Goal: Contribute content: Contribute content

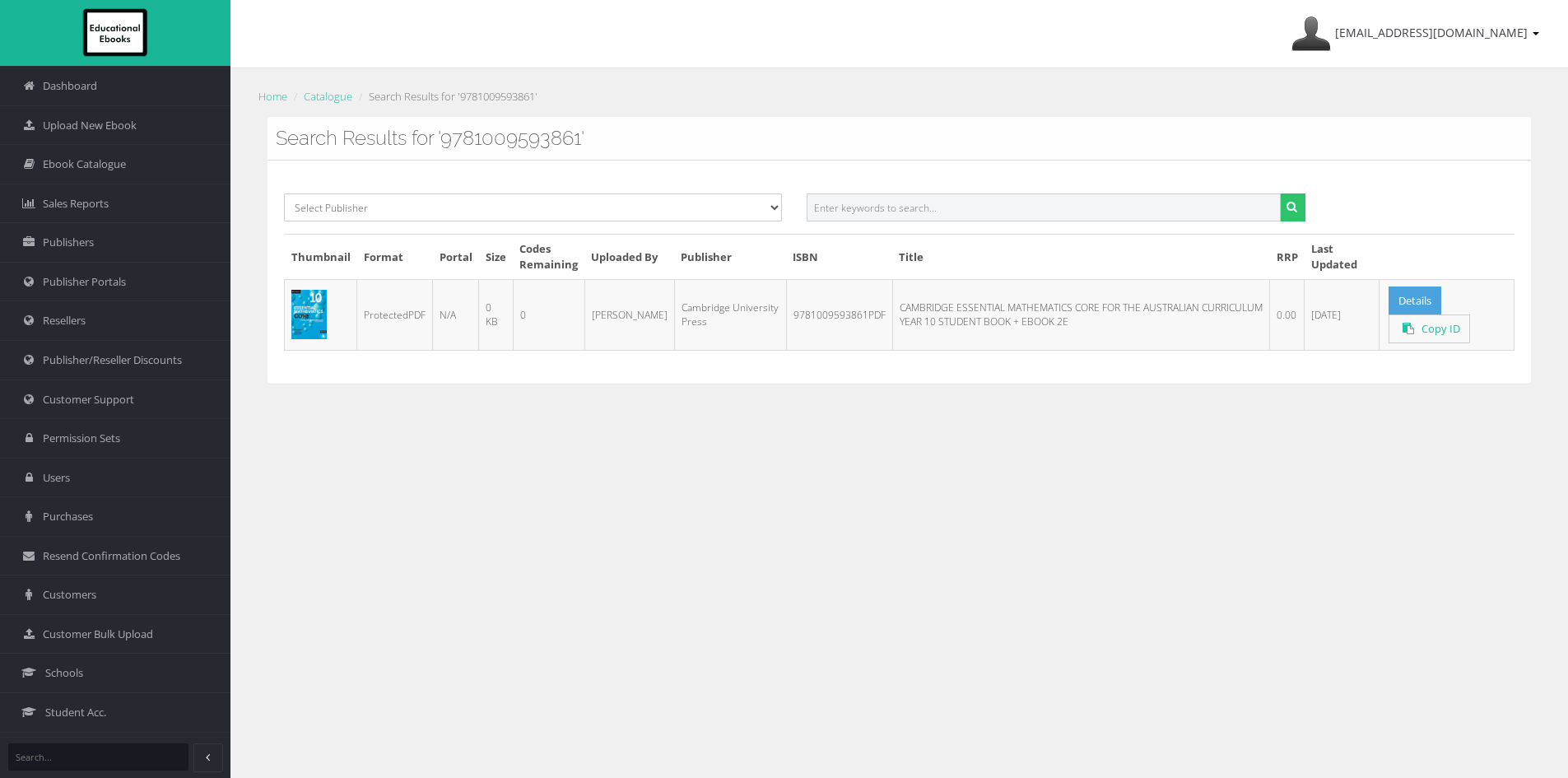
click at [950, 210] on input "text" at bounding box center [1044, 207] width 474 height 28
paste input "9781009593861PDF"
drag, startPoint x: 888, startPoint y: 209, endPoint x: 1108, endPoint y: 209, distance: 220.0
click at [1108, 209] on input "9781009593861PDF" at bounding box center [1044, 207] width 474 height 28
click at [1280, 193] on button "submit" at bounding box center [1292, 207] width 26 height 28
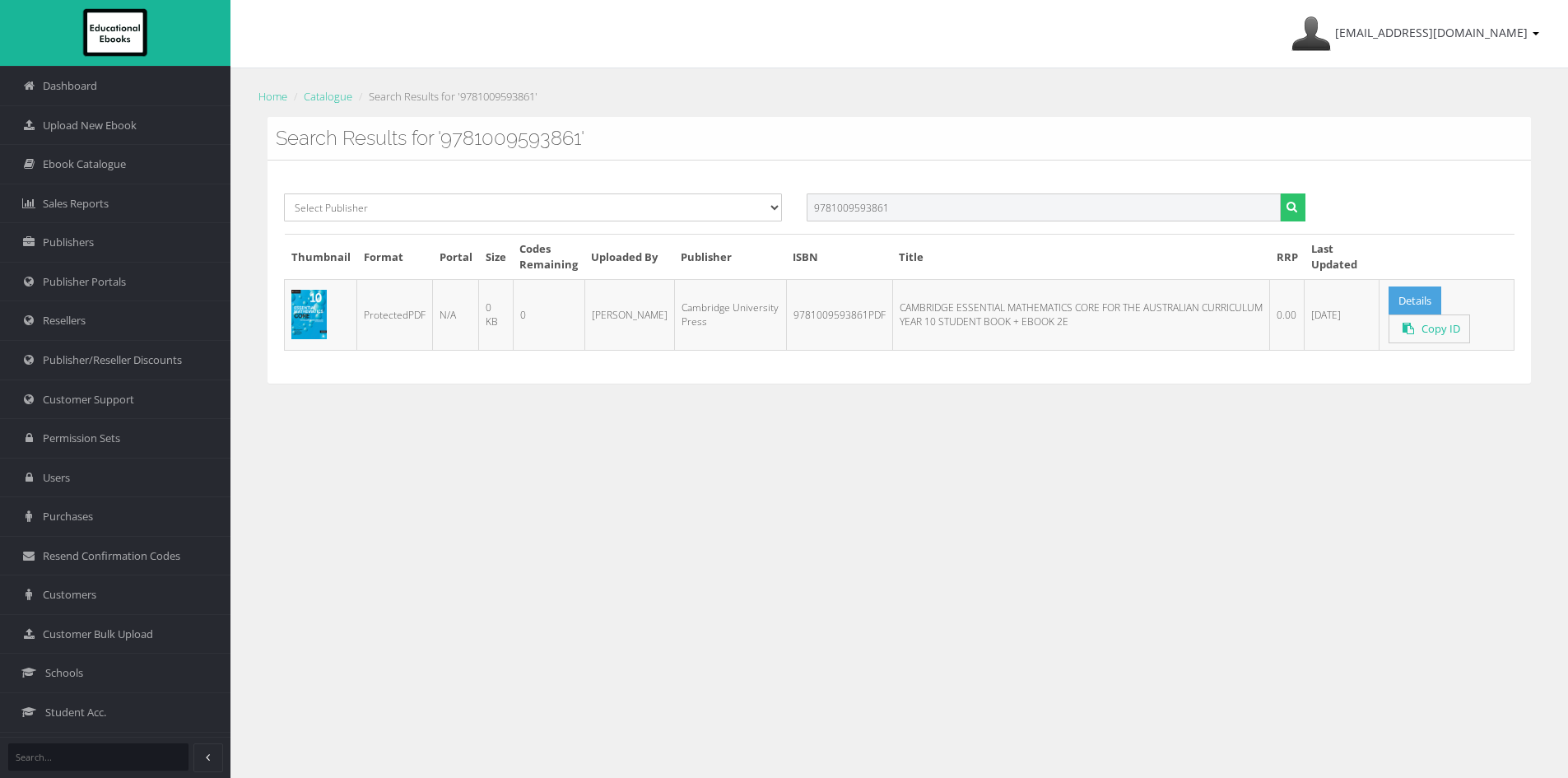
drag, startPoint x: 976, startPoint y: 202, endPoint x: 555, endPoint y: 212, distance: 421.1
click at [555, 212] on div "Select Publisher Resources for English Academic Learning (REAL) ATAR Notes Smar…" at bounding box center [899, 213] width 1255 height 40
paste input "CAMBRIDGE ESSENTIAL MATHEMATICS CORE FOR THE AUSTRALIAN CURRICULUM YEAR 10 STUD…"
drag, startPoint x: 1145, startPoint y: 204, endPoint x: 1554, endPoint y: 263, distance: 413.2
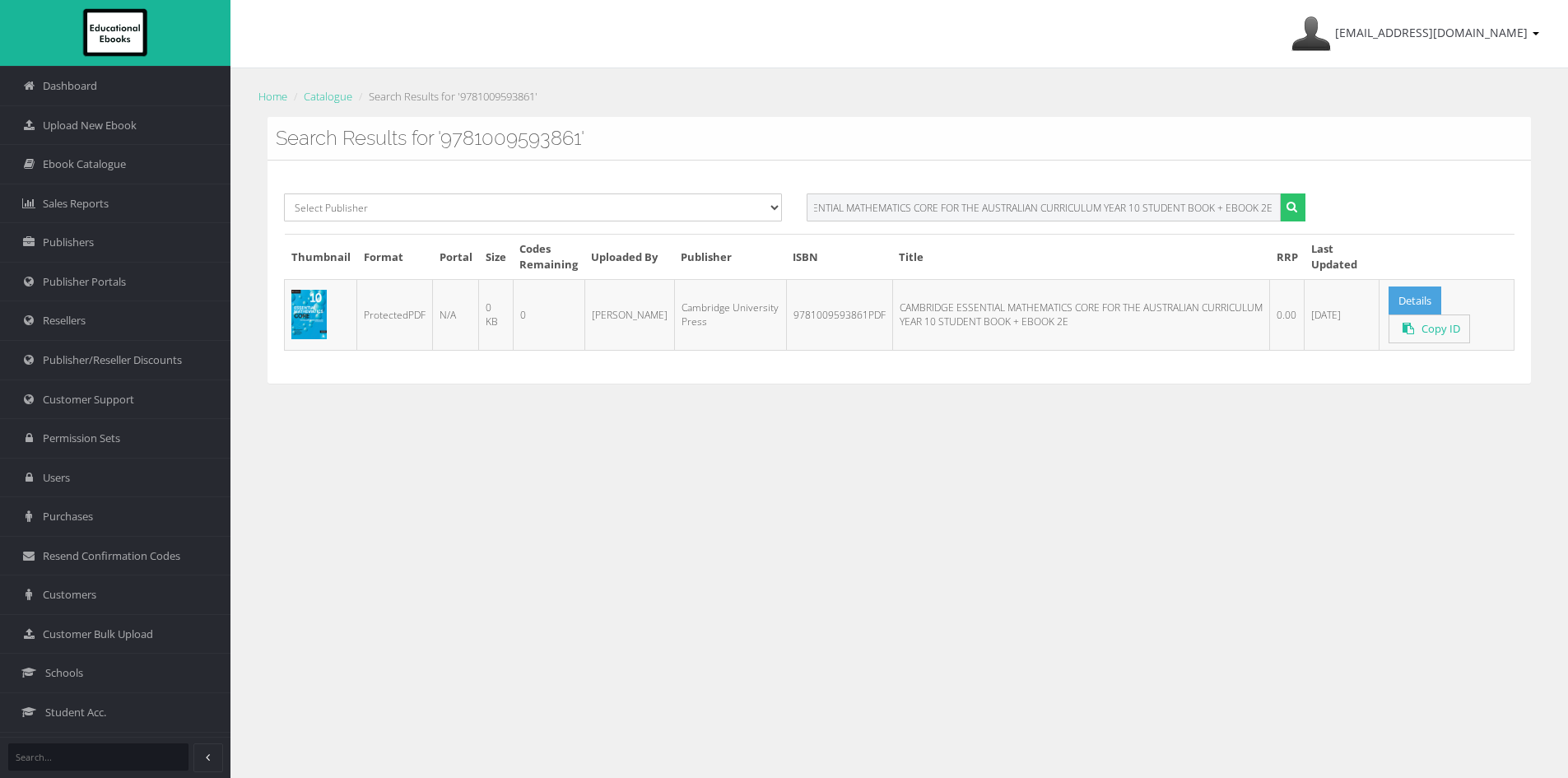
click at [1554, 263] on div "ayesha@educationalebooks.com.au My Account Sign Out Home Catalogue Search Resul…" at bounding box center [899, 467] width 1337 height 935
type input "CAMBRIDGE ESSENTIAL MATHEMATICS CORE FOR THE AUSTRALIAN CURRICULUM YEAR 10"
click at [1280, 193] on button "submit" at bounding box center [1292, 207] width 26 height 28
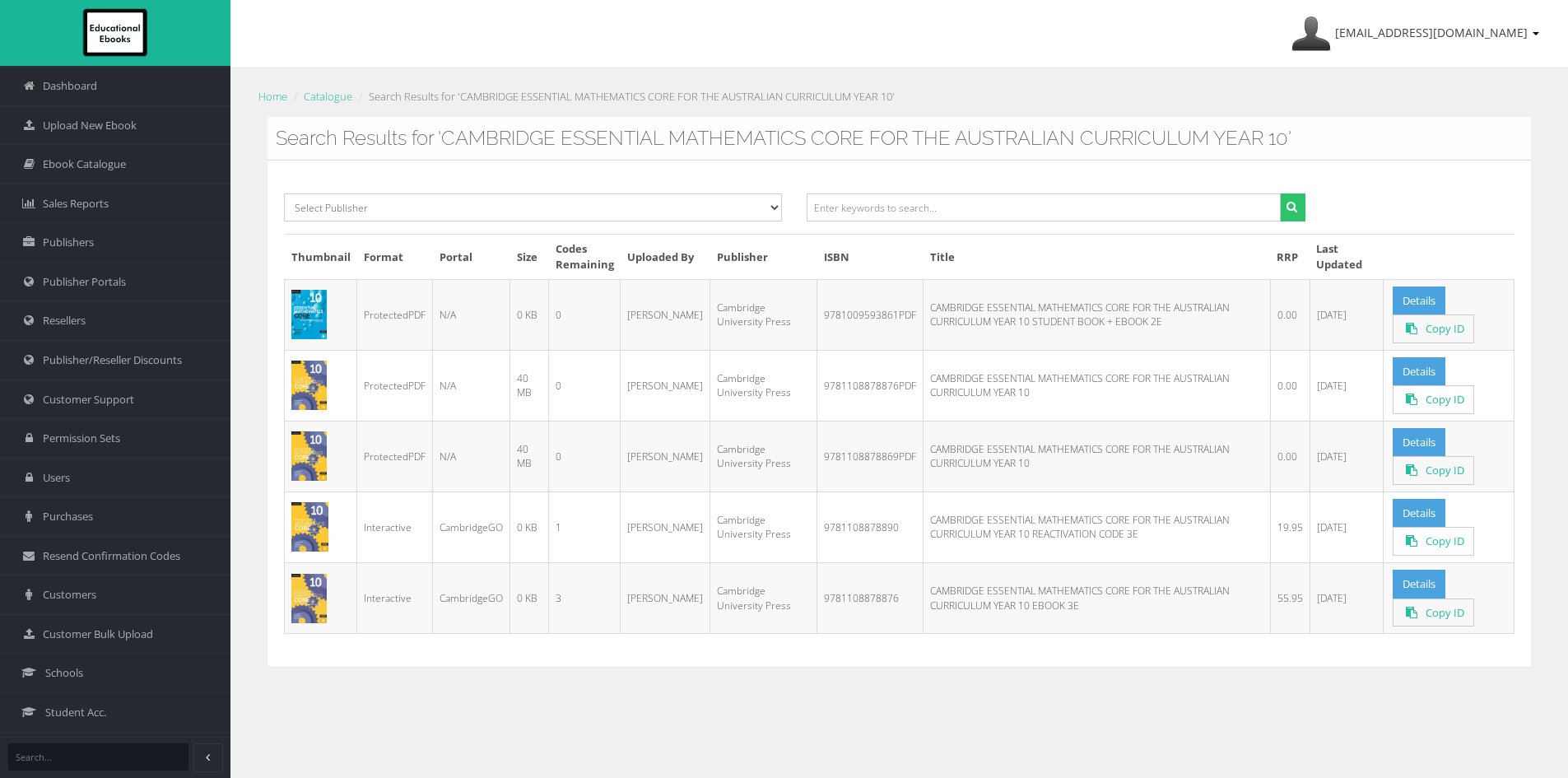
click at [1160, 298] on td "CAMBRIDGE ESSENTIAL MATHEMATICS CORE FOR THE AUSTRALIAN CURRICULUM YEAR 10 STUD…" at bounding box center [1097, 313] width 347 height 70
click at [104, 131] on span "Upload New Ebook" at bounding box center [89, 126] width 93 height 16
click at [923, 208] on input "text" at bounding box center [1044, 207] width 474 height 28
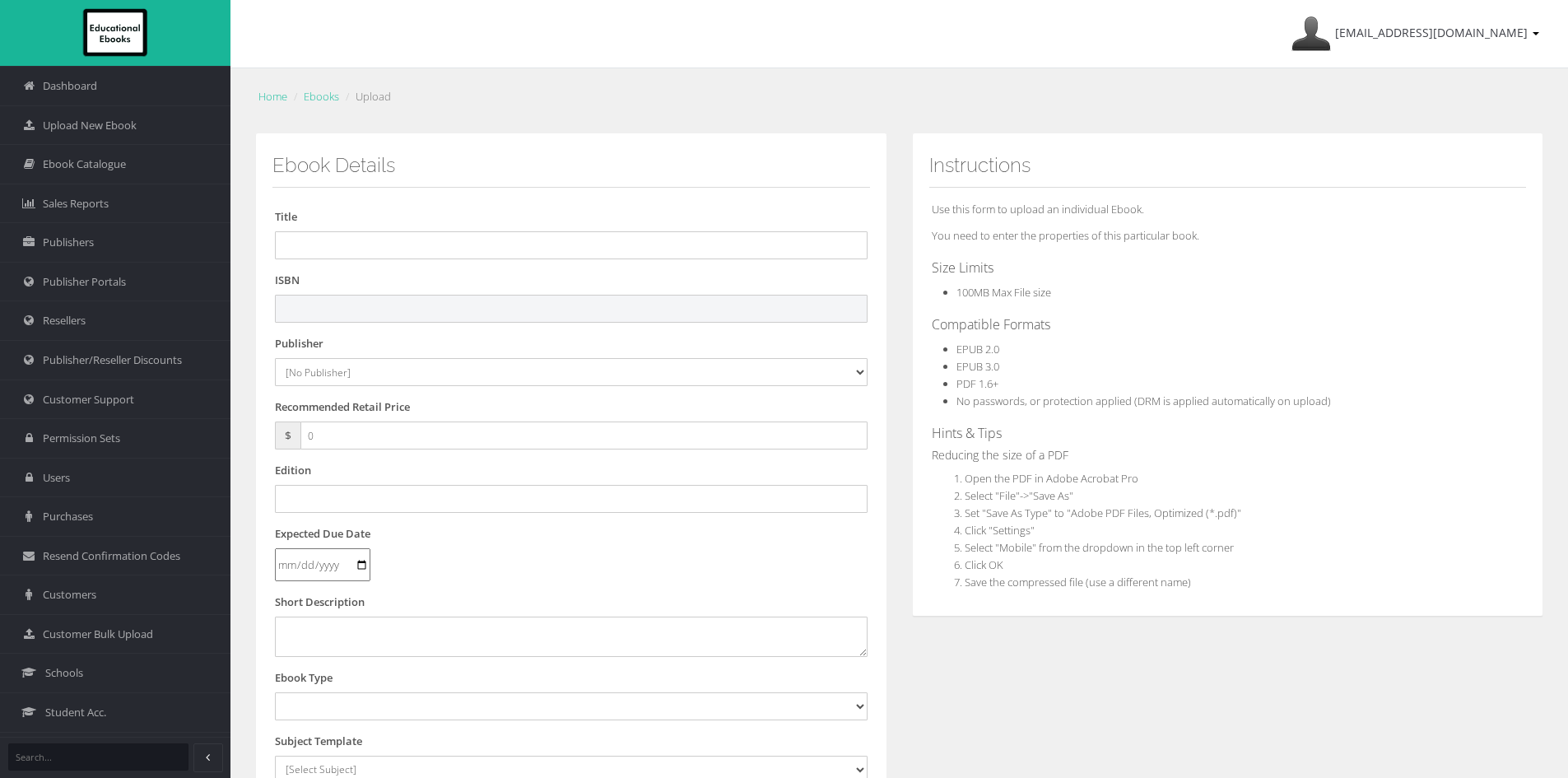
click at [314, 311] on input "text" at bounding box center [572, 308] width 593 height 28
paste input "9781009593892"
type input "9781009593892"
click at [374, 243] on input "text" at bounding box center [572, 245] width 593 height 28
click at [339, 240] on input "text" at bounding box center [572, 245] width 593 height 28
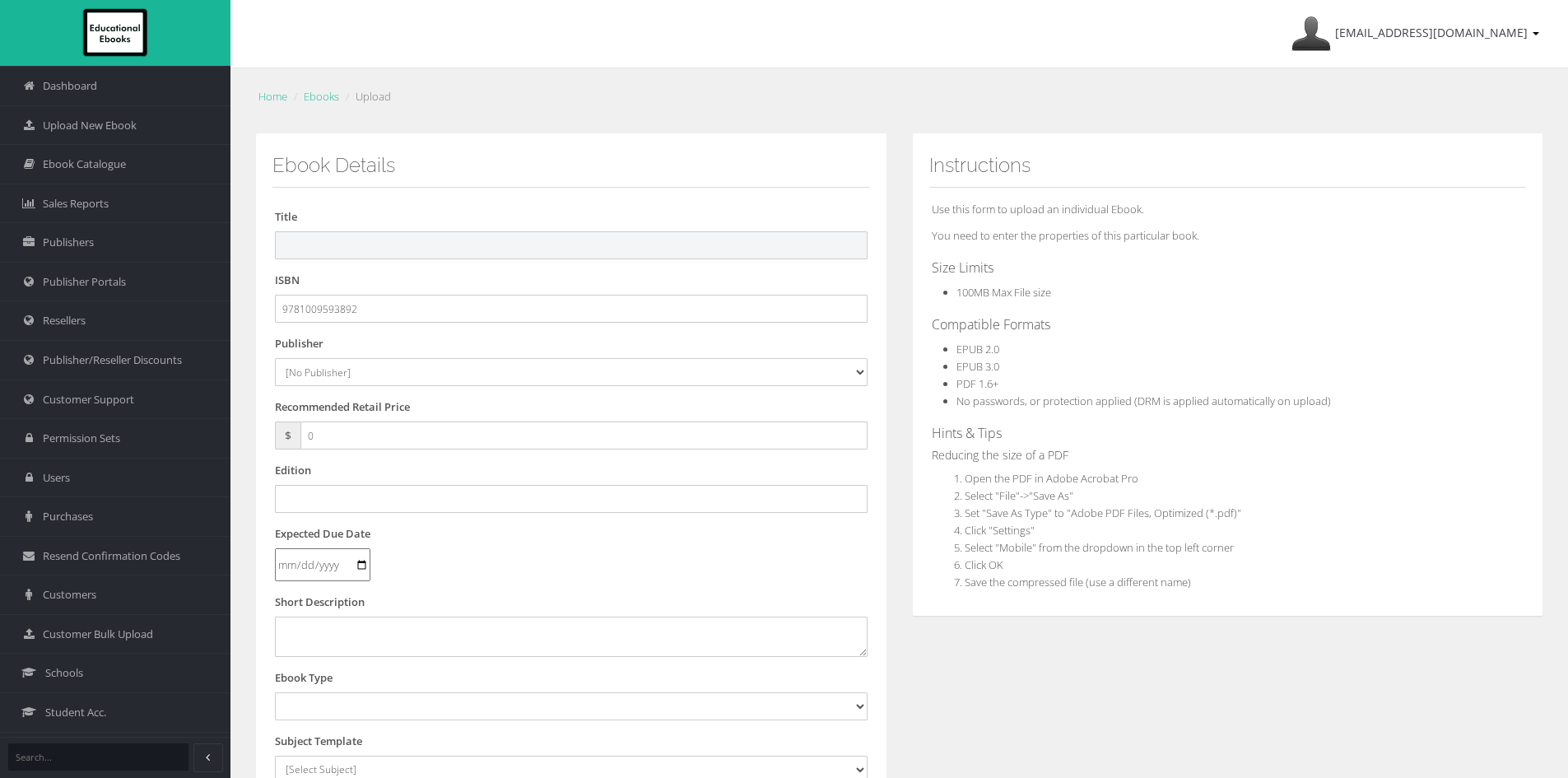
paste input "CAMBRIDGE ESSENTIAL MATHEMATICS CORE FOR THE AUSTRALIAN CURRICULUM 10 EBOOK 2E"
type input "CAMBRIDGE ESSENTIAL MATHEMATICS CORE FOR THE AUSTRALIAN CURRICULUM 10 EBOOK 2E"
click at [305, 373] on select "[No Publisher] Alexander Mackie Allen & Unwin ATAR Notes Auralia - Rising Softw…" at bounding box center [572, 371] width 593 height 28
select select "00846f43-643d-e411-817c-00155d7a4405"
click at [275, 358] on select "[No Publisher] Alexander Mackie Allen & Unwin ATAR Notes Auralia - Rising Softw…" at bounding box center [572, 371] width 593 height 28
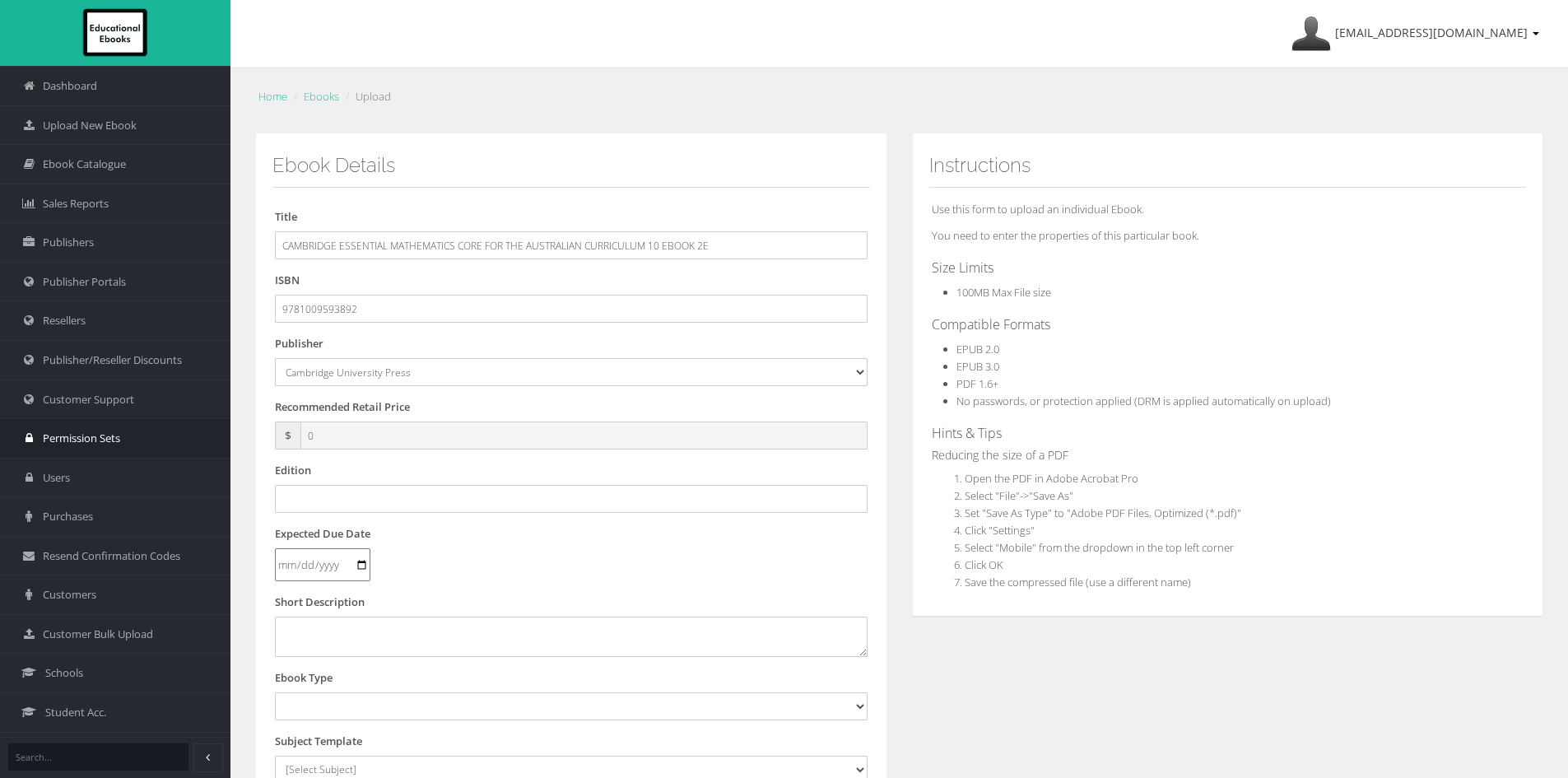
drag, startPoint x: 329, startPoint y: 438, endPoint x: 229, endPoint y: 426, distance: 100.7
click at [230, 429] on div "Dashboard Upload New Ebook Ebook Catalogue Sales Reports Publishers Users" at bounding box center [784, 559] width 1568 height 1118
type input "59.95"
click at [347, 498] on input "text" at bounding box center [572, 498] width 593 height 28
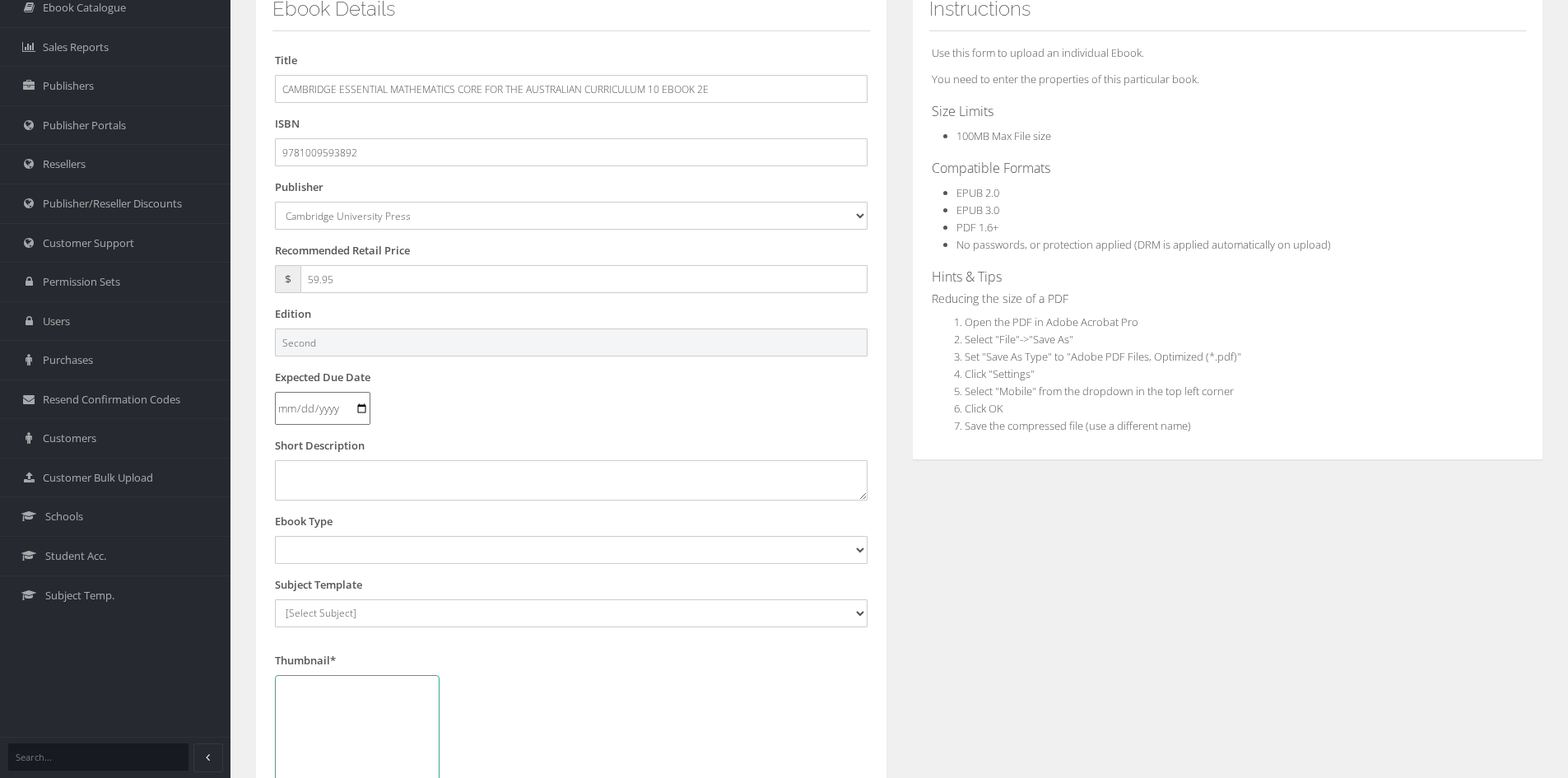
scroll to position [247, 0]
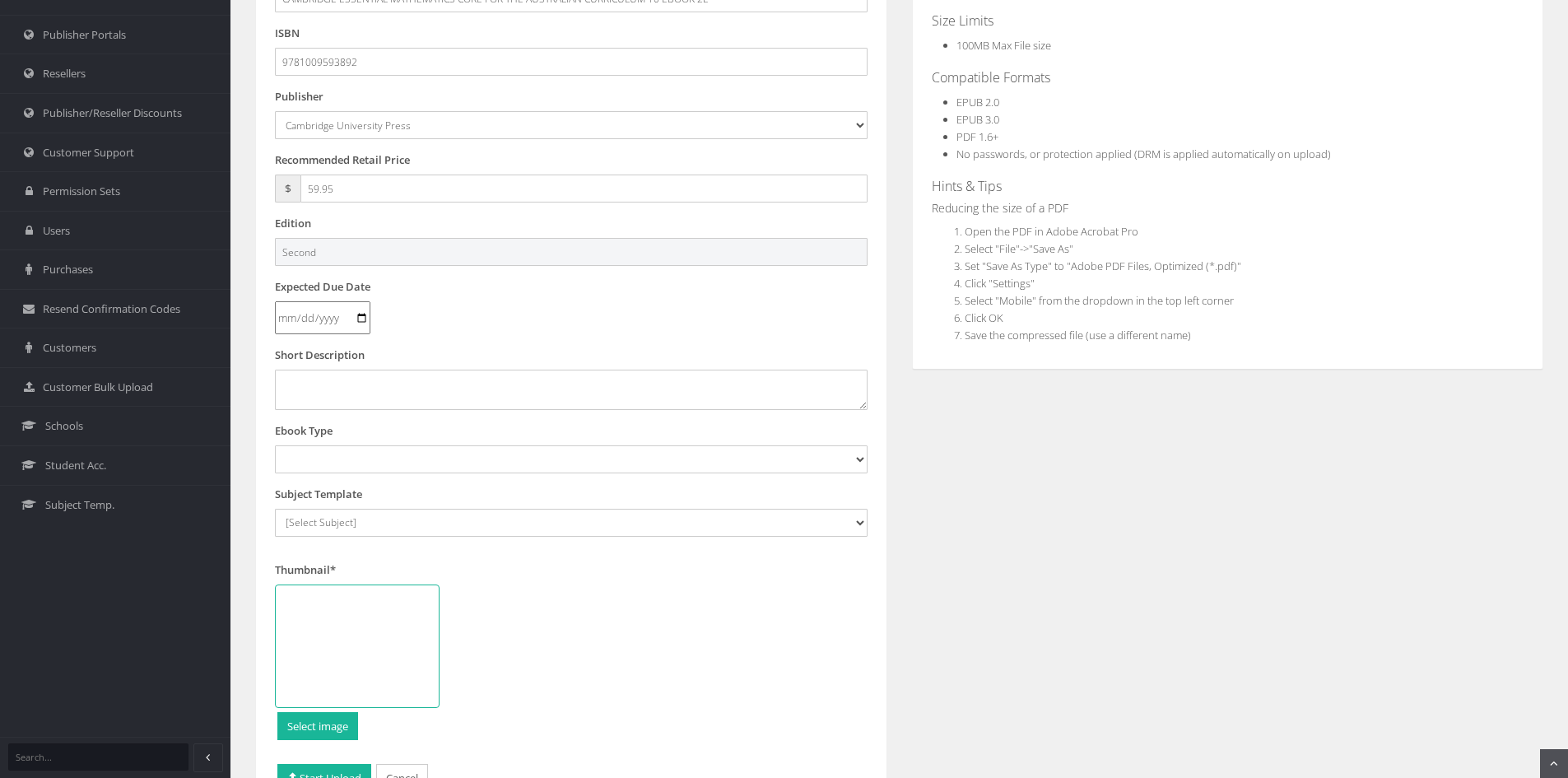
type input "Second"
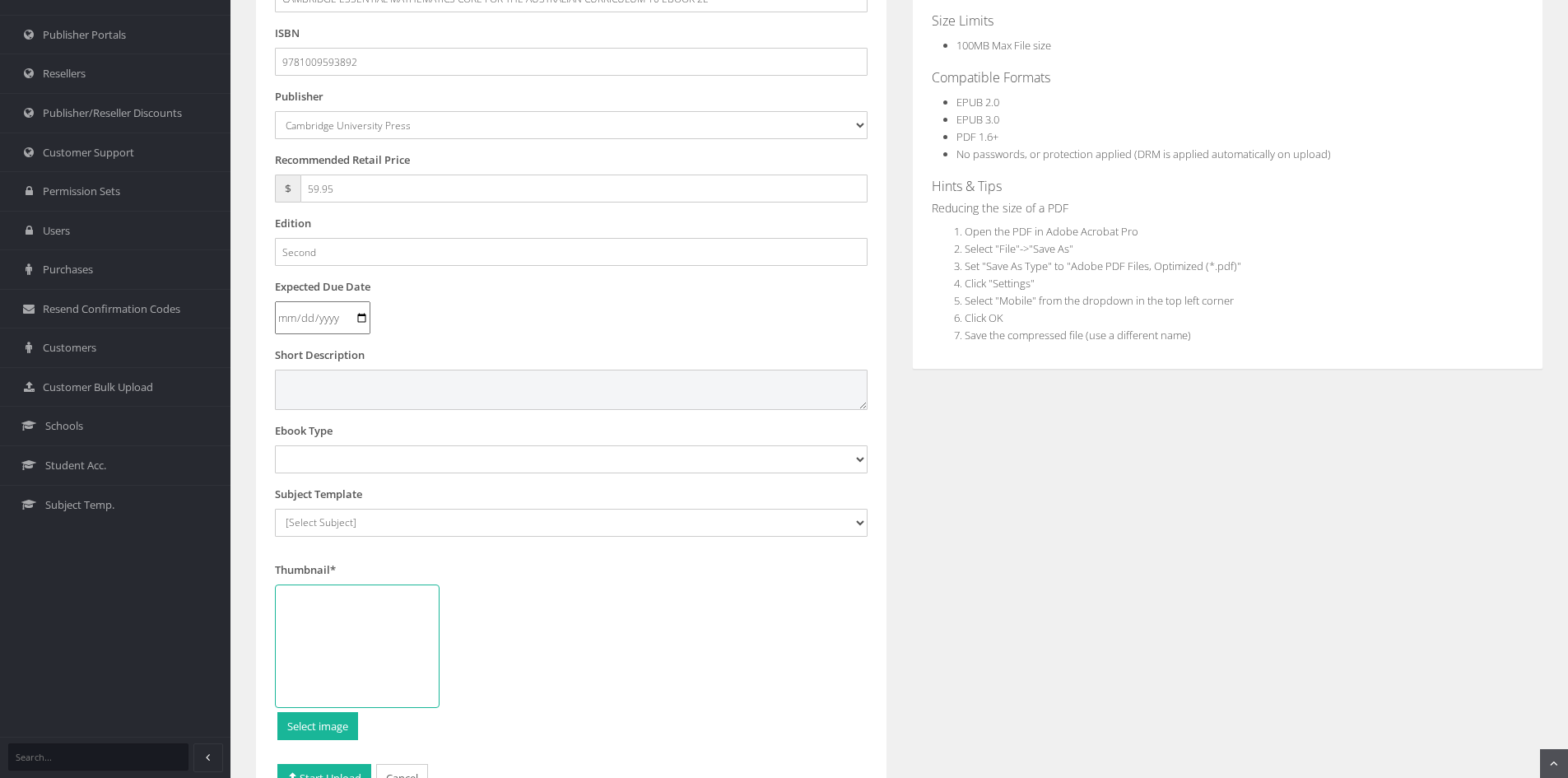
click at [357, 403] on textarea at bounding box center [572, 389] width 593 height 39
click at [360, 388] on textarea at bounding box center [572, 389] width 593 height 39
paste textarea "Essential Mathematics CORE for the Australian Curriculum Second Edition support…"
type textarea "Essential Mathematics CORE for the Australian Curriculum Second Edition support…"
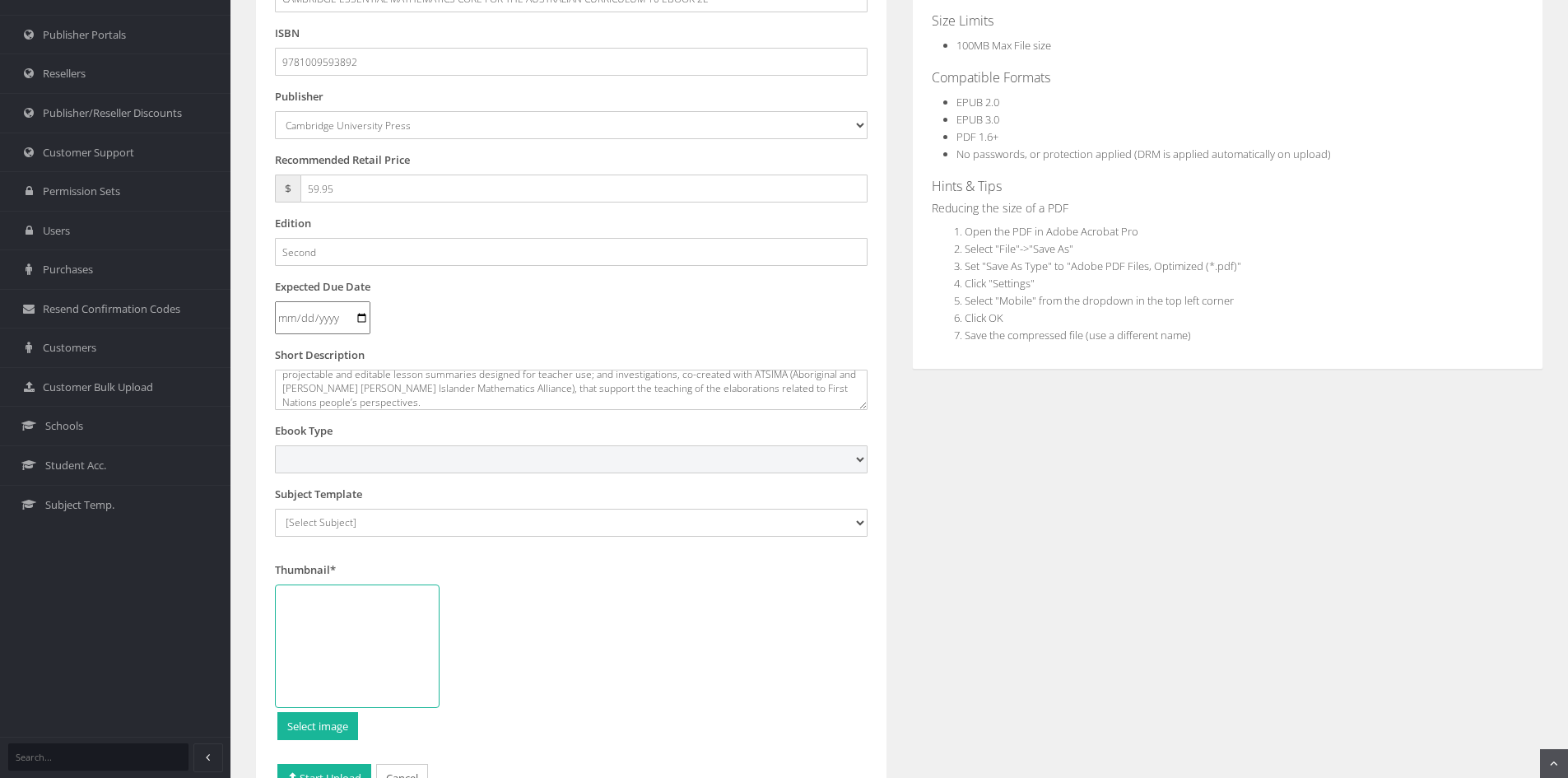
click at [353, 466] on select "Digital Activation Code Protected PDF EEBook - Online and Offline Ebook Interac…" at bounding box center [572, 458] width 593 height 28
select select "4"
click at [275, 445] on select "Digital Activation Code Protected PDF EEBook - Online and Offline Ebook Interac…" at bounding box center [572, 458] width 593 height 28
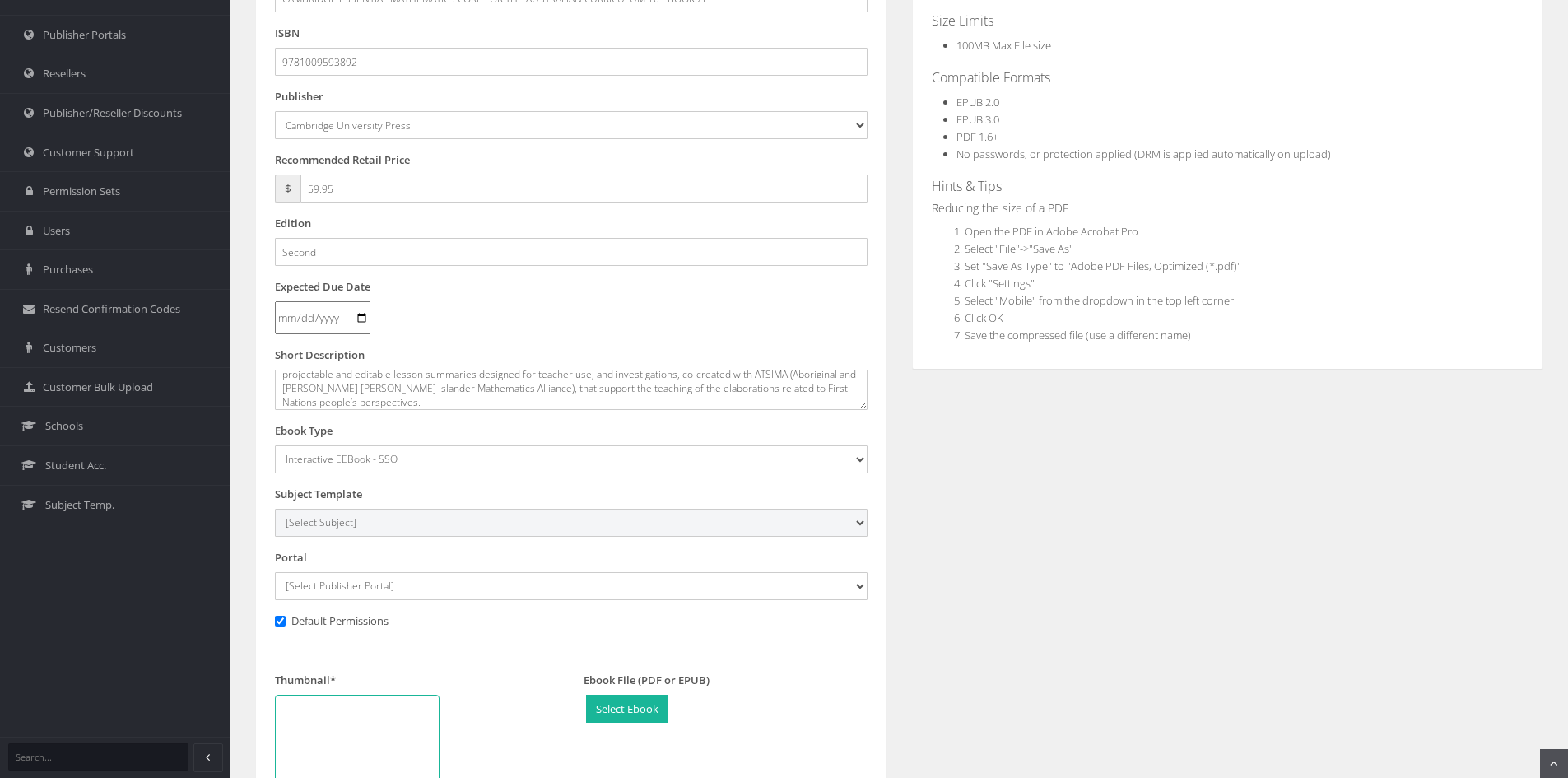
click at [381, 523] on select "[Select Subject] Accounting Agriculture Ancient History Applied Computing Art A…" at bounding box center [572, 522] width 593 height 28
select select "eb13719b-145c-ee11-a9bd-0272d098c78b"
click at [275, 508] on select "[Select Subject] Accounting Agriculture Ancient History Applied Computing Art A…" at bounding box center [572, 522] width 593 height 28
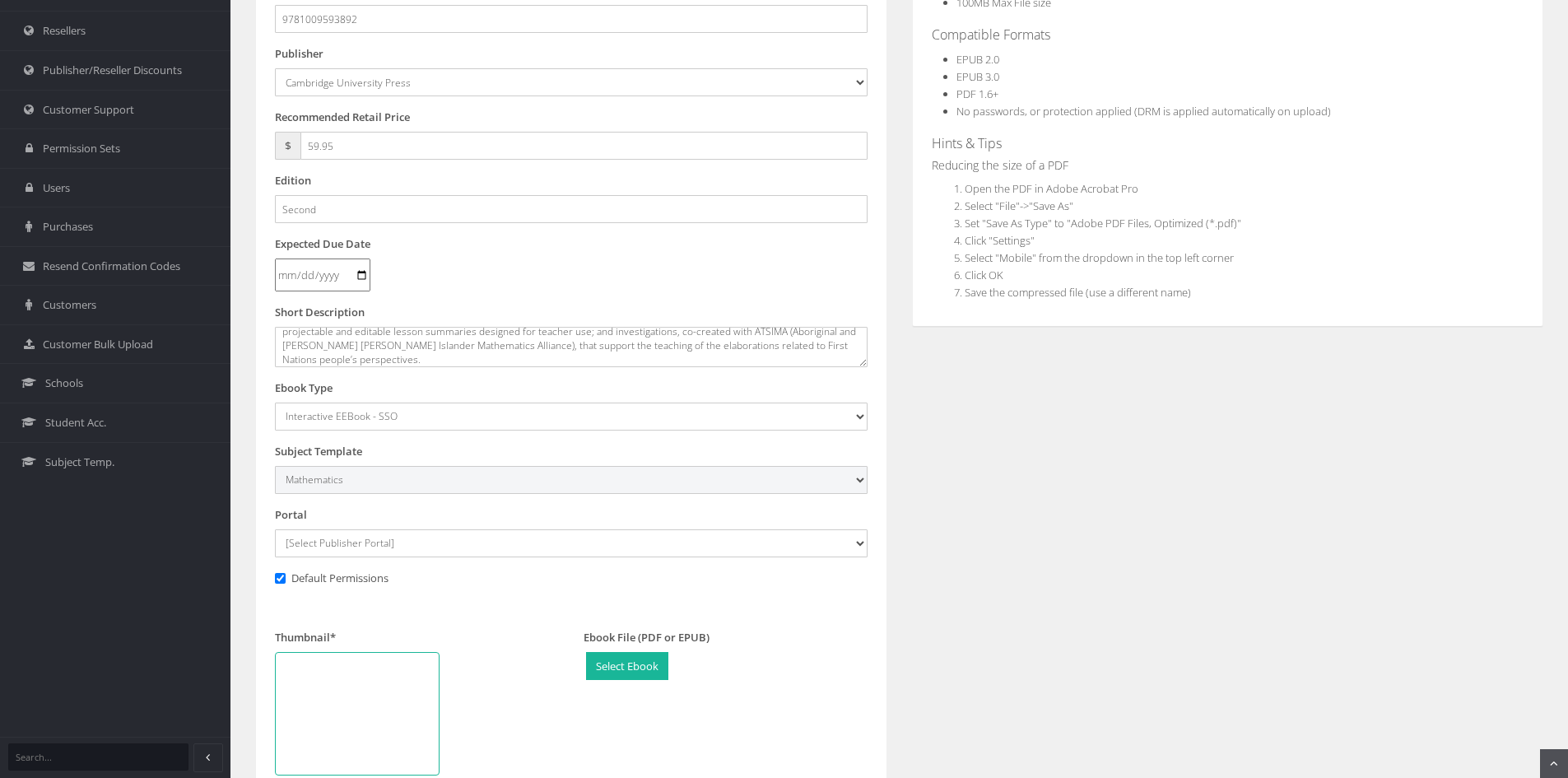
scroll to position [329, 0]
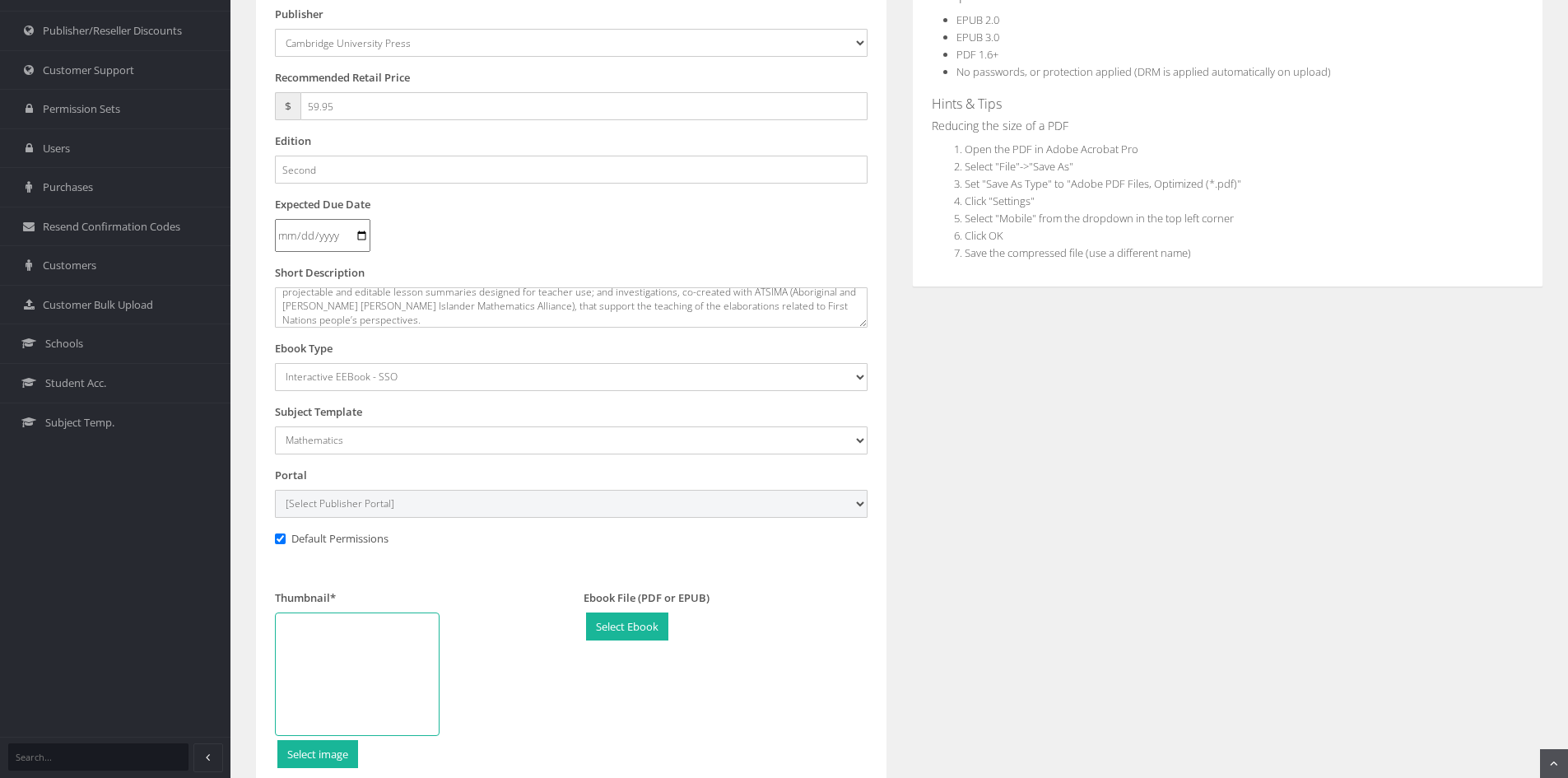
click at [436, 507] on select "[Select Publisher Portal] Listening Beyond Hearing (LBH) ATAR Notes+ SmarterMat…" at bounding box center [572, 503] width 593 height 28
select select "0f16bd3e-774f-e411-817c-00155d7a4405"
click at [275, 490] on select "[Select Publisher Portal] Listening Beyond Hearing (LBH) ATAR Notes+ SmarterMat…" at bounding box center [572, 503] width 593 height 28
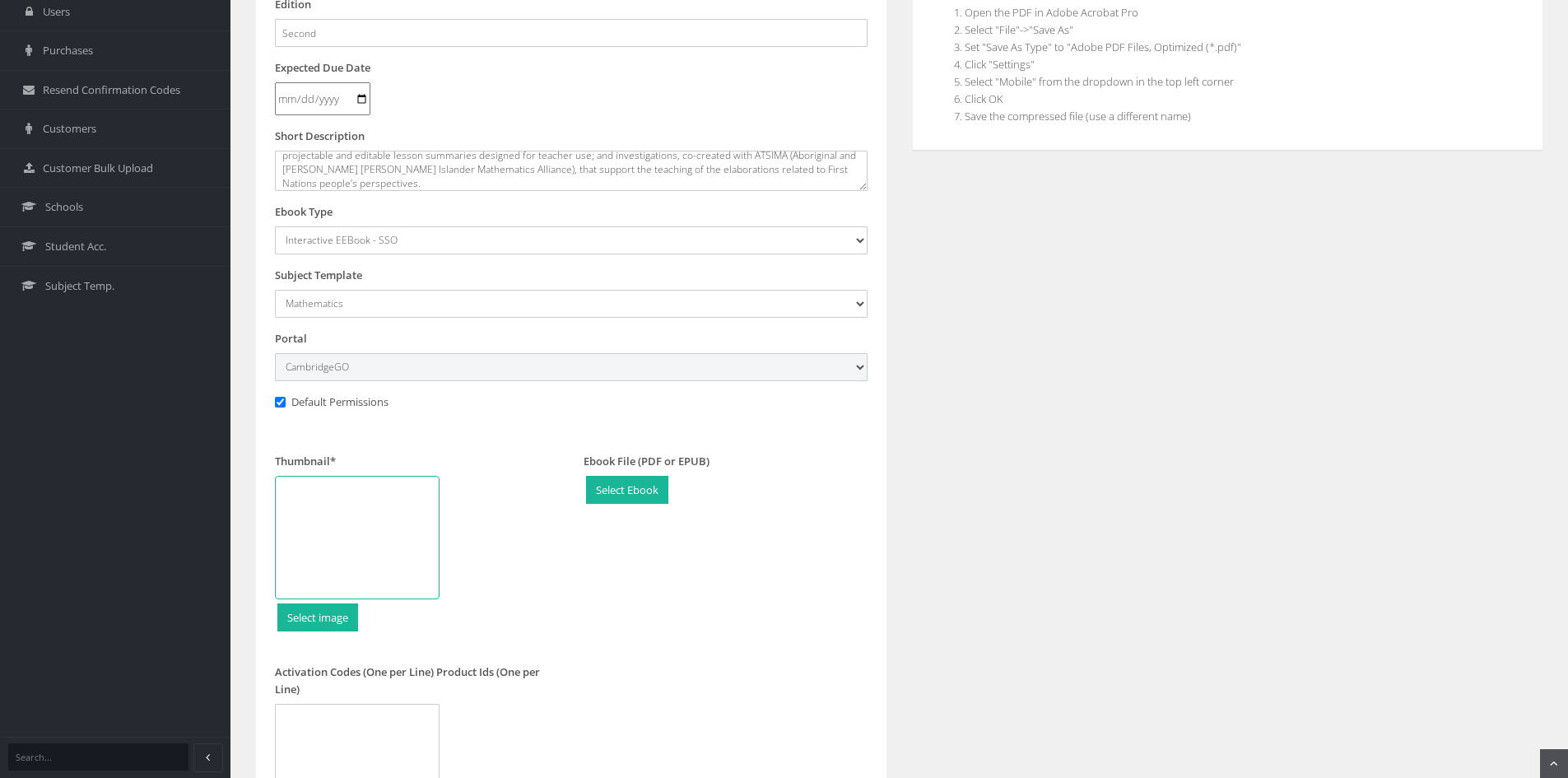
scroll to position [494, 0]
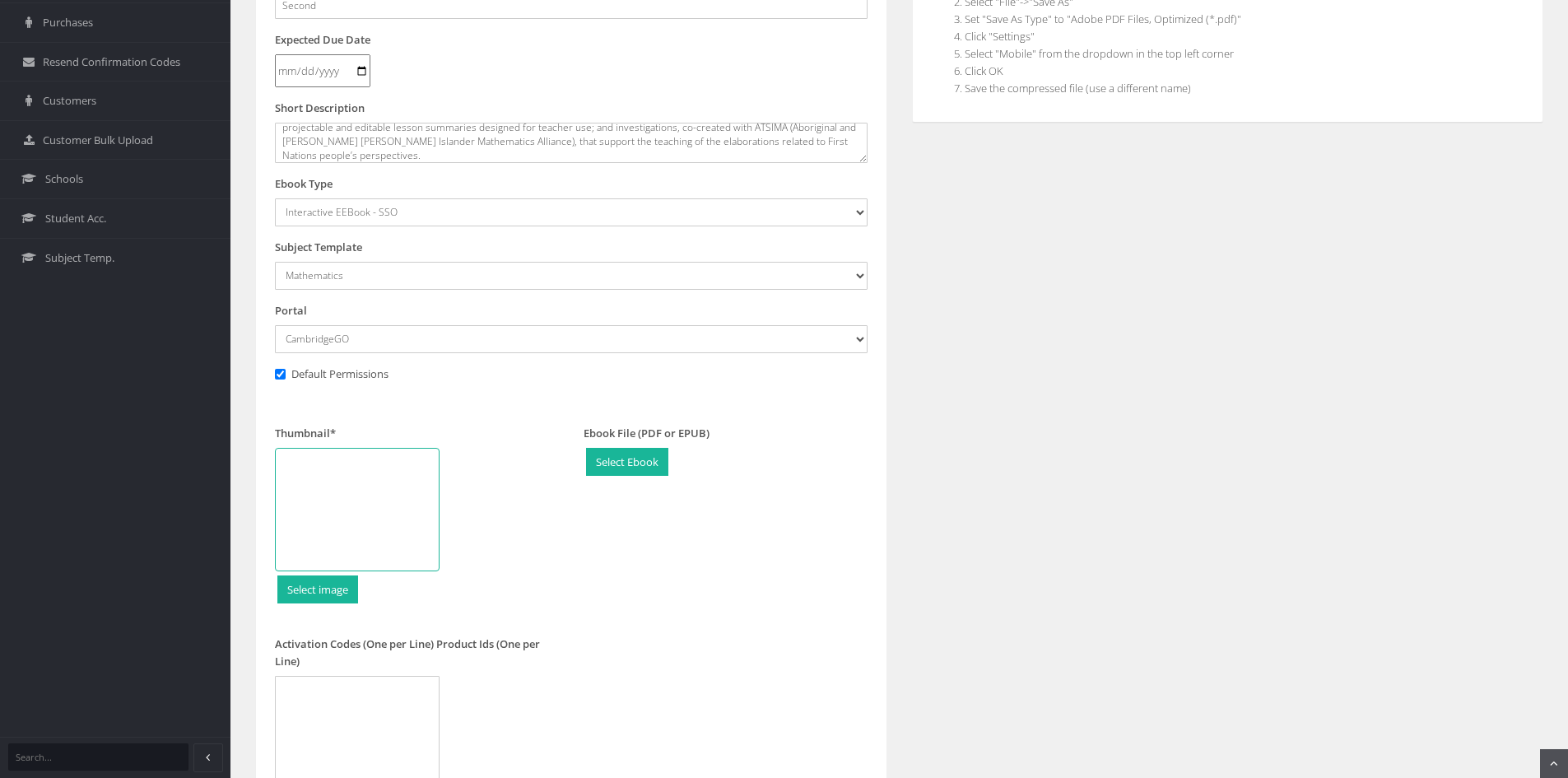
click at [397, 511] on div at bounding box center [357, 509] width 165 height 124
type input "C:\fakepath\WebImages-82Jmnb7B-590-794.png"
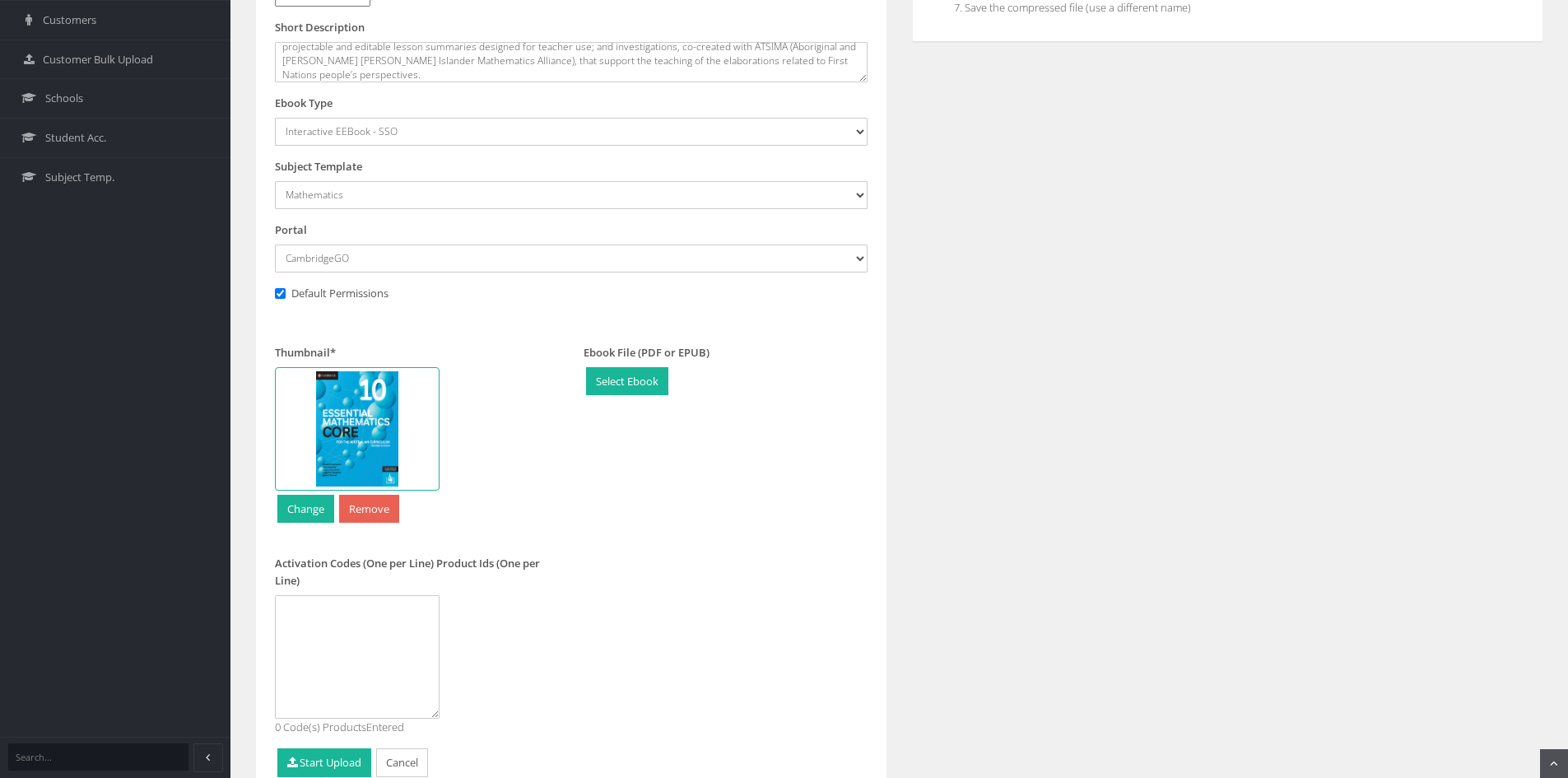
scroll to position [652, 0]
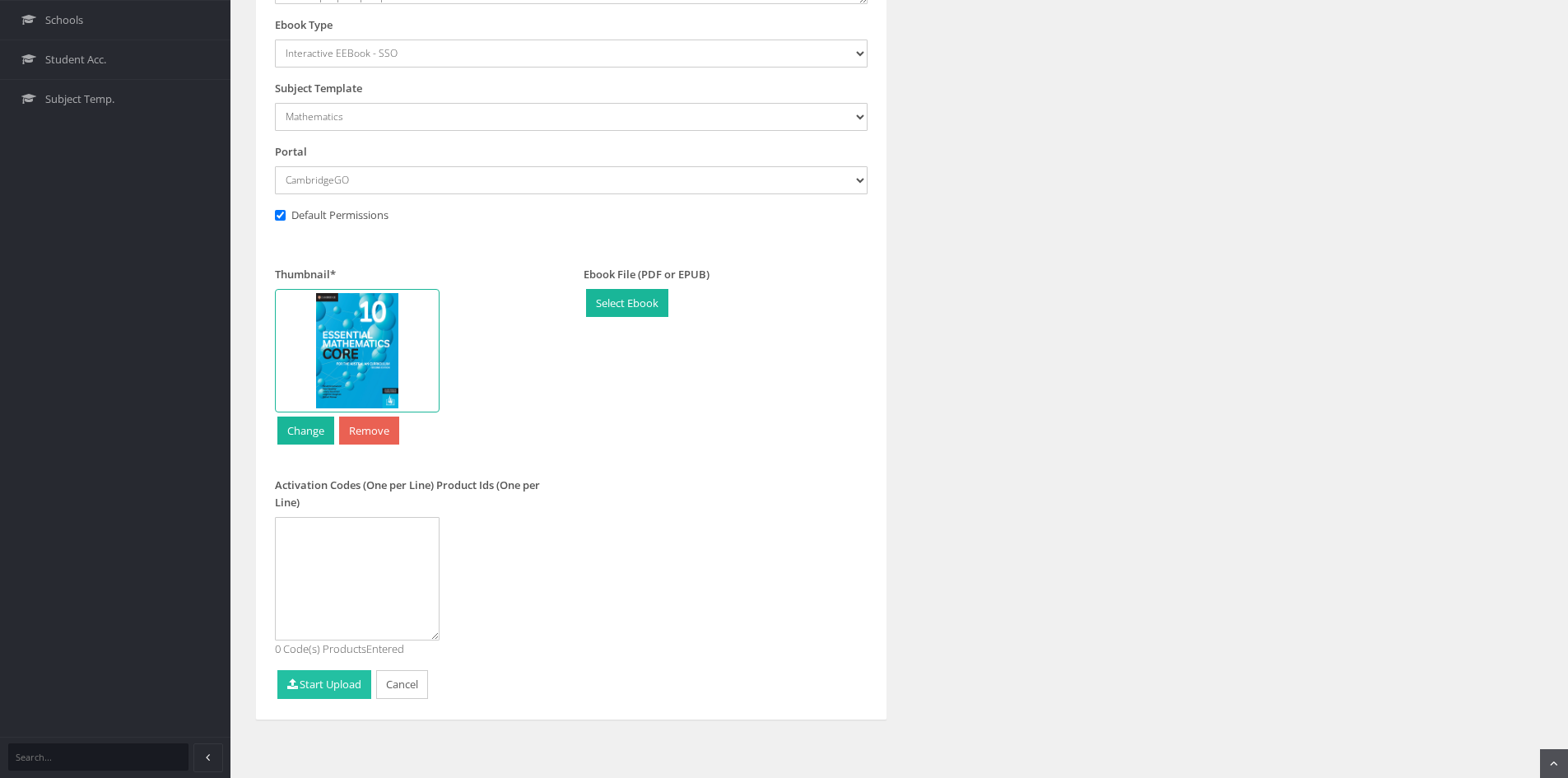
click at [325, 691] on button "Start Upload" at bounding box center [324, 684] width 93 height 28
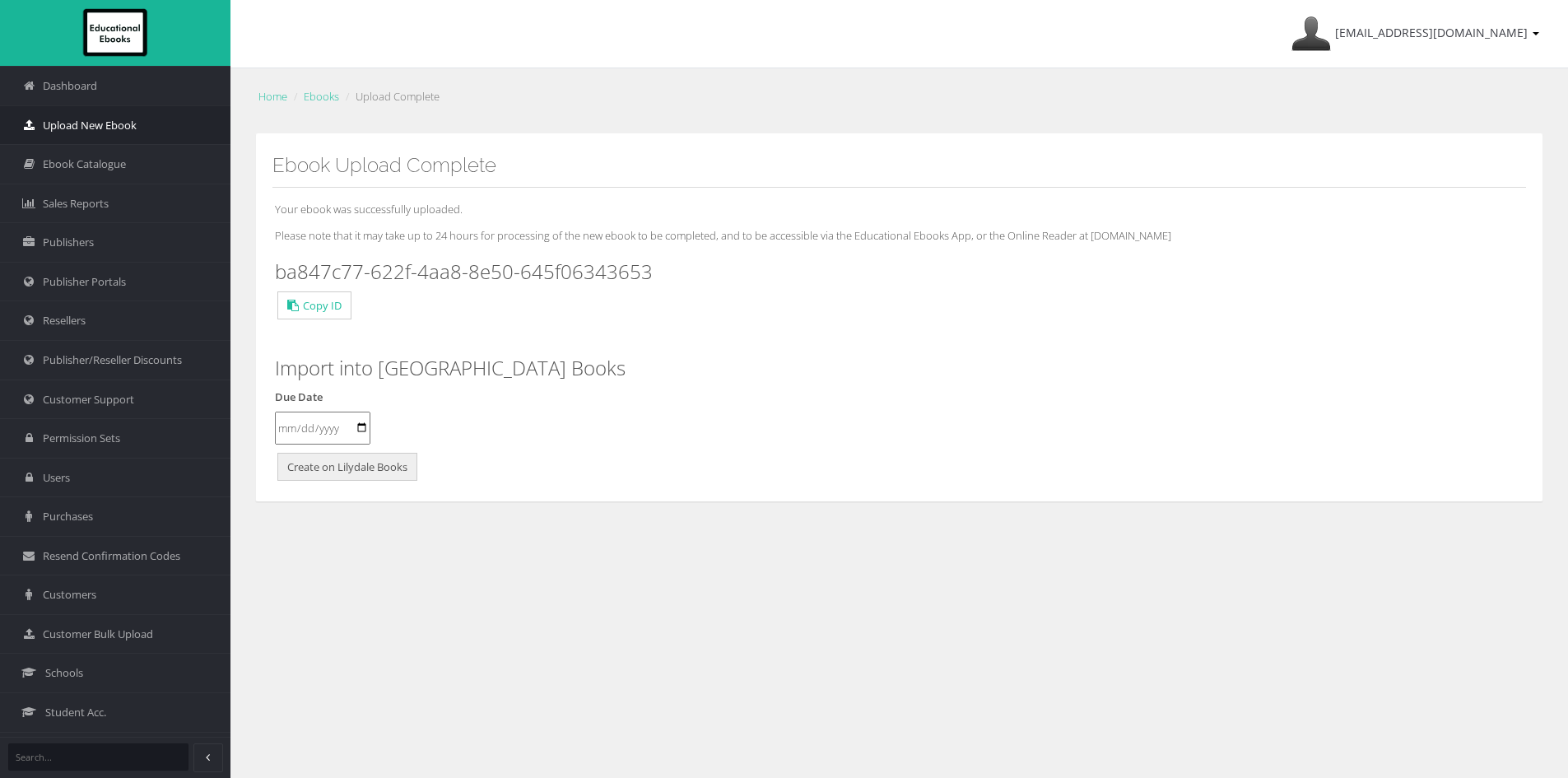
click at [102, 129] on span "Upload New Ebook" at bounding box center [89, 126] width 93 height 16
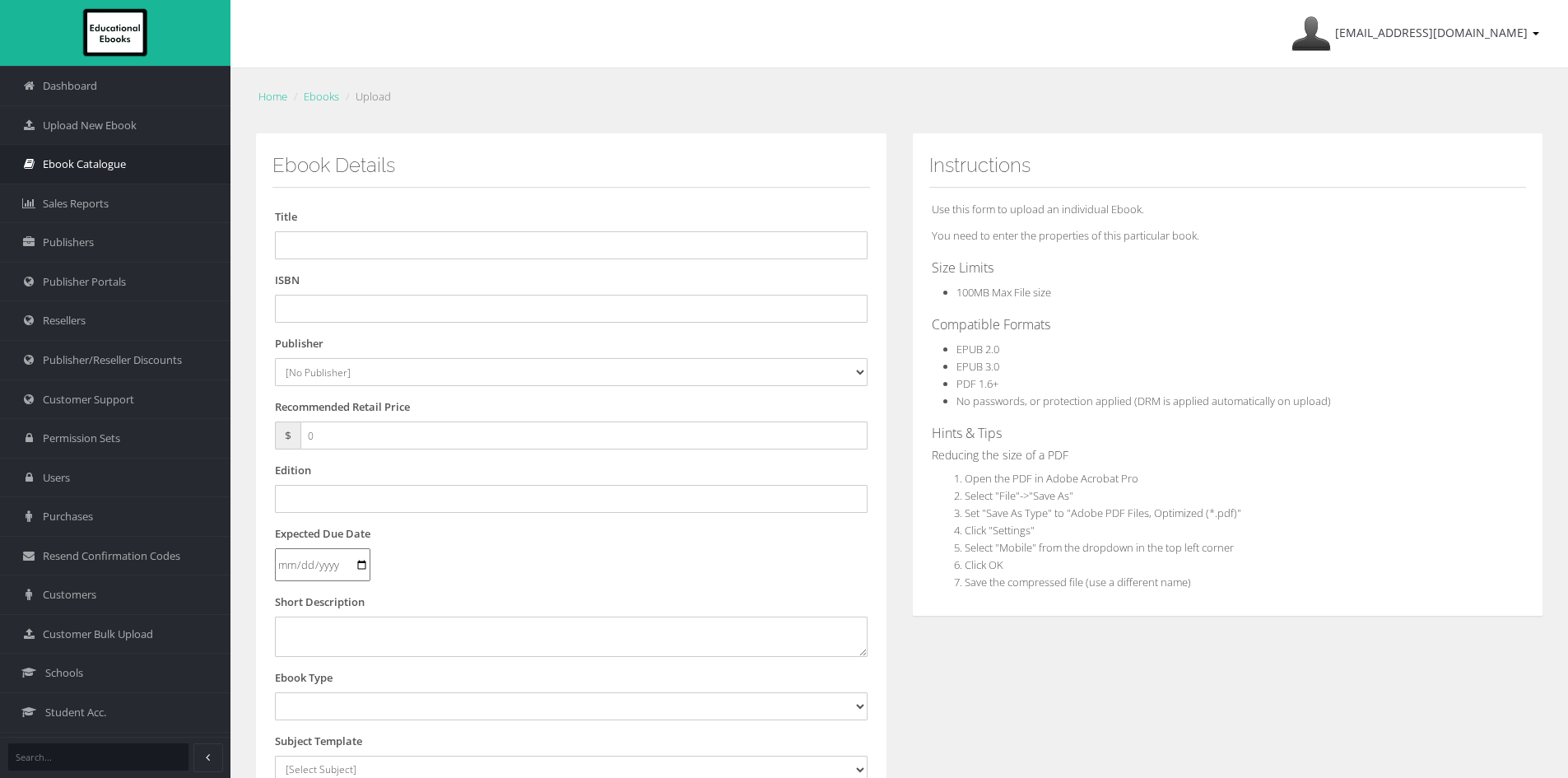
click at [131, 165] on link "Ebook Catalogue" at bounding box center [115, 164] width 231 height 39
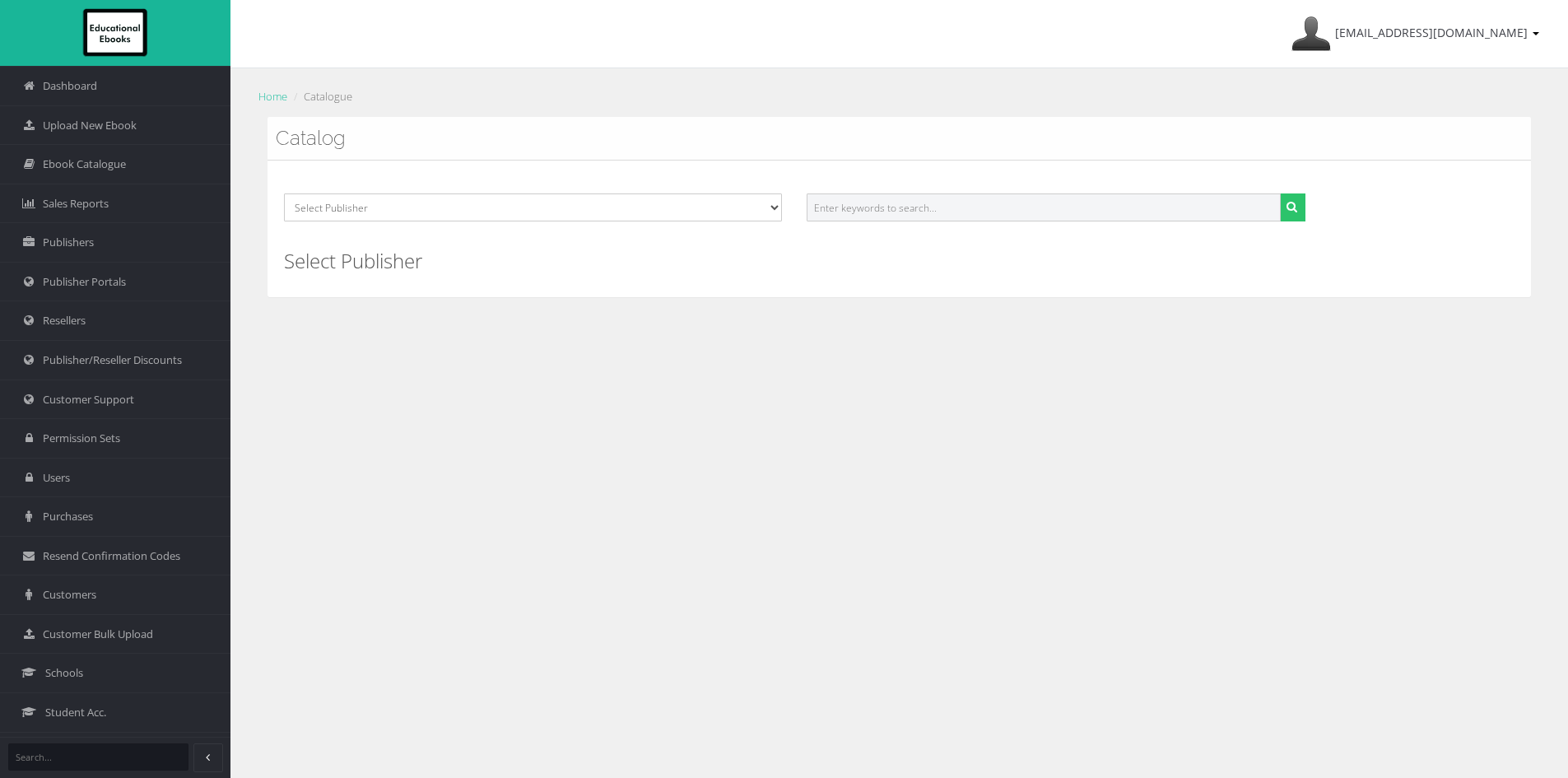
click at [980, 213] on input "text" at bounding box center [1044, 207] width 474 height 28
paste input "9781009593861PDF"
type input "9781009593861"
click at [1293, 207] on icon "submit" at bounding box center [1292, 207] width 11 height 12
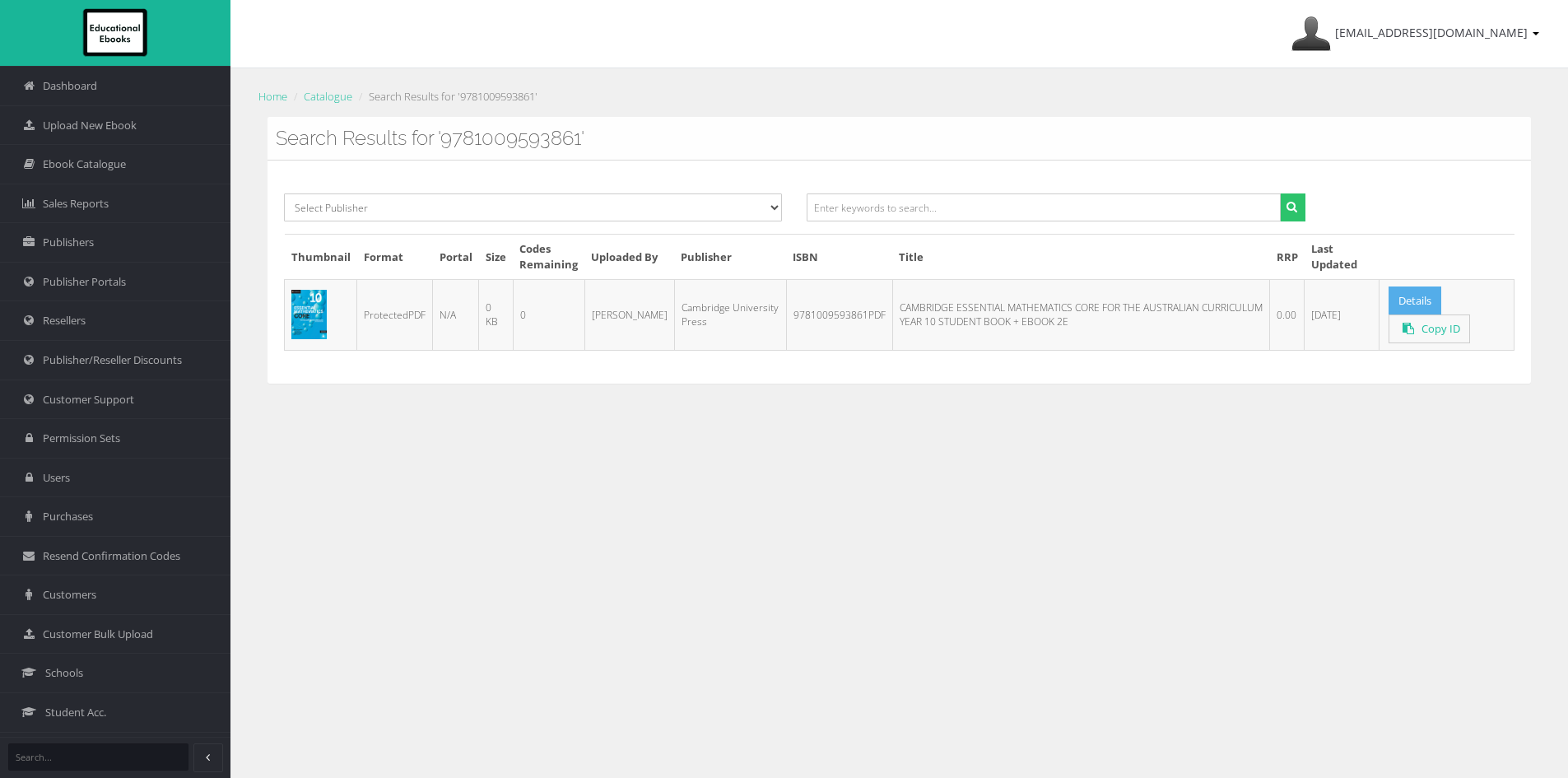
click at [1401, 299] on link "Details" at bounding box center [1414, 301] width 53 height 28
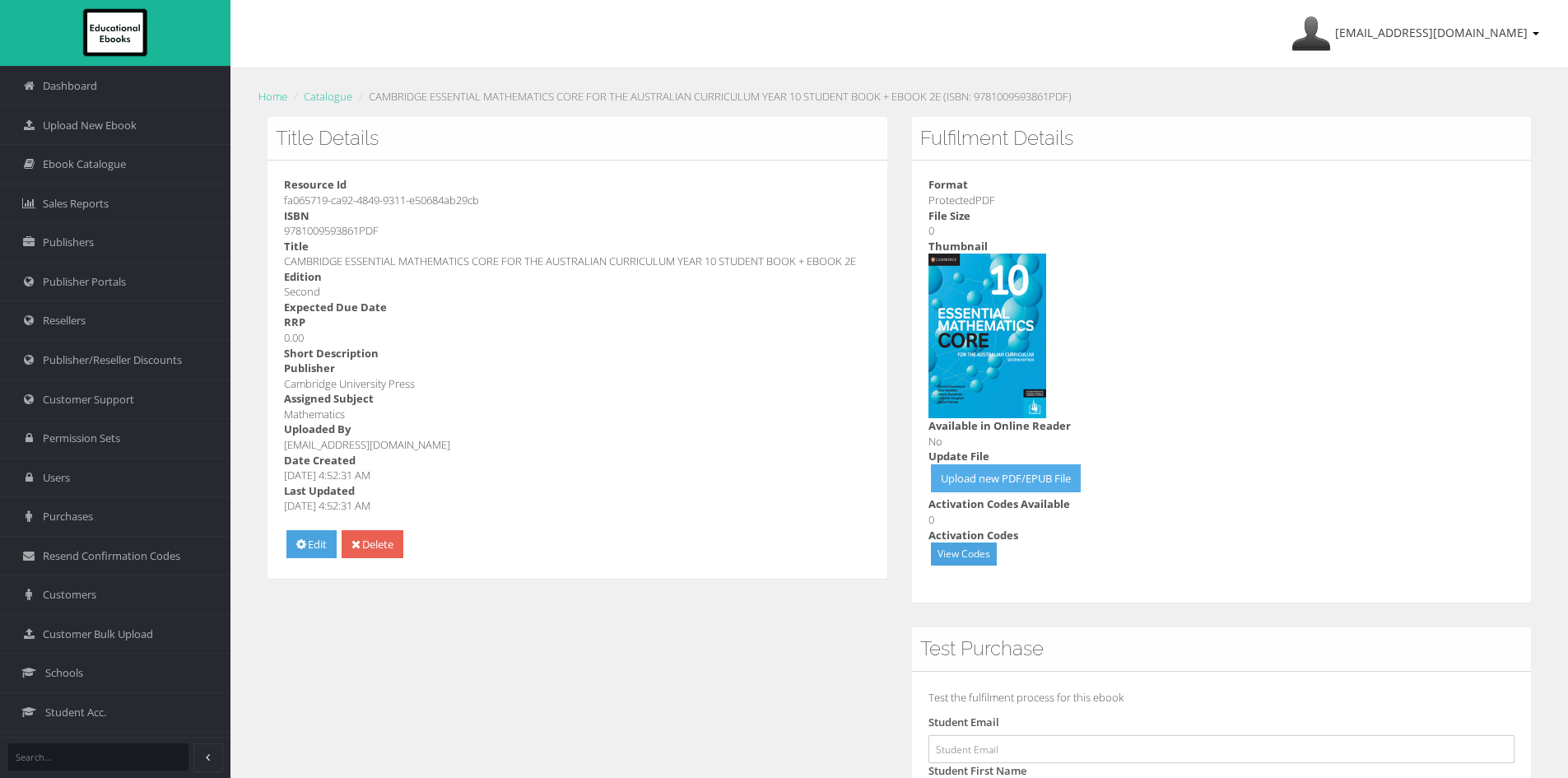
click at [978, 485] on link "Upload new PDF/EPUB File" at bounding box center [1006, 478] width 150 height 28
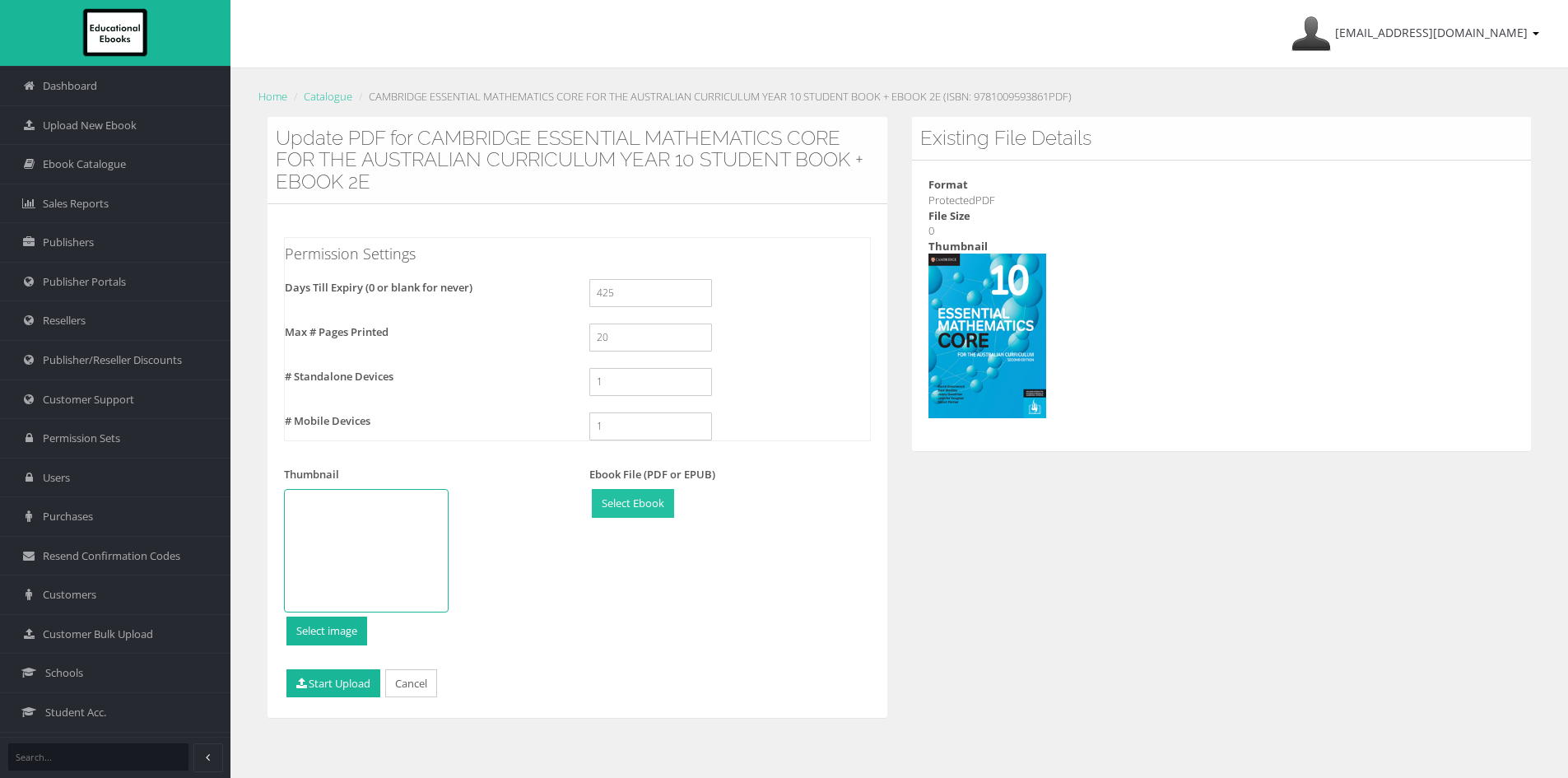
click at [630, 498] on input "file" at bounding box center [633, 503] width 81 height 28
type input "C:\fakepath\9781009593861w.pdf"
click at [326, 682] on button "Start Upload" at bounding box center [333, 684] width 93 height 28
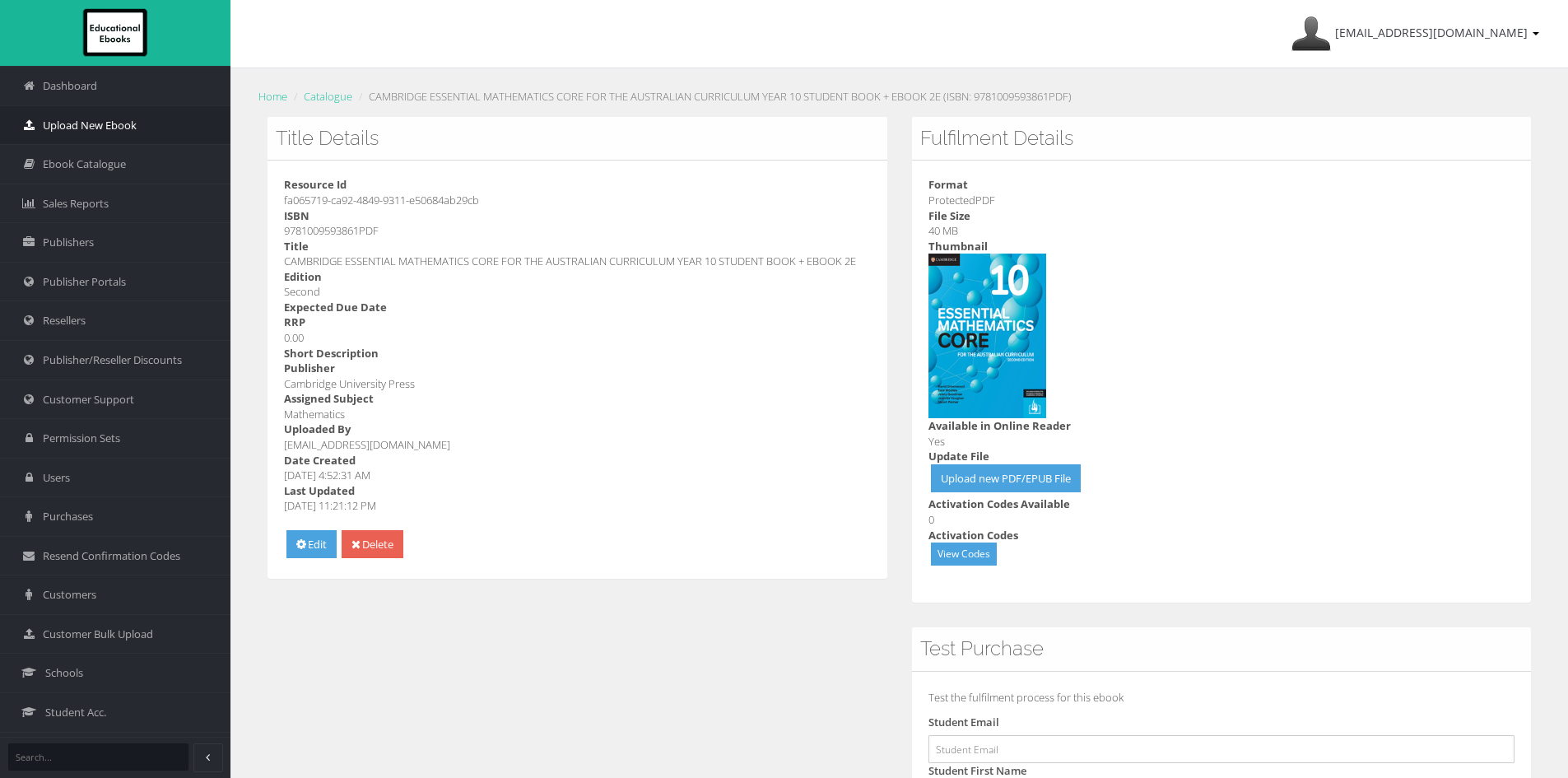
click at [118, 126] on span "Upload New Ebook" at bounding box center [89, 126] width 93 height 16
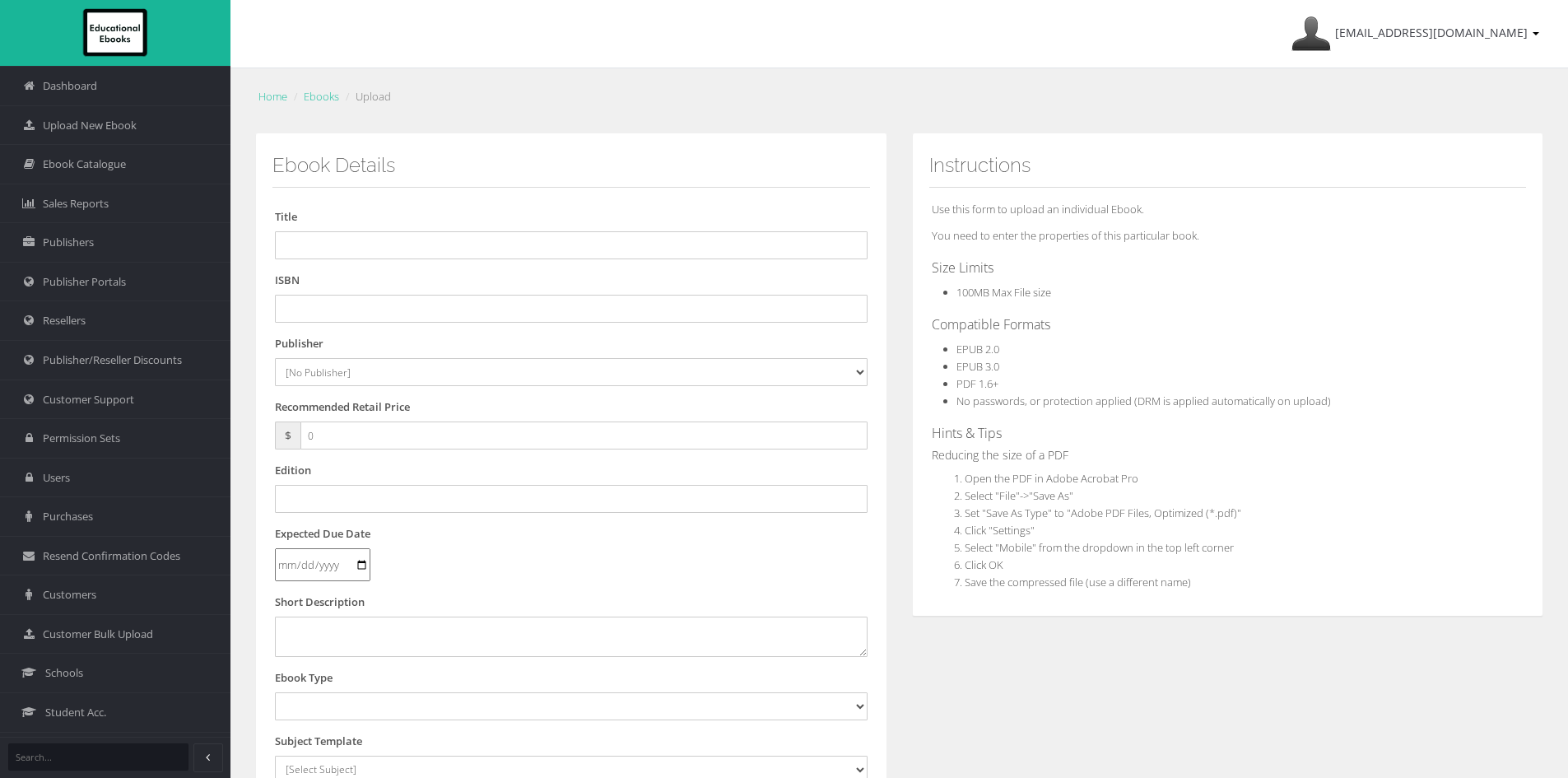
click at [105, 158] on span "Ebook Catalogue" at bounding box center [84, 165] width 83 height 16
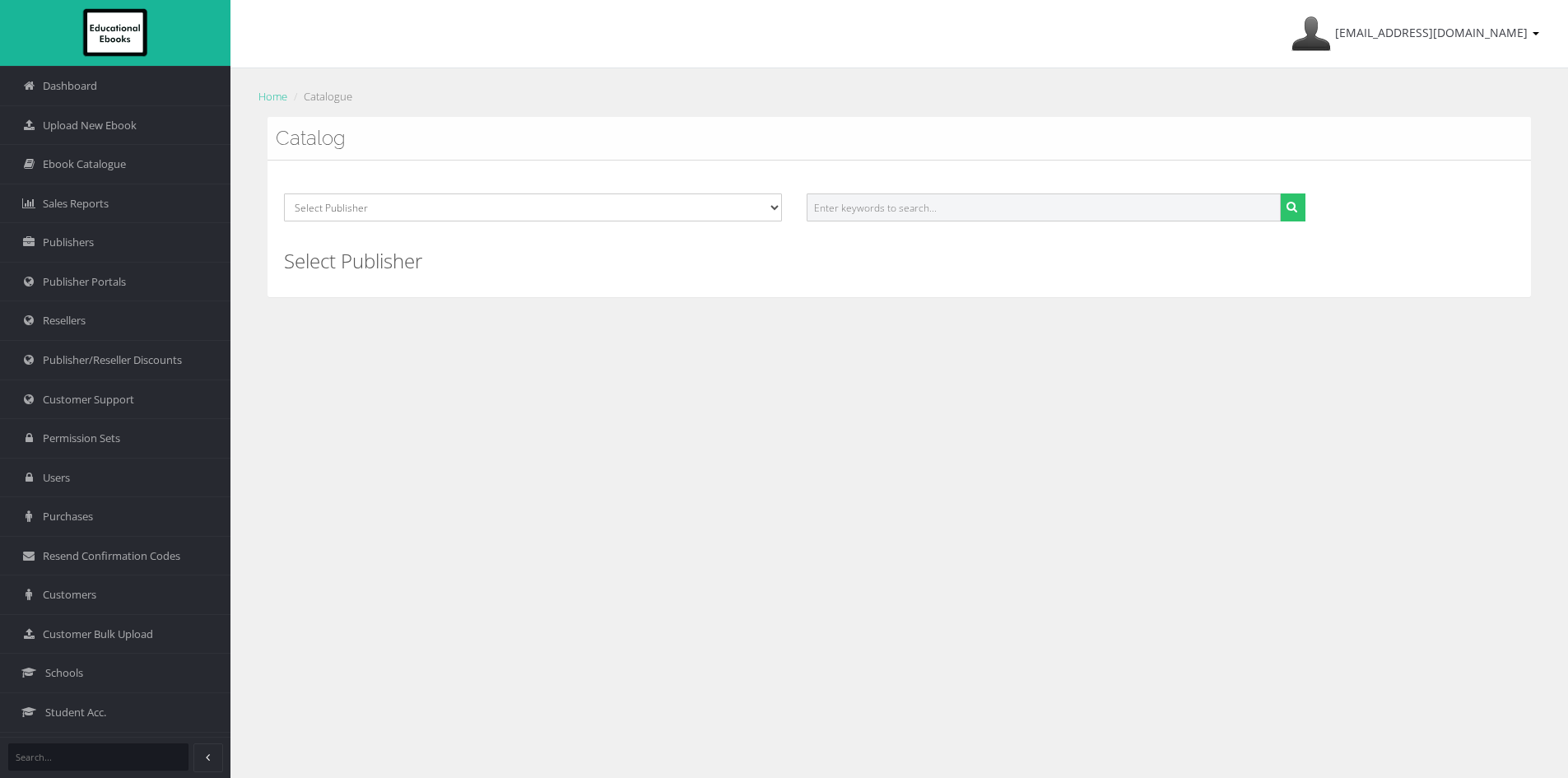
click at [916, 210] on input "text" at bounding box center [1044, 207] width 474 height 28
paste input "9781009594257PDF"
type input "9781009594257"
click at [1280, 193] on button "submit" at bounding box center [1292, 207] width 26 height 28
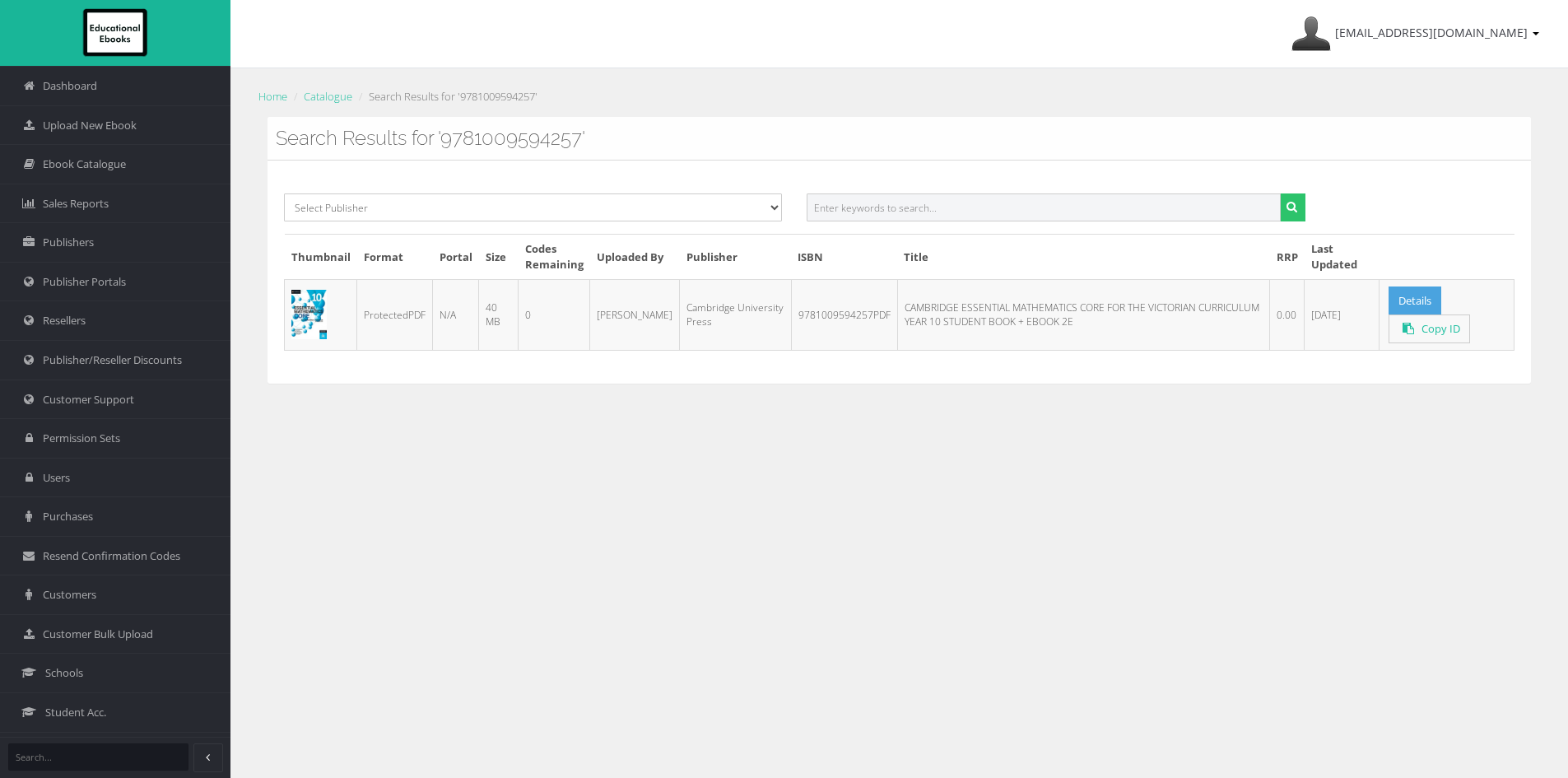
click at [874, 203] on input "text" at bounding box center [1044, 207] width 474 height 28
paste input "9781009594271"
type input "9781009594271"
click at [1280, 193] on button "submit" at bounding box center [1292, 207] width 26 height 28
click at [881, 211] on input "text" at bounding box center [1044, 207] width 474 height 28
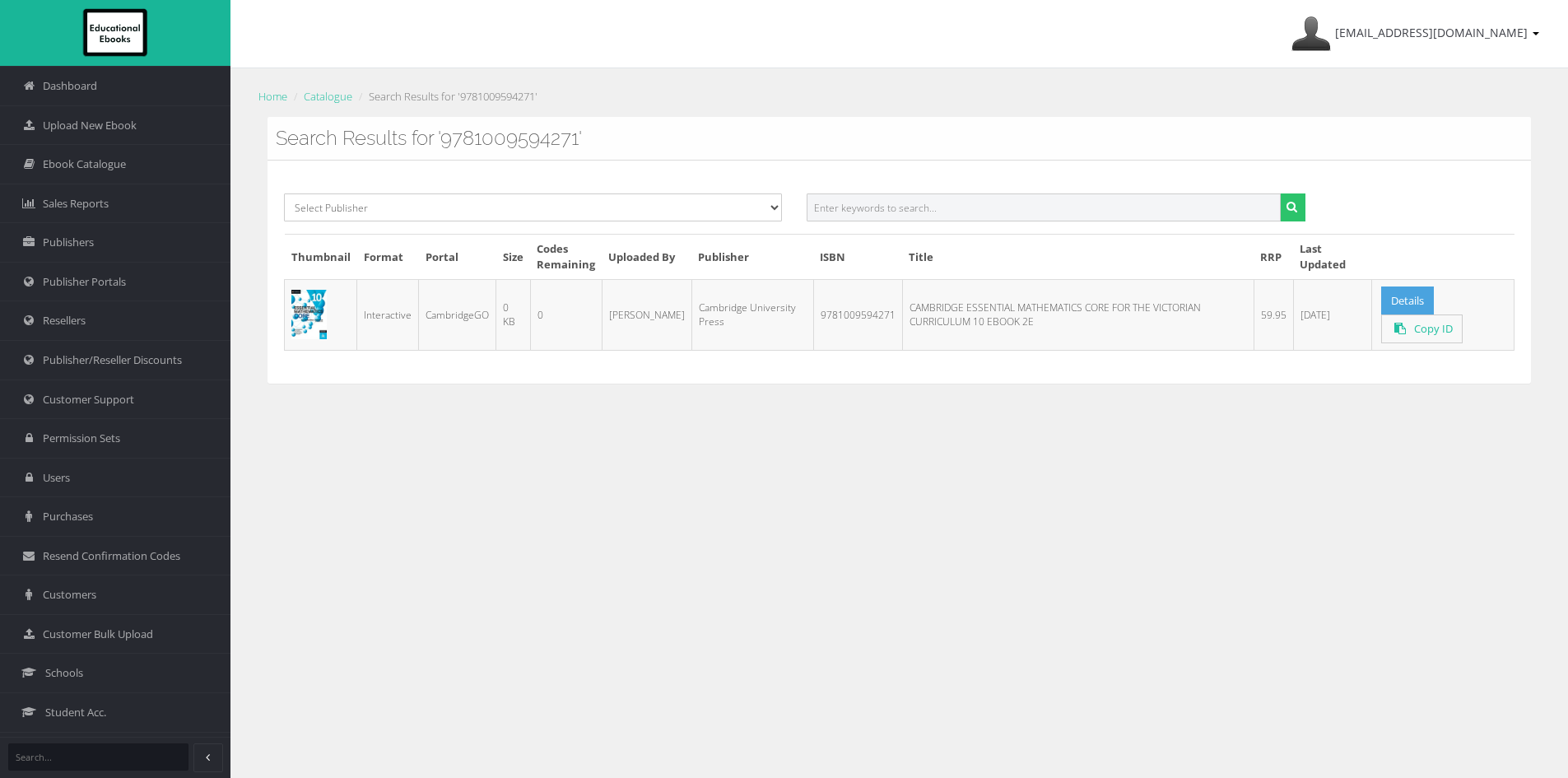
paste input "9781009593038"
type input "9781009593038"
click at [1280, 193] on button "submit" at bounding box center [1292, 207] width 26 height 28
click at [906, 201] on input "text" at bounding box center [1044, 207] width 474 height 28
paste input "9781009592314PDF"
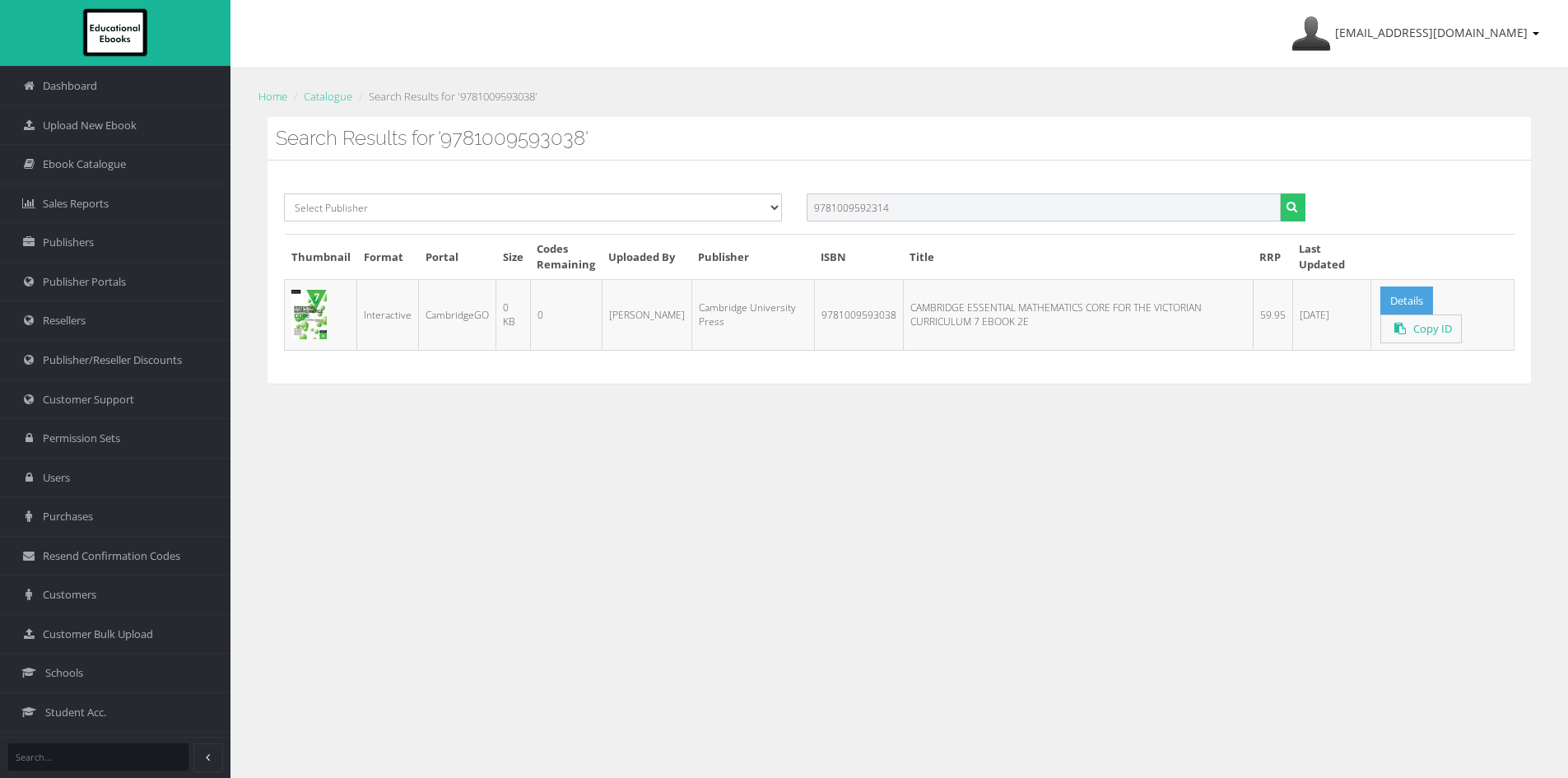
type input "9781009592314"
click at [1280, 193] on button "submit" at bounding box center [1292, 207] width 26 height 28
click at [954, 203] on input "text" at bounding box center [1044, 207] width 474 height 28
paste input "9781009593090"
type input "9781009593090"
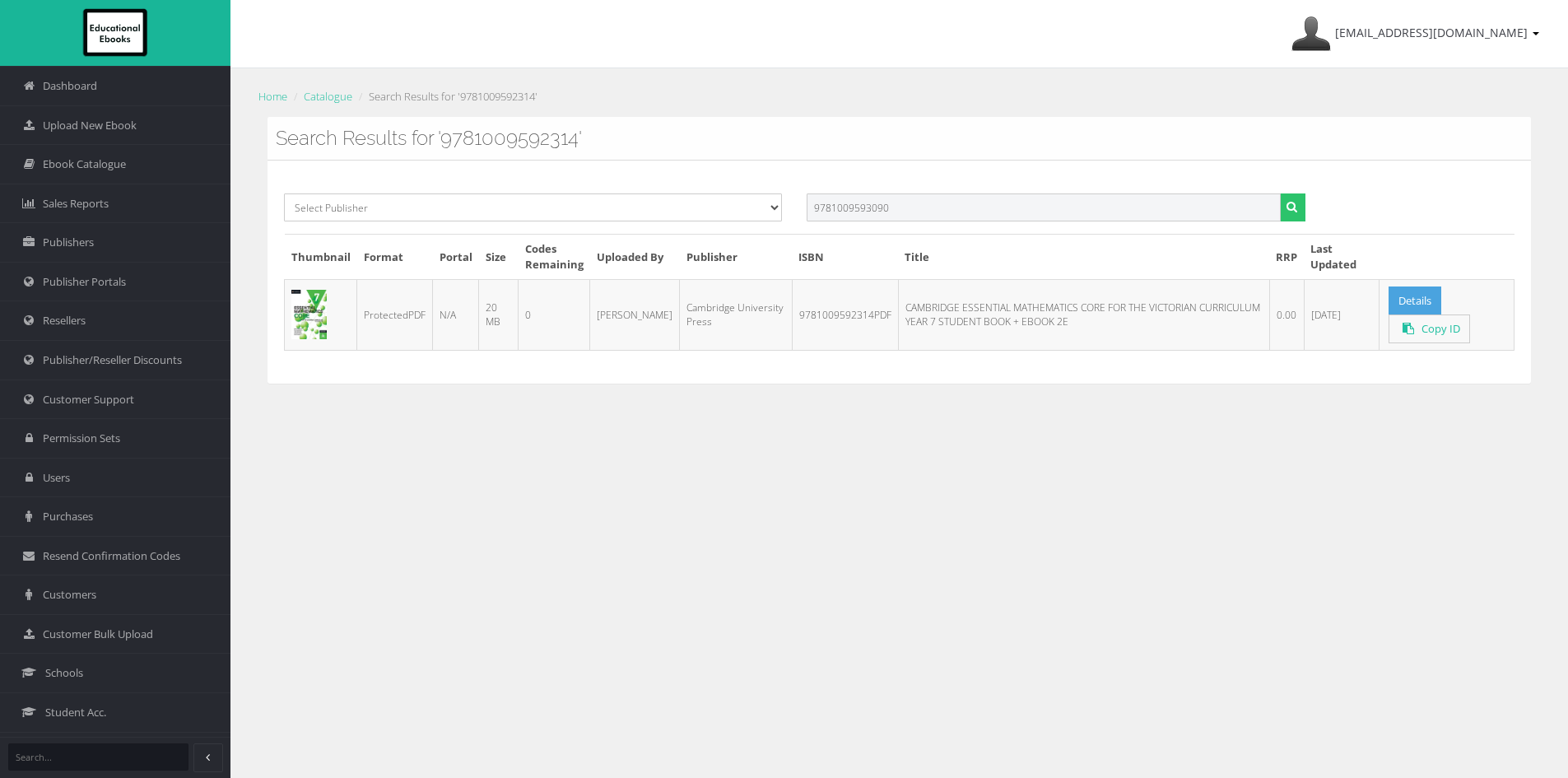
click at [1280, 193] on button "submit" at bounding box center [1292, 207] width 26 height 28
click at [903, 212] on input "text" at bounding box center [1044, 207] width 474 height 28
paste input "9781009593083PDF"
type input "9781009593083"
click at [1280, 193] on button "submit" at bounding box center [1292, 207] width 26 height 28
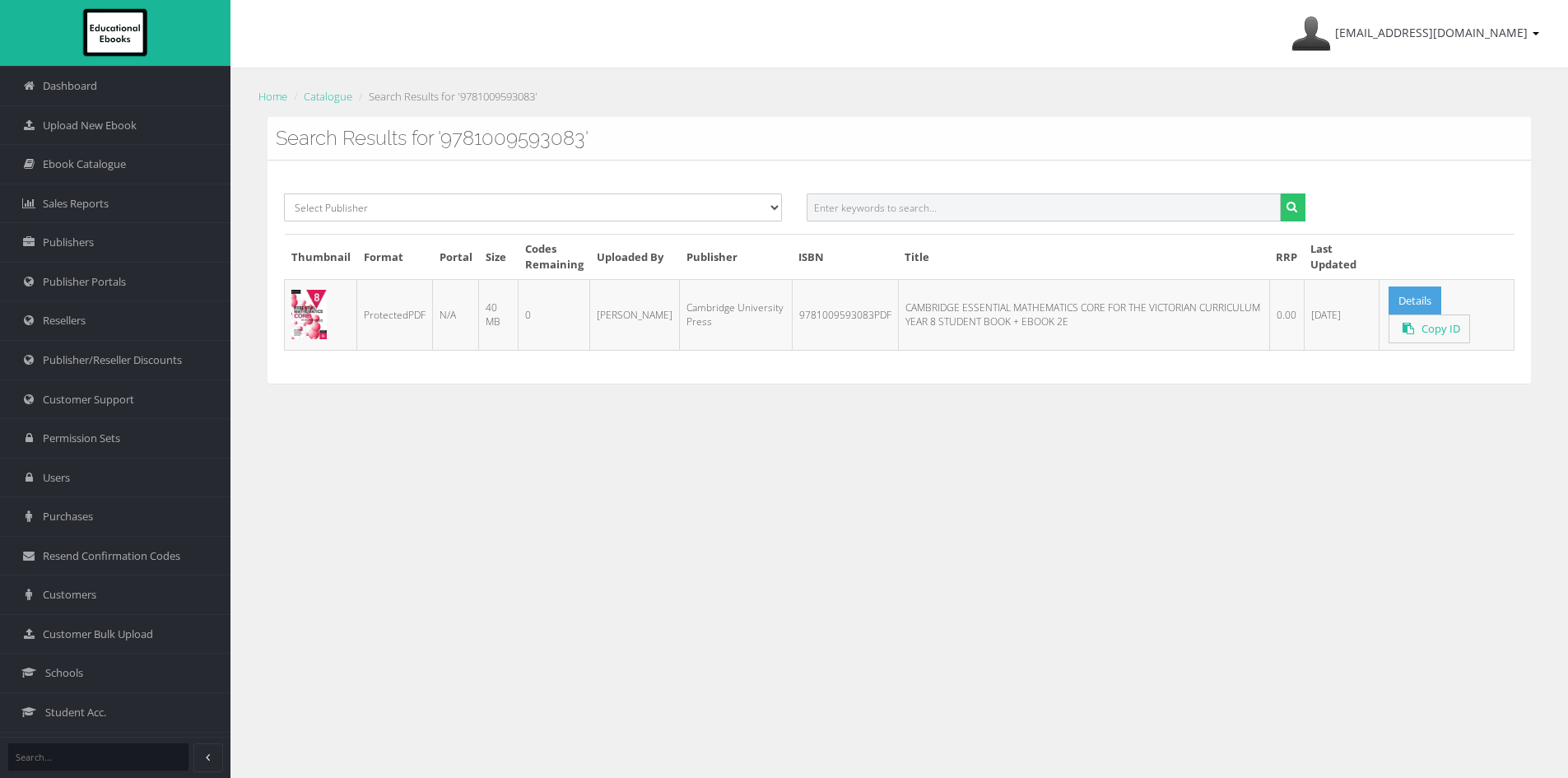
click at [979, 212] on input "text" at bounding box center [1044, 207] width 474 height 28
paste input "9781009593182"
type input "9781009593182"
click at [1280, 193] on button "submit" at bounding box center [1292, 207] width 26 height 28
click at [916, 201] on input "text" at bounding box center [1044, 207] width 474 height 28
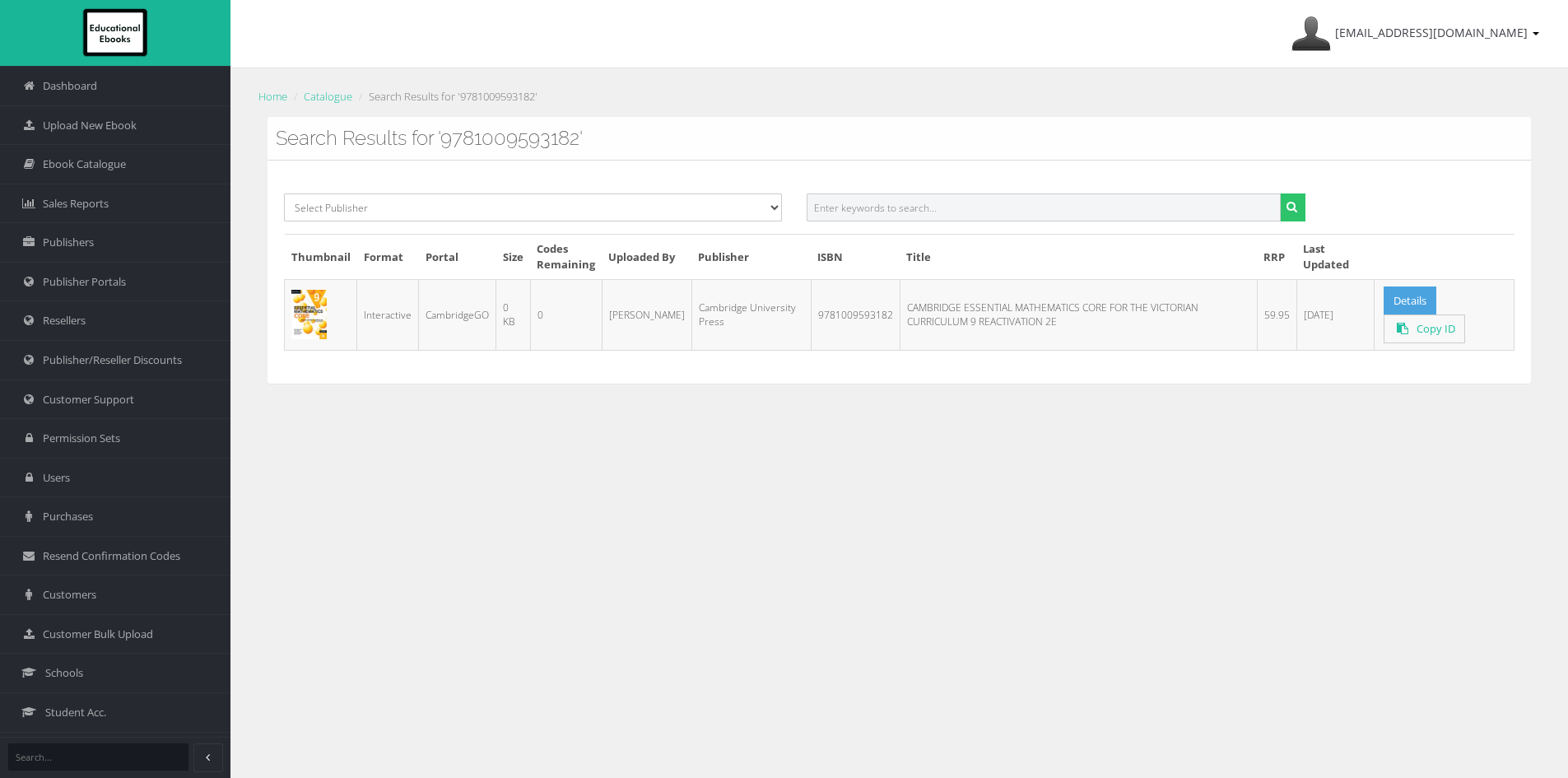
click at [932, 201] on input "text" at bounding box center [1044, 207] width 474 height 28
paste input "9781009593151"
click at [1280, 193] on button "submit" at bounding box center [1292, 207] width 26 height 28
drag, startPoint x: 909, startPoint y: 207, endPoint x: 927, endPoint y: 207, distance: 18.0
click at [916, 207] on input "9781009593151" at bounding box center [1044, 207] width 474 height 28
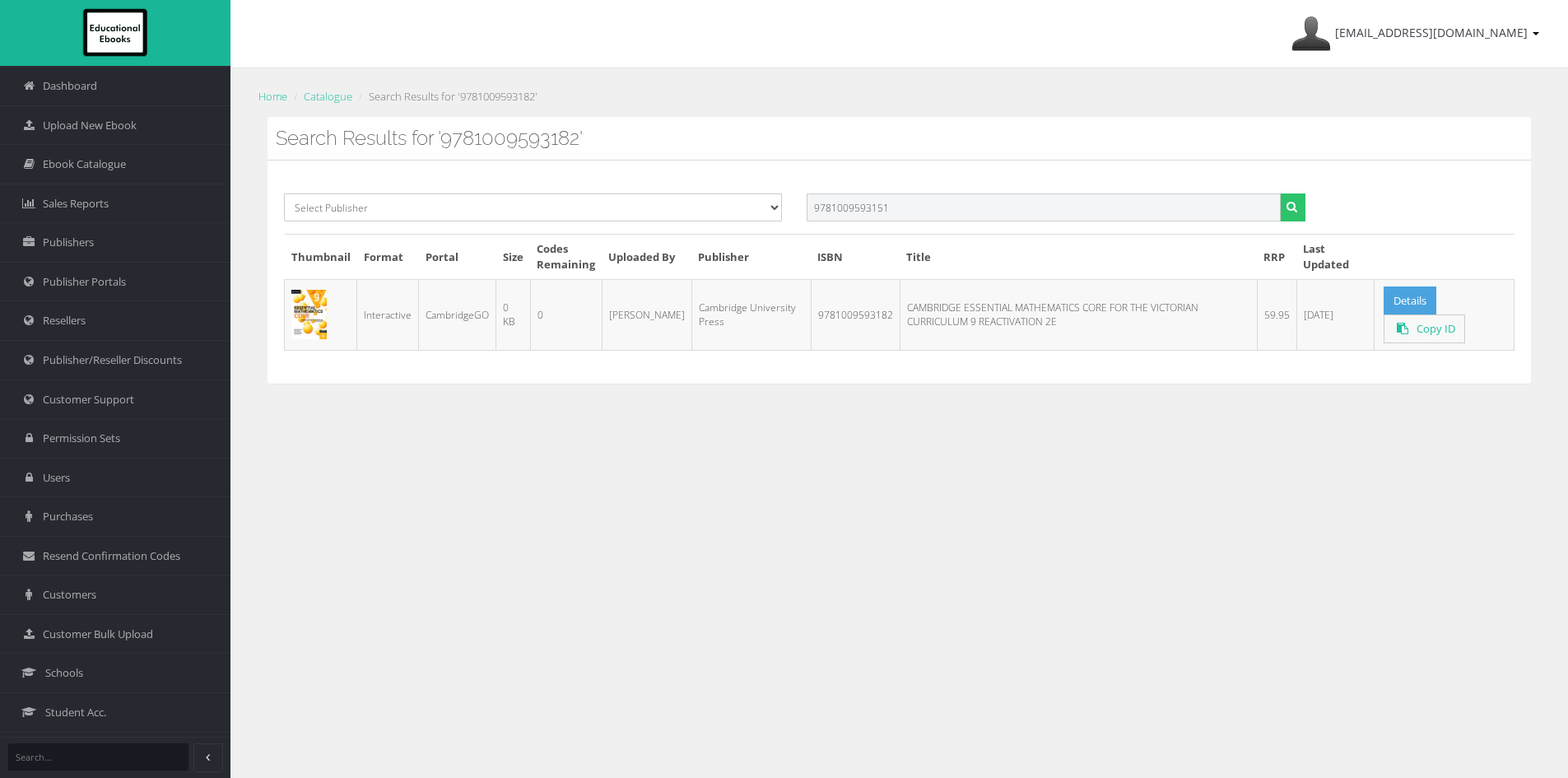
drag, startPoint x: 952, startPoint y: 207, endPoint x: 670, endPoint y: 222, distance: 282.4
click at [670, 222] on div "Select Publisher Resources for English Academic Learning (REAL) ATAR Notes Smar…" at bounding box center [899, 213] width 1255 height 40
paste input "CAMBRIDGE ESSENTIAL MATHEMATICS CORE FOR THE VICTORIAN CURRICULUM YEAR 9 STUDEN…"
type input "CAMBRIDGE ESSENTIAL MATHEMATICS CORE FOR THE VICTORIAN CURRICULUM YEAR 9"
click at [1280, 193] on button "submit" at bounding box center [1292, 207] width 26 height 28
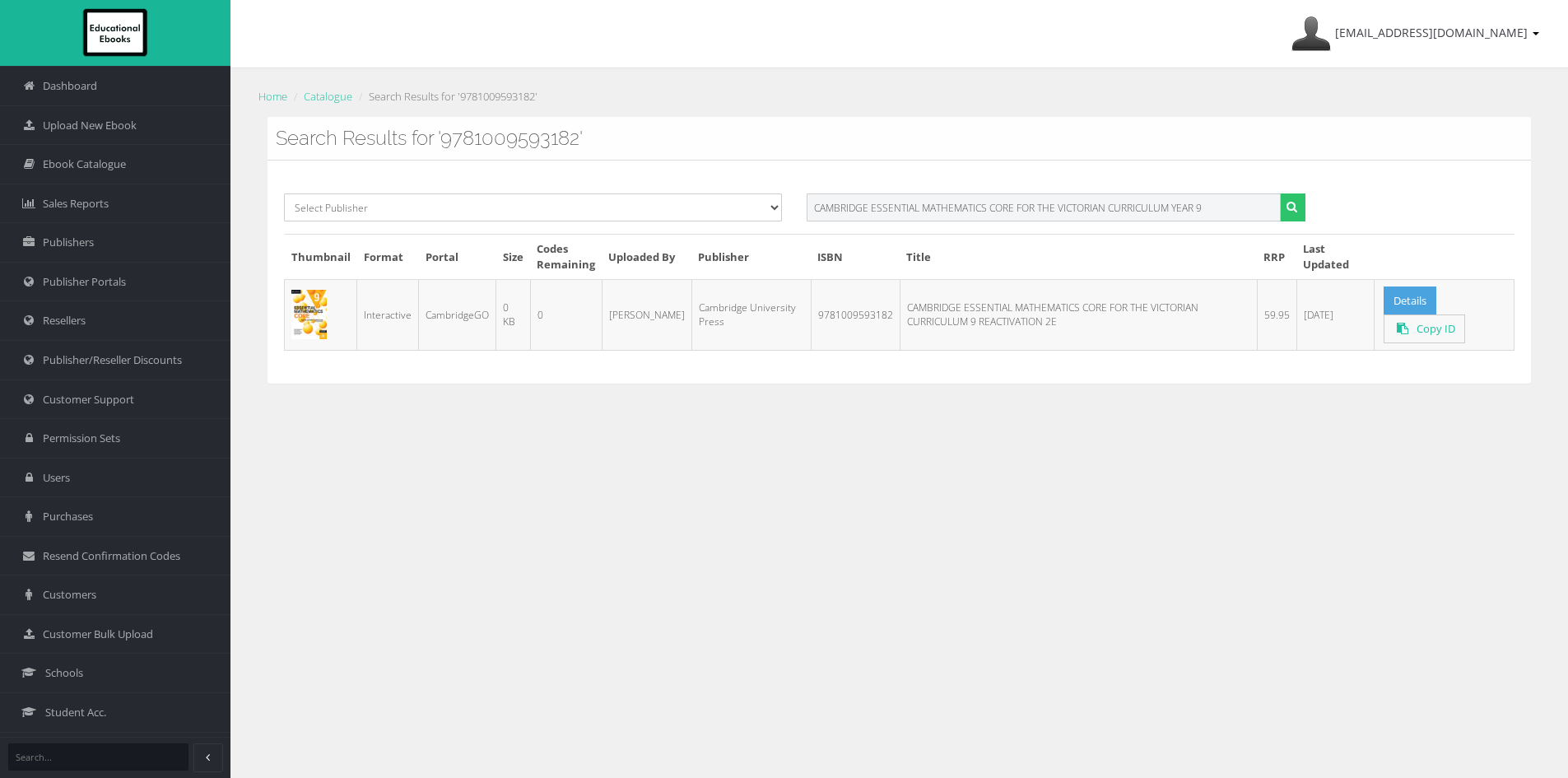
drag, startPoint x: 963, startPoint y: 200, endPoint x: 947, endPoint y: 201, distance: 16.0
click at [963, 200] on input "CAMBRIDGE ESSENTIAL MATHEMATICS CORE FOR THE VICTORIAN CURRICULUM YEAR 9" at bounding box center [1044, 207] width 474 height 28
click at [1412, 306] on link "Details" at bounding box center [1410, 301] width 53 height 28
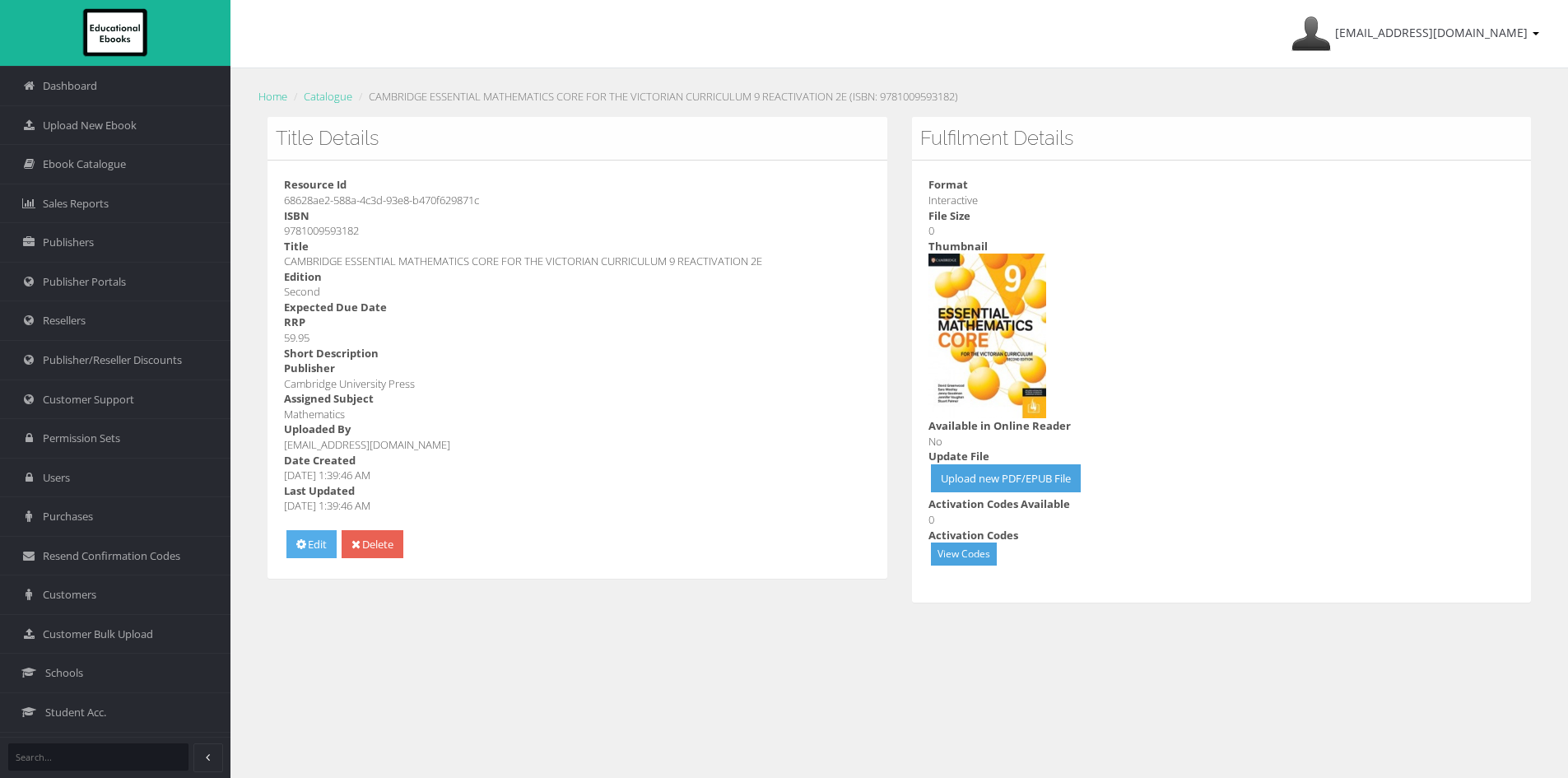
click at [297, 541] on icon at bounding box center [301, 544] width 10 height 12
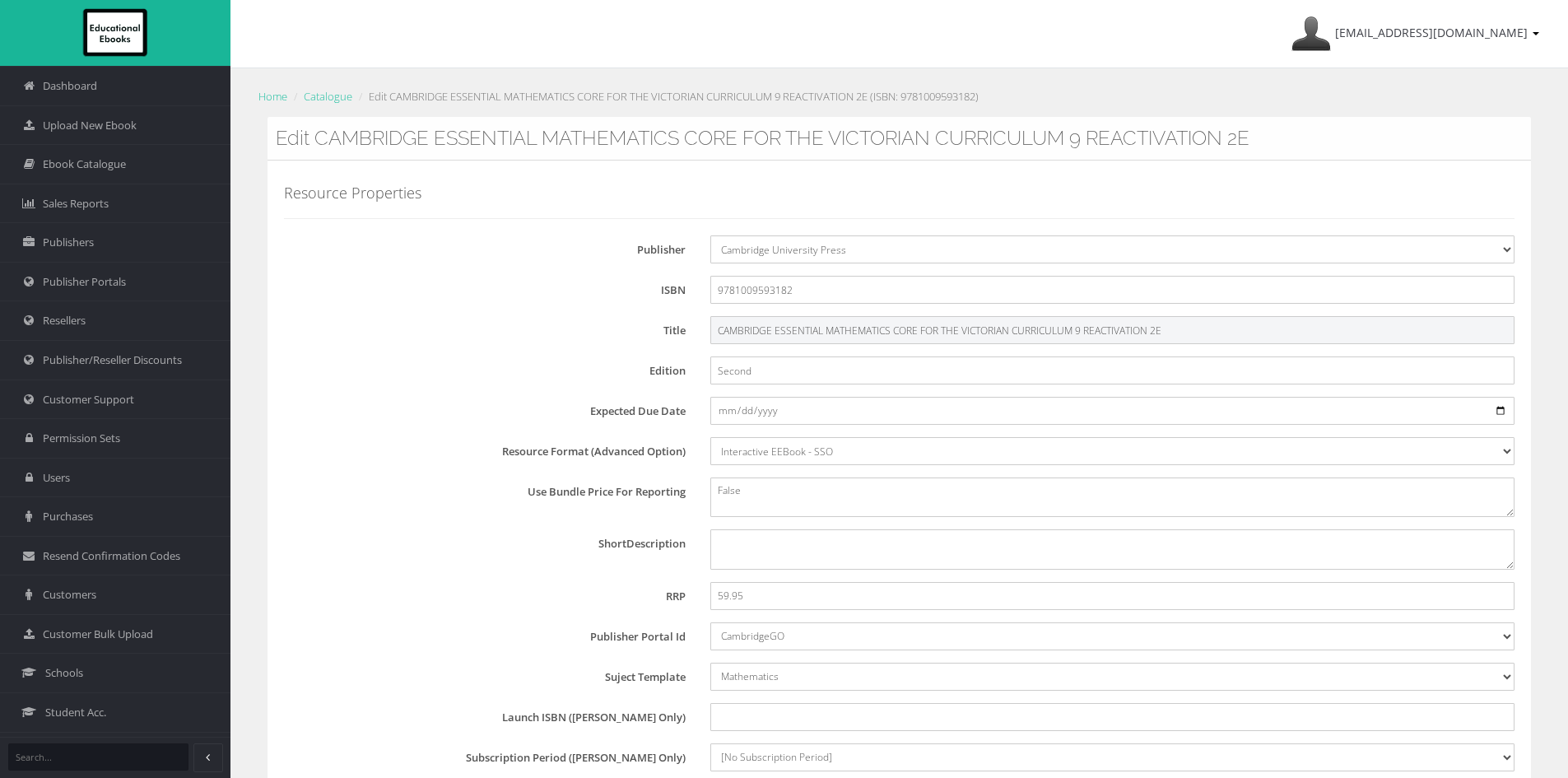
click at [815, 332] on input "CAMBRIDGE ESSENTIAL MATHEMATICS CORE FOR THE VICTORIAN CURRICULUM 9 REACTIVATIO…" at bounding box center [1112, 329] width 804 height 28
paste input "EBOOK"
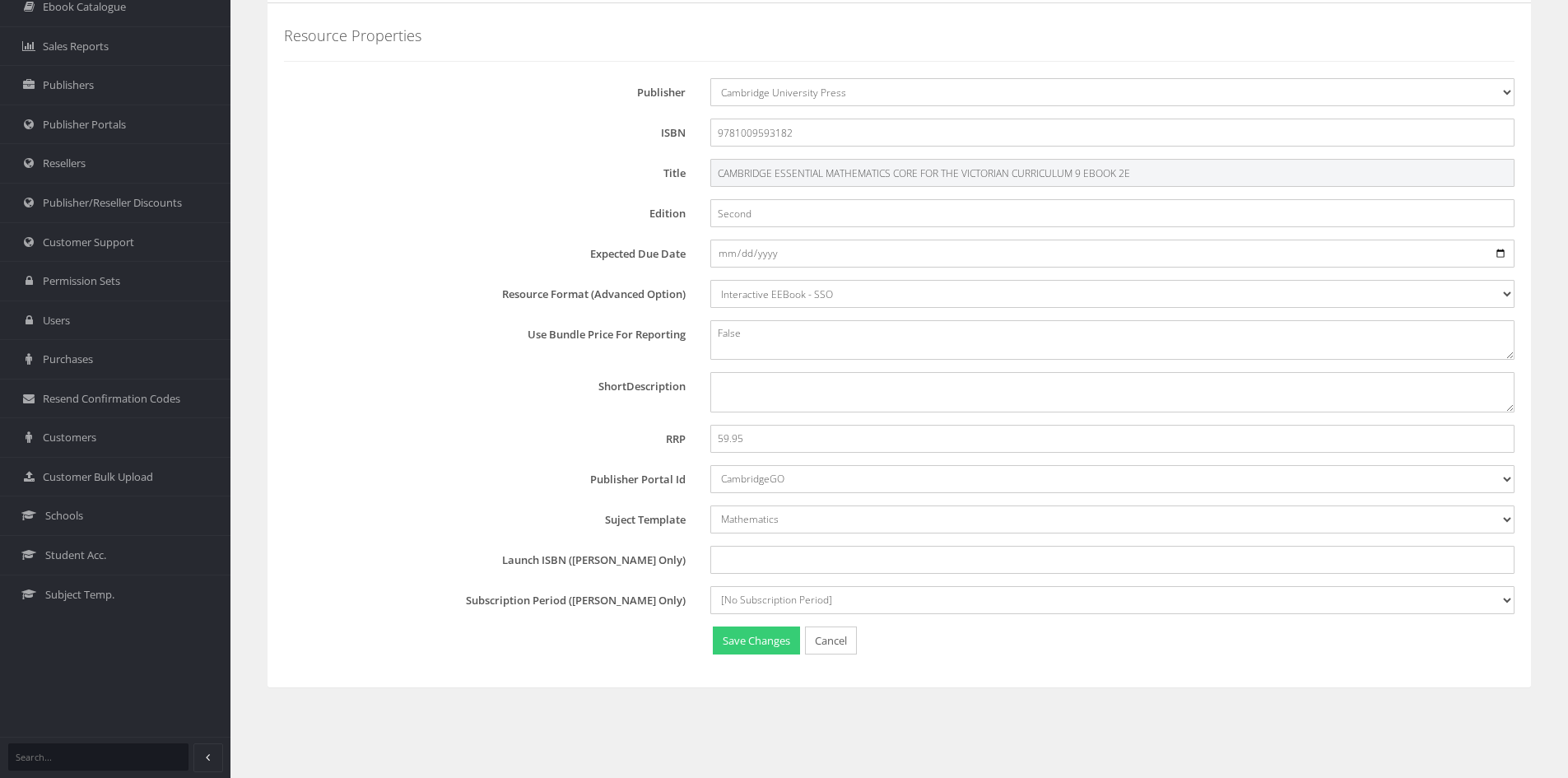
type input "CAMBRIDGE ESSENTIAL MATHEMATICS CORE FOR THE VICTORIAN CURRICULUM 9 EBOOK 2E"
click at [768, 641] on button "Save Changes" at bounding box center [757, 640] width 87 height 28
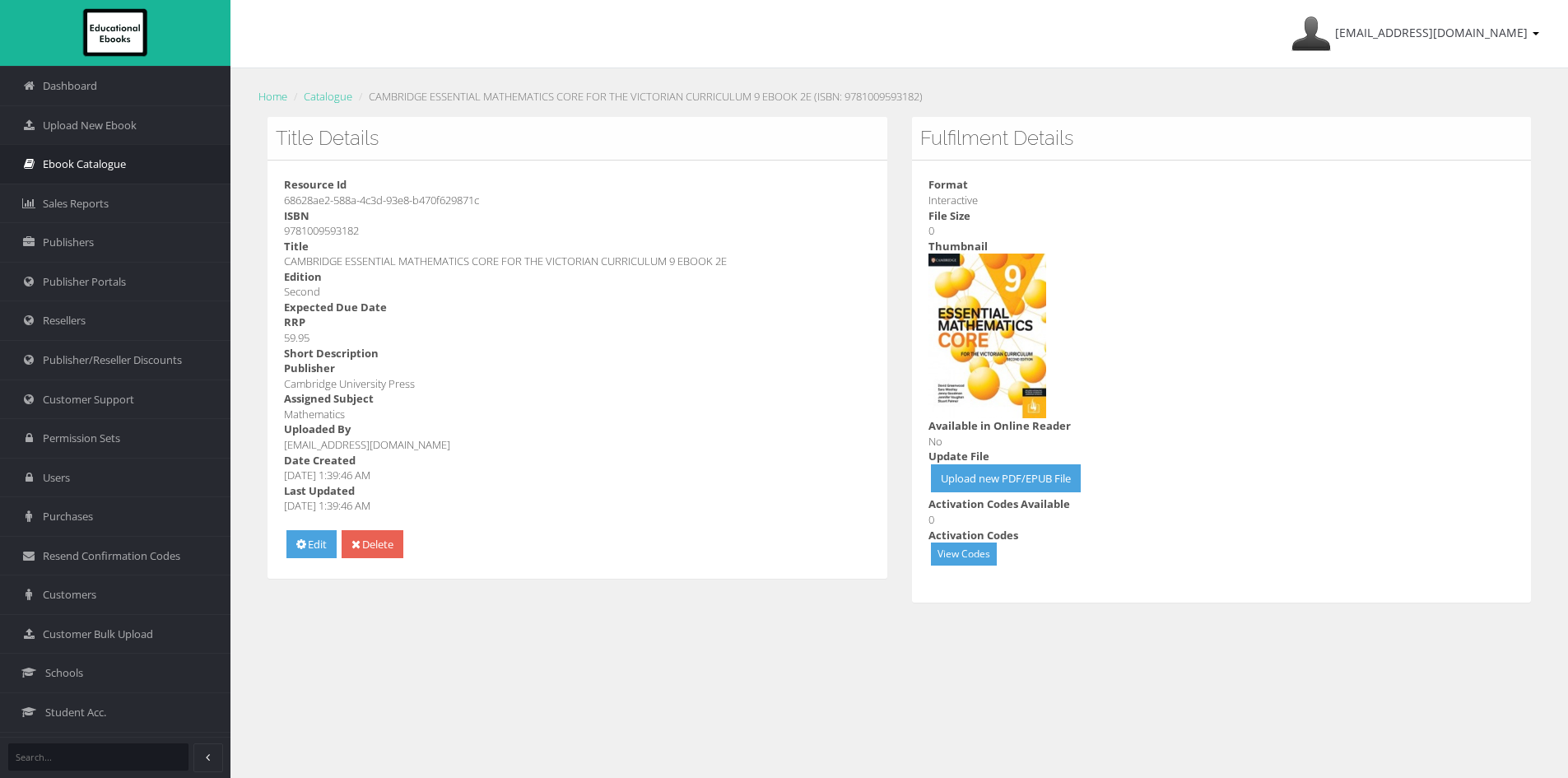
click at [93, 163] on span "Ebook Catalogue" at bounding box center [84, 165] width 83 height 16
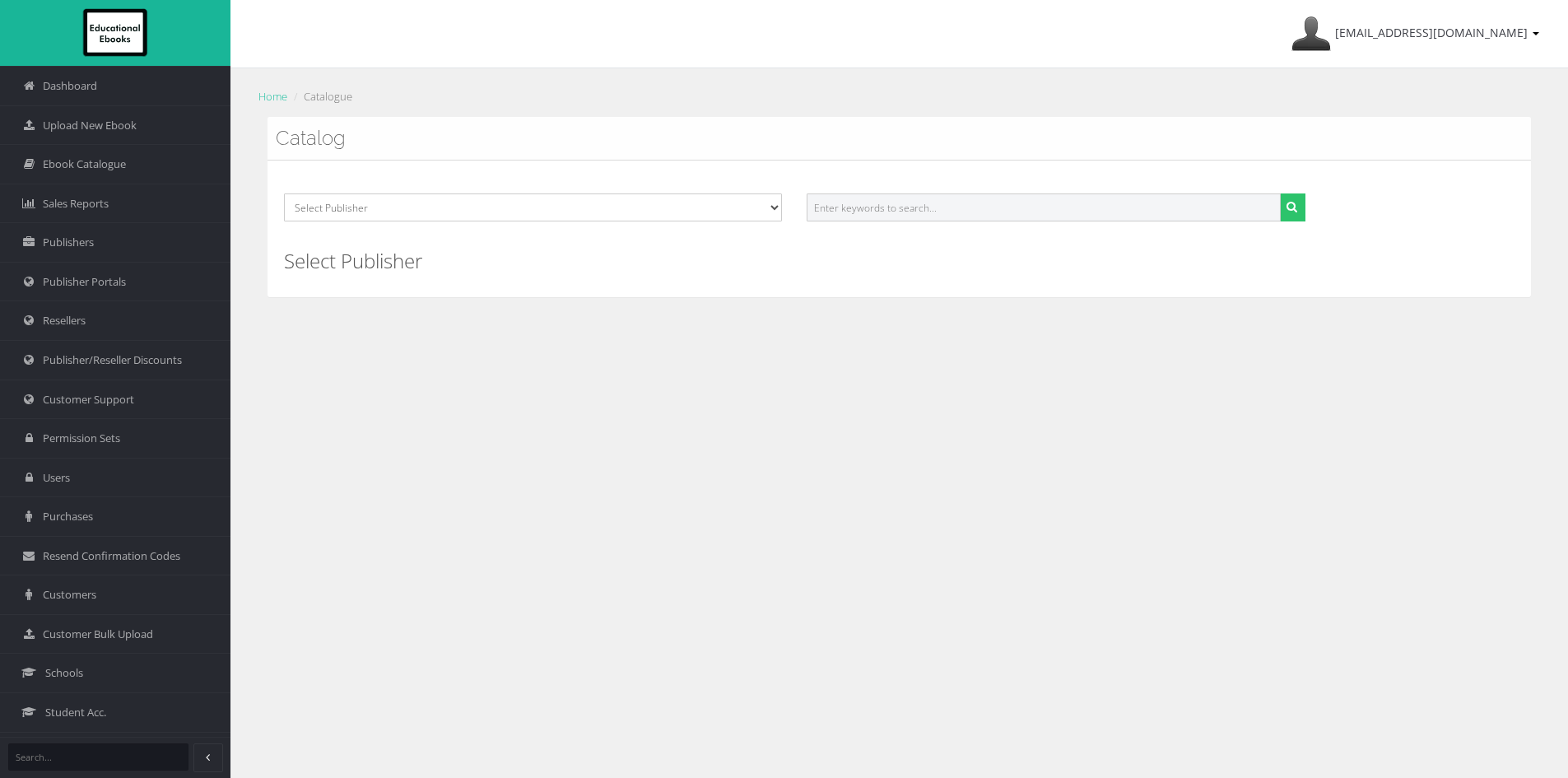
click at [956, 212] on input "text" at bounding box center [1044, 207] width 474 height 28
paste input "CAMBRIDGE ESSENTIAL MATHEMATICS CORE FOR THE VICTORIAN CURRICULUM 9"
type input "CAMBRIDGE ESSENTIAL MATHEMATICS CORE FOR THE VICTORIAN CURRICULUM 9"
click at [1280, 193] on button "submit" at bounding box center [1292, 207] width 26 height 28
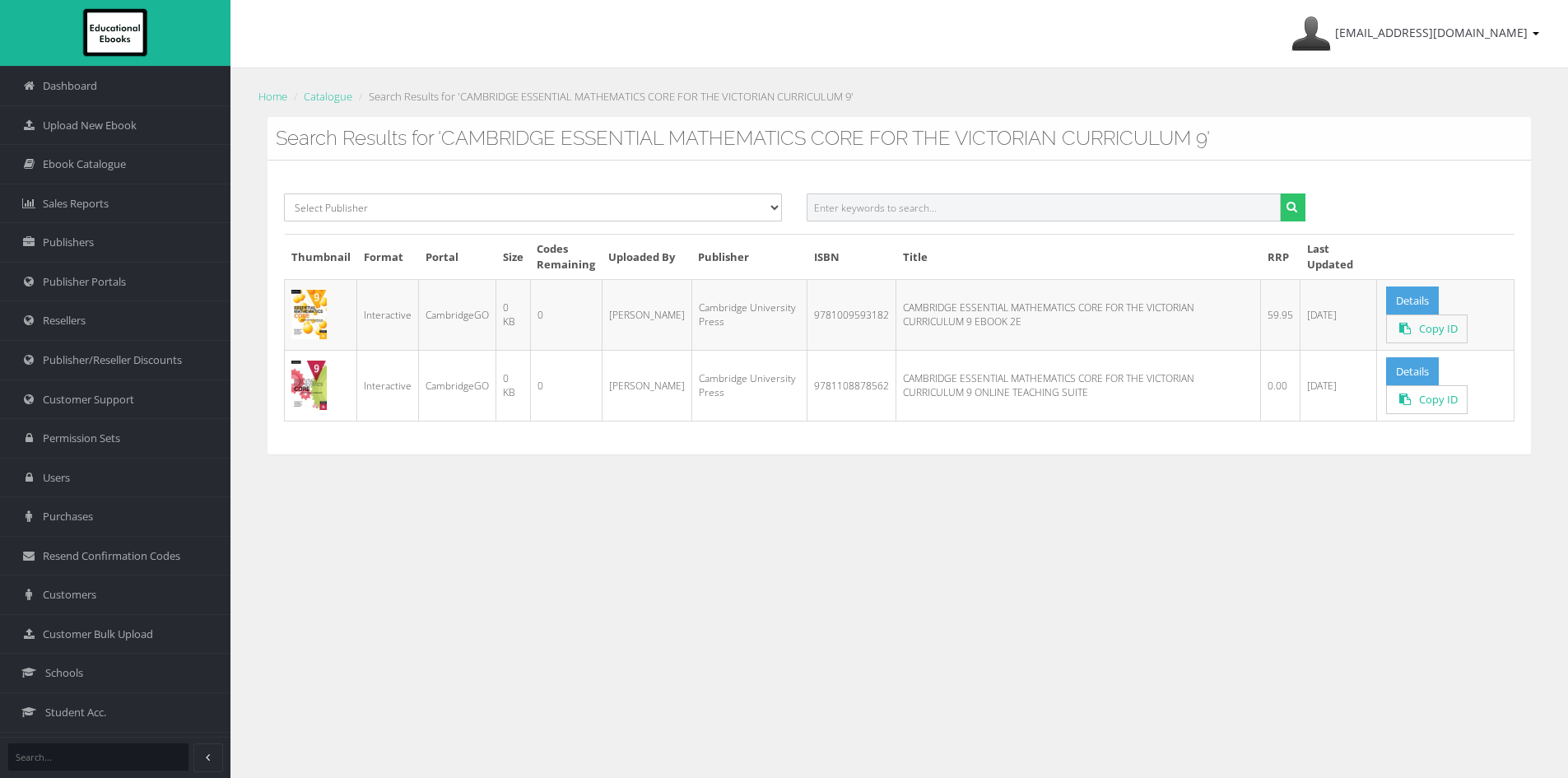
click at [930, 212] on input "text" at bounding box center [1044, 207] width 474 height 28
paste input "9781009593151PDF"
type input "9781009593151"
click at [1280, 193] on button "submit" at bounding box center [1292, 207] width 26 height 28
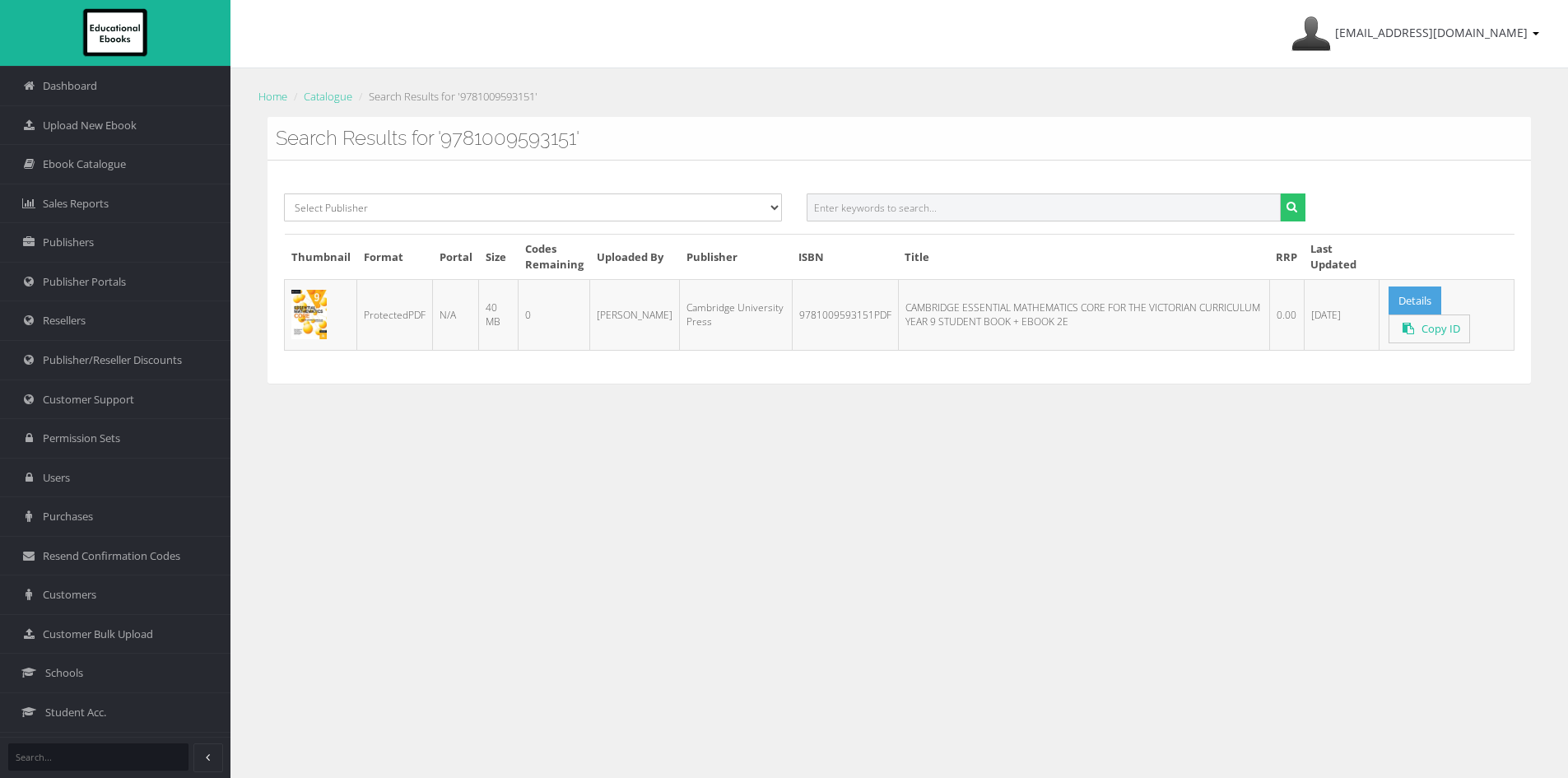
click at [906, 205] on input "text" at bounding box center [1044, 207] width 474 height 28
paste input "9781009373128PDF"
type input "9781009373128"
click at [1280, 193] on button "submit" at bounding box center [1292, 207] width 26 height 28
click at [977, 210] on input "text" at bounding box center [1044, 207] width 474 height 28
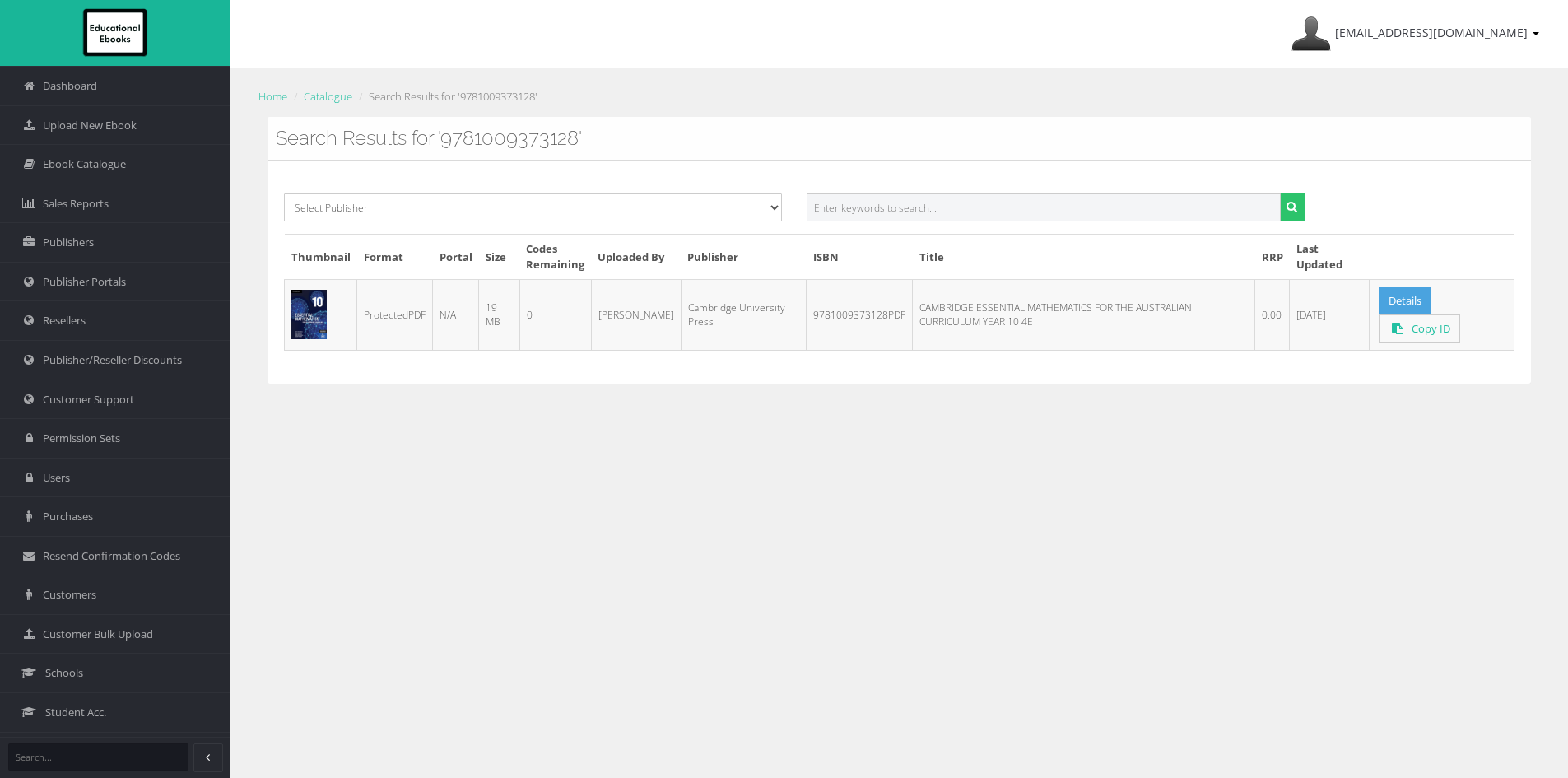
paste input "9781009372794PDF"
type input "9781009372794"
click at [1280, 193] on button "submit" at bounding box center [1292, 207] width 26 height 28
drag, startPoint x: 963, startPoint y: 207, endPoint x: 925, endPoint y: 212, distance: 38.3
click at [925, 212] on input "text" at bounding box center [1044, 207] width 474 height 28
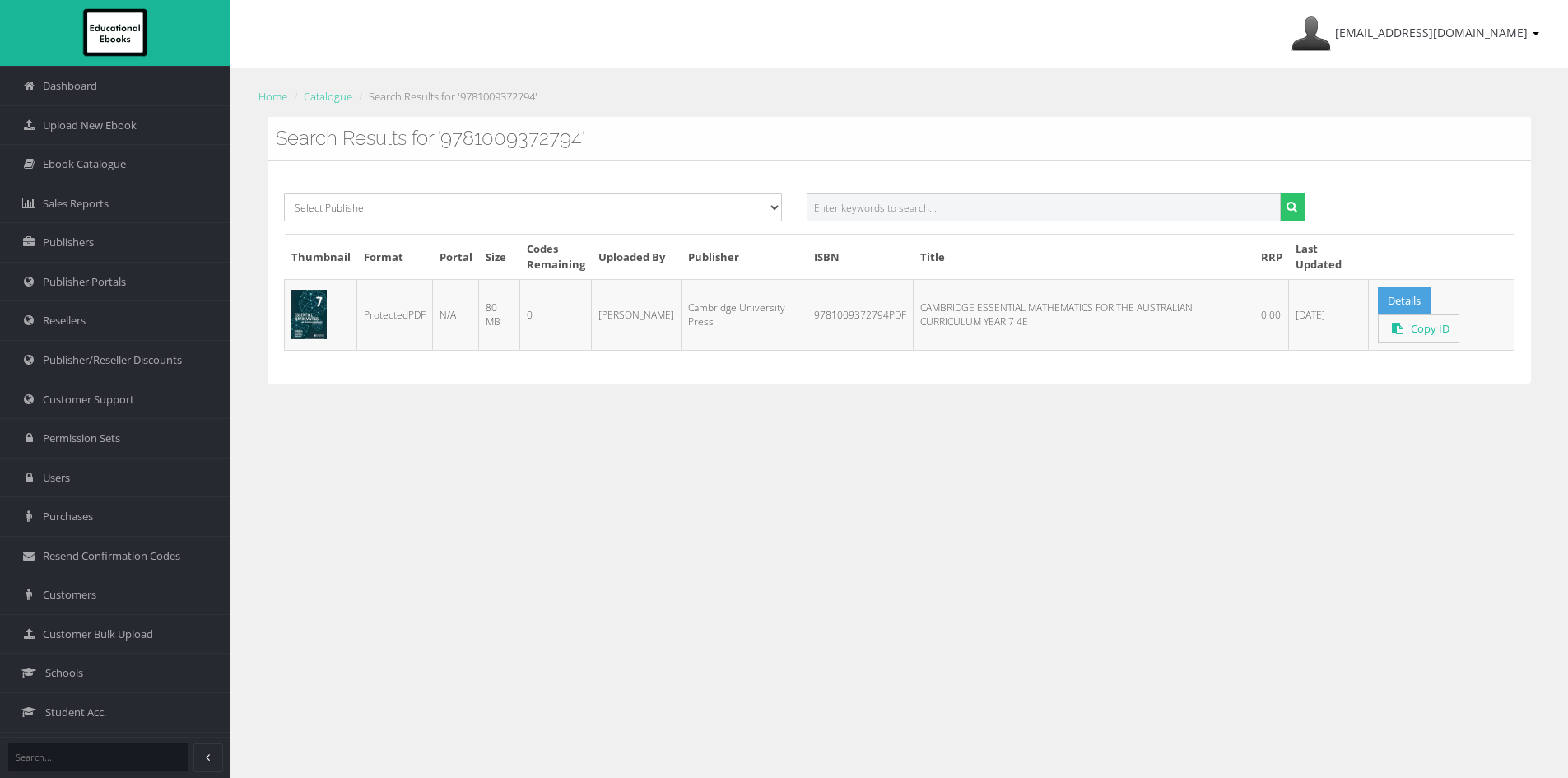
paste input "9781009372909PDF"
type input "9781009372909"
click at [1280, 193] on button "submit" at bounding box center [1292, 207] width 26 height 28
click at [898, 212] on input "text" at bounding box center [1044, 207] width 474 height 28
paste input "9781009373036PDF"
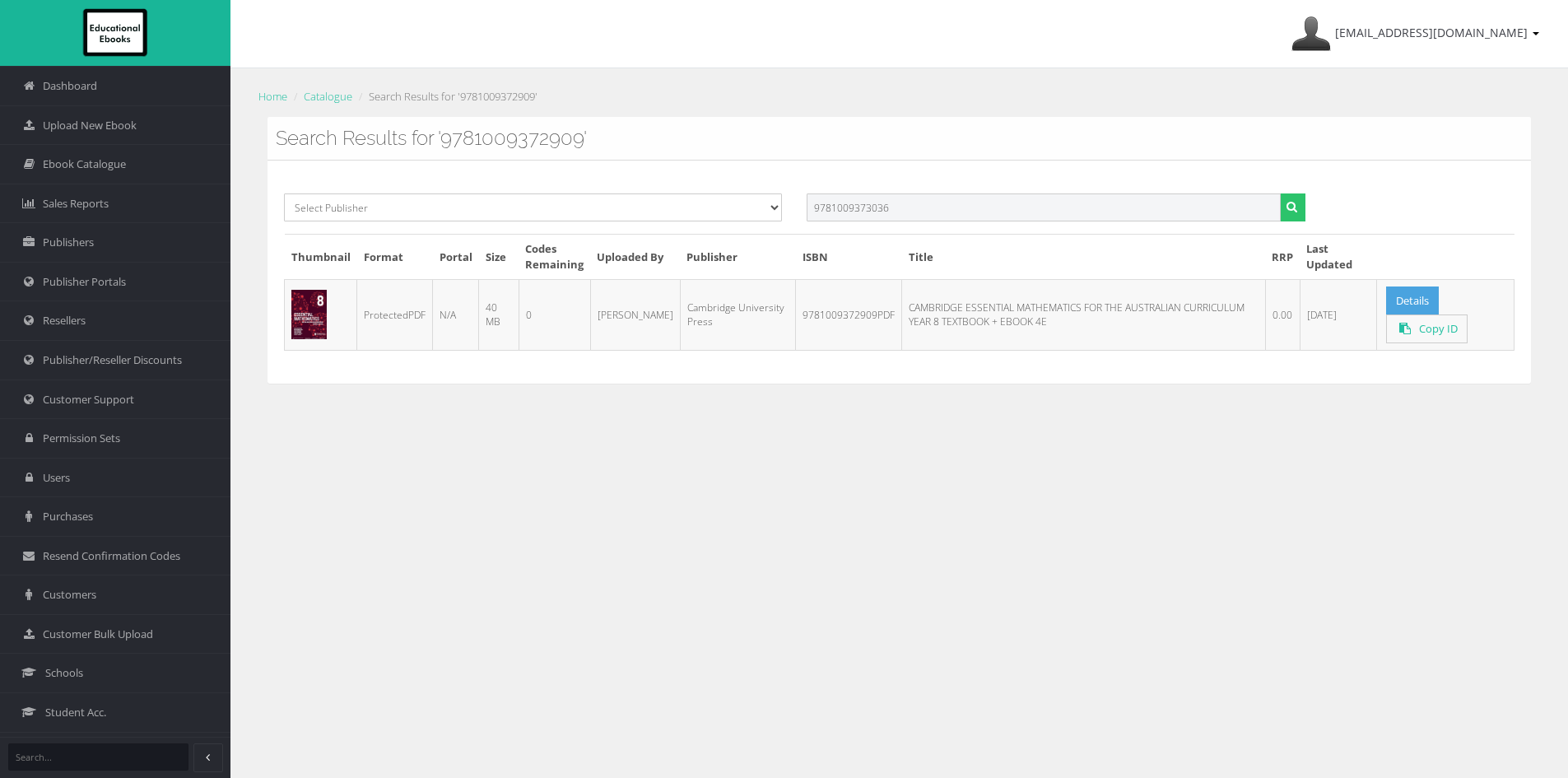
type input "9781009373036"
click at [1280, 193] on button "submit" at bounding box center [1292, 207] width 26 height 28
click at [911, 204] on input "text" at bounding box center [1044, 207] width 474 height 28
paste input "9781009481052PDF"
type input "9781009481052PDF"
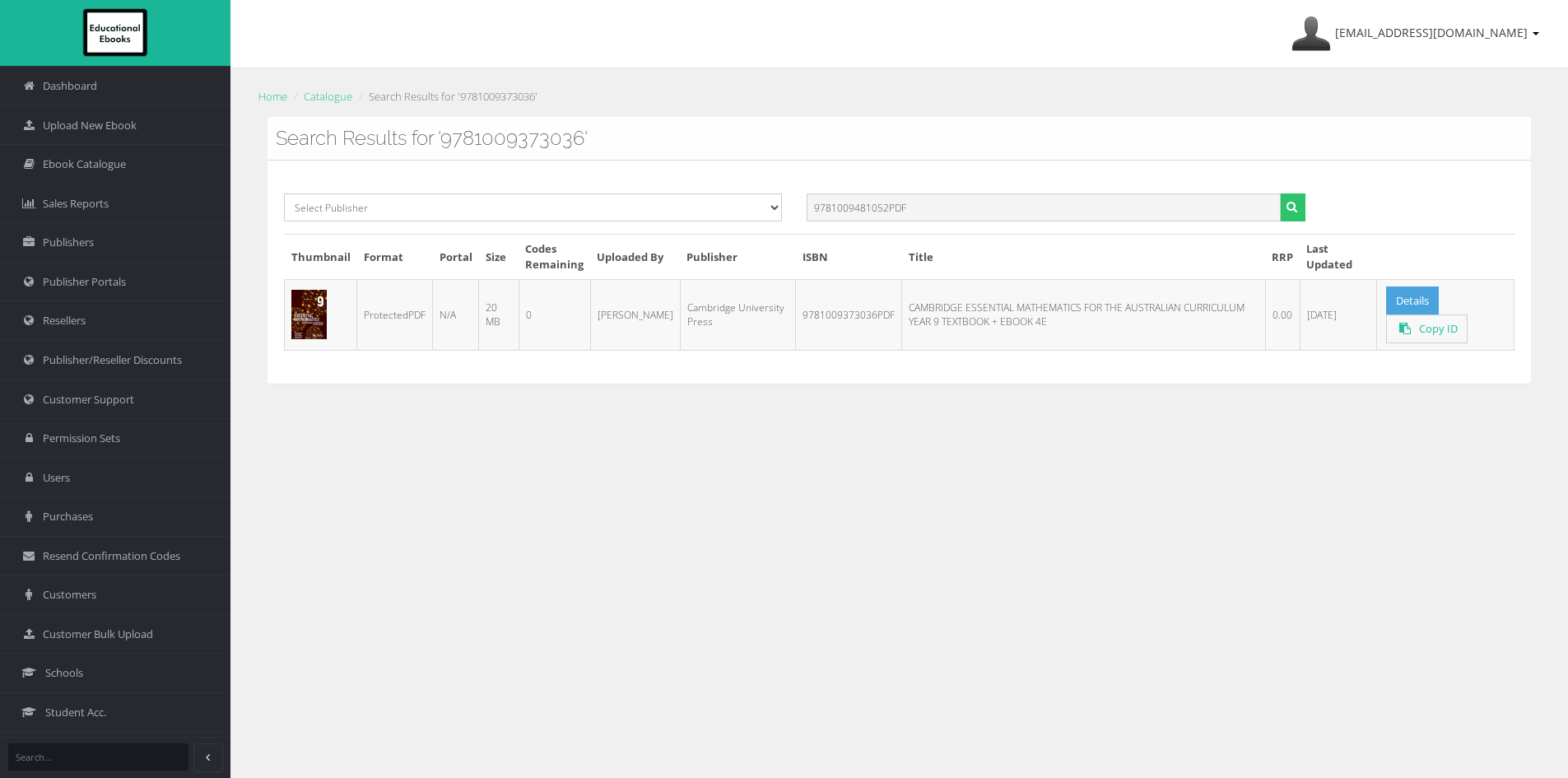
click at [1280, 193] on button "submit" at bounding box center [1292, 207] width 26 height 28
drag, startPoint x: 887, startPoint y: 206, endPoint x: 1201, endPoint y: 225, distance: 314.6
click at [1171, 223] on div "9781009481052PDF" at bounding box center [1055, 213] width 523 height 40
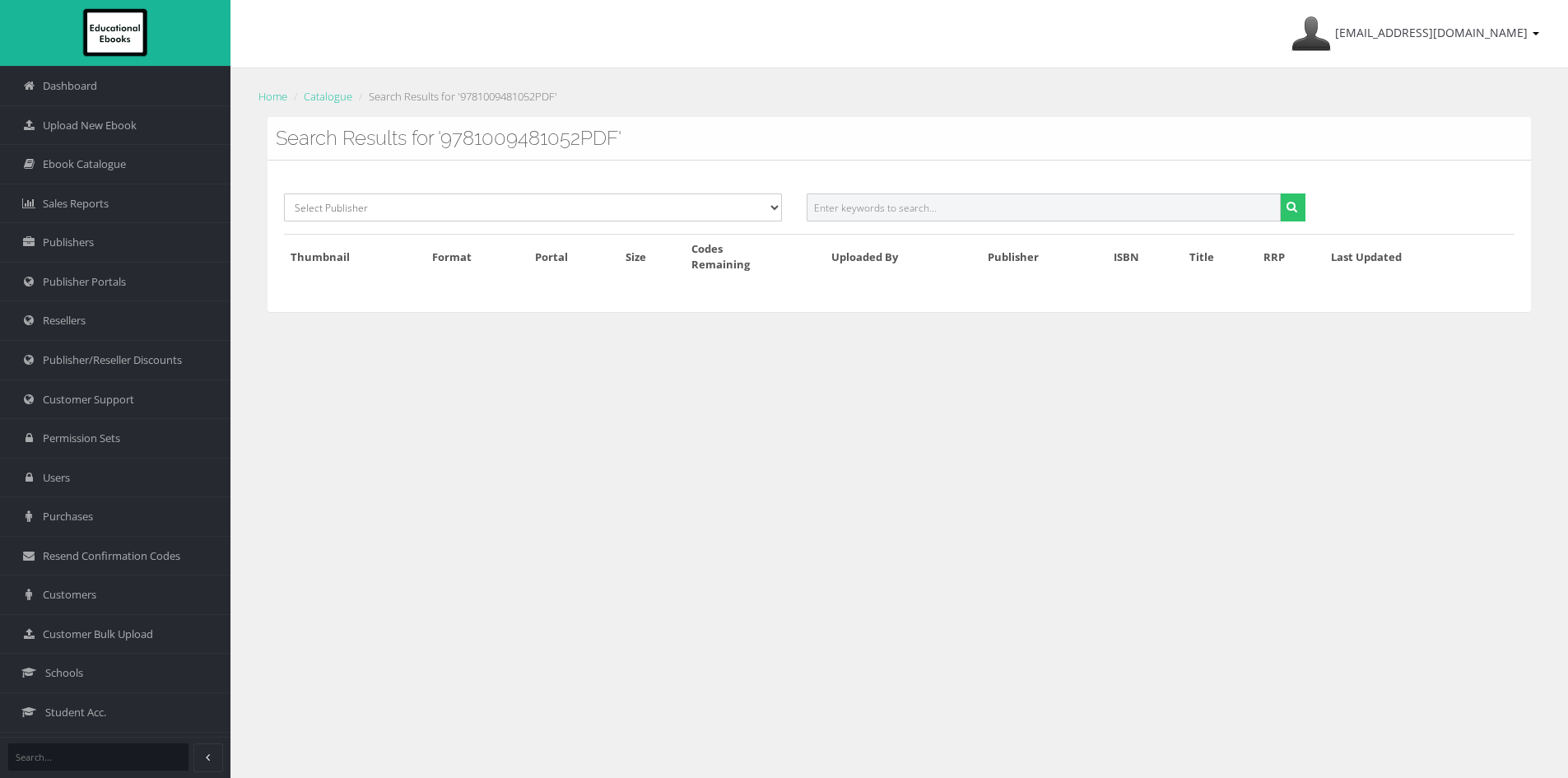
click at [1080, 209] on input "text" at bounding box center [1044, 207] width 474 height 28
paste input "9781009481052PDF"
drag, startPoint x: 886, startPoint y: 205, endPoint x: 1075, endPoint y: 205, distance: 189.0
click at [1072, 205] on input "9781009481052PDF" at bounding box center [1044, 207] width 474 height 28
type input "9781009481052"
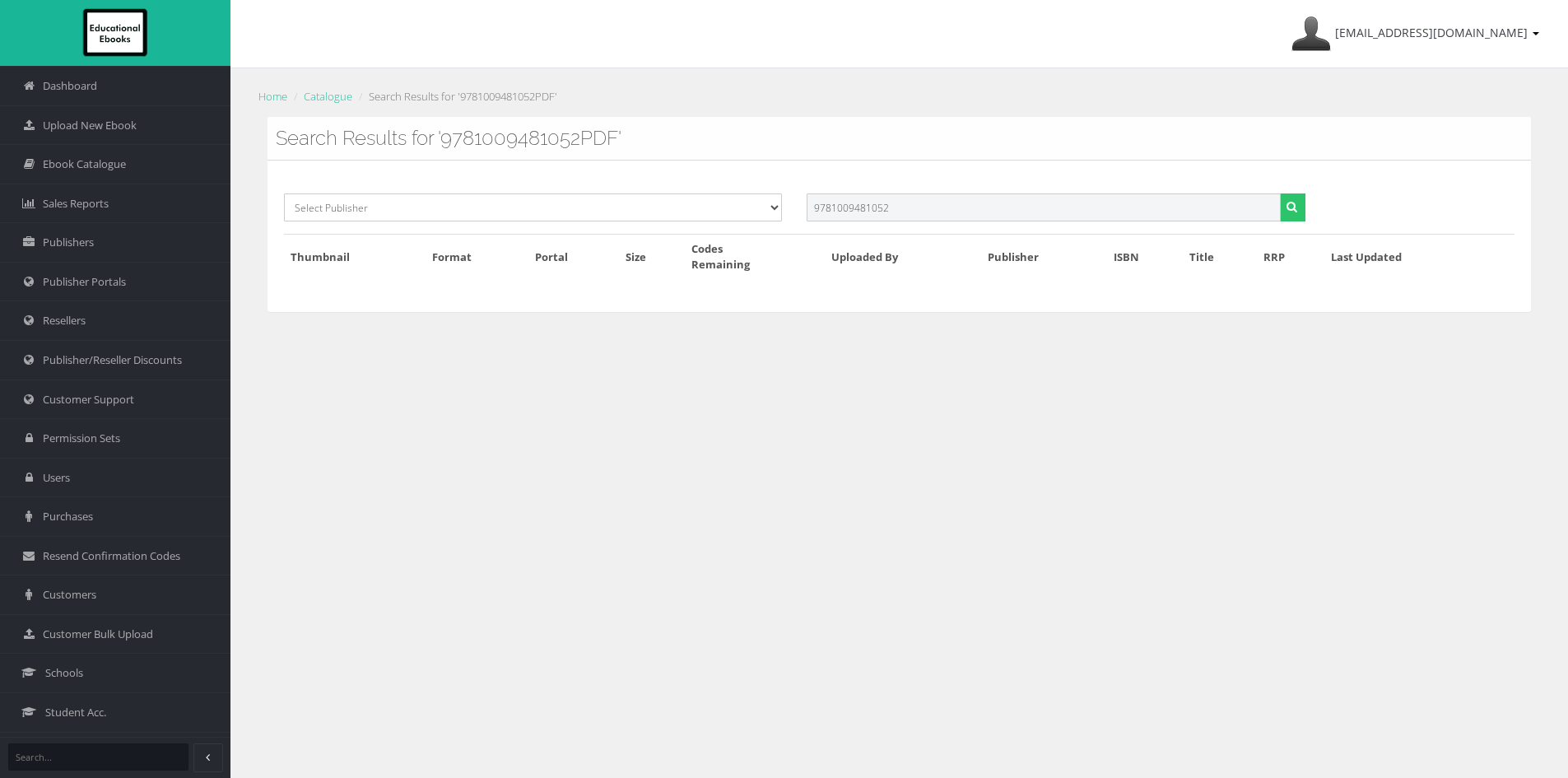
click at [1280, 193] on button "submit" at bounding box center [1292, 207] width 26 height 28
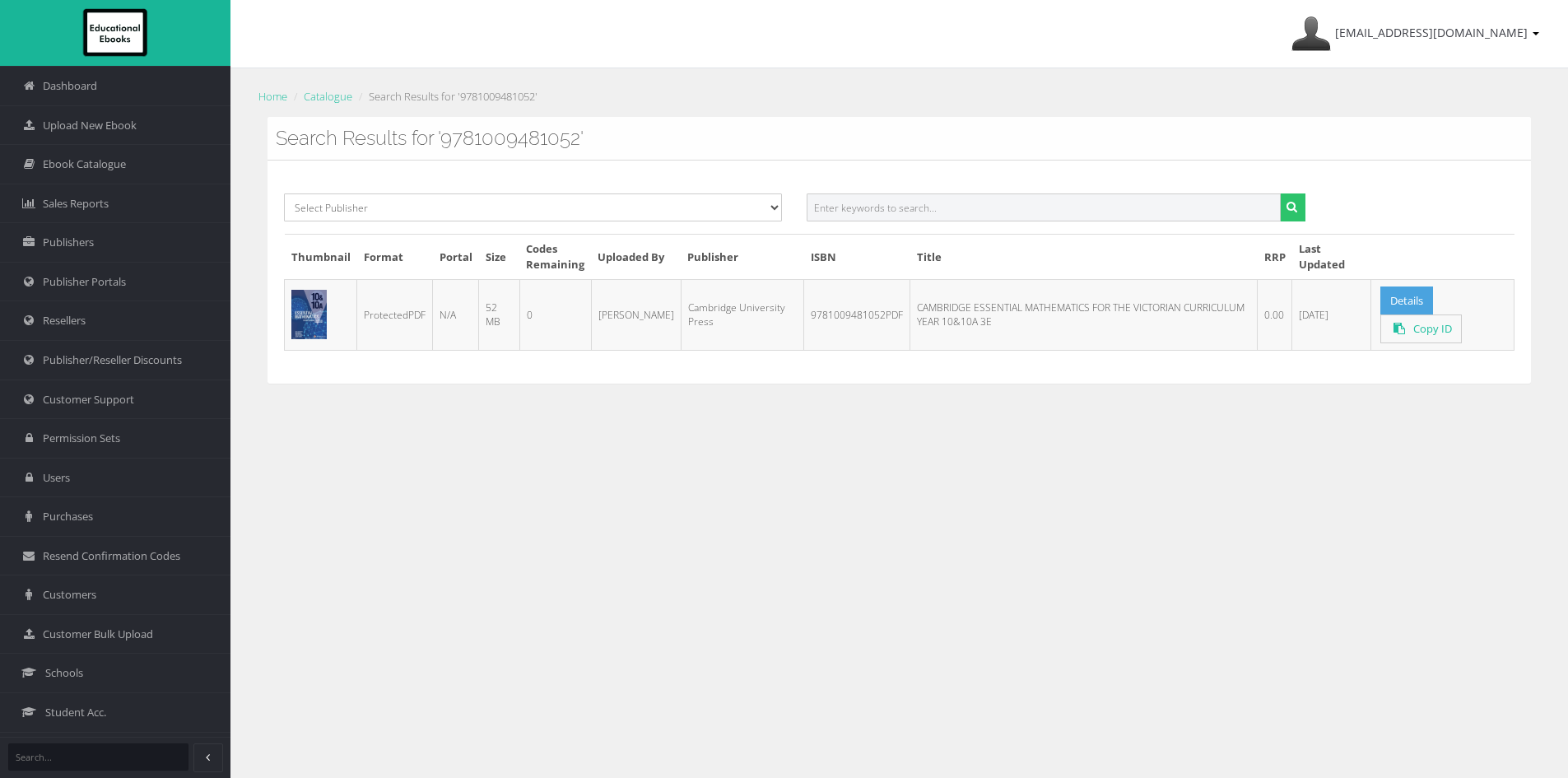
click at [1012, 206] on input "text" at bounding box center [1044, 207] width 474 height 28
paste input "9781009480642PDF"
type input "9781009480642"
click at [1280, 193] on button "submit" at bounding box center [1292, 207] width 26 height 28
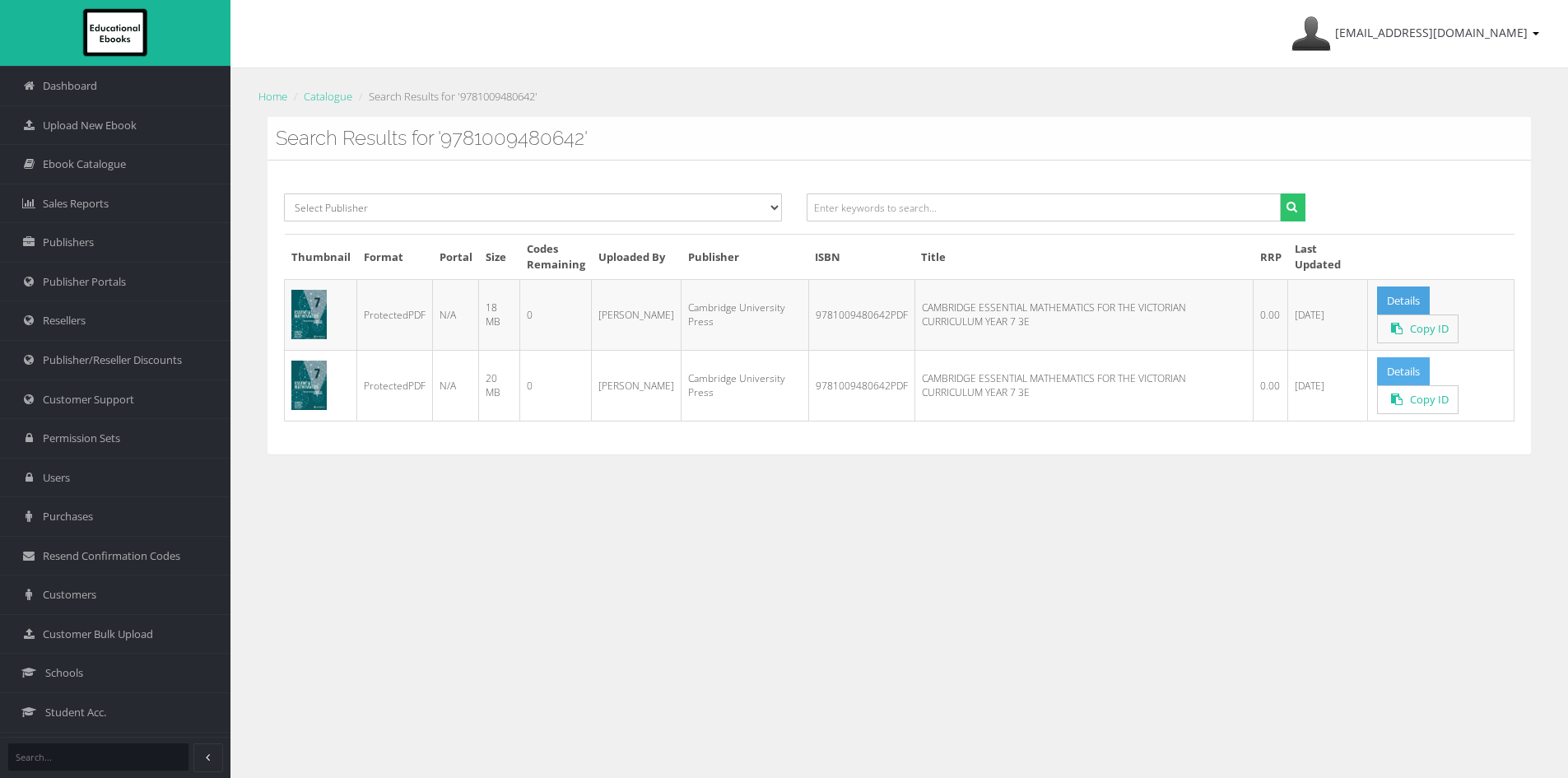
click at [1400, 376] on link "Details" at bounding box center [1403, 371] width 53 height 28
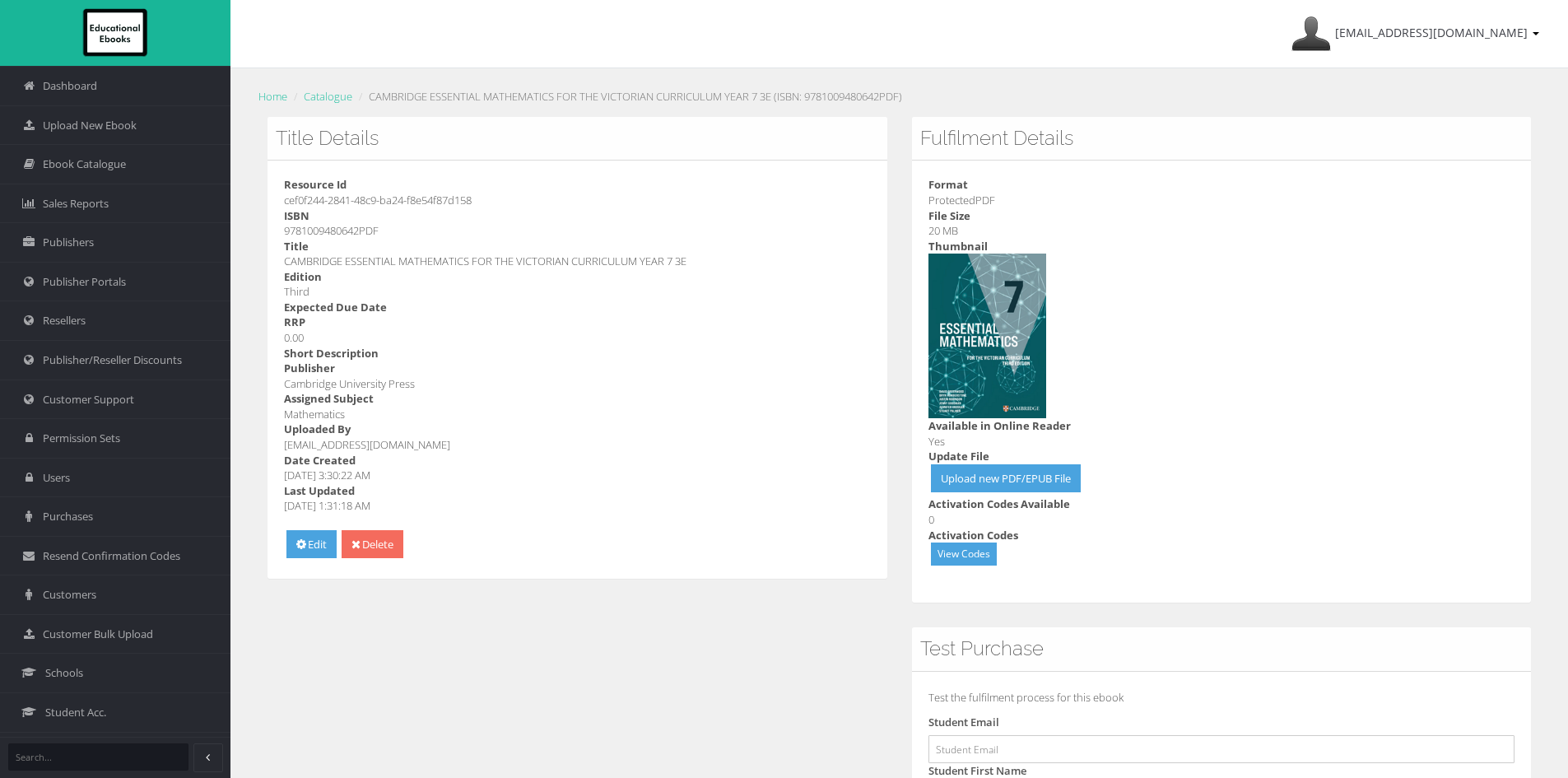
click at [373, 547] on link "Delete" at bounding box center [372, 544] width 61 height 28
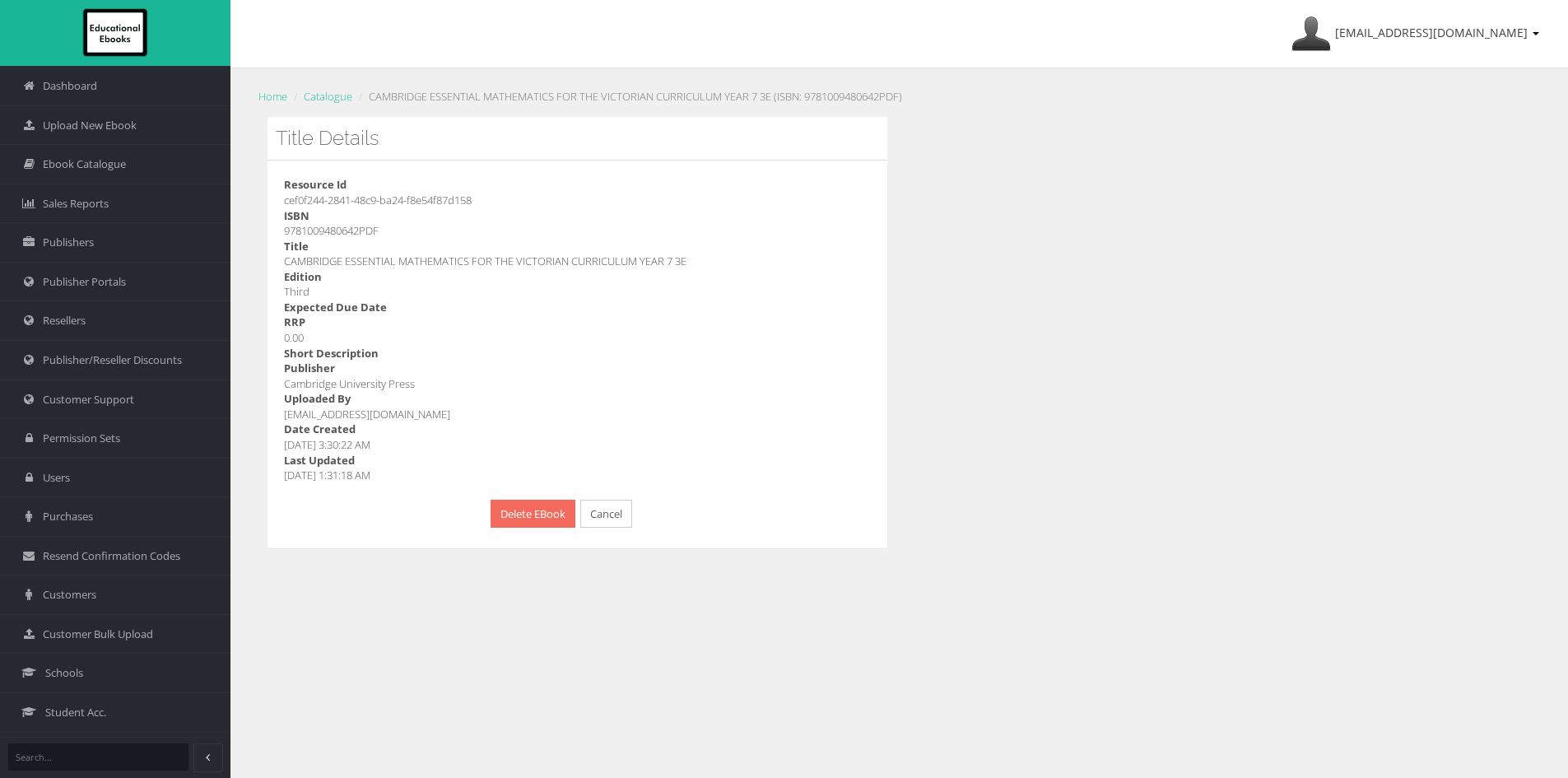
click at [520, 513] on button "Delete EBook" at bounding box center [532, 514] width 85 height 28
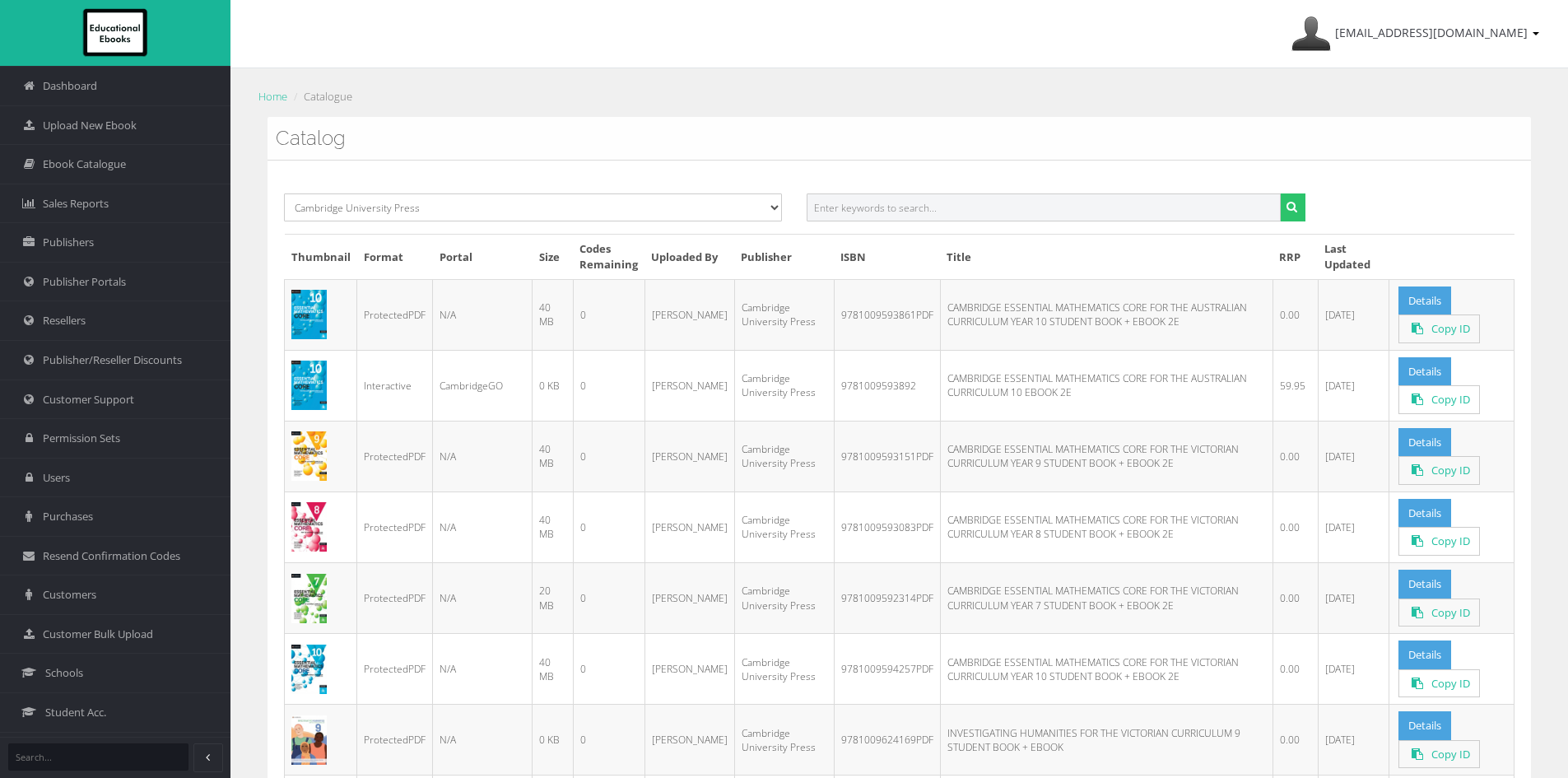
click at [895, 204] on input "text" at bounding box center [1044, 207] width 474 height 28
paste input "9781009480673"
type input "9781009480673"
click at [1280, 193] on button "submit" at bounding box center [1292, 207] width 26 height 28
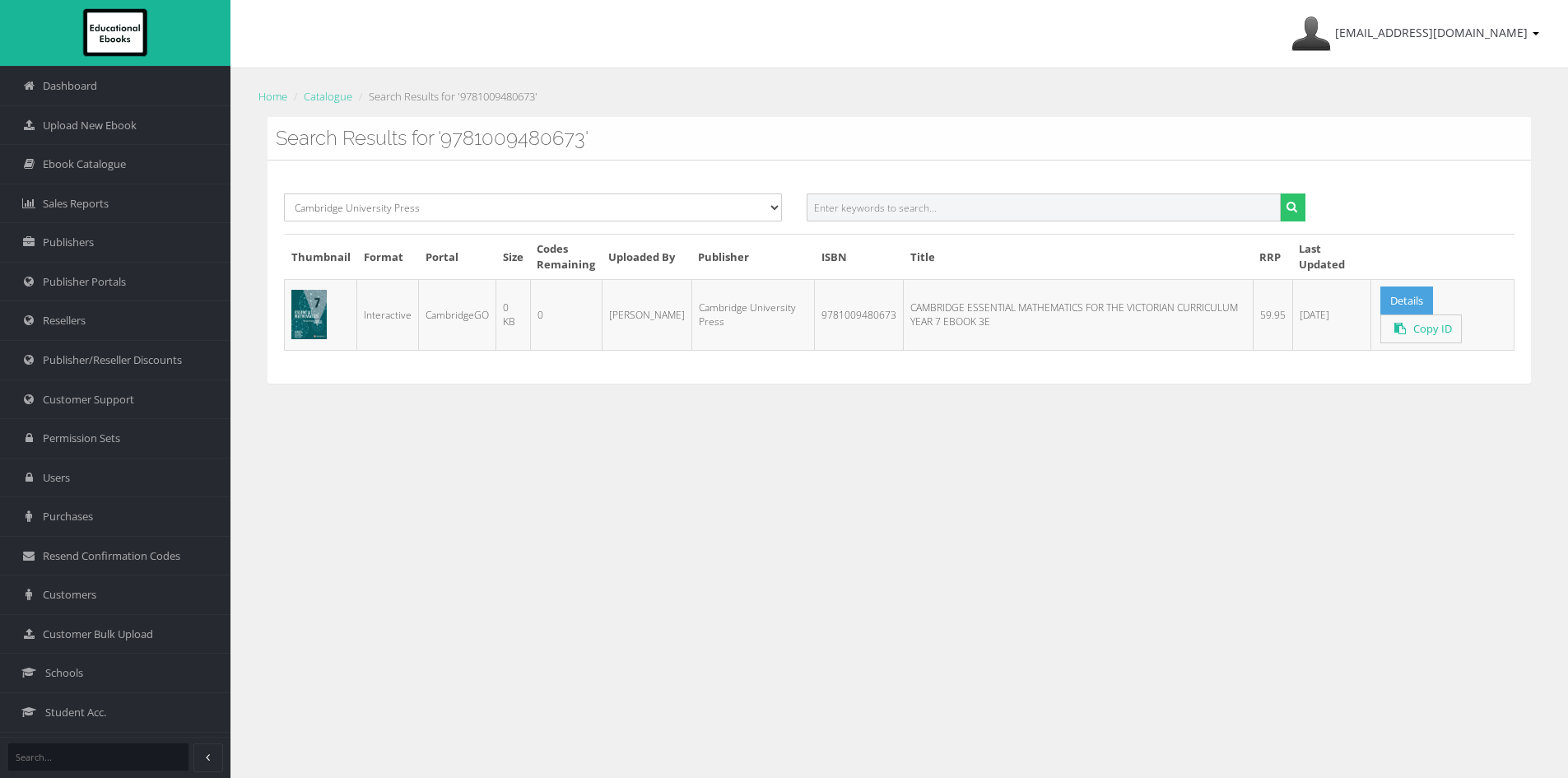
click at [865, 207] on input "text" at bounding box center [1044, 207] width 474 height 28
paste input "9781009480758PDF"
type input "9781009480758"
click at [1280, 193] on button "submit" at bounding box center [1292, 207] width 26 height 28
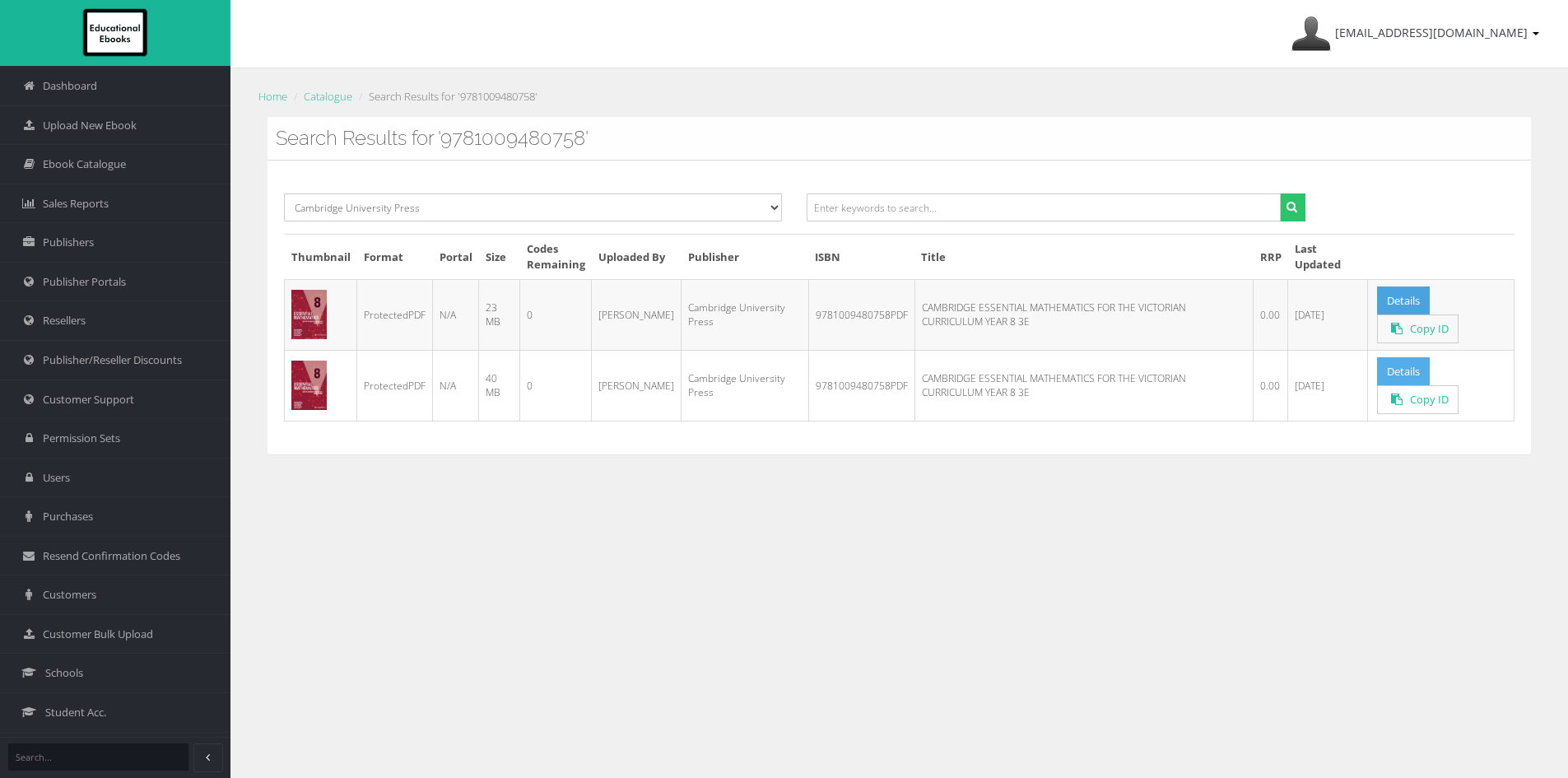
click at [1411, 365] on link "Details" at bounding box center [1403, 371] width 53 height 28
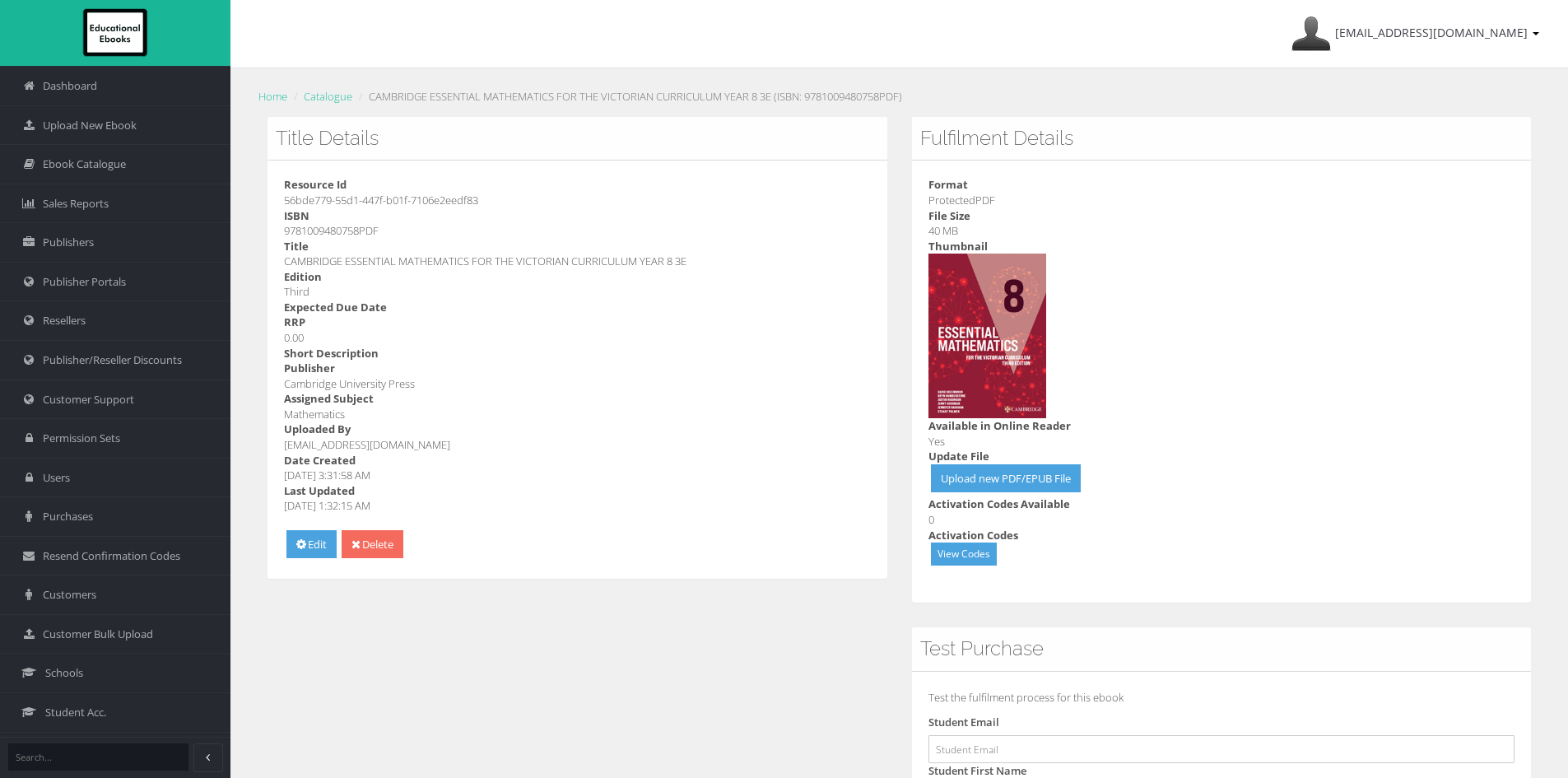
click at [390, 539] on link "Delete" at bounding box center [372, 544] width 61 height 28
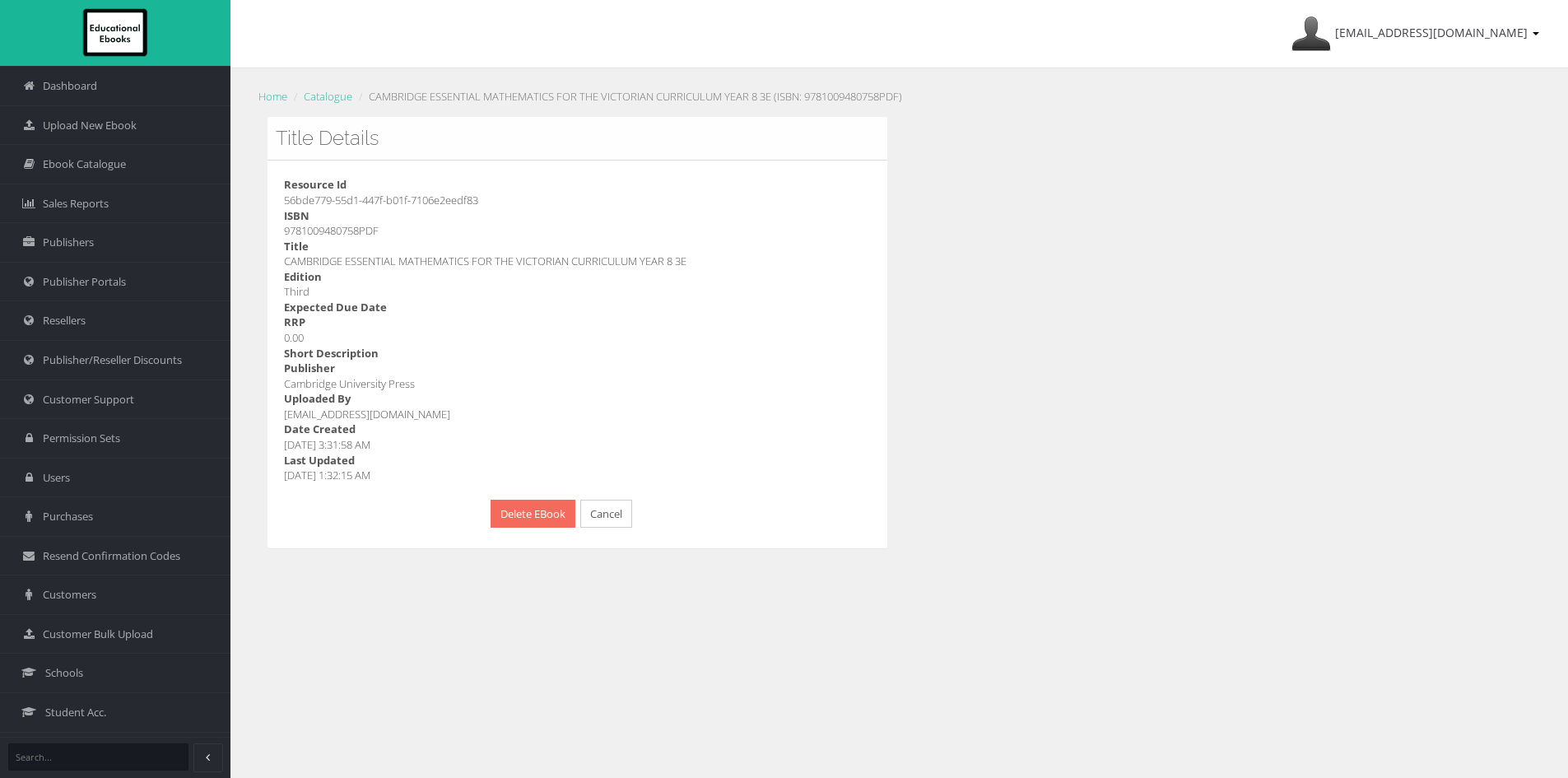
click at [518, 500] on button "Delete EBook" at bounding box center [532, 514] width 85 height 28
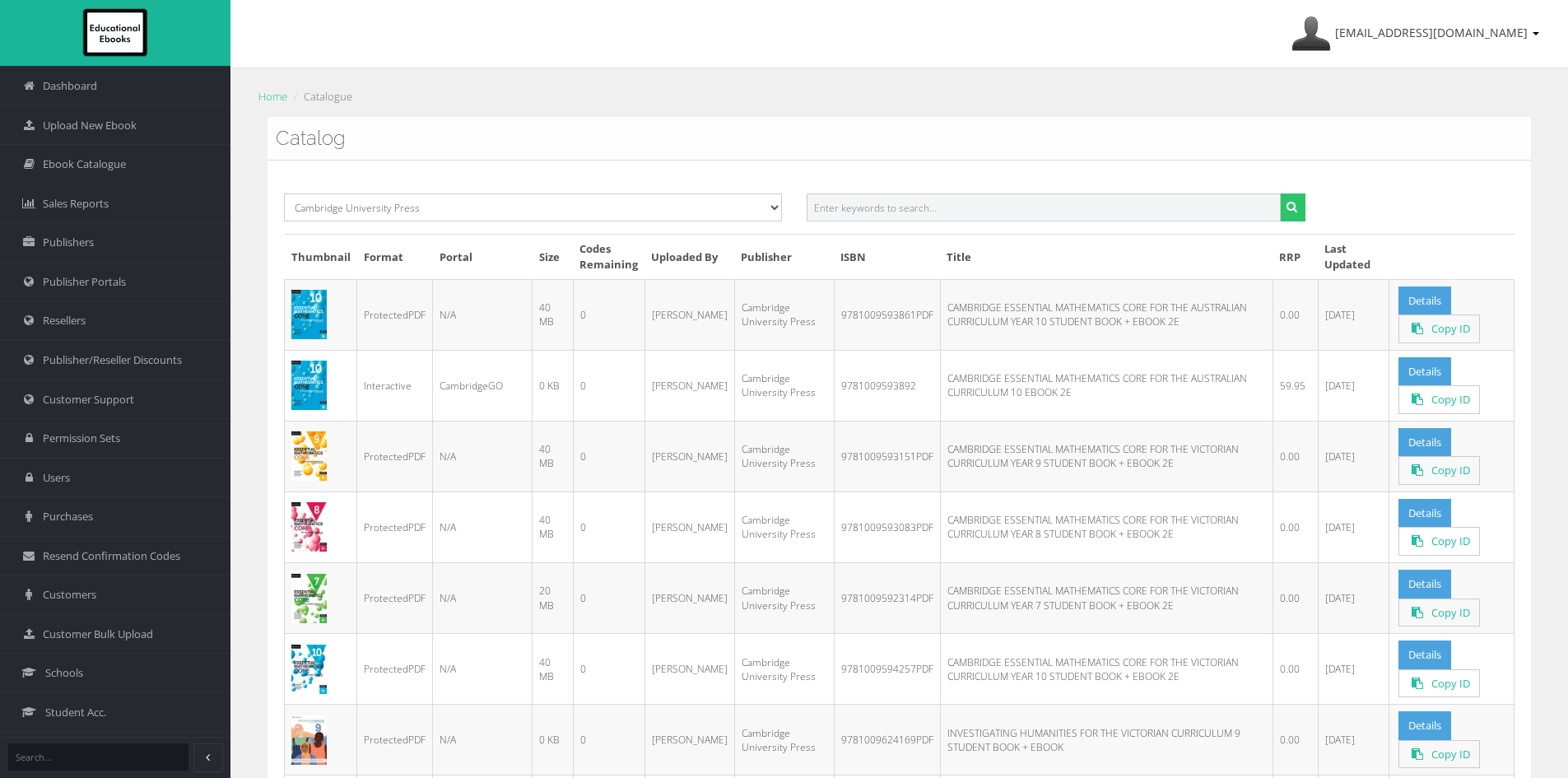
click at [890, 203] on input "text" at bounding box center [1044, 207] width 474 height 28
paste input "9781009480956PDF"
drag, startPoint x: 892, startPoint y: 207, endPoint x: 1035, endPoint y: 218, distance: 143.4
click at [1035, 218] on input "9781009480956PDF" at bounding box center [1044, 207] width 474 height 28
type input "9781009480956"
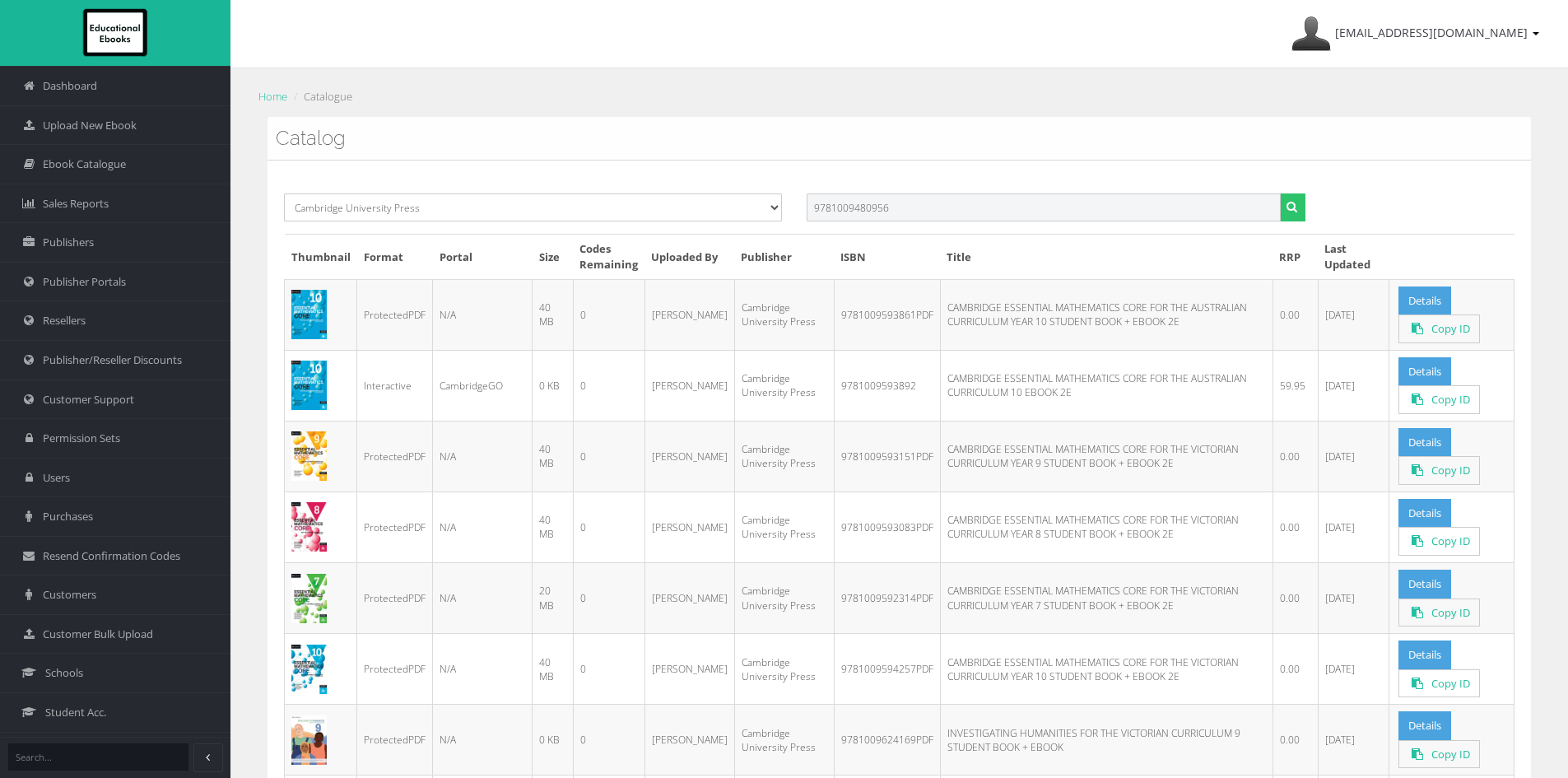
click at [1280, 193] on button "submit" at bounding box center [1292, 207] width 26 height 28
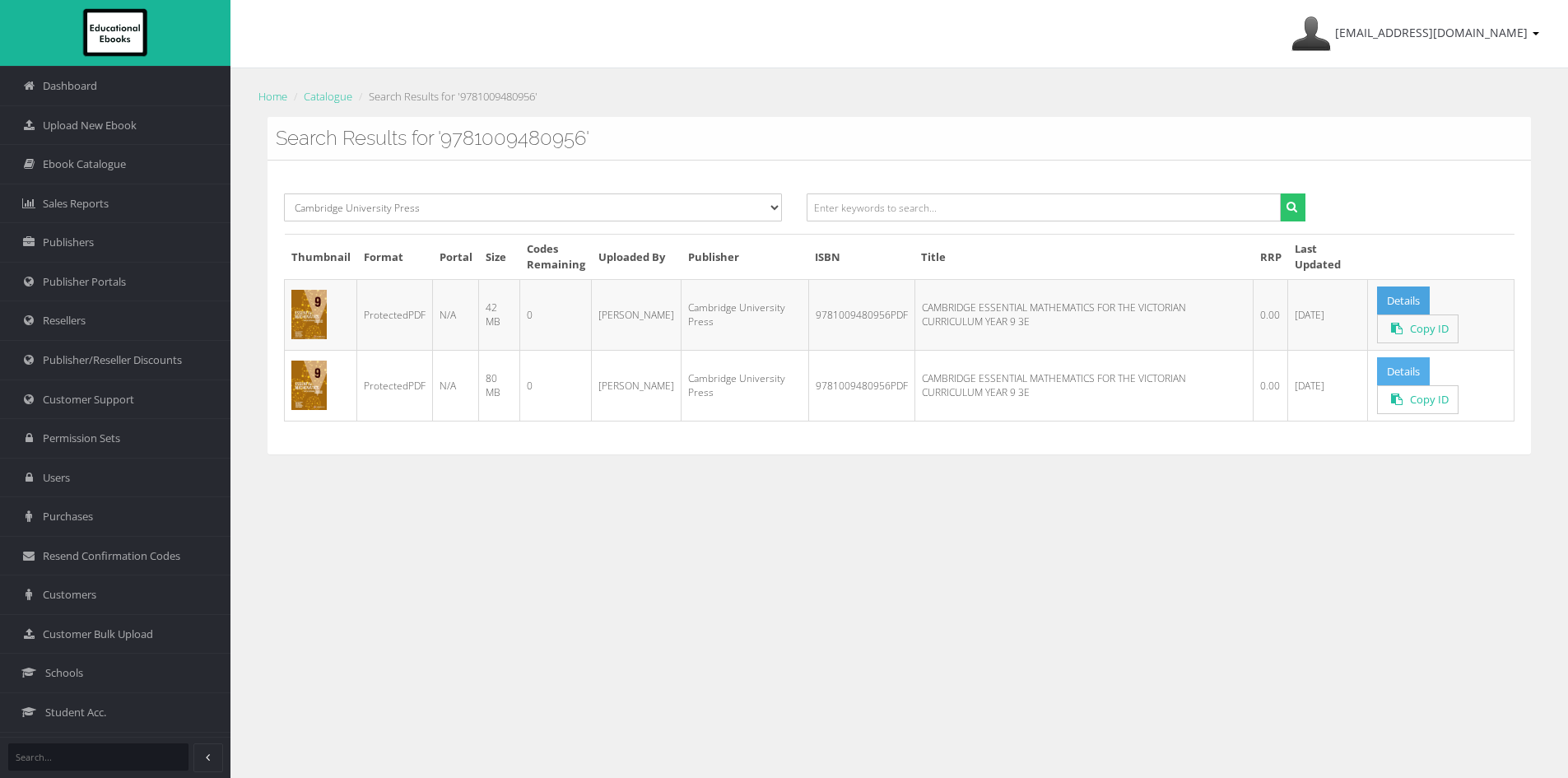
click at [1392, 370] on link "Details" at bounding box center [1403, 371] width 53 height 28
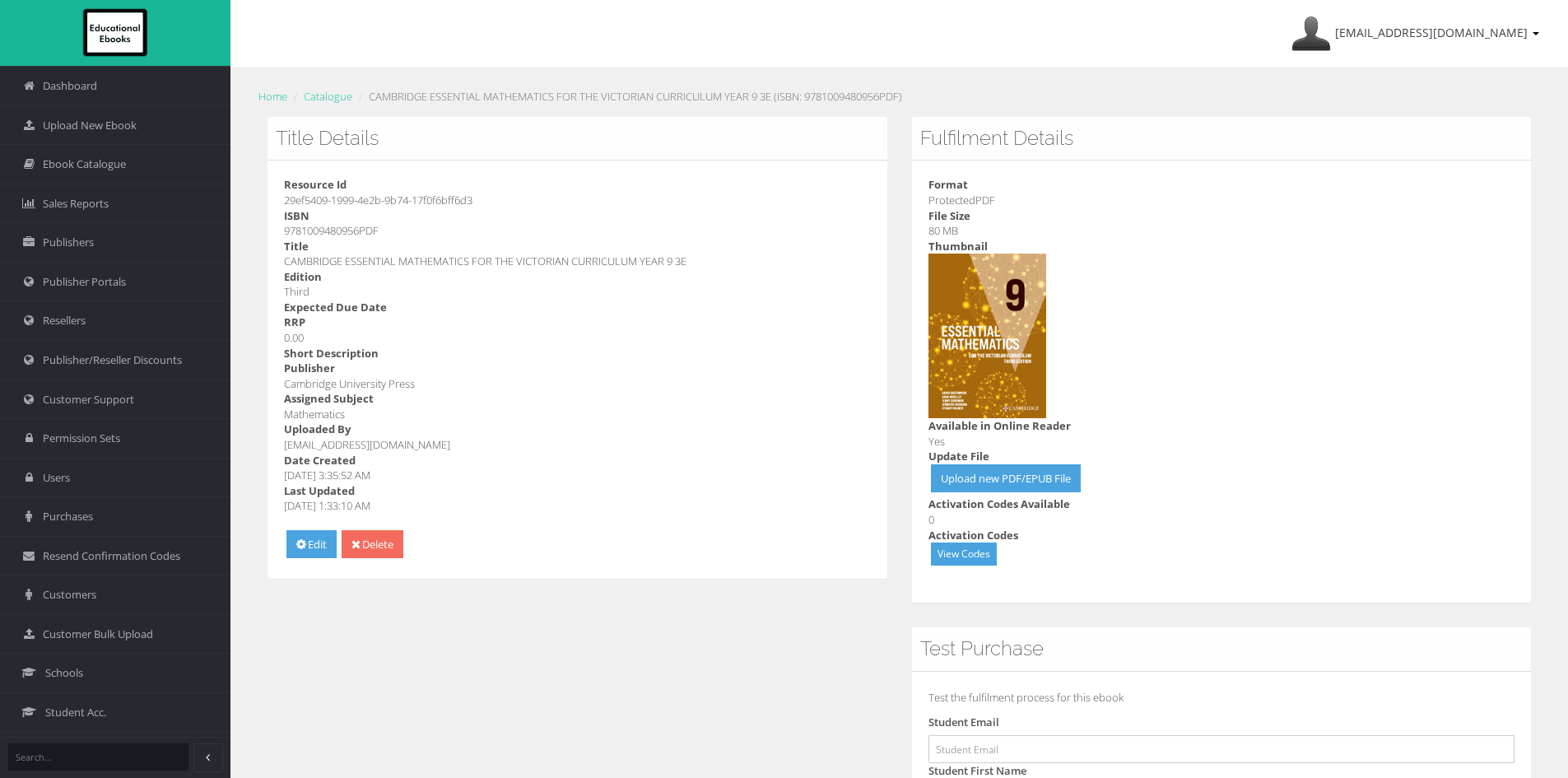
click at [397, 550] on link "Delete" at bounding box center [372, 544] width 61 height 28
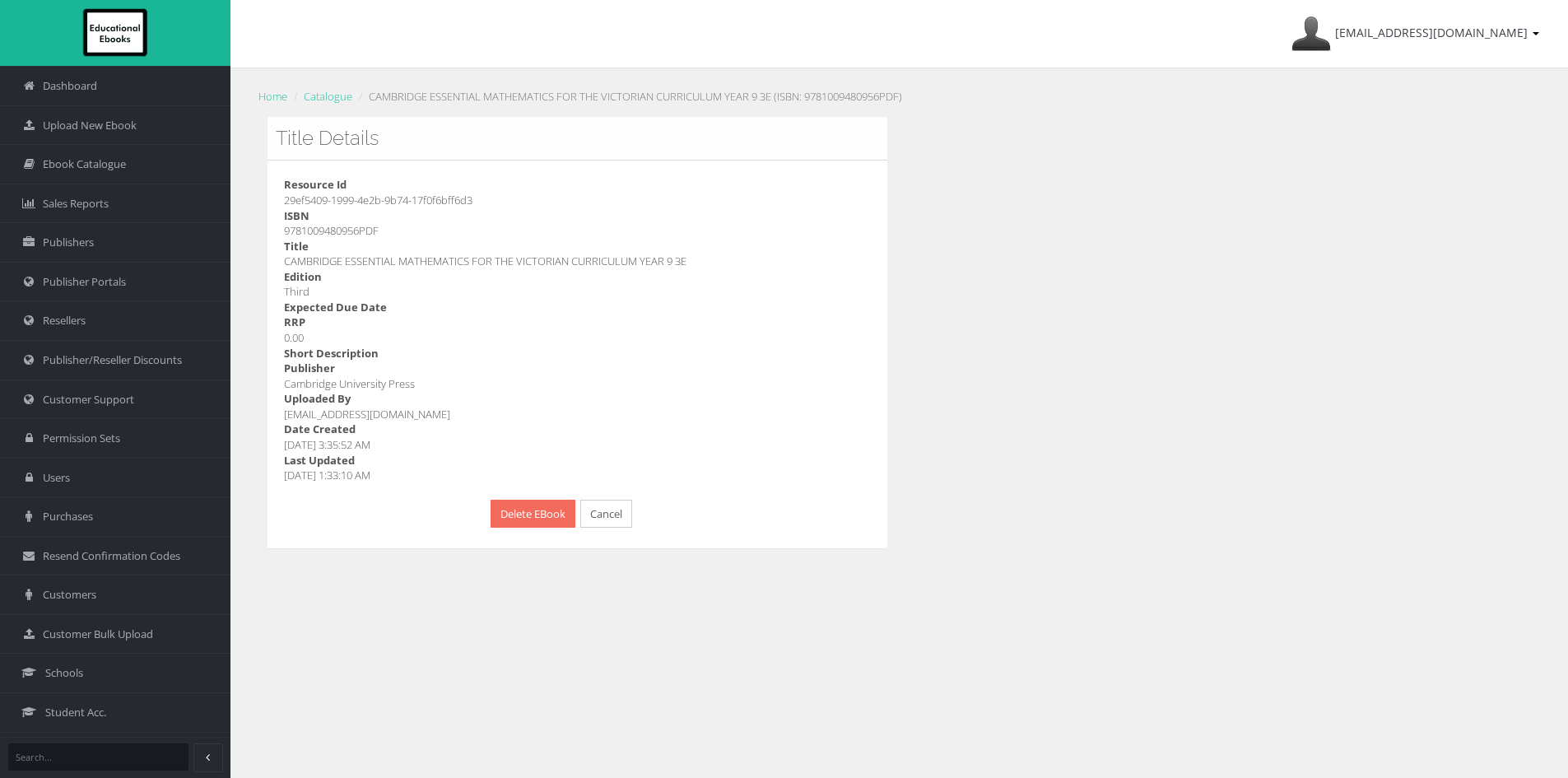
click at [528, 512] on button "Delete EBook" at bounding box center [532, 514] width 85 height 28
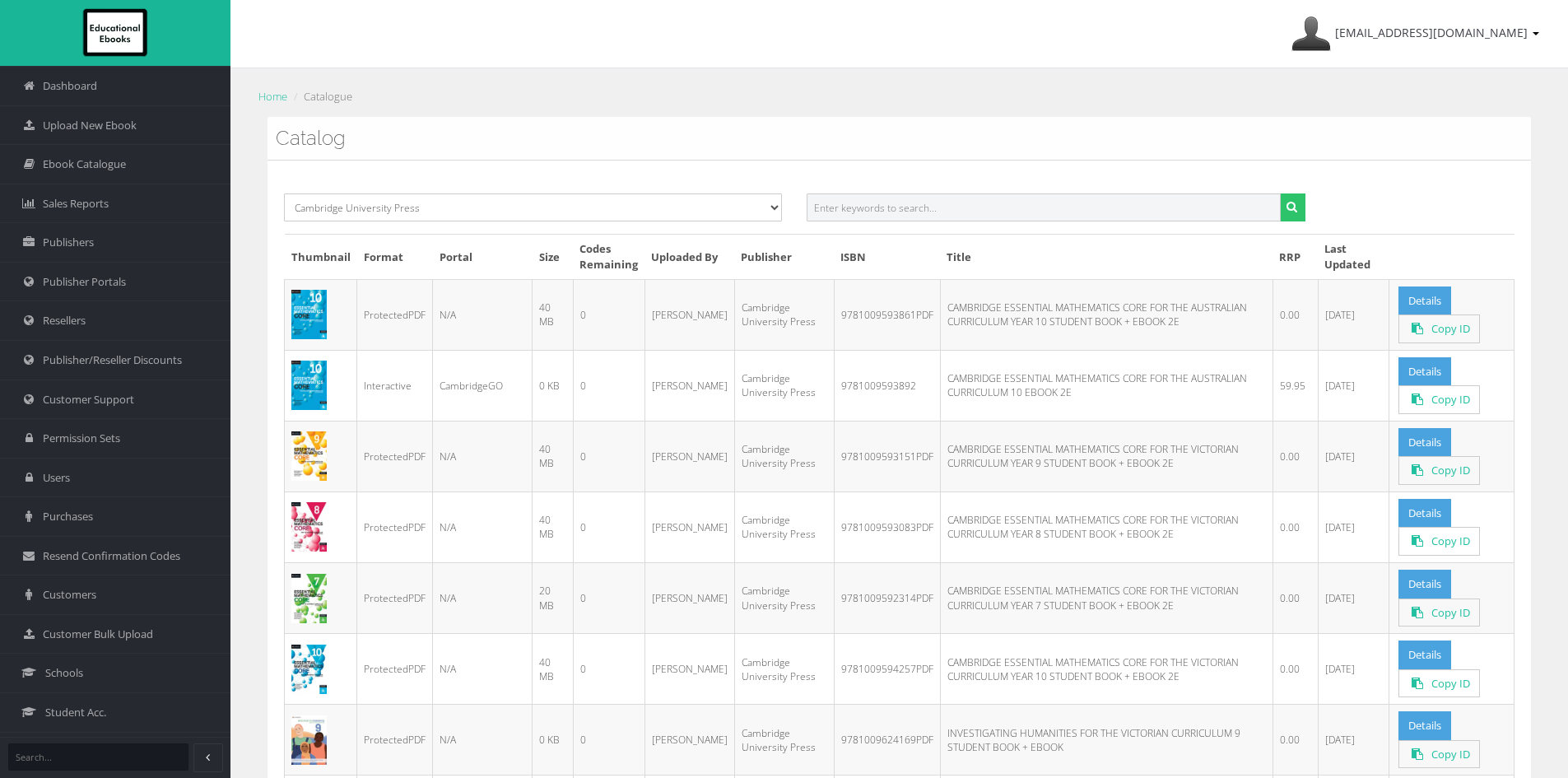
click at [959, 222] on input "text" at bounding box center [1044, 207] width 474 height 28
paste input "9781009103657PDF"
drag, startPoint x: 892, startPoint y: 202, endPoint x: 1009, endPoint y: 210, distance: 117.3
click at [1009, 210] on input "9781009103657PDF" at bounding box center [1044, 207] width 474 height 28
type input "9781009103657"
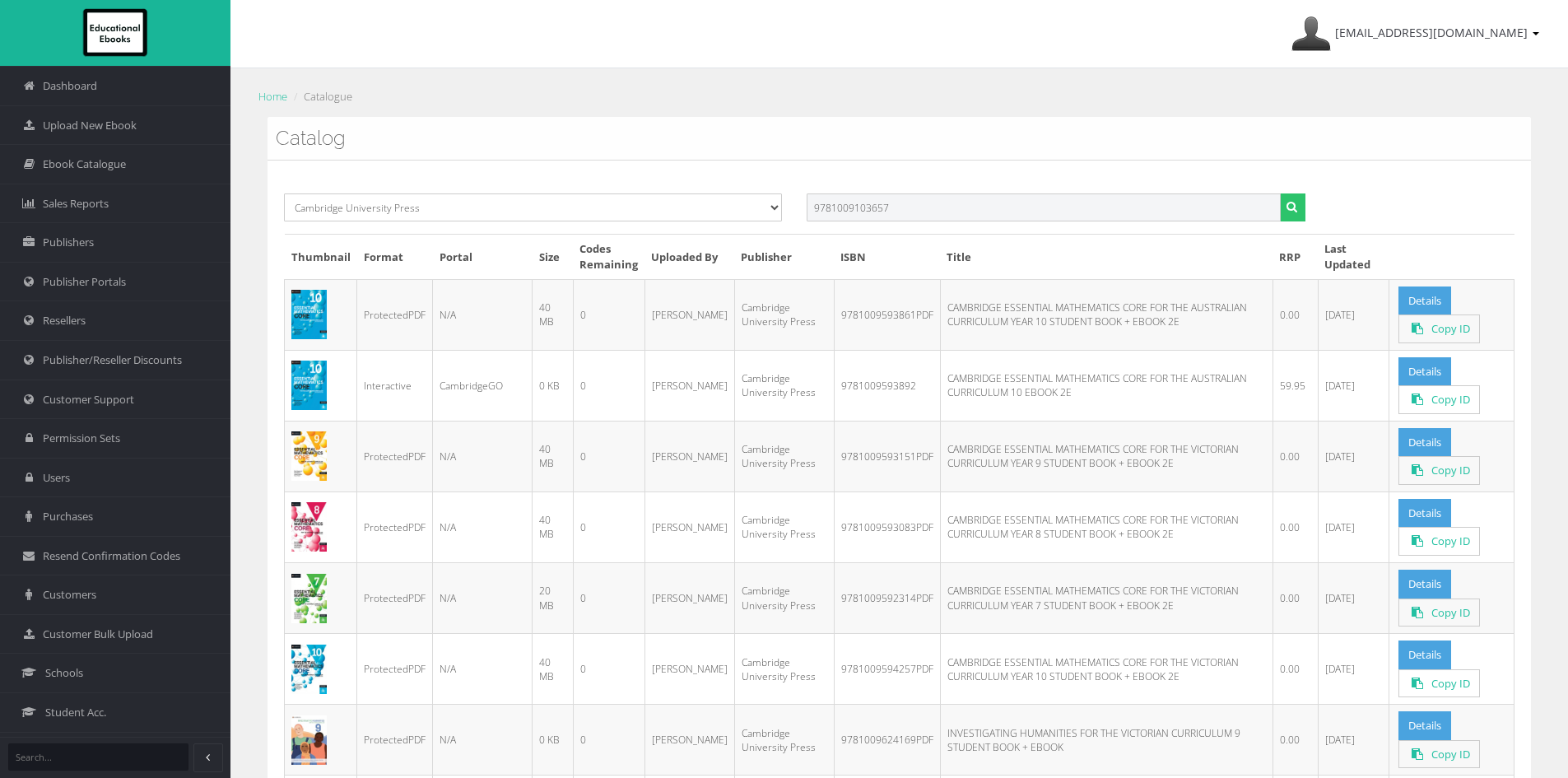
click at [1280, 193] on button "submit" at bounding box center [1292, 207] width 26 height 28
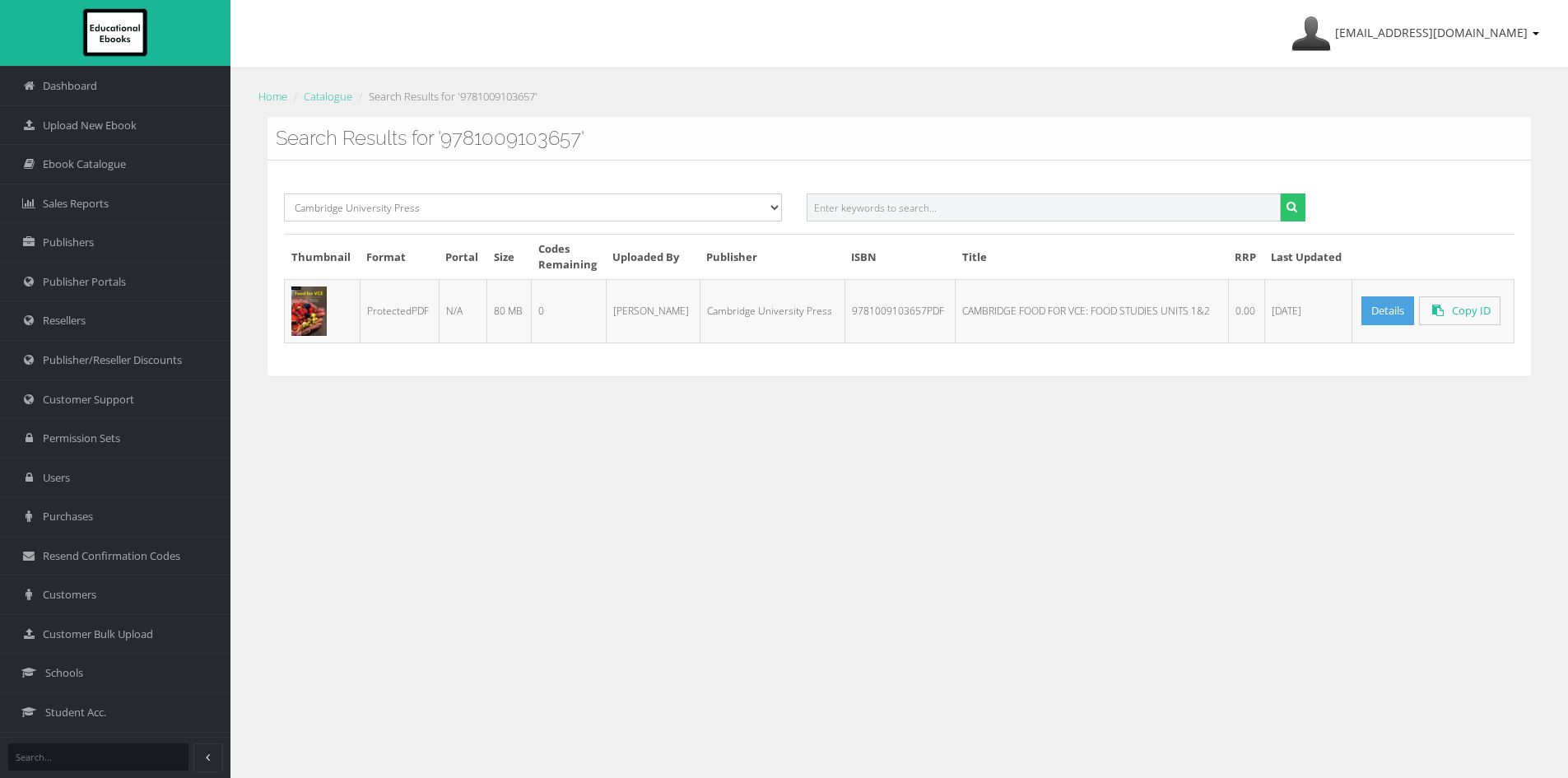
click at [961, 207] on input "text" at bounding box center [1044, 207] width 474 height 28
paste input "9781009105248PDF"
type input "9781009105248PDF"
click at [1280, 193] on button "submit" at bounding box center [1292, 207] width 26 height 28
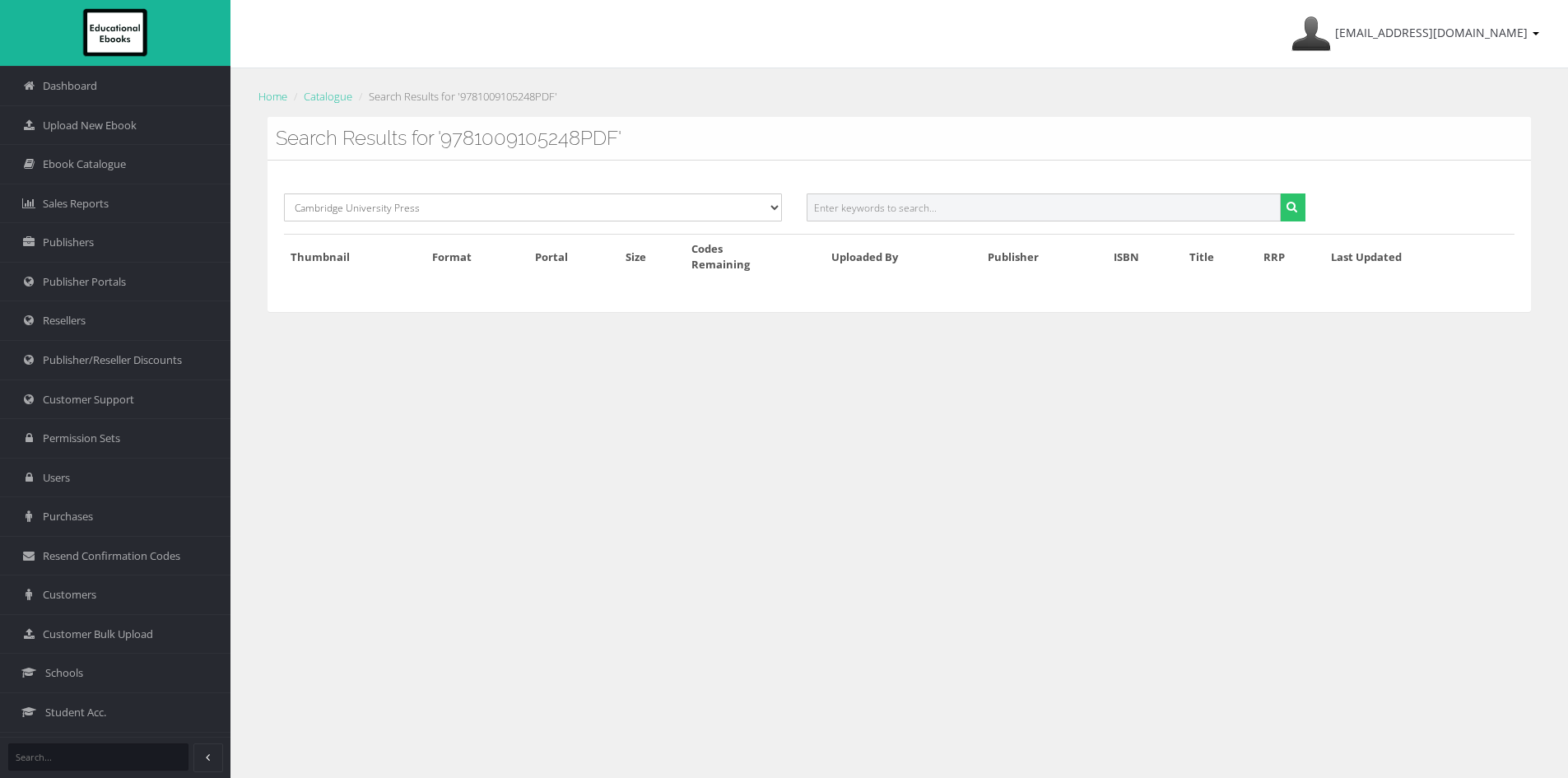
click at [898, 203] on input "text" at bounding box center [1044, 207] width 474 height 28
paste input "9781009105248PDF"
drag, startPoint x: 897, startPoint y: 202, endPoint x: 1001, endPoint y: 207, distance: 104.1
click at [1001, 207] on input "9781009105248PDF" at bounding box center [1044, 207] width 474 height 28
type input "9781009105248"
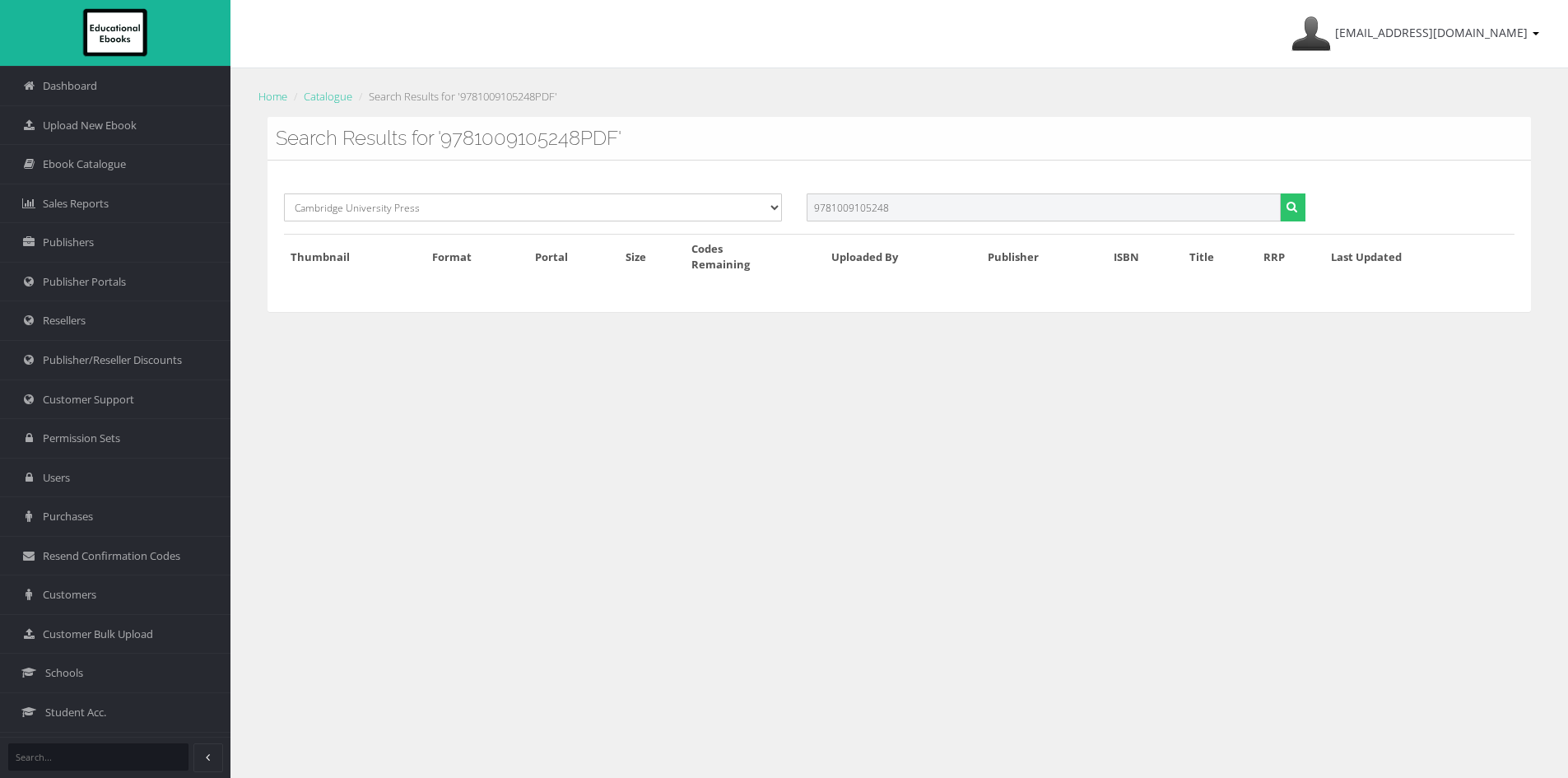
click at [1280, 193] on button "submit" at bounding box center [1292, 207] width 26 height 28
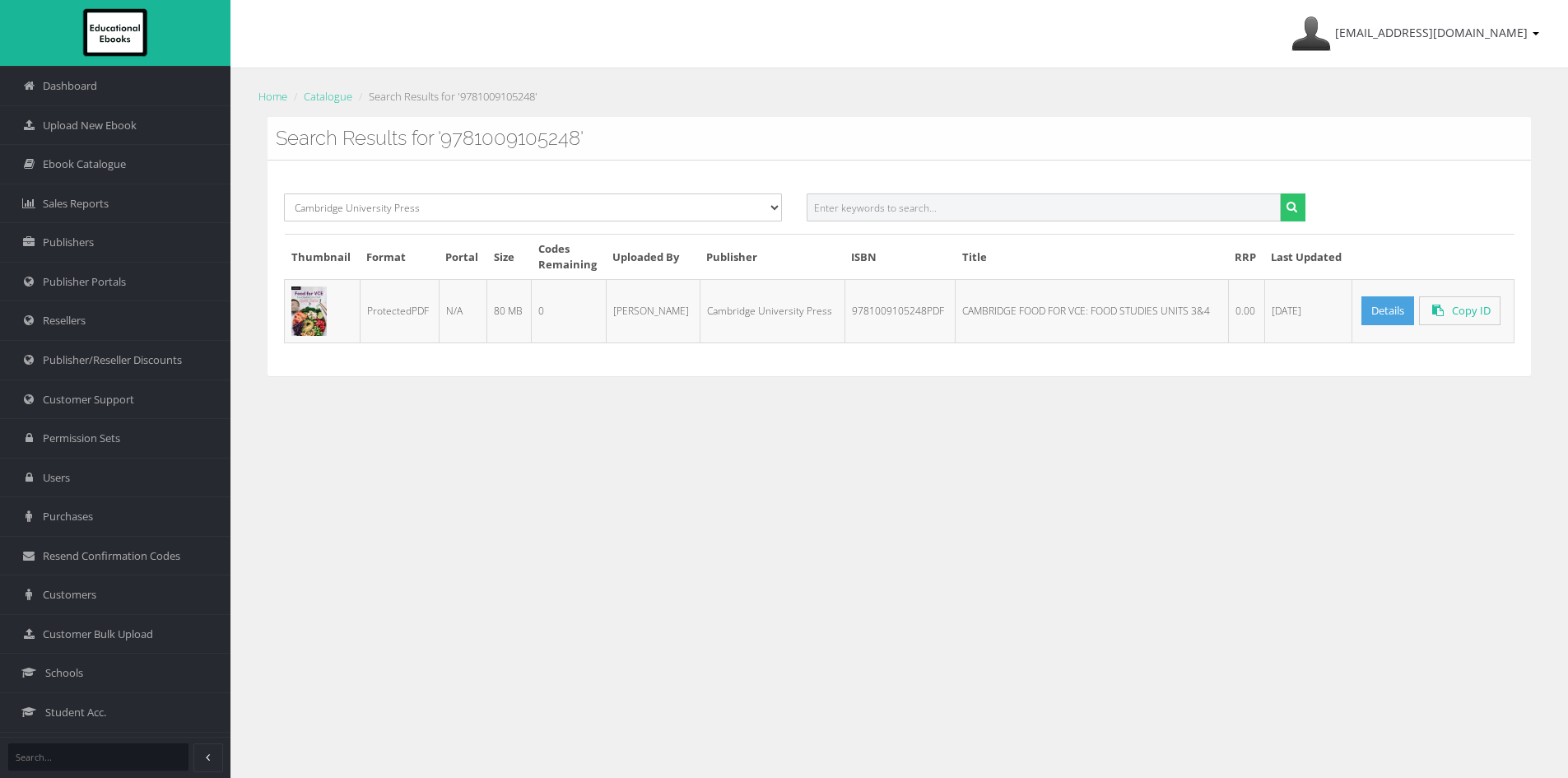
click at [995, 215] on input "text" at bounding box center [1044, 207] width 474 height 28
paste input "9781108869836PDF"
type input "9781108869836"
click at [1280, 193] on button "submit" at bounding box center [1292, 207] width 26 height 28
click at [953, 220] on input "text" at bounding box center [1044, 207] width 474 height 28
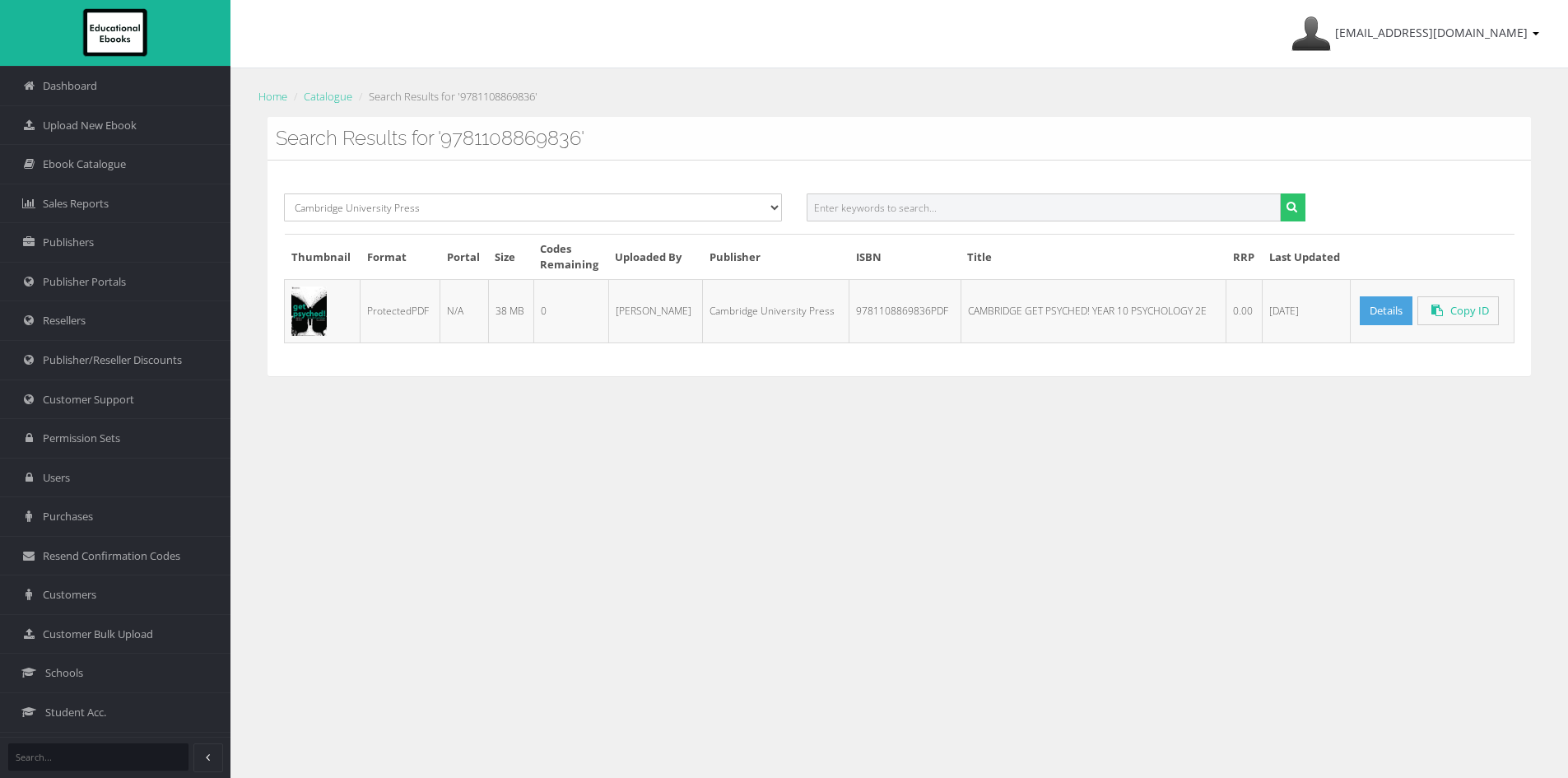
paste input "9781009365109PDF"
type input "9781009365109"
click at [1280, 193] on button "submit" at bounding box center [1292, 207] width 26 height 28
click at [863, 211] on input "text" at bounding box center [1044, 207] width 474 height 28
paste input "9781009339926PDF"
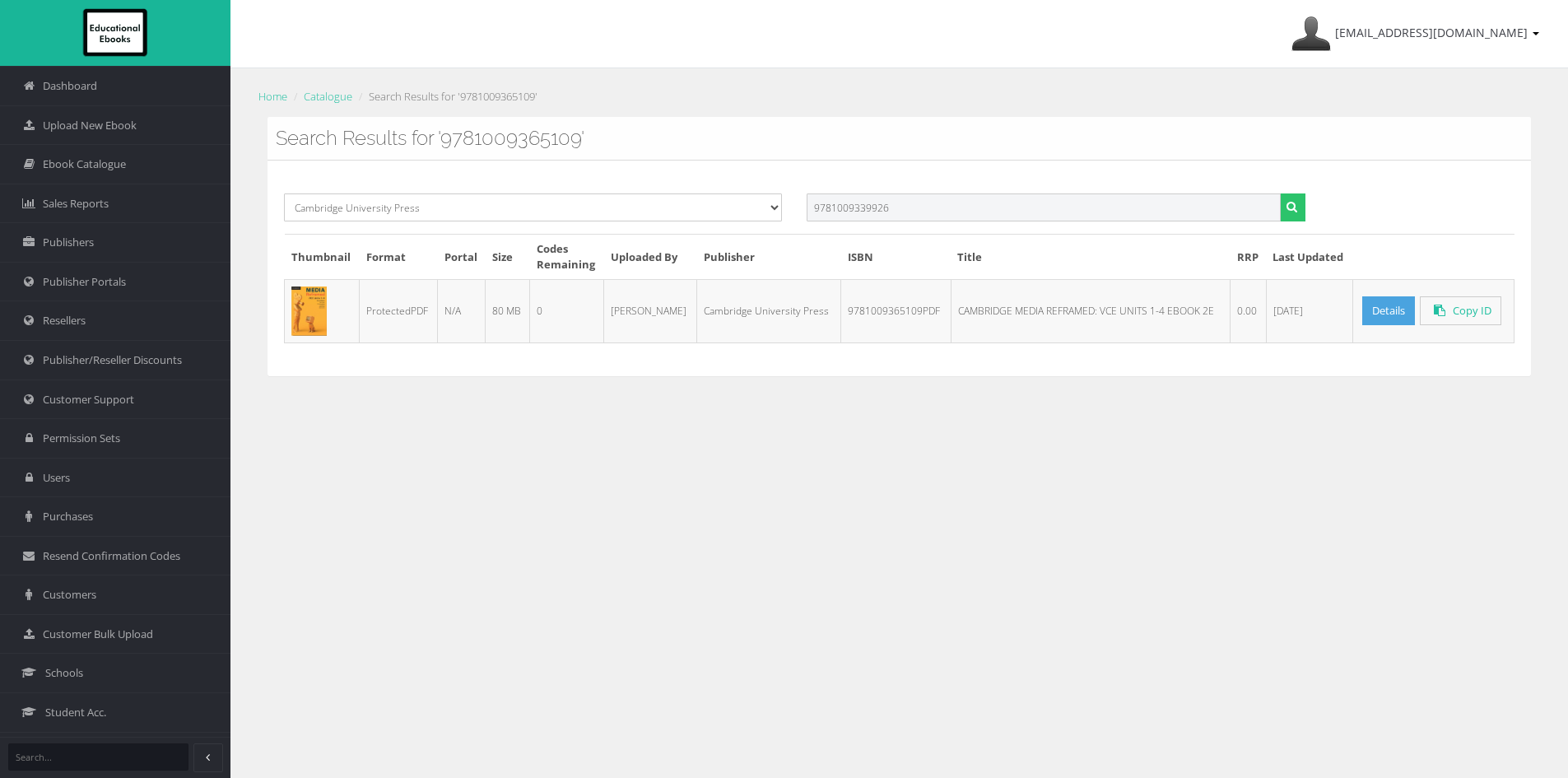
type input "9781009339926"
click at [1280, 193] on button "submit" at bounding box center [1292, 207] width 26 height 28
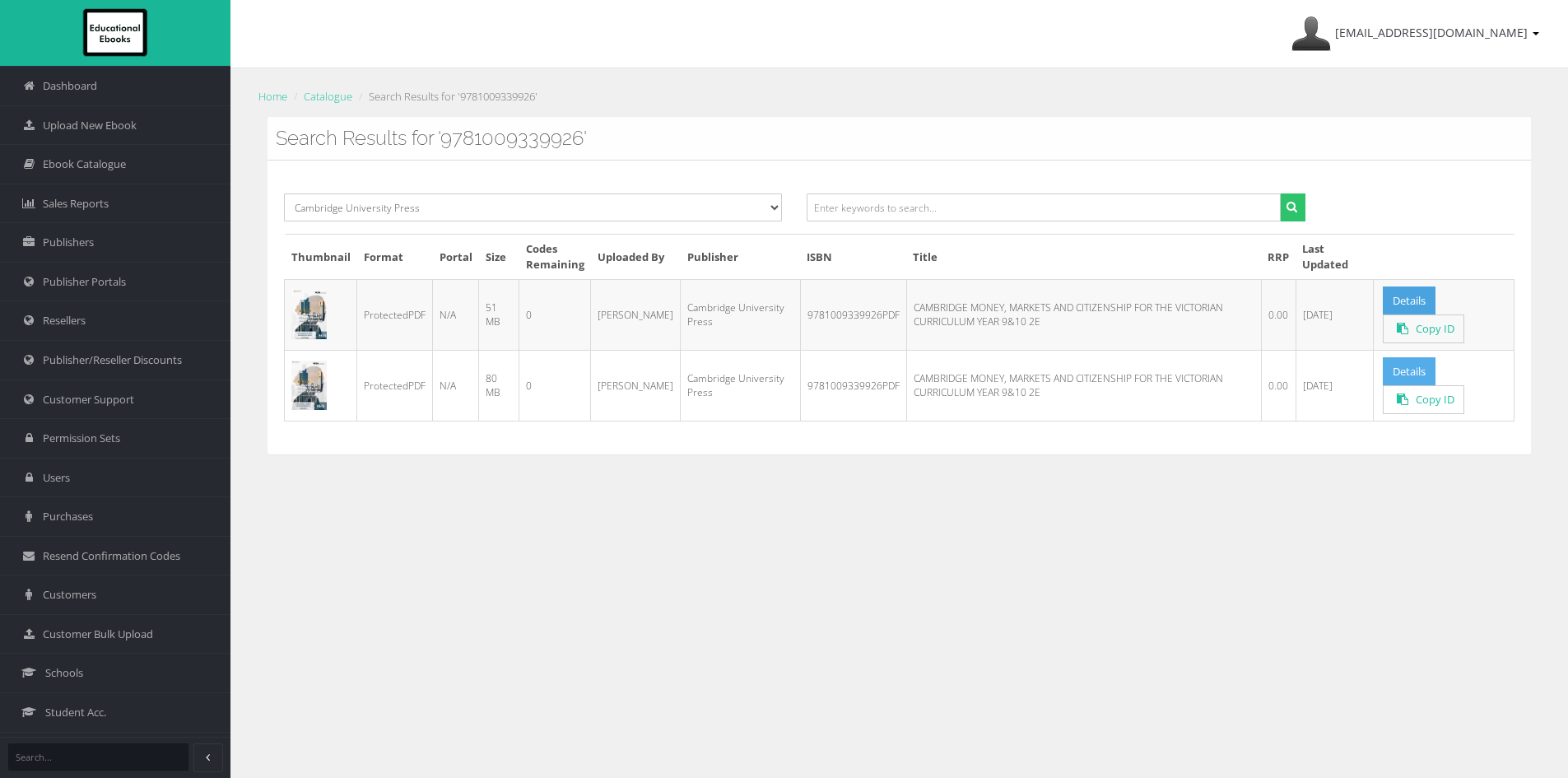
click at [1399, 372] on link "Details" at bounding box center [1409, 371] width 53 height 28
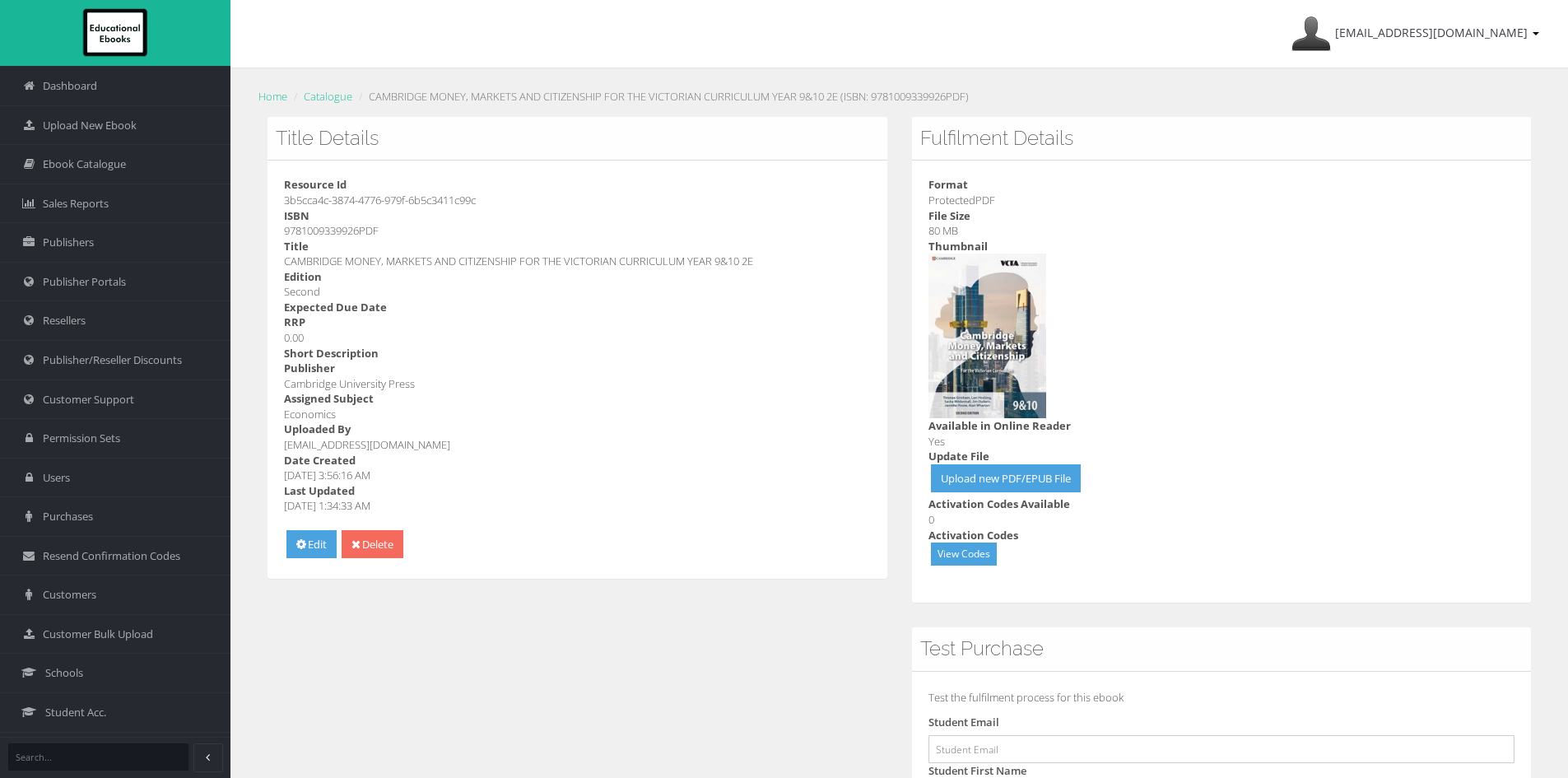
click at [367, 543] on link "Delete" at bounding box center [372, 544] width 61 height 28
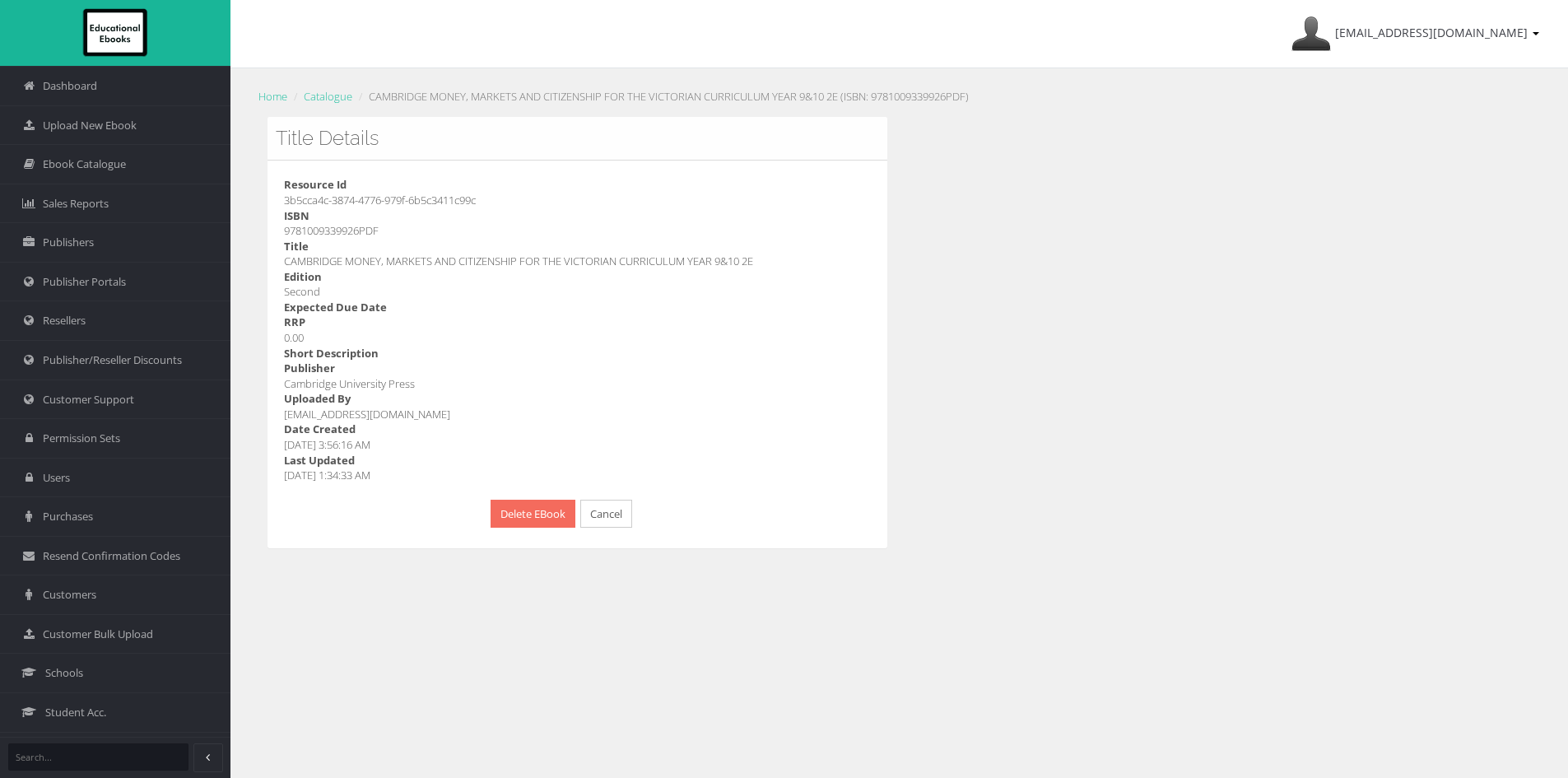
click at [518, 509] on button "Delete EBook" at bounding box center [532, 514] width 85 height 28
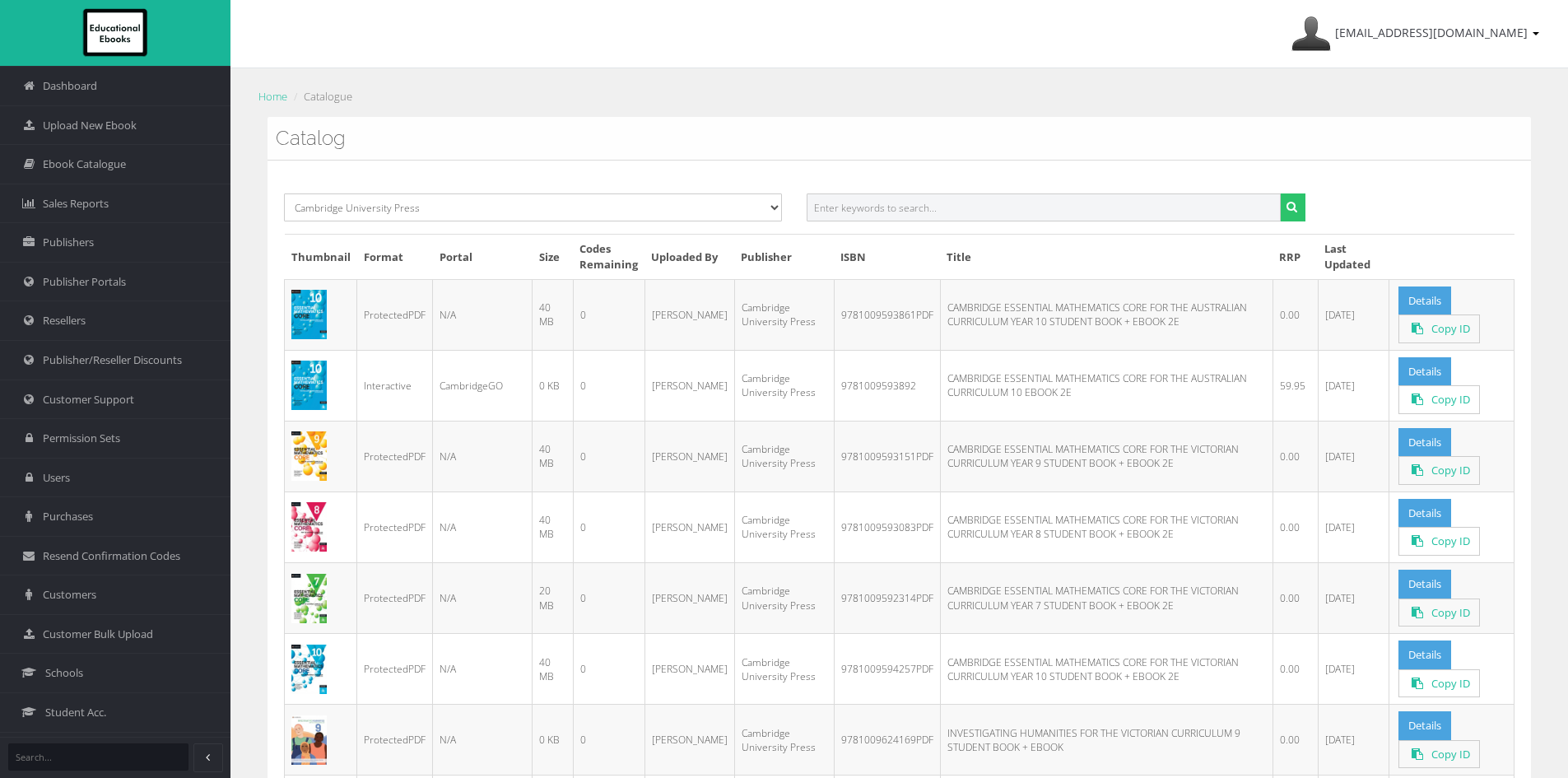
click at [915, 198] on input "text" at bounding box center [1044, 207] width 474 height 28
paste input "9781009339957"
type input "9781009339957"
click at [1280, 193] on button "submit" at bounding box center [1292, 207] width 26 height 28
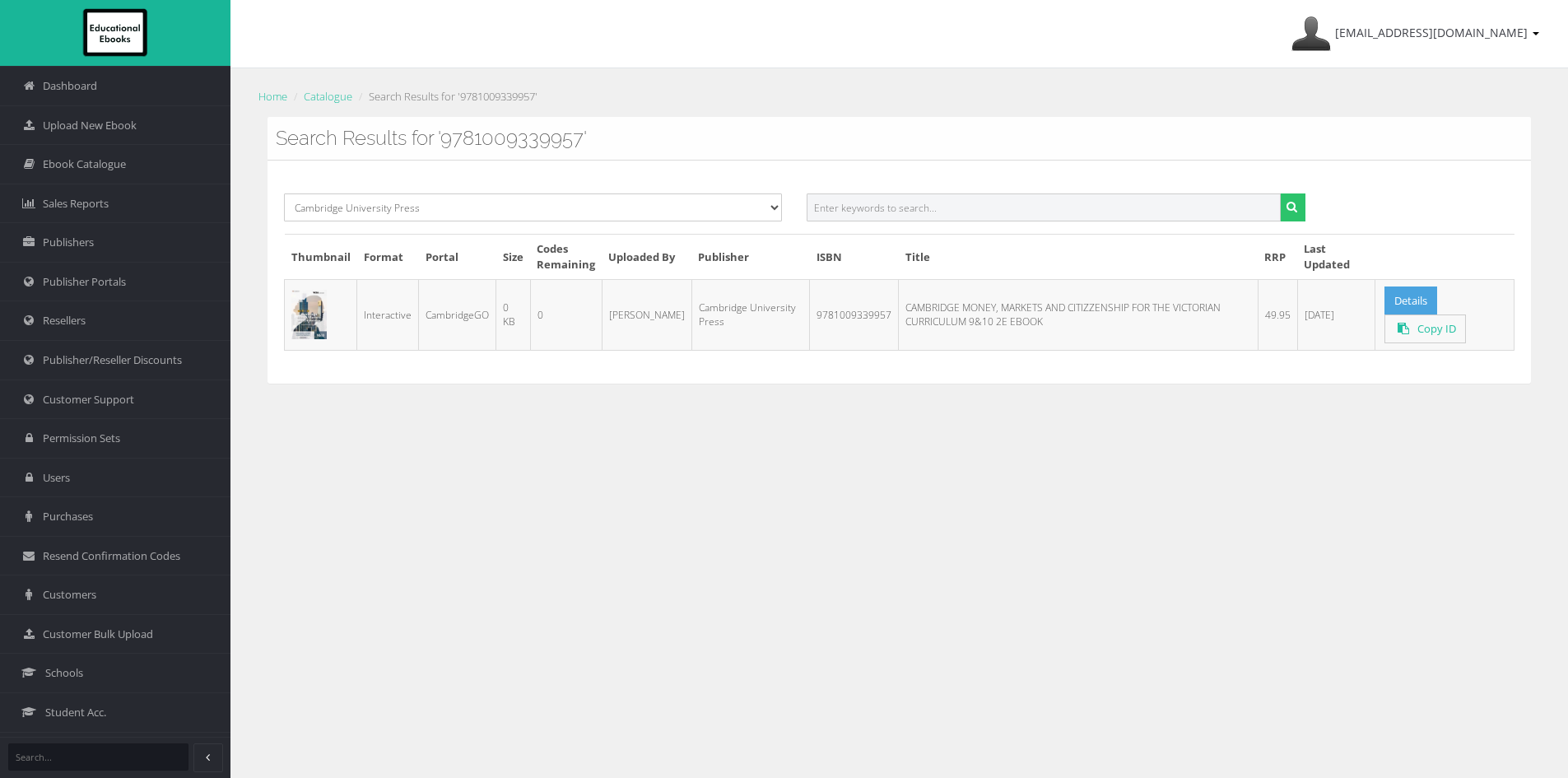
click at [908, 206] on input "text" at bounding box center [1044, 207] width 474 height 28
paste input "9781009603478PDF"
type input "9781009603478"
click at [1280, 193] on button "submit" at bounding box center [1292, 207] width 26 height 28
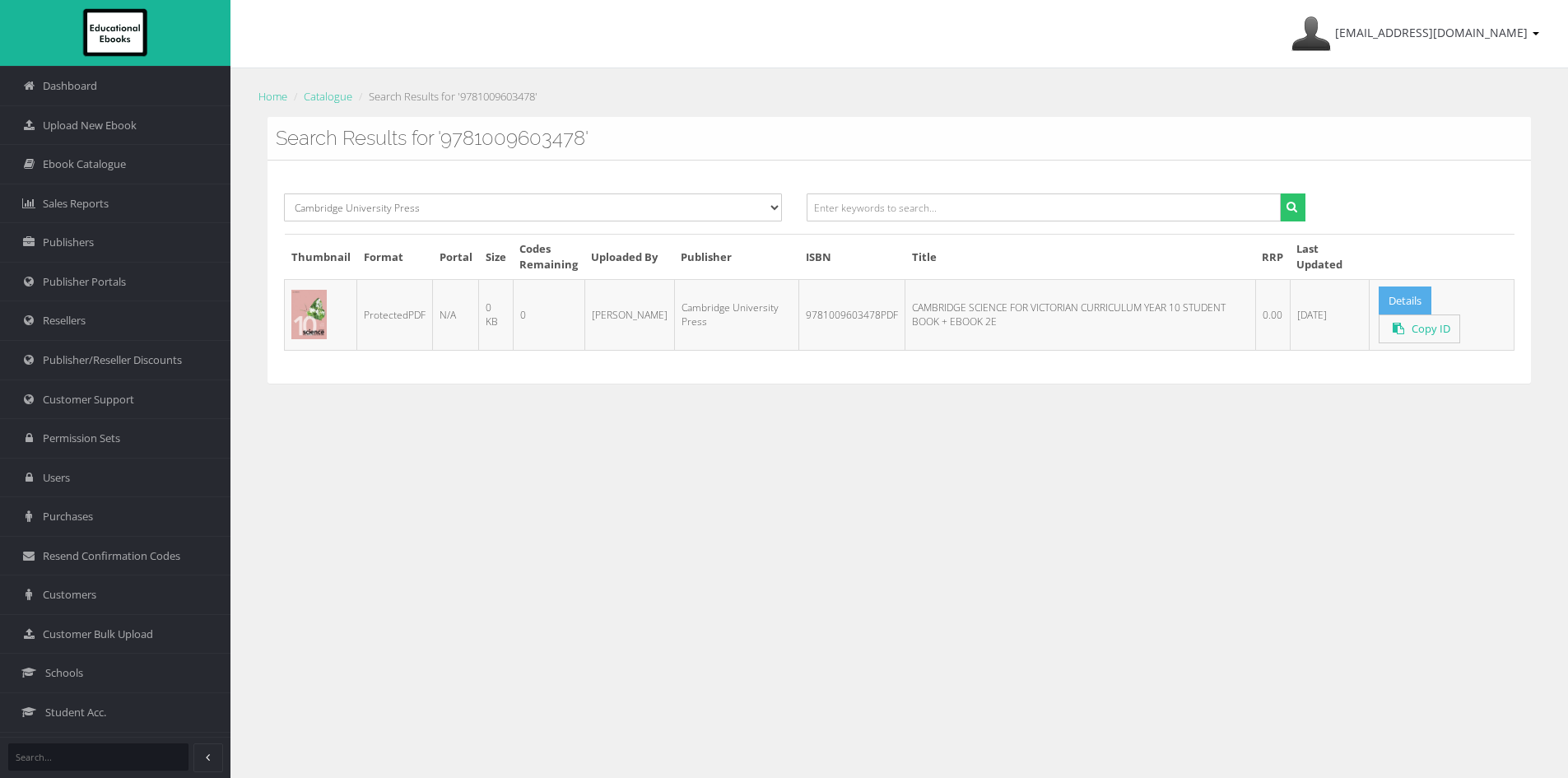
click at [1397, 299] on link "Details" at bounding box center [1404, 301] width 53 height 28
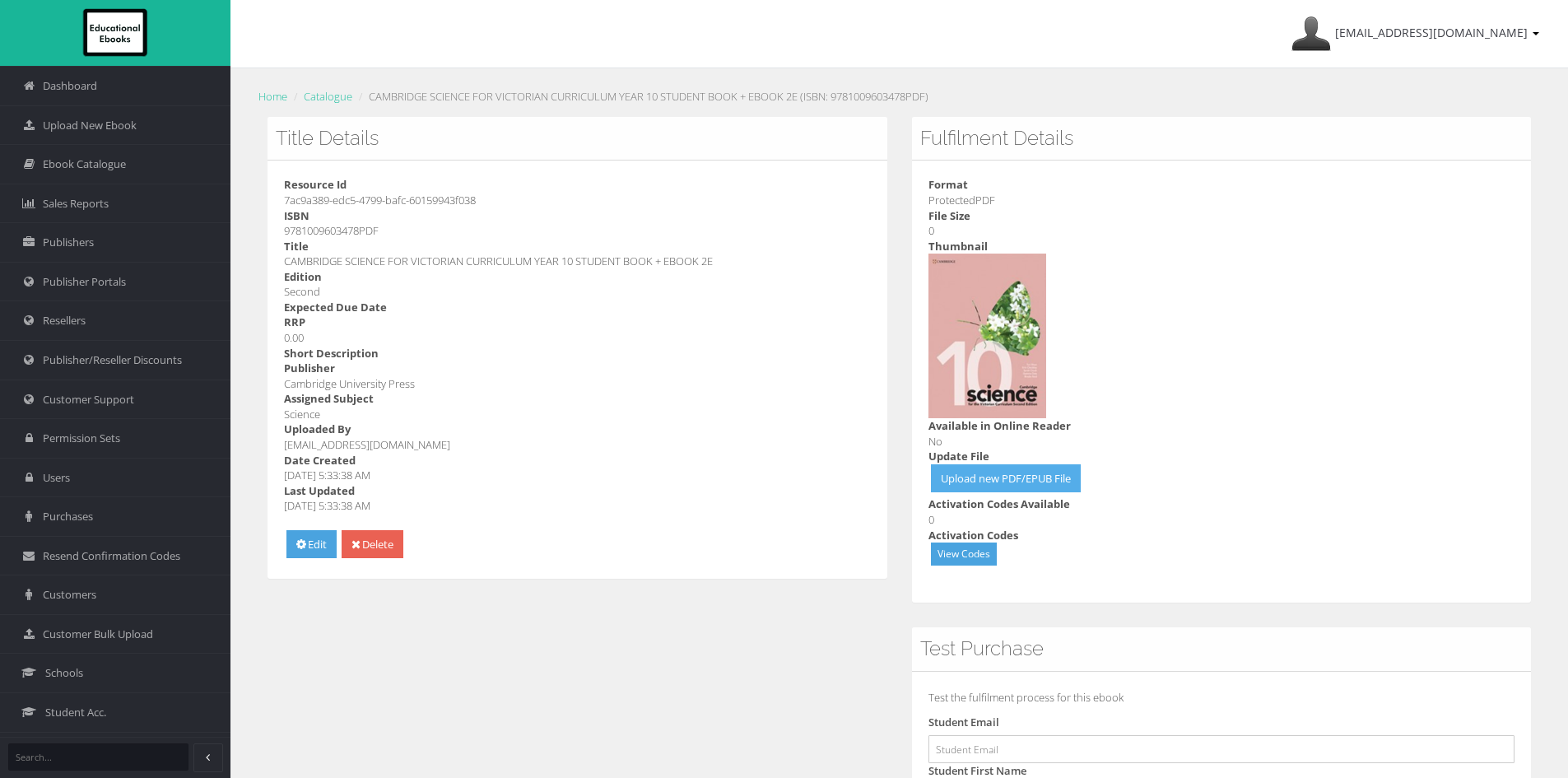
click at [1063, 477] on link "Upload new PDF/EPUB File" at bounding box center [1006, 478] width 150 height 28
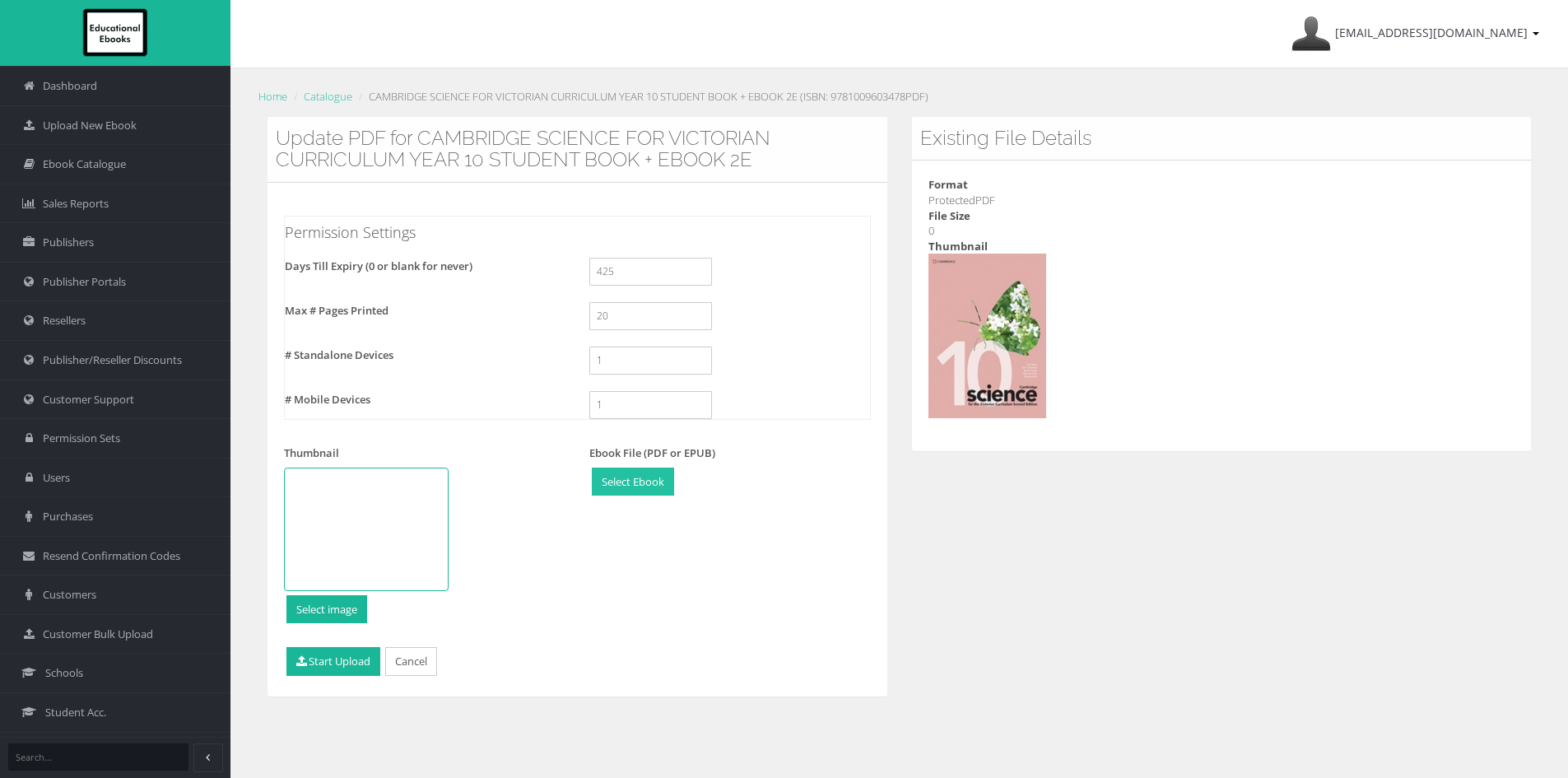
click at [615, 484] on input "file" at bounding box center [633, 482] width 81 height 28
type input "C:\fakepath\9781009603478w.pdf"
click at [702, 475] on link "Remove" at bounding box center [683, 482] width 60 height 28
click at [633, 482] on input "file" at bounding box center [633, 482] width 81 height 28
type input "C:\fakepath\9781009603478w_compressed.pdf"
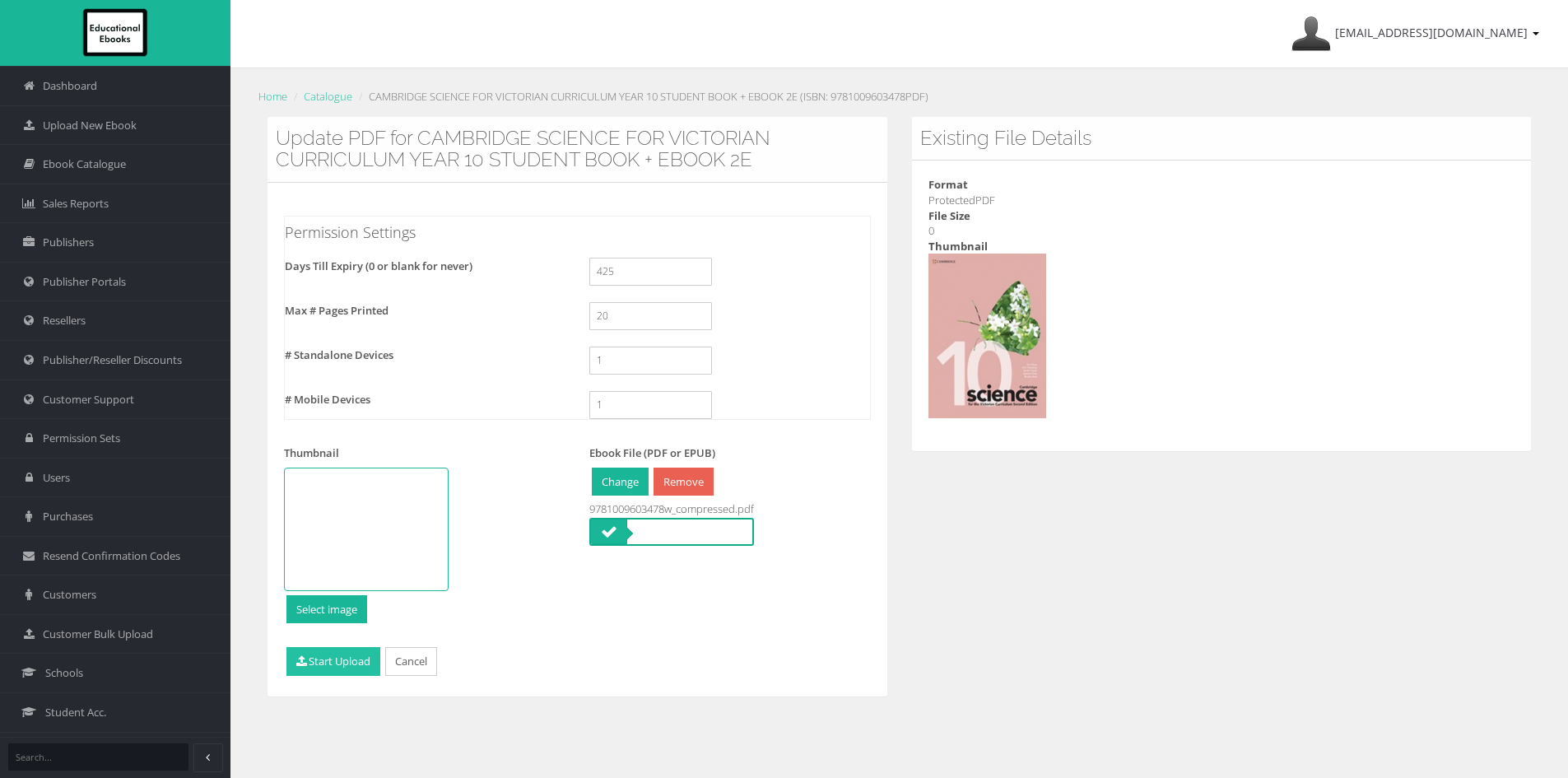
click at [328, 671] on button "Start Upload" at bounding box center [333, 661] width 93 height 28
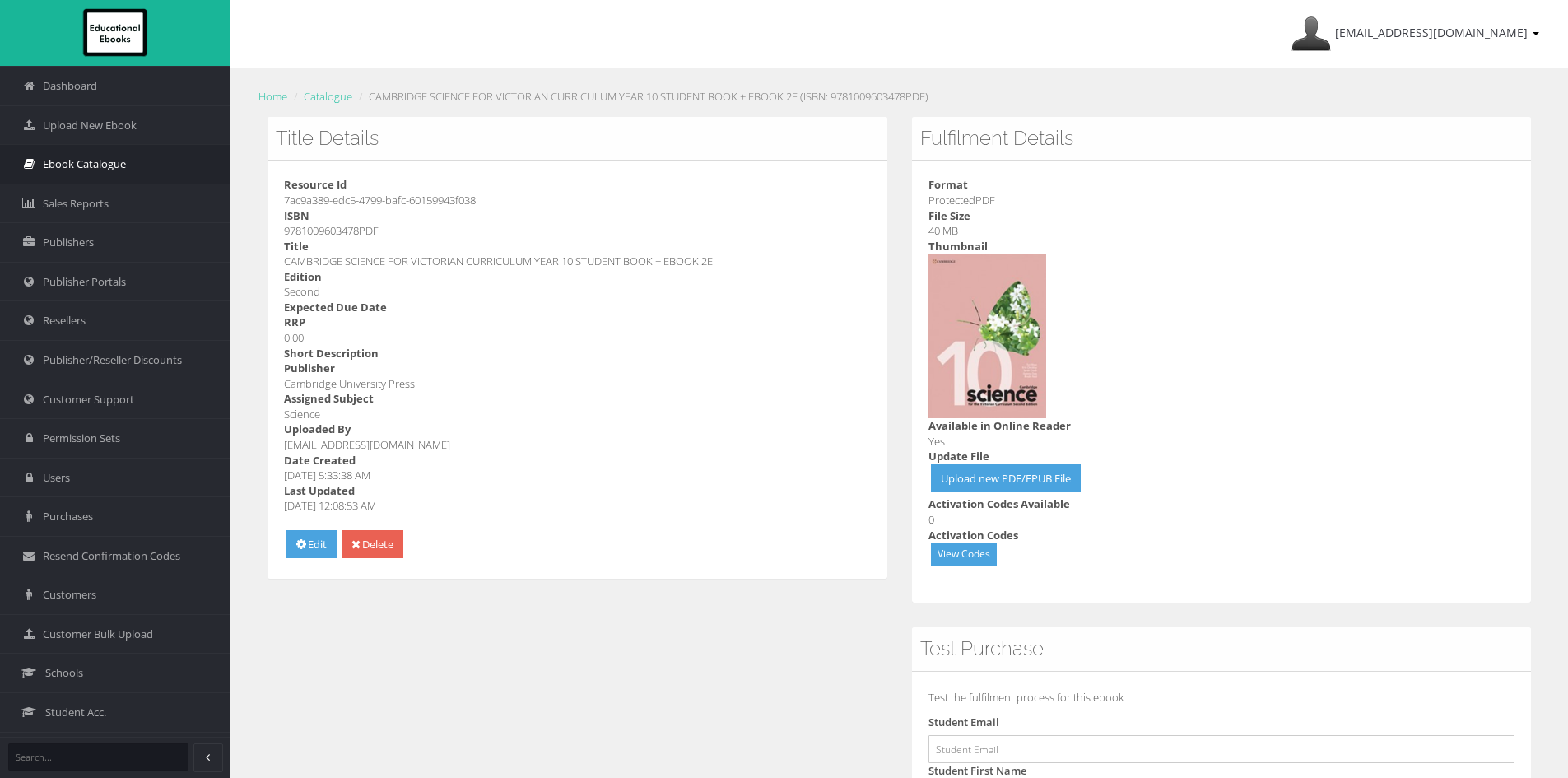
click at [102, 158] on span "Ebook Catalogue" at bounding box center [84, 165] width 83 height 16
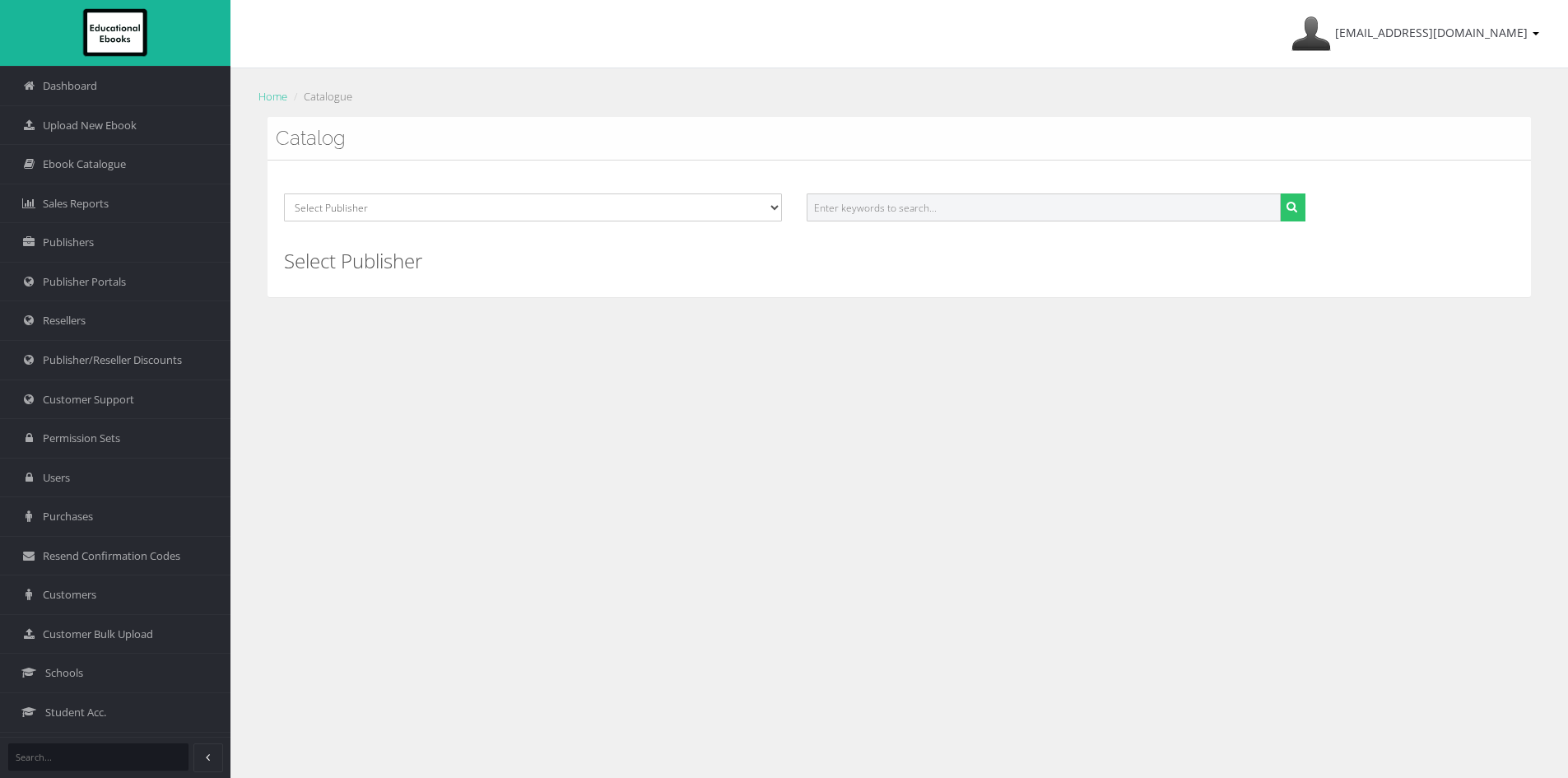
click at [885, 199] on input "text" at bounding box center [1044, 207] width 474 height 28
paste input "9781009603201PDF"
type input "9781009603201"
click at [1290, 204] on icon "submit" at bounding box center [1292, 207] width 11 height 12
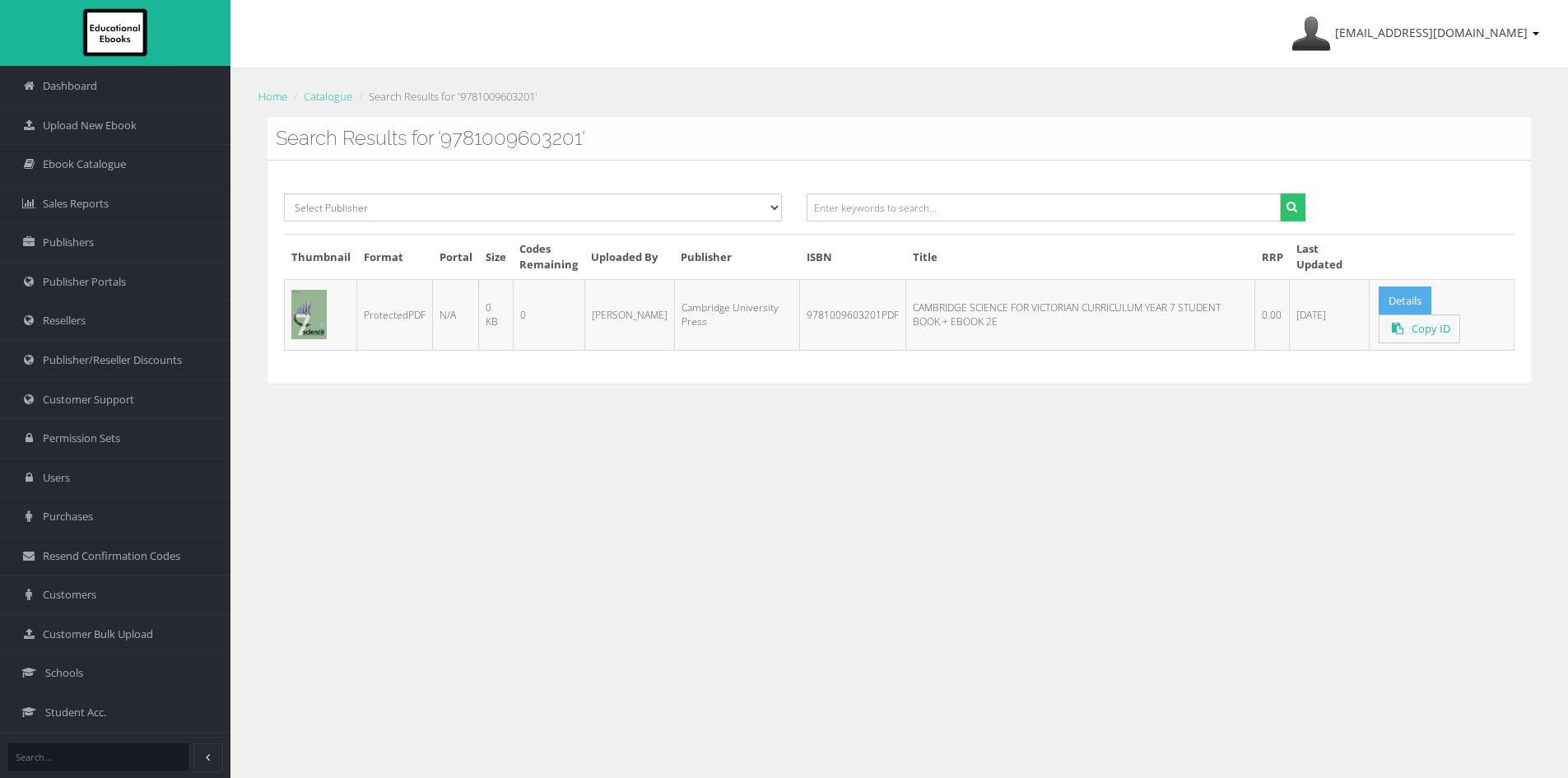
click at [1378, 296] on link "Details" at bounding box center [1404, 301] width 53 height 28
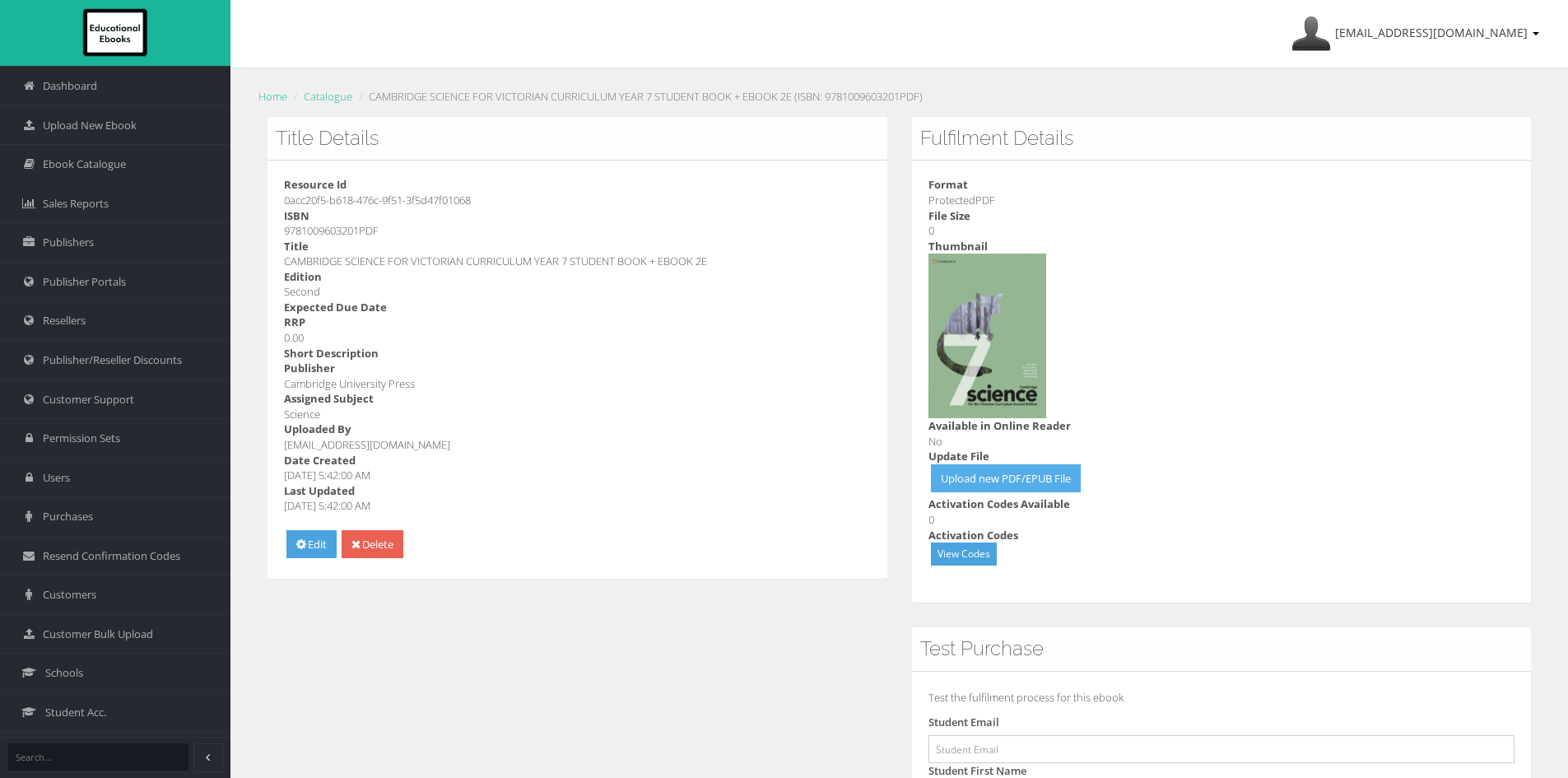
click at [1013, 478] on link "Upload new PDF/EPUB File" at bounding box center [1006, 478] width 150 height 28
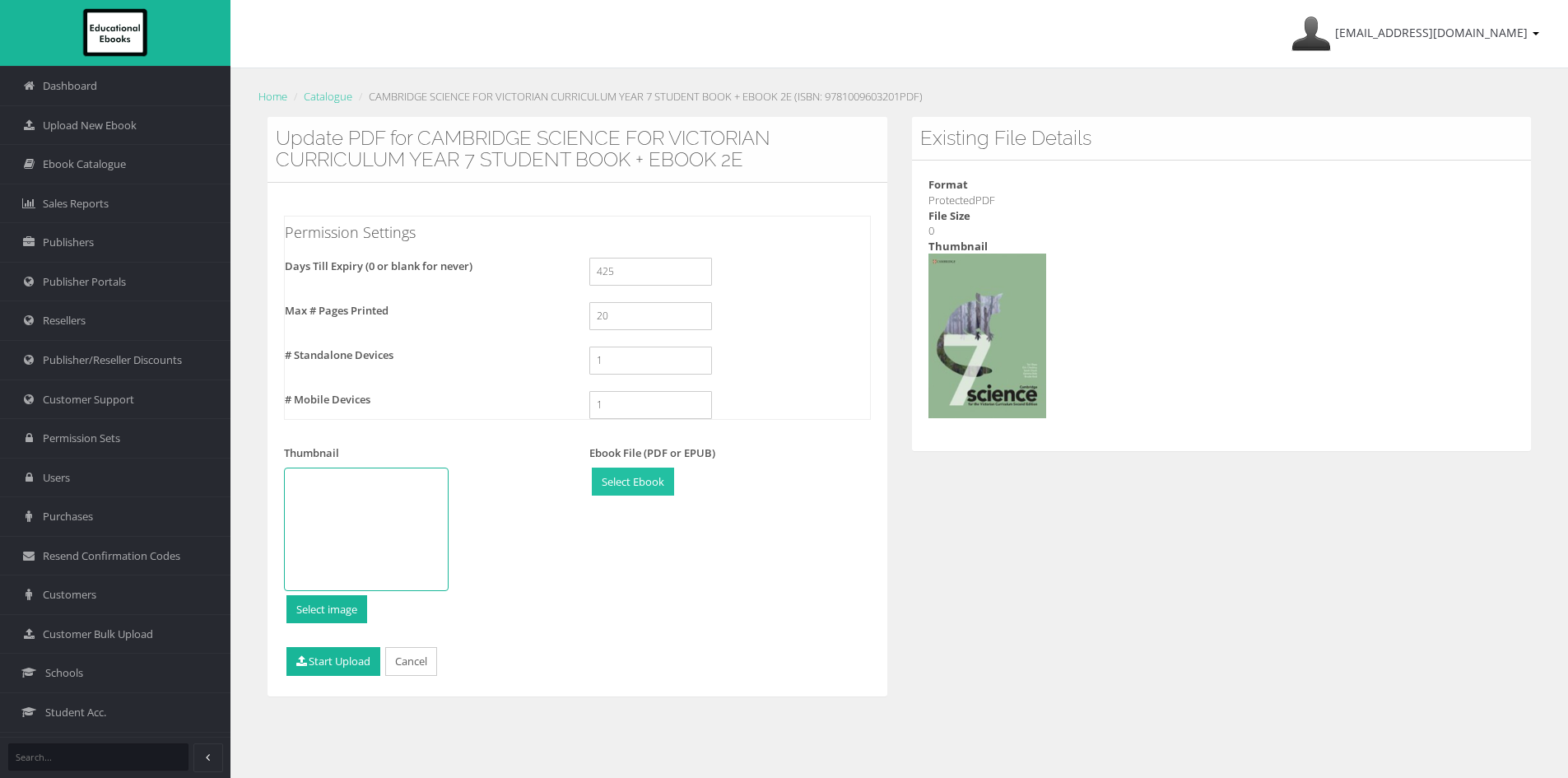
click at [629, 471] on input "file" at bounding box center [633, 482] width 81 height 28
type input "C:\fakepath\9781009603201w_compressed.pdf"
click at [357, 669] on button "Start Upload" at bounding box center [333, 661] width 93 height 28
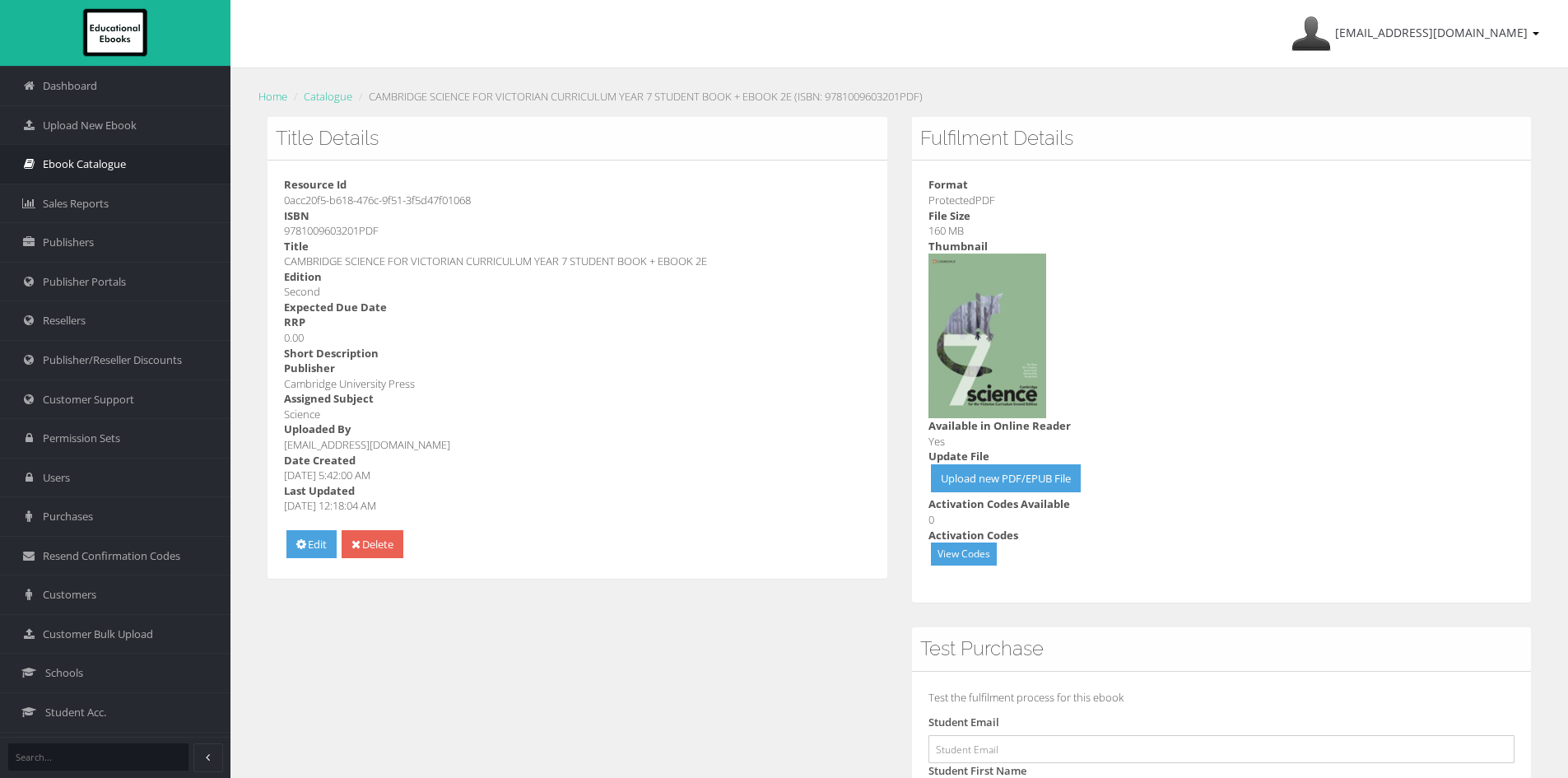
click at [77, 160] on span "Ebook Catalogue" at bounding box center [84, 165] width 83 height 16
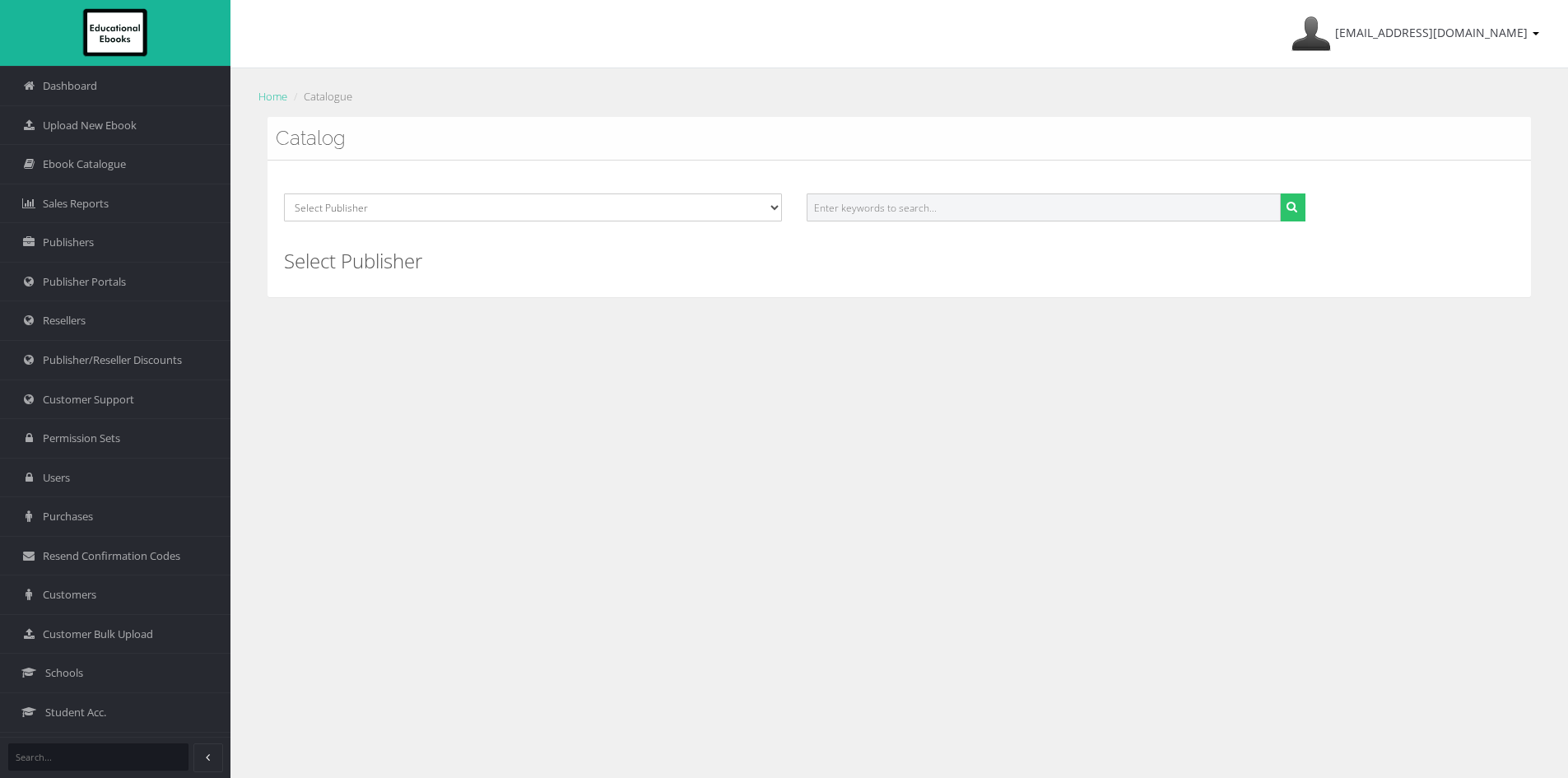
click at [918, 209] on input "text" at bounding box center [1044, 207] width 474 height 28
paste input "9781009603270PDF"
type input "9781009603270"
click at [1280, 193] on button "submit" at bounding box center [1292, 207] width 26 height 28
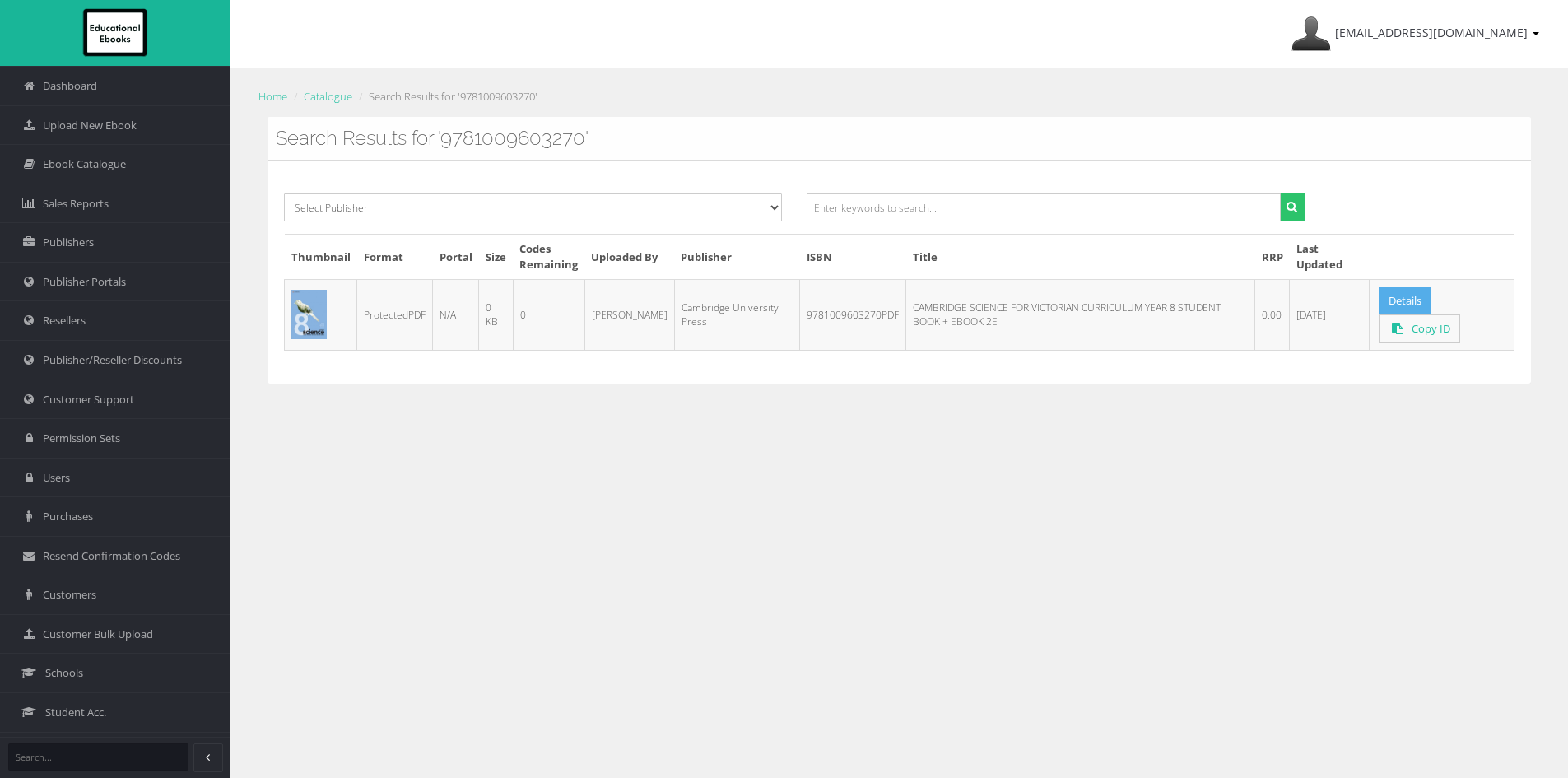
click at [1388, 299] on link "Details" at bounding box center [1404, 301] width 53 height 28
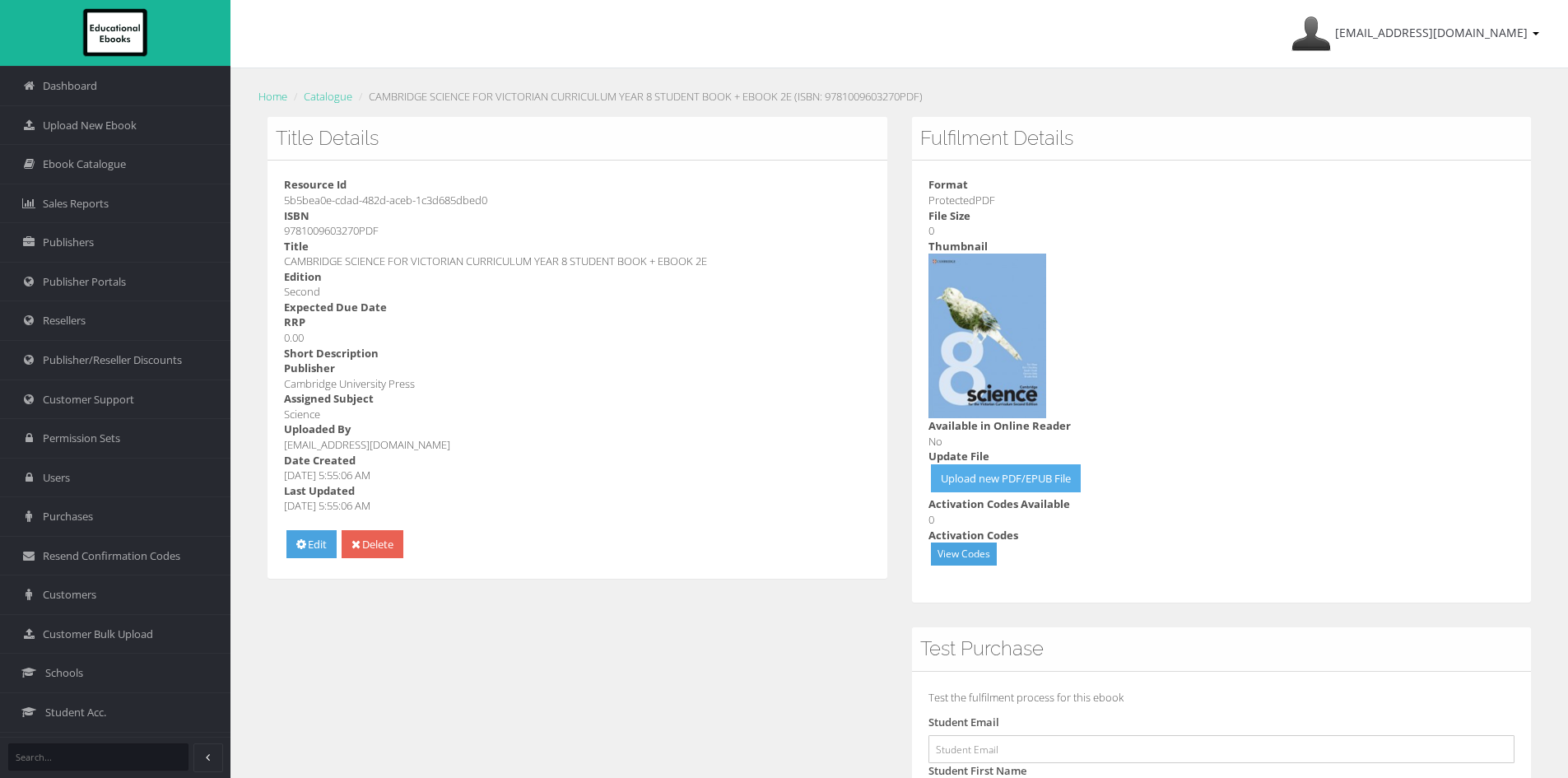
click at [1058, 478] on link "Upload new PDF/EPUB File" at bounding box center [1006, 478] width 150 height 28
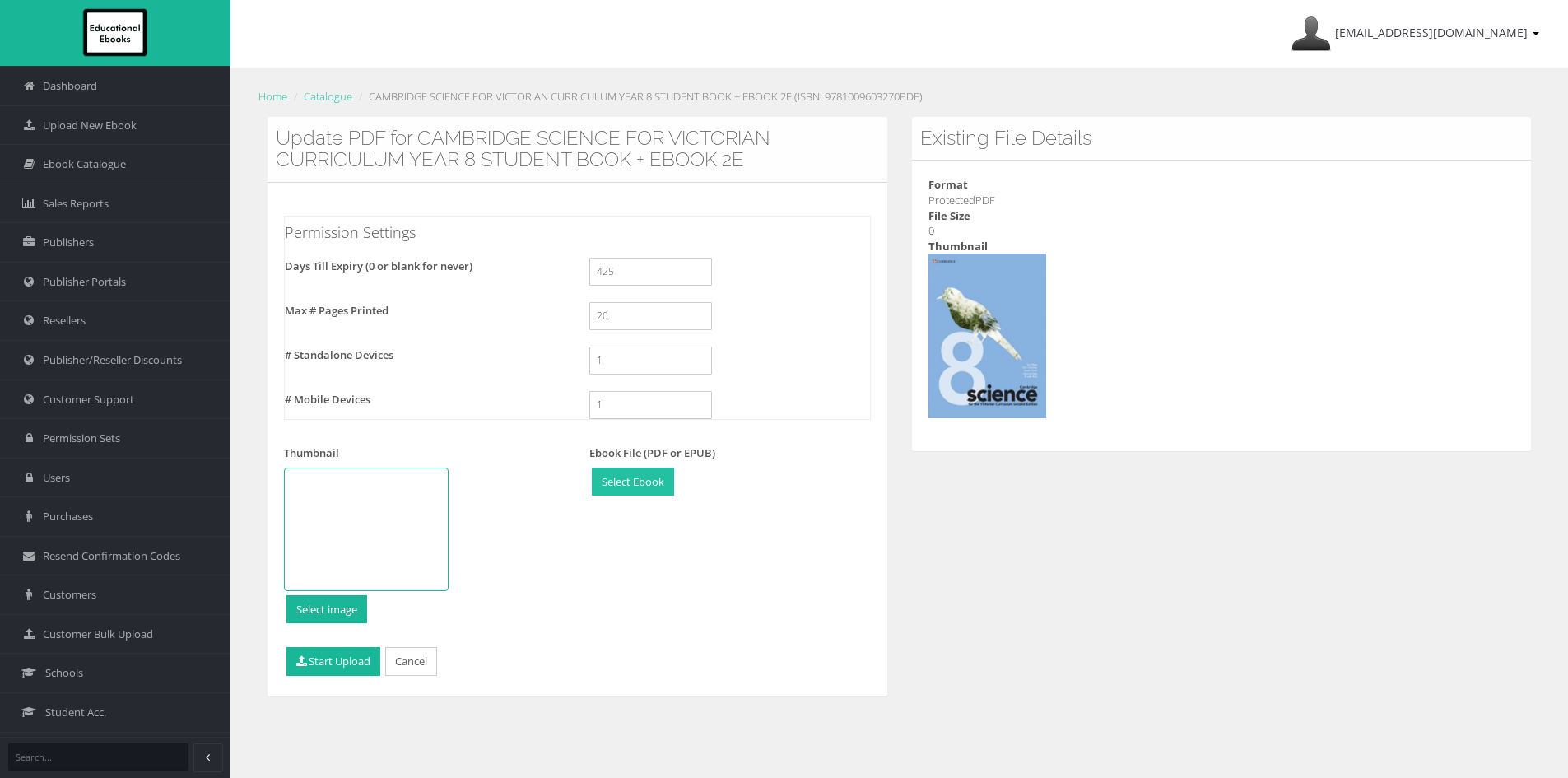
click at [650, 485] on input "file" at bounding box center [633, 482] width 81 height 28
type input "C:\fakepath\9781009603270w_compressed.pdf"
click at [329, 662] on button "Start Upload" at bounding box center [333, 661] width 93 height 28
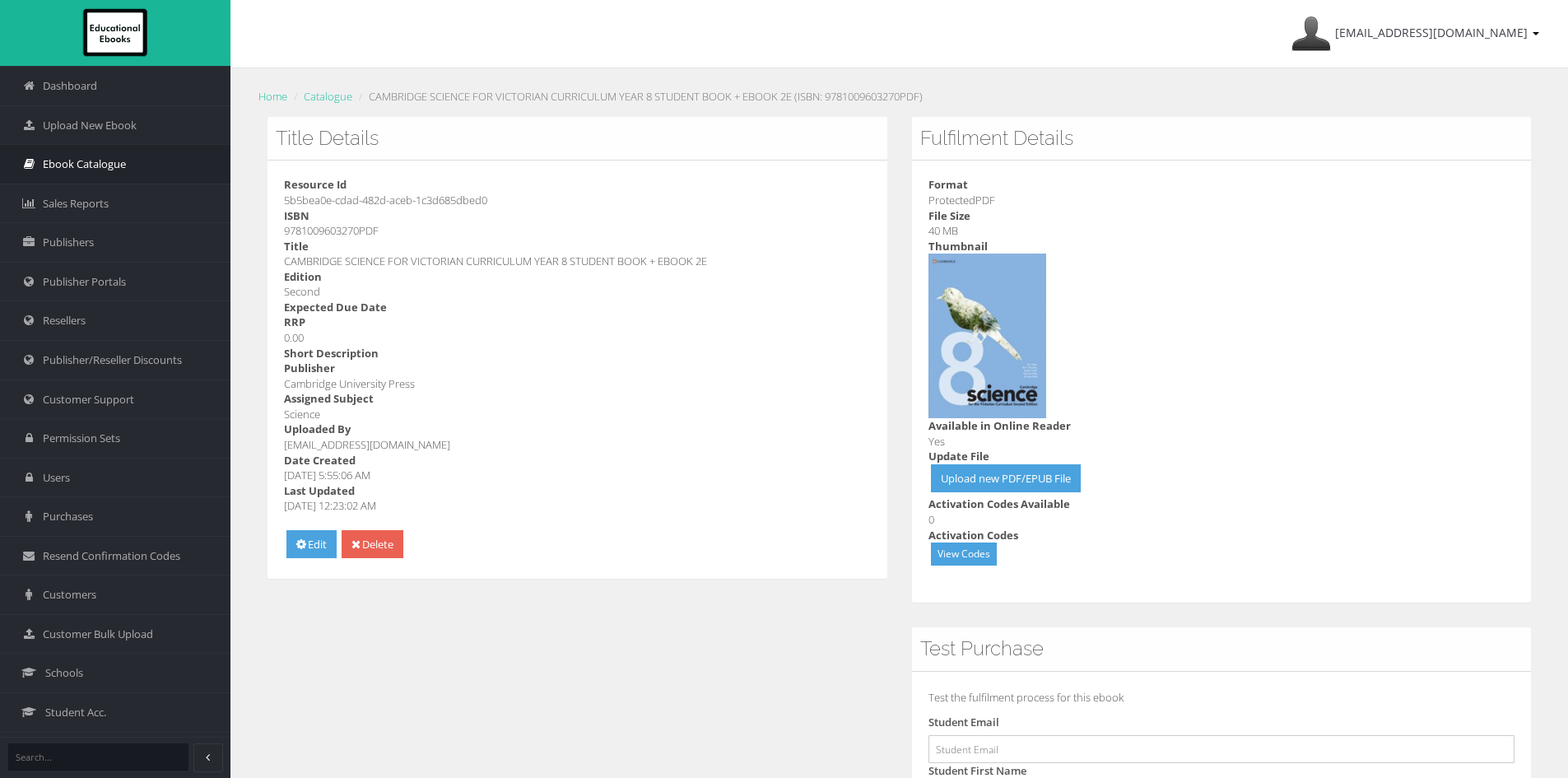
click at [136, 165] on link "Ebook Catalogue" at bounding box center [115, 164] width 231 height 39
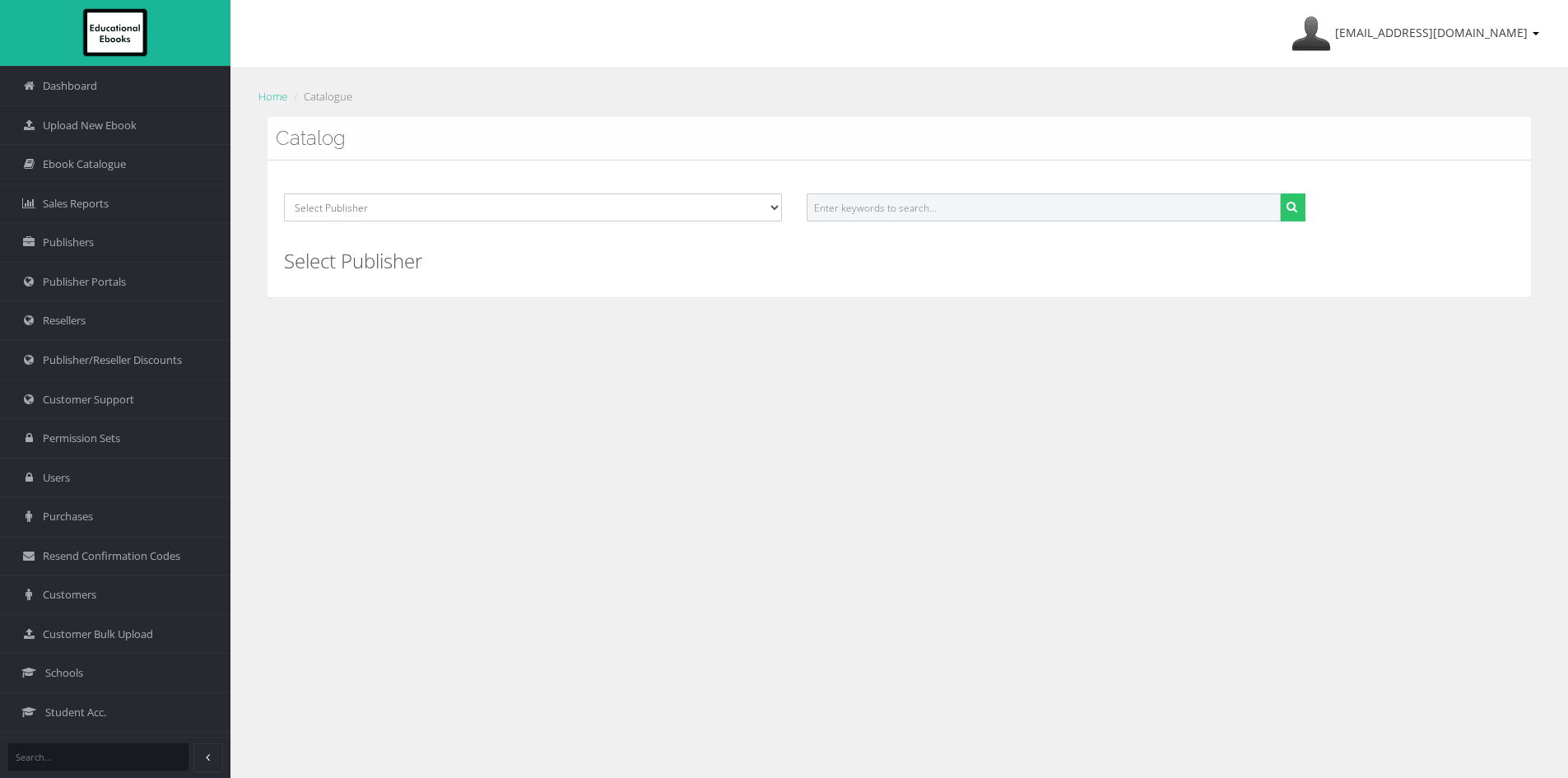
click at [987, 207] on input "text" at bounding box center [1044, 207] width 474 height 28
paste input "9781009603348PDF"
type input "9781009603348"
click at [1280, 193] on button "submit" at bounding box center [1292, 207] width 26 height 28
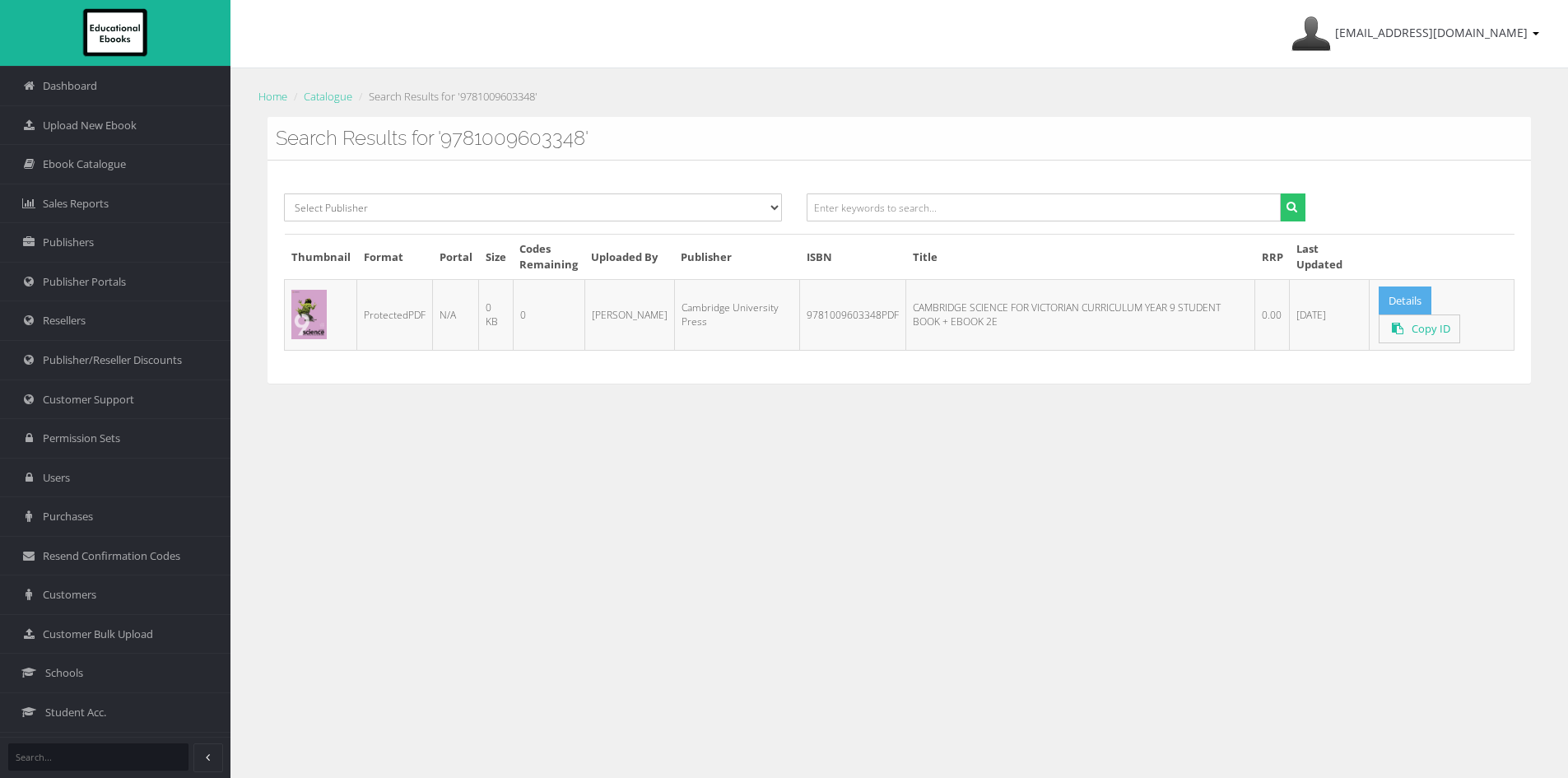
click at [1404, 298] on link "Details" at bounding box center [1404, 301] width 53 height 28
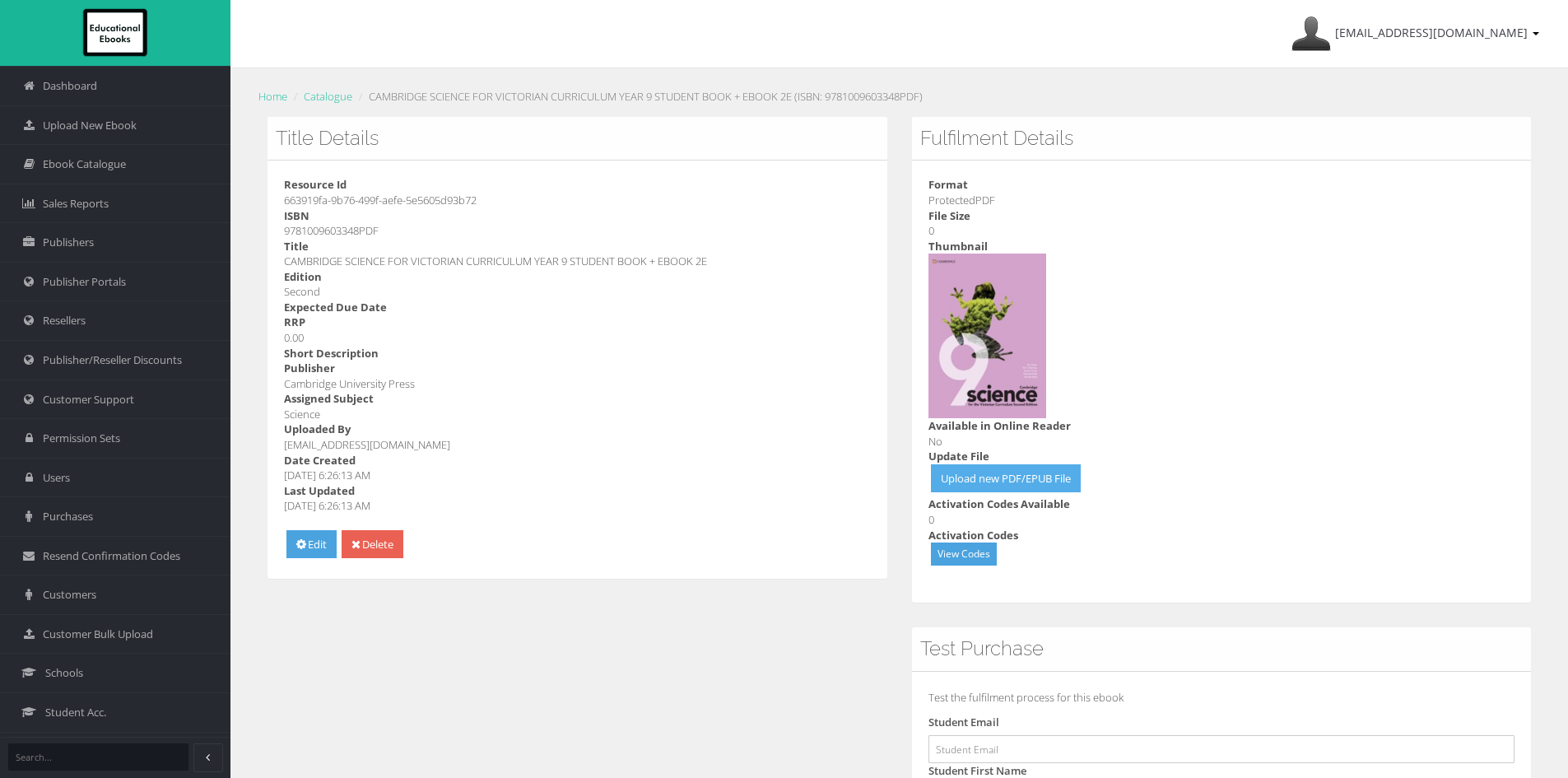
click at [1018, 480] on link "Upload new PDF/EPUB File" at bounding box center [1006, 478] width 150 height 28
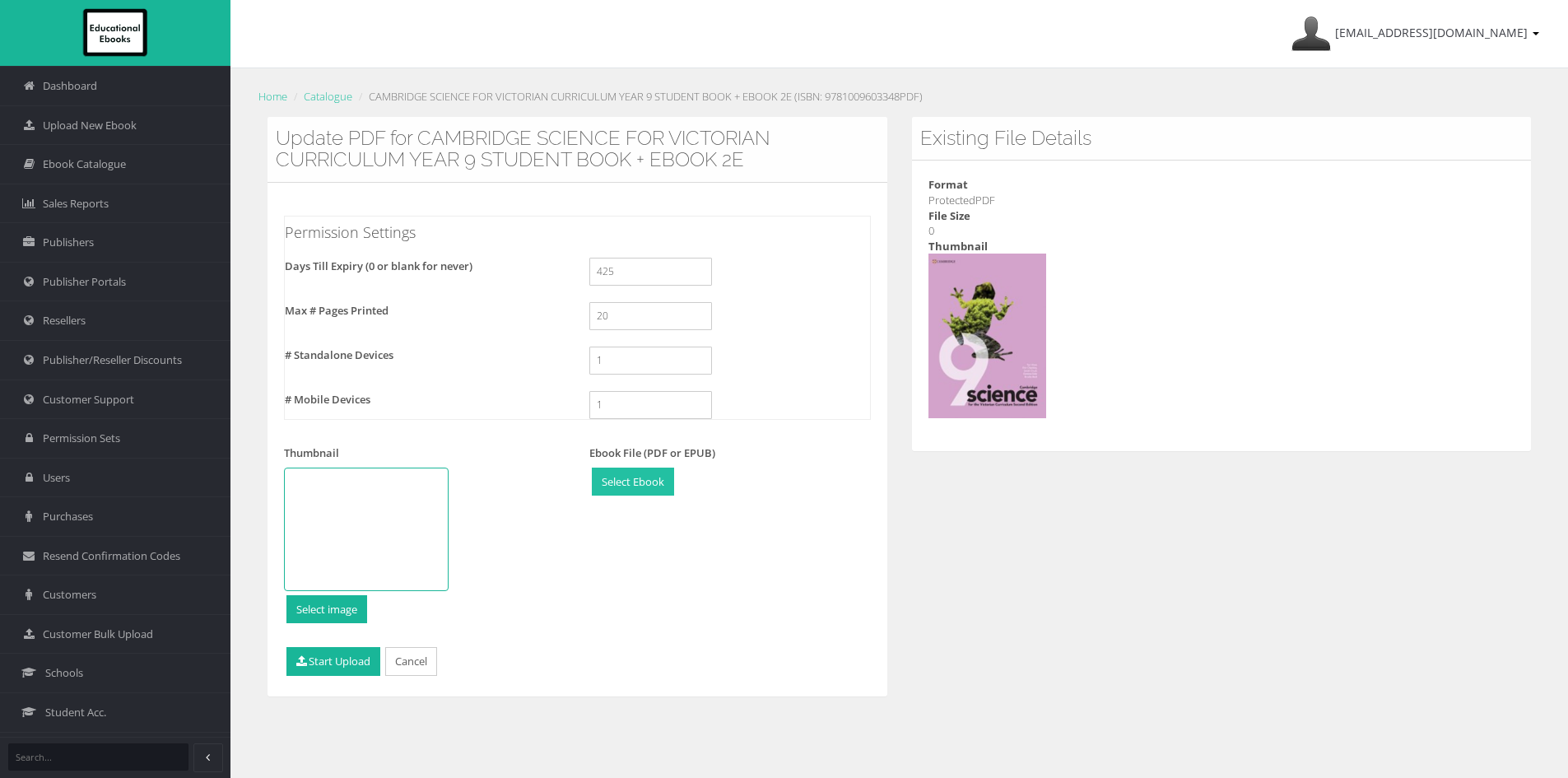
click at [630, 477] on input "file" at bounding box center [633, 482] width 81 height 28
type input "C:\fakepath\9781009603348w_compressed.pdf"
click at [338, 670] on button "Start Upload" at bounding box center [333, 661] width 93 height 28
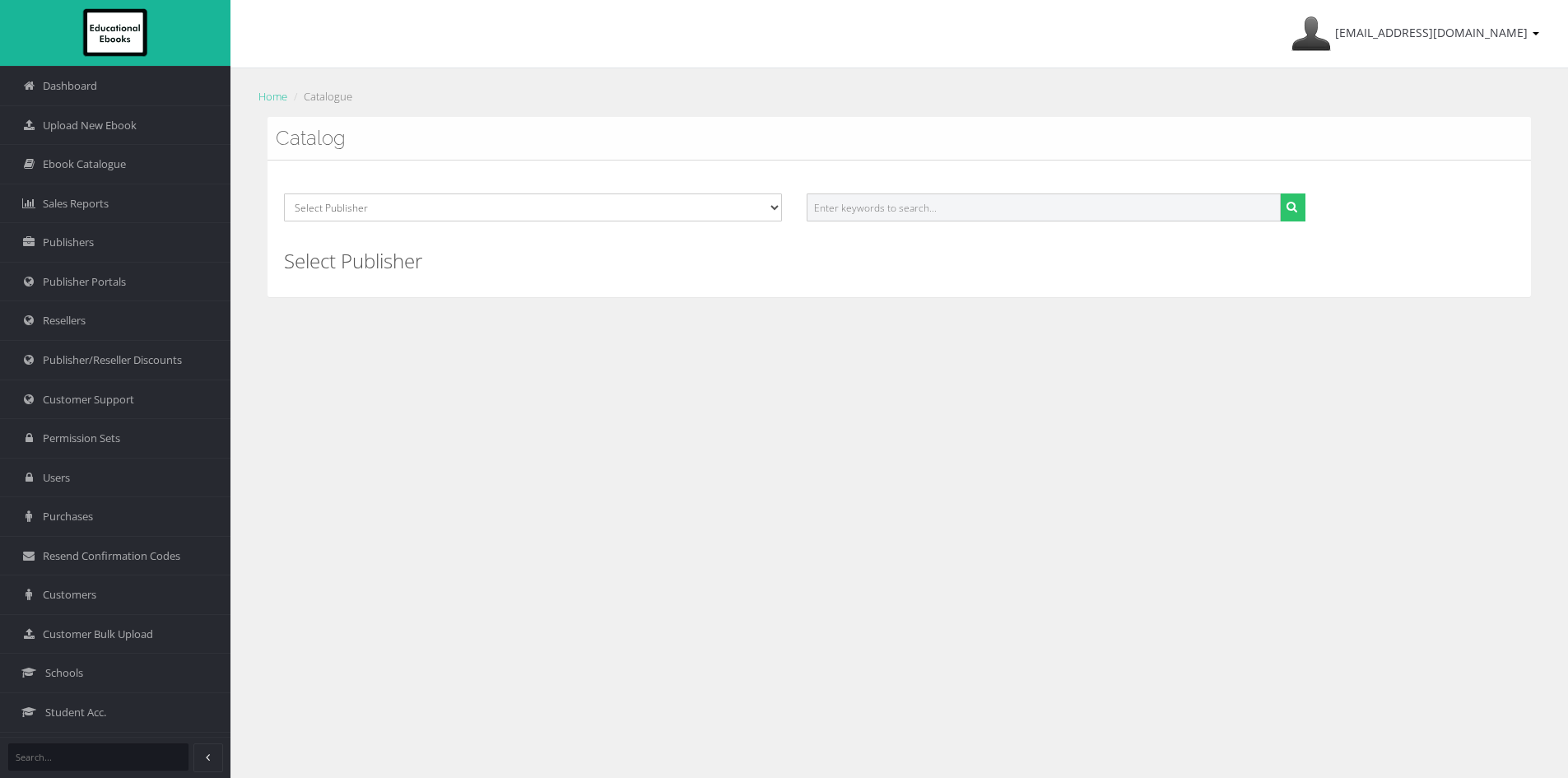
click at [859, 216] on input "text" at bounding box center [1044, 207] width 474 height 28
paste input "9781009603508"
type input "9781009603508"
click at [1280, 193] on button "submit" at bounding box center [1292, 207] width 26 height 28
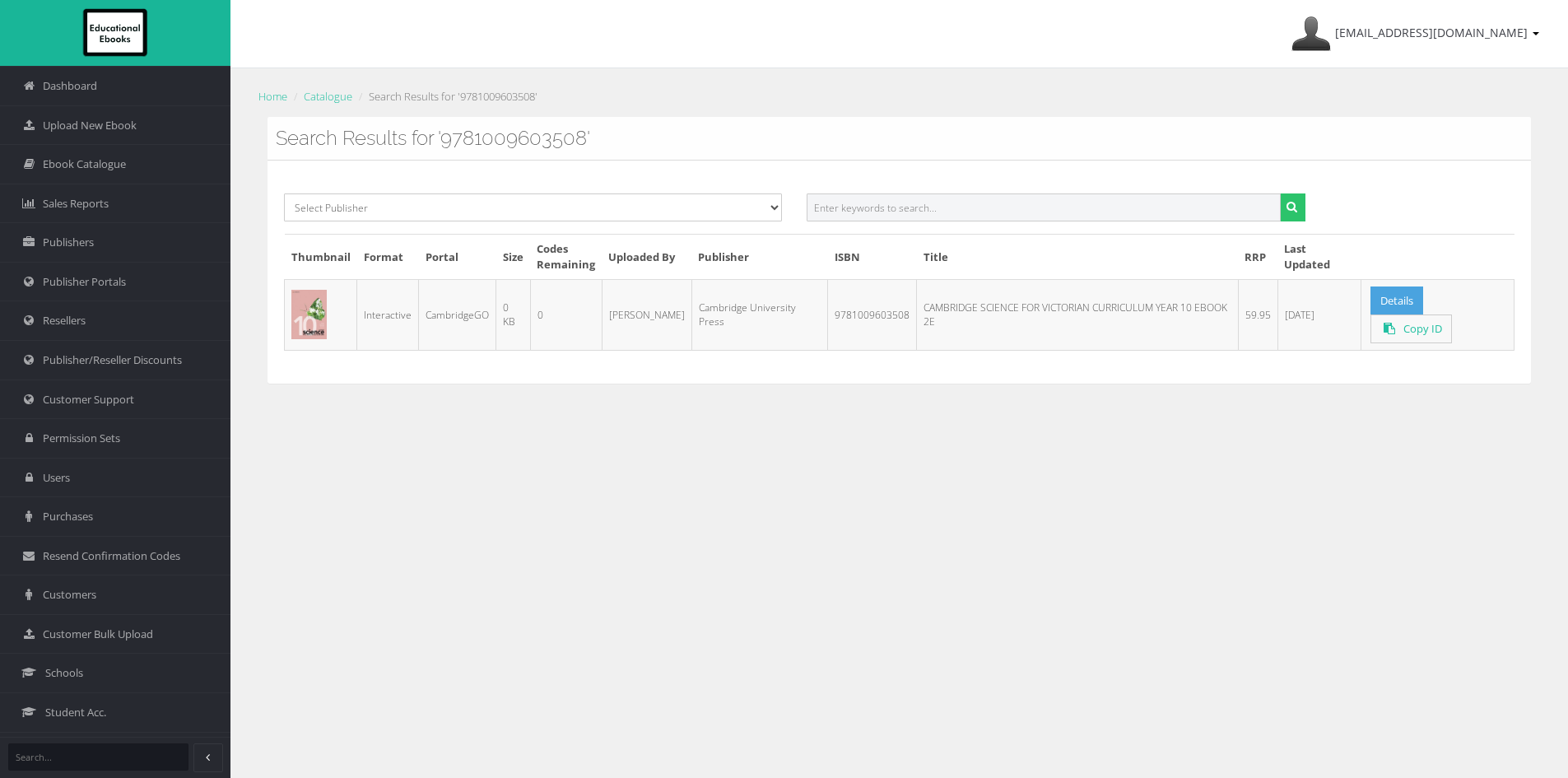
click at [883, 210] on input "text" at bounding box center [1044, 207] width 474 height 28
paste input "9781009603225"
type input "9781009603225"
click at [1280, 193] on button "submit" at bounding box center [1292, 207] width 26 height 28
click at [936, 207] on input "text" at bounding box center [1044, 207] width 474 height 28
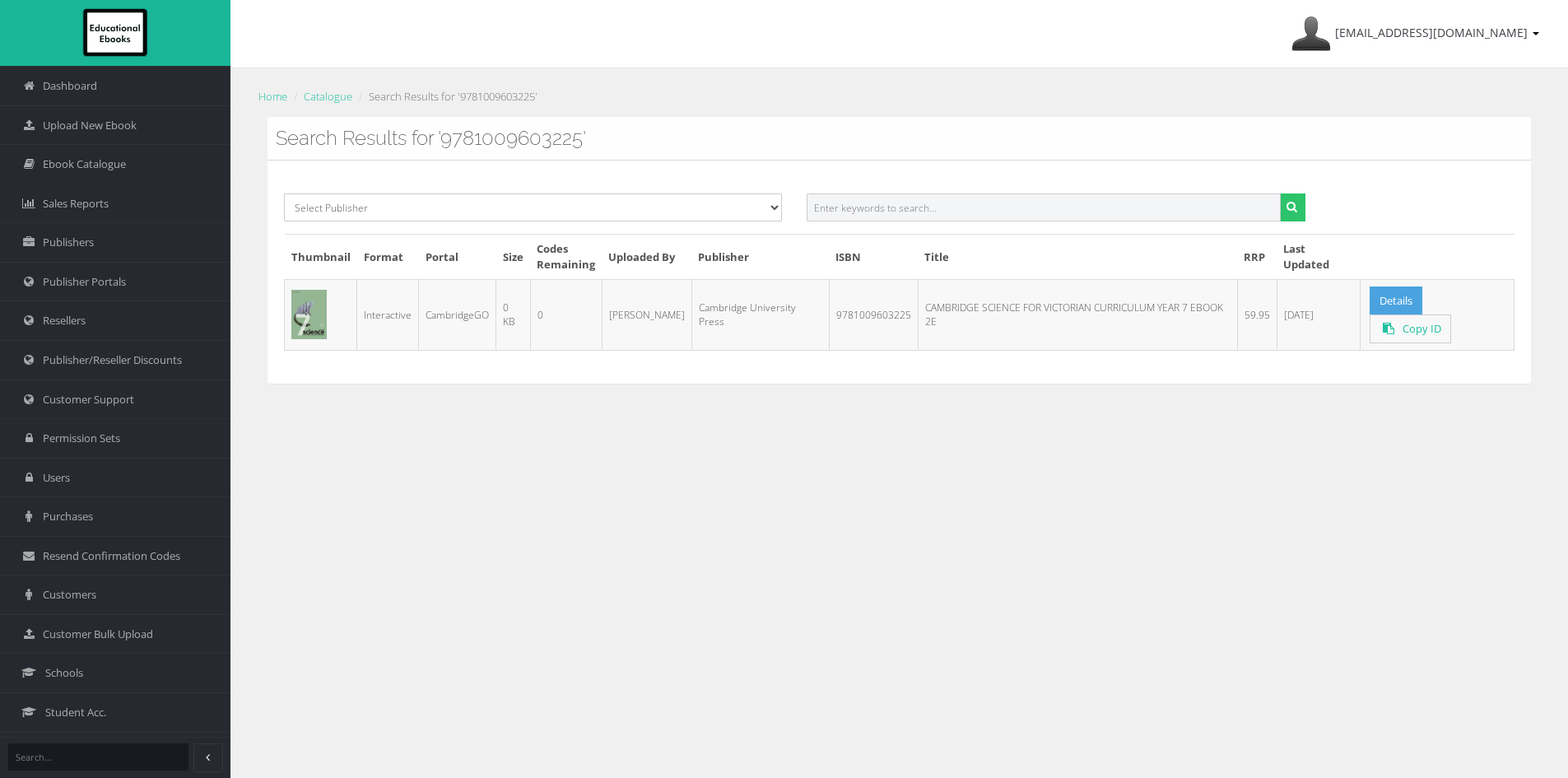
paste input "9781009603317"
type input "9781009603317"
click at [1280, 193] on button "submit" at bounding box center [1292, 207] width 26 height 28
click at [898, 205] on input "text" at bounding box center [1044, 207] width 474 height 28
paste input "9781009603362"
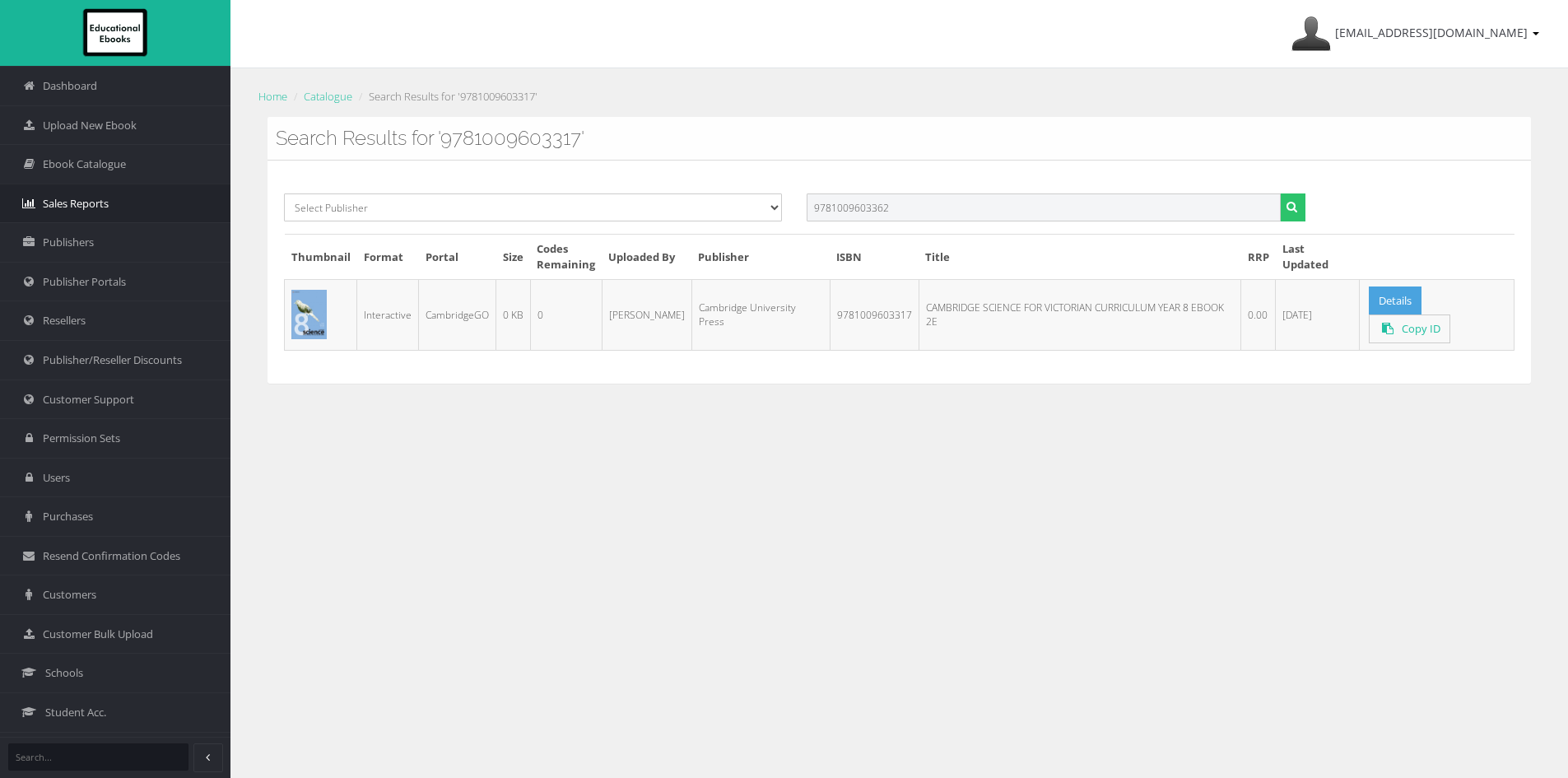
type input "9781009603362"
click at [1280, 193] on button "submit" at bounding box center [1292, 207] width 26 height 28
click at [1013, 436] on div "[EMAIL_ADDRESS][DOMAIN_NAME] My Account Sign Out Home Catalogue Search Results …" at bounding box center [899, 467] width 1337 height 935
click at [874, 207] on input "text" at bounding box center [1044, 207] width 474 height 28
paste input "9781009110617PDF"
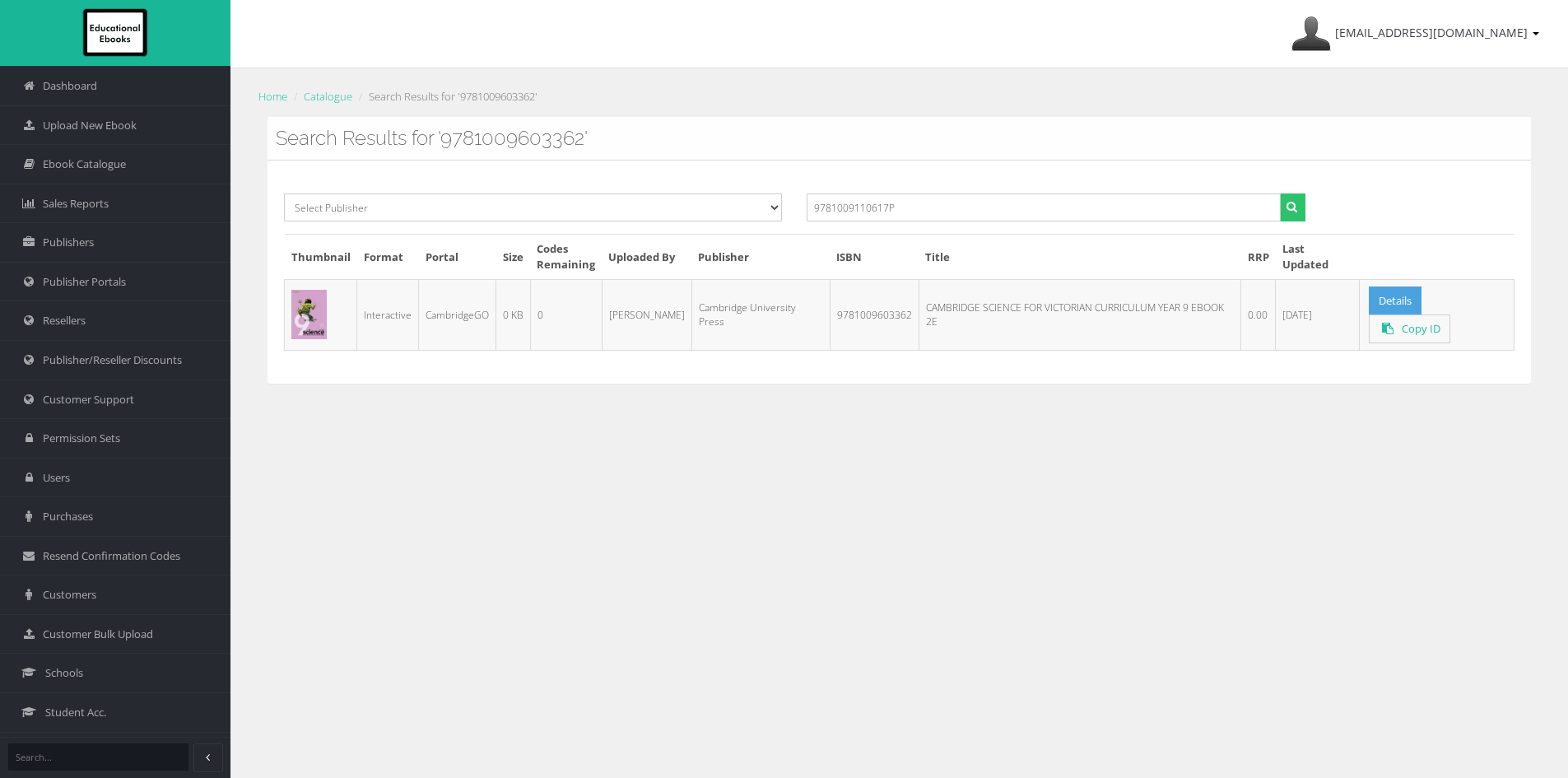
click at [1029, 205] on input "9781009110617P" at bounding box center [1044, 207] width 474 height 28
click at [1003, 215] on input "9781009110617P" at bounding box center [1044, 207] width 474 height 28
type input "9781009110617"
click at [934, 216] on input "text" at bounding box center [1044, 207] width 474 height 28
paste input "9781009110617PDF"
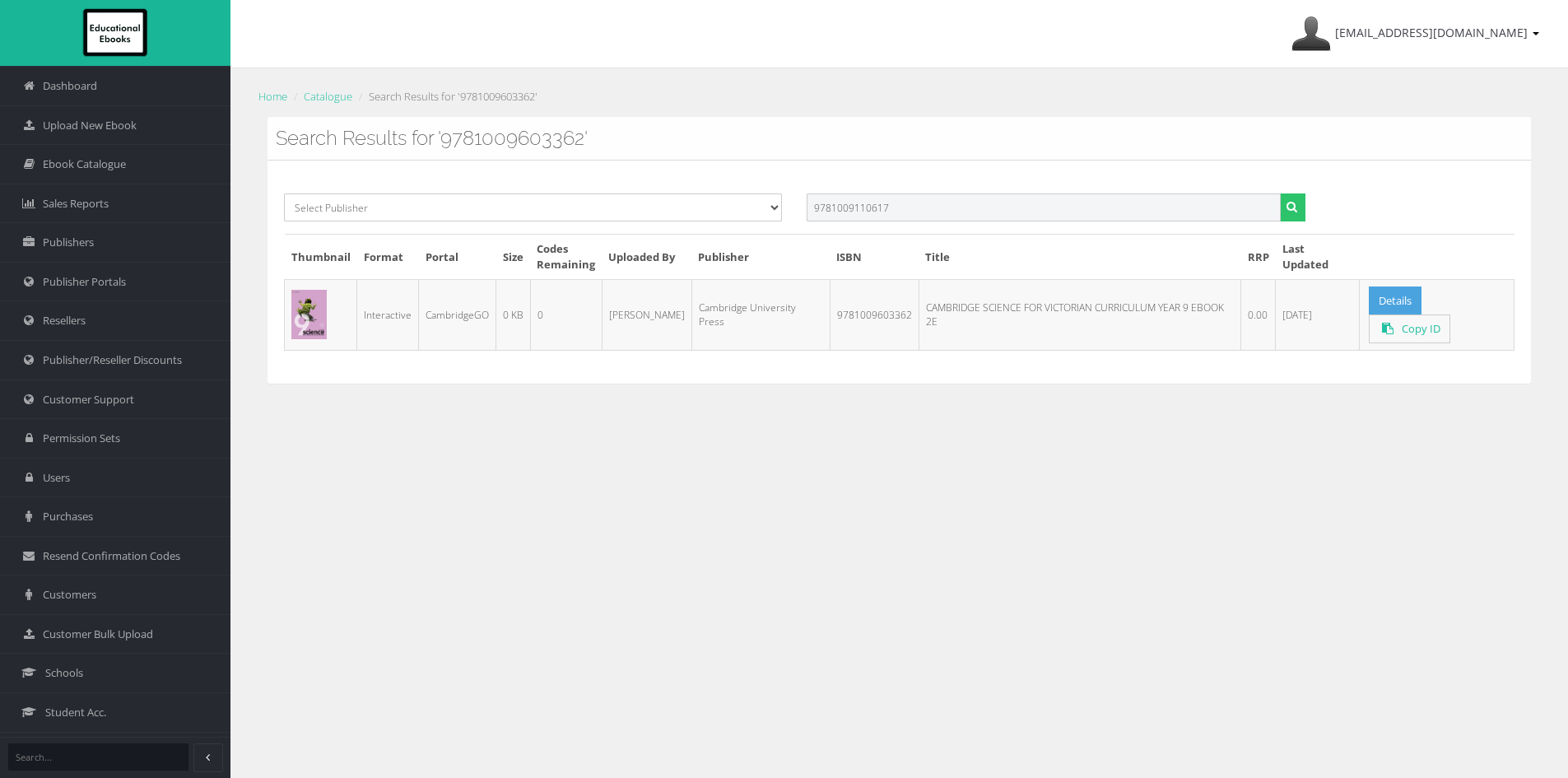
type input "9781009110617"
click at [1280, 193] on button "submit" at bounding box center [1292, 207] width 26 height 28
click at [971, 203] on input "text" at bounding box center [1044, 207] width 474 height 28
paste input "9781009110648"
type input "9781009110648"
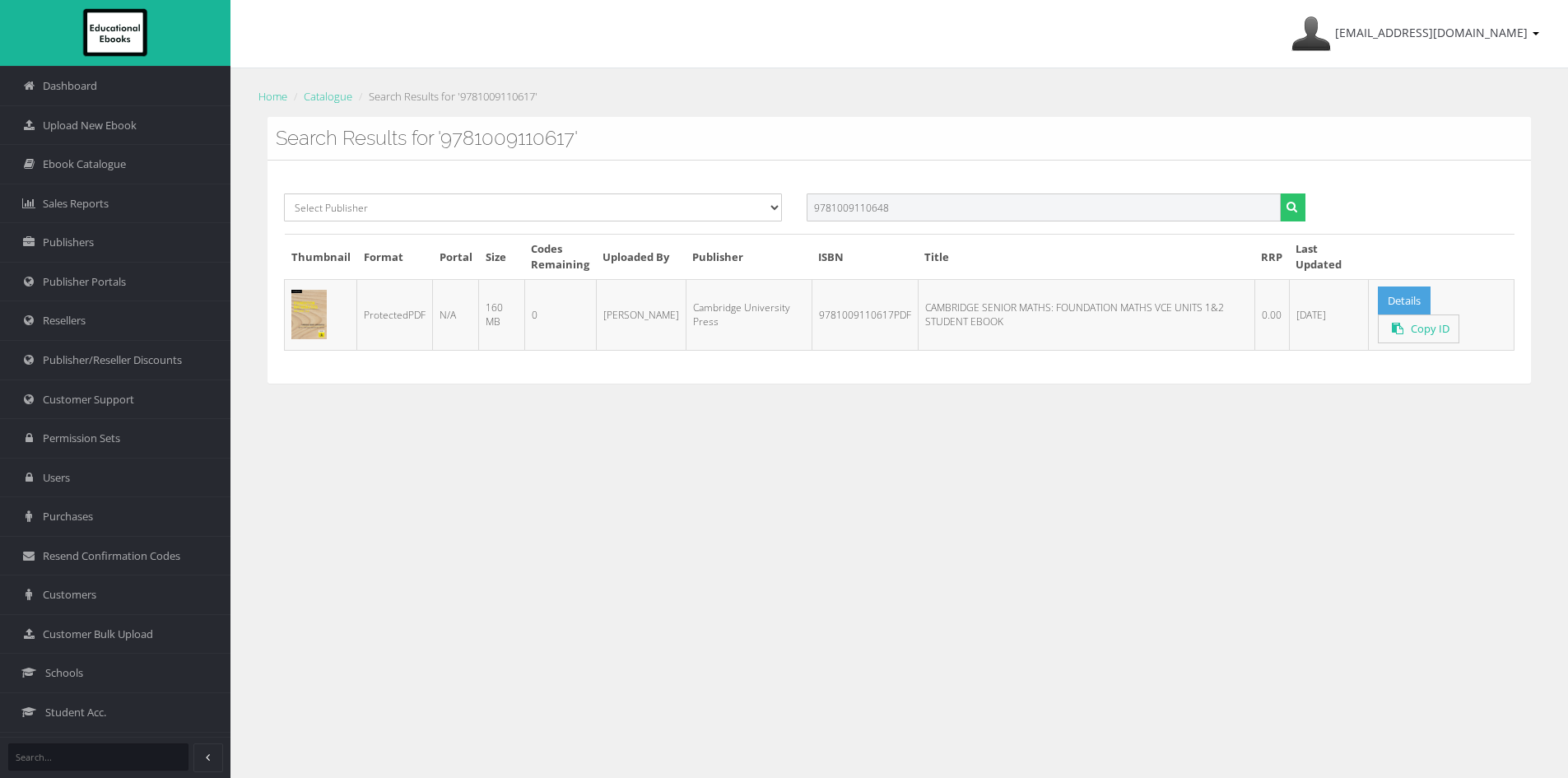
click at [1280, 193] on button "submit" at bounding box center [1292, 207] width 26 height 28
click at [951, 209] on input "text" at bounding box center [1044, 207] width 474 height 28
paste input "9781009110624"
type input "9781009110624"
click at [1280, 193] on button "submit" at bounding box center [1292, 207] width 26 height 28
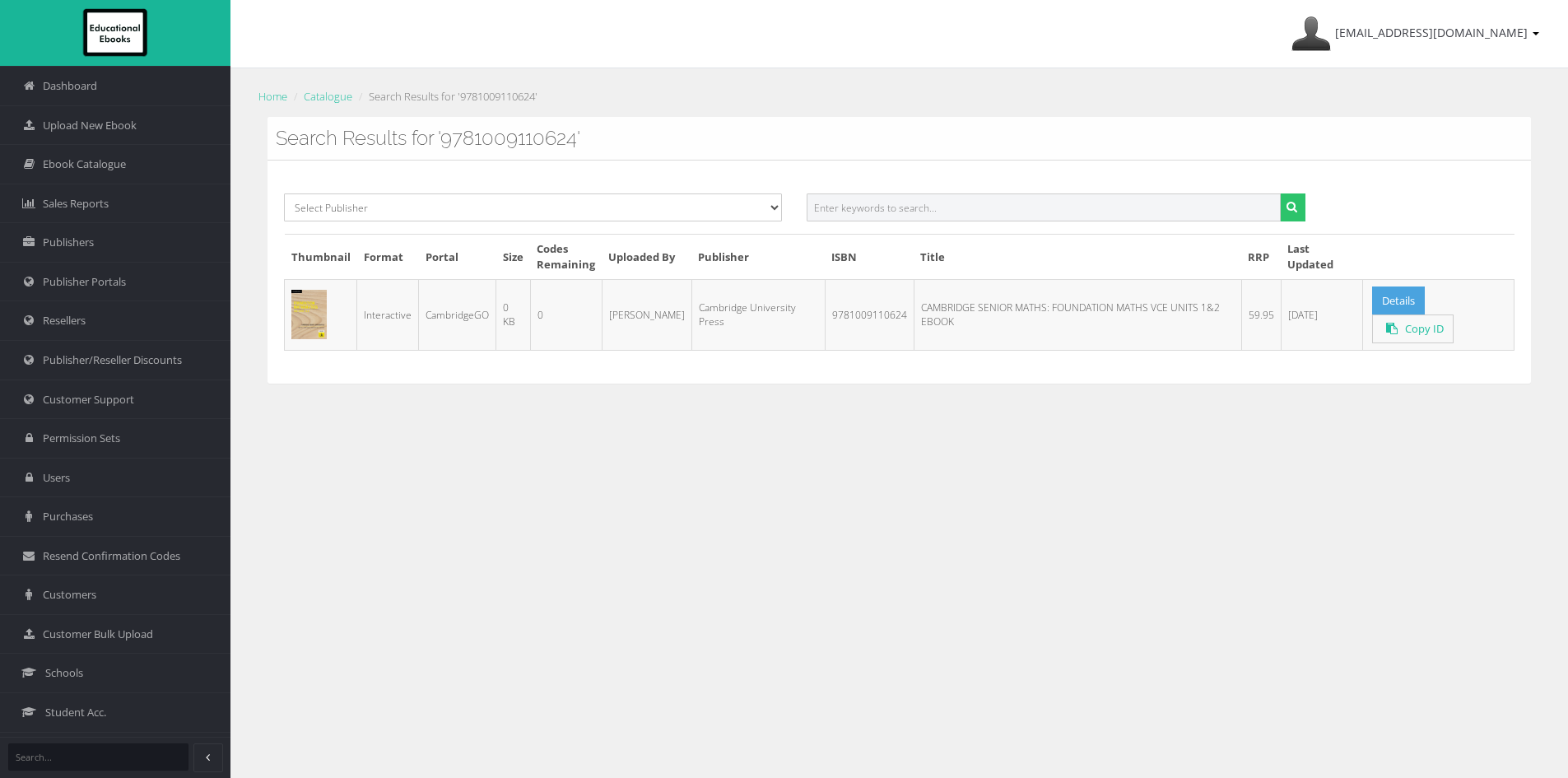
click at [898, 216] on input "text" at bounding box center [1044, 207] width 474 height 28
paste input "9781009110655PDF"
type input "9781009110655PDF"
click at [1280, 193] on button "submit" at bounding box center [1292, 207] width 26 height 28
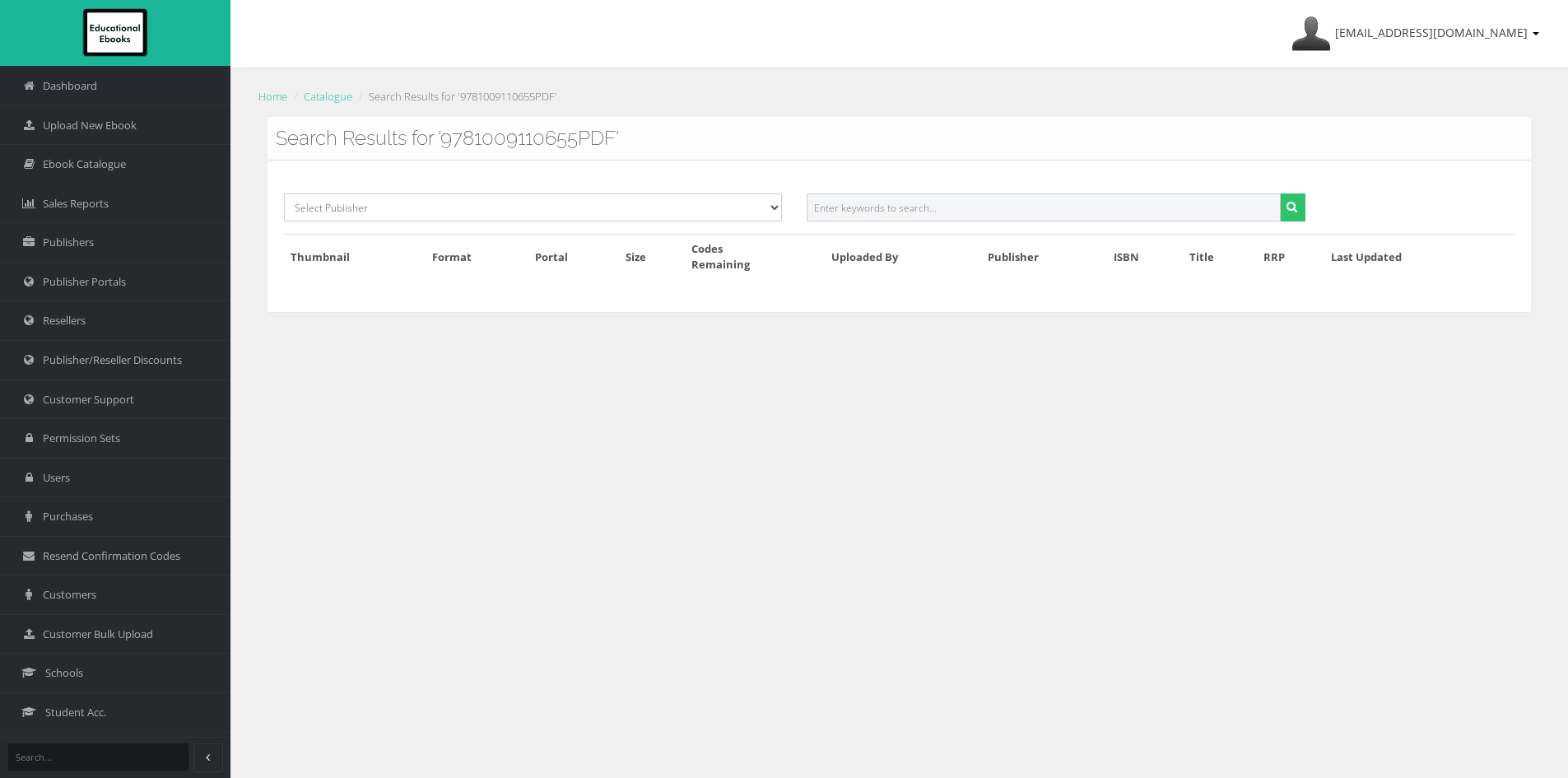
click at [941, 207] on input "text" at bounding box center [1044, 207] width 474 height 28
paste input "9781009110655PDF"
type input "9781009110655"
click at [1280, 193] on button "submit" at bounding box center [1292, 207] width 26 height 28
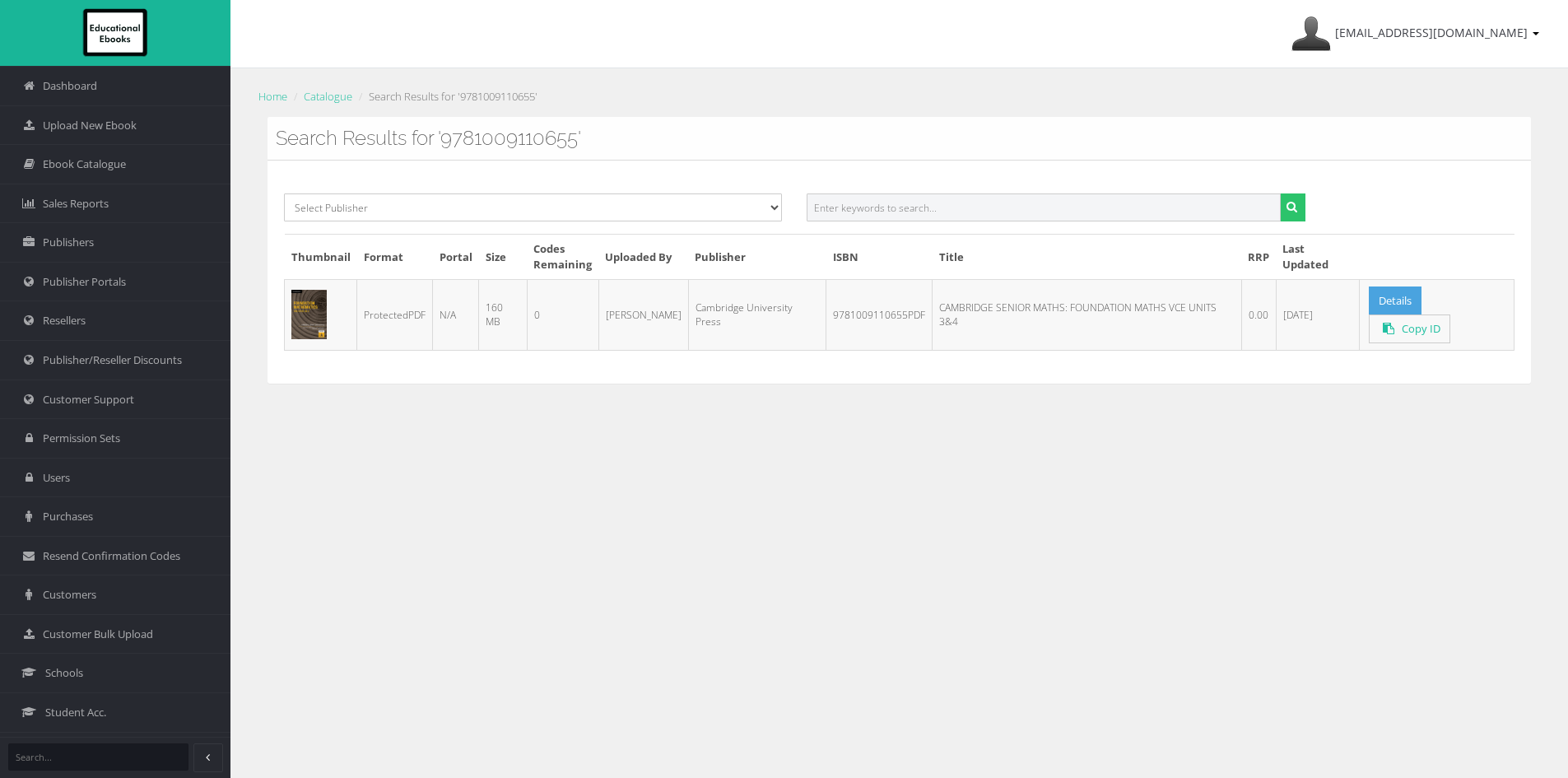
click at [882, 207] on input "text" at bounding box center [1044, 207] width 474 height 28
paste input "9781009110396PDF"
type input "9781009110396"
click at [1280, 193] on button "submit" at bounding box center [1292, 207] width 26 height 28
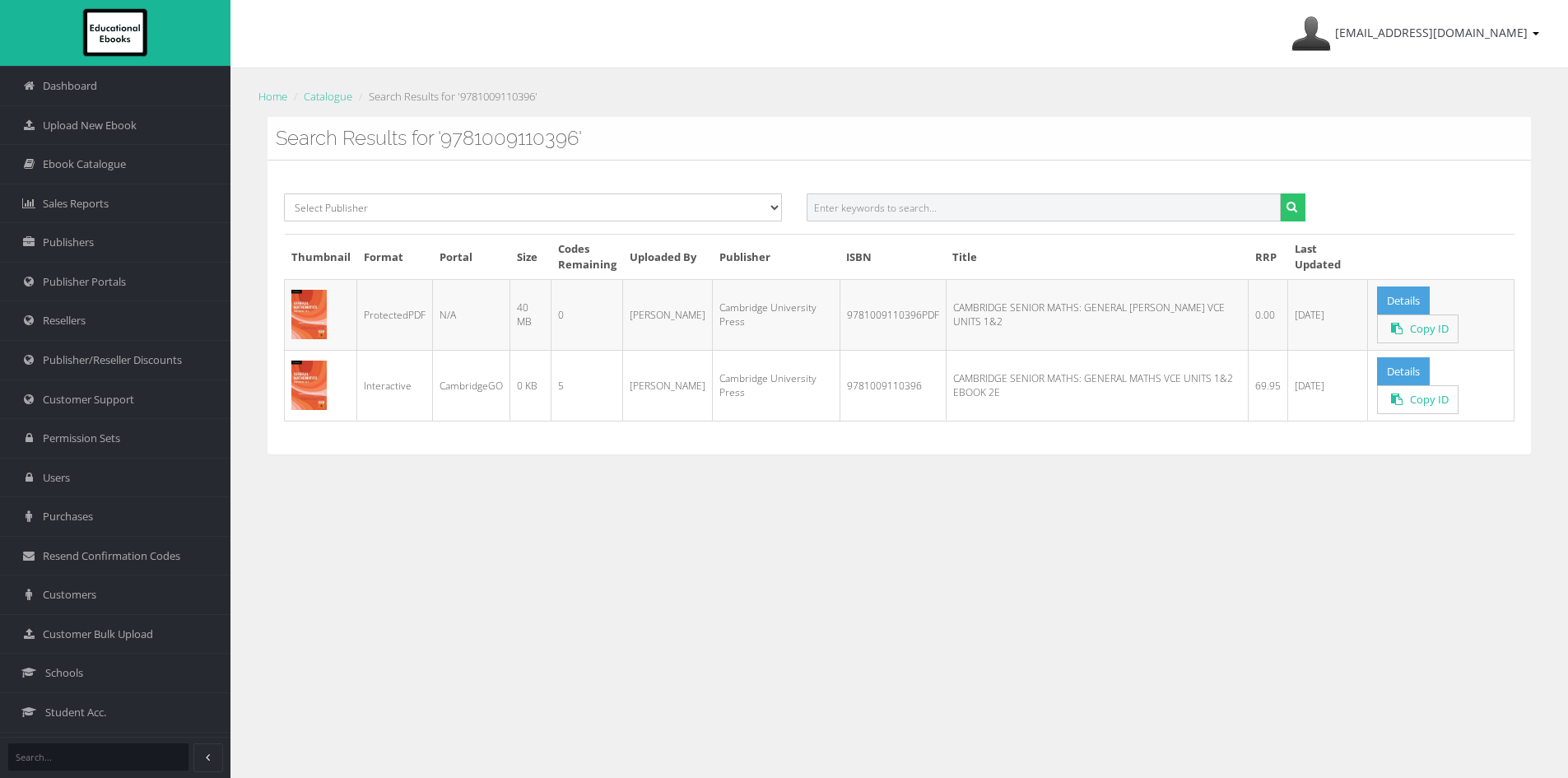
click at [899, 203] on input "text" at bounding box center [1044, 207] width 474 height 28
paste input "9781009110426PDF"
type input "9781009110426"
click at [1280, 193] on button "submit" at bounding box center [1292, 207] width 26 height 28
click at [1021, 396] on td "CAMBRIDGE SENIOR MATHS: GENERAL MATHS VCE UNITS 3&4 EBOOK 2E" at bounding box center [1096, 385] width 302 height 70
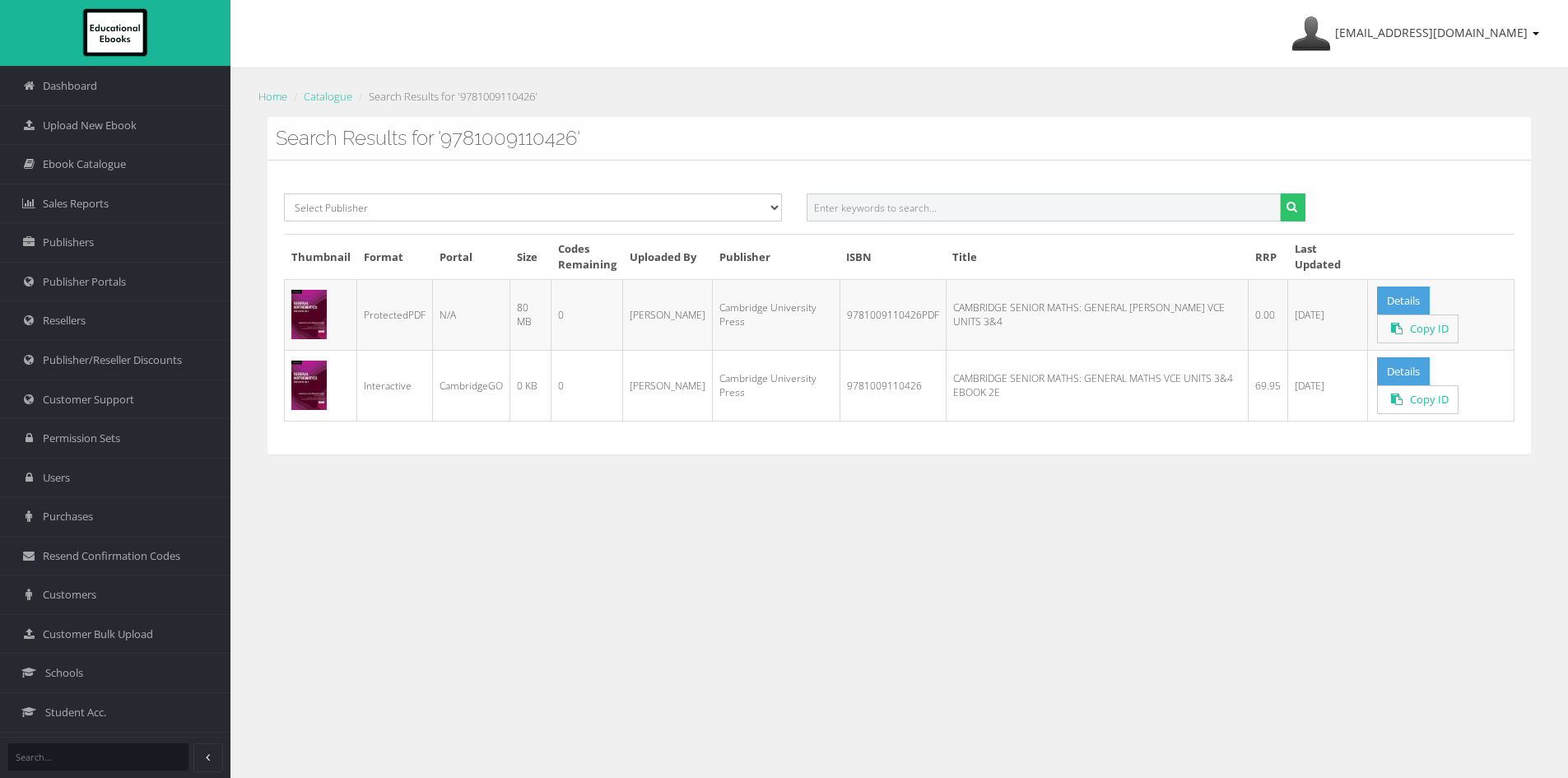
click at [877, 201] on input "text" at bounding box center [1044, 207] width 474 height 28
paste input "9781009110457PDF"
type input "9781009110457"
click at [1280, 193] on button "submit" at bounding box center [1292, 207] width 26 height 28
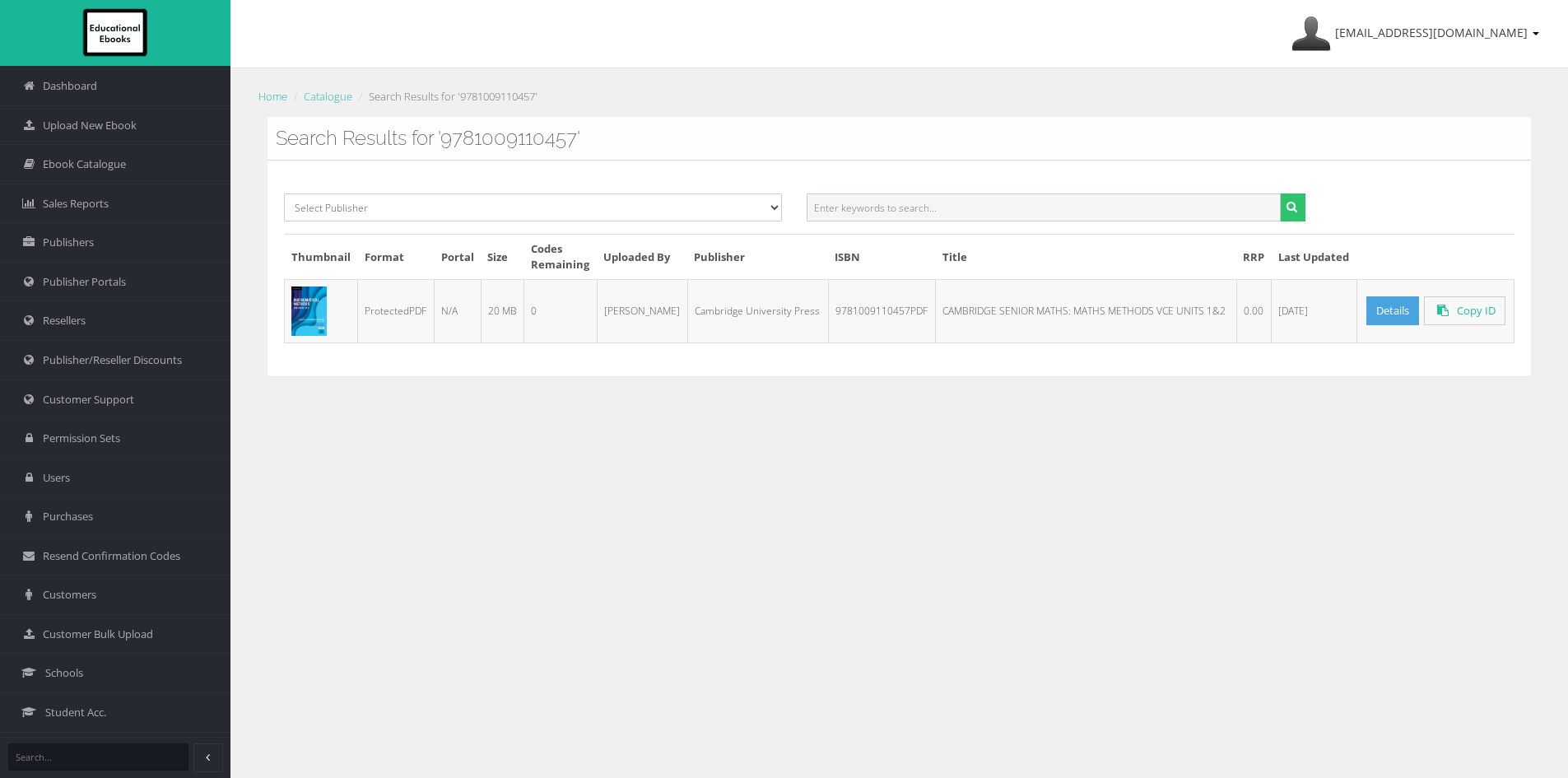
click at [869, 201] on input "text" at bounding box center [1044, 207] width 474 height 28
paste input "9781009110501PDF"
type input "9781009110501"
click at [1280, 193] on button "submit" at bounding box center [1292, 207] width 26 height 28
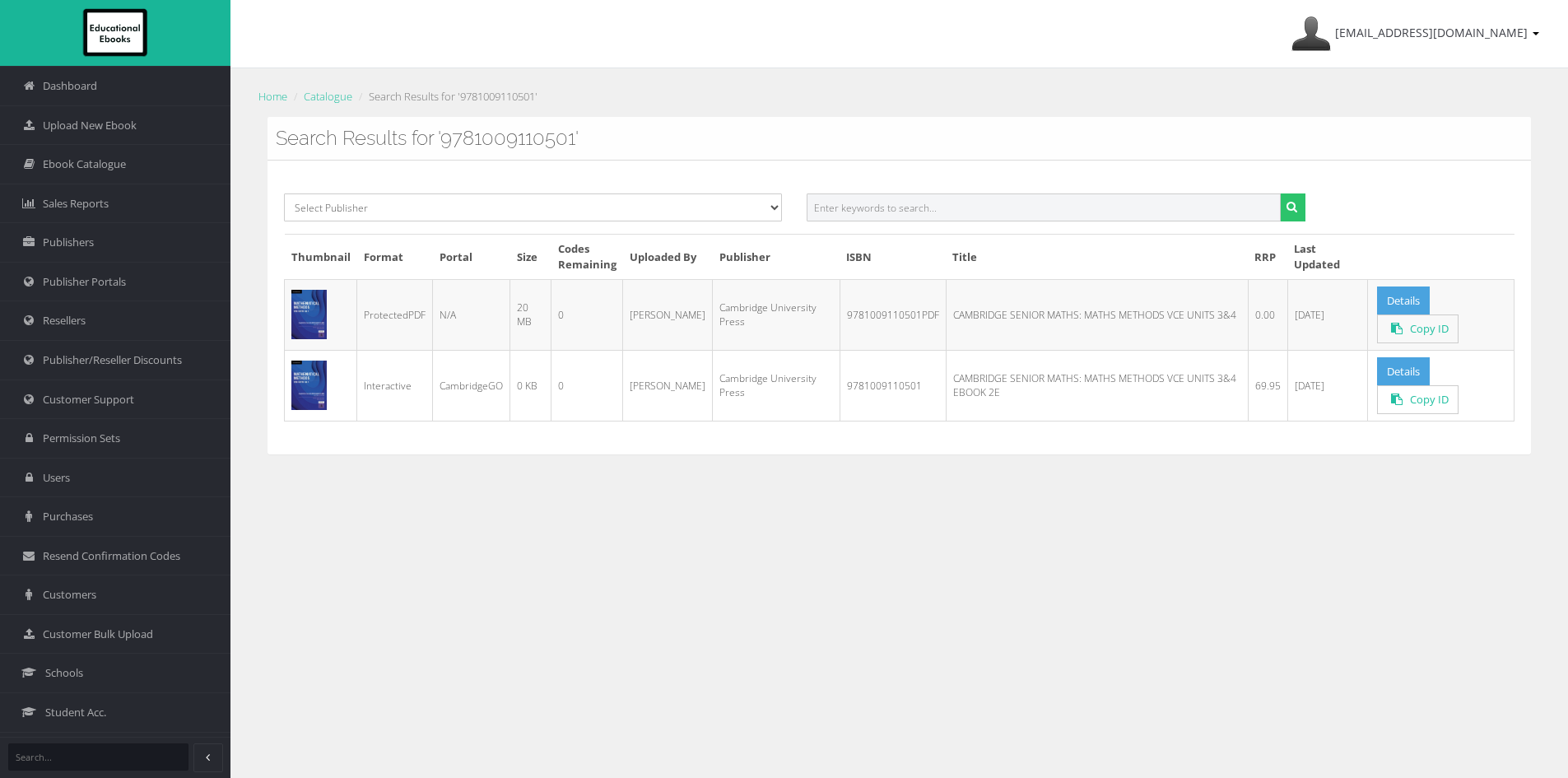
click at [851, 199] on input "text" at bounding box center [1044, 207] width 474 height 28
paste input "9781009110525"
type input "9781009110525"
click at [1280, 193] on button "submit" at bounding box center [1292, 207] width 26 height 28
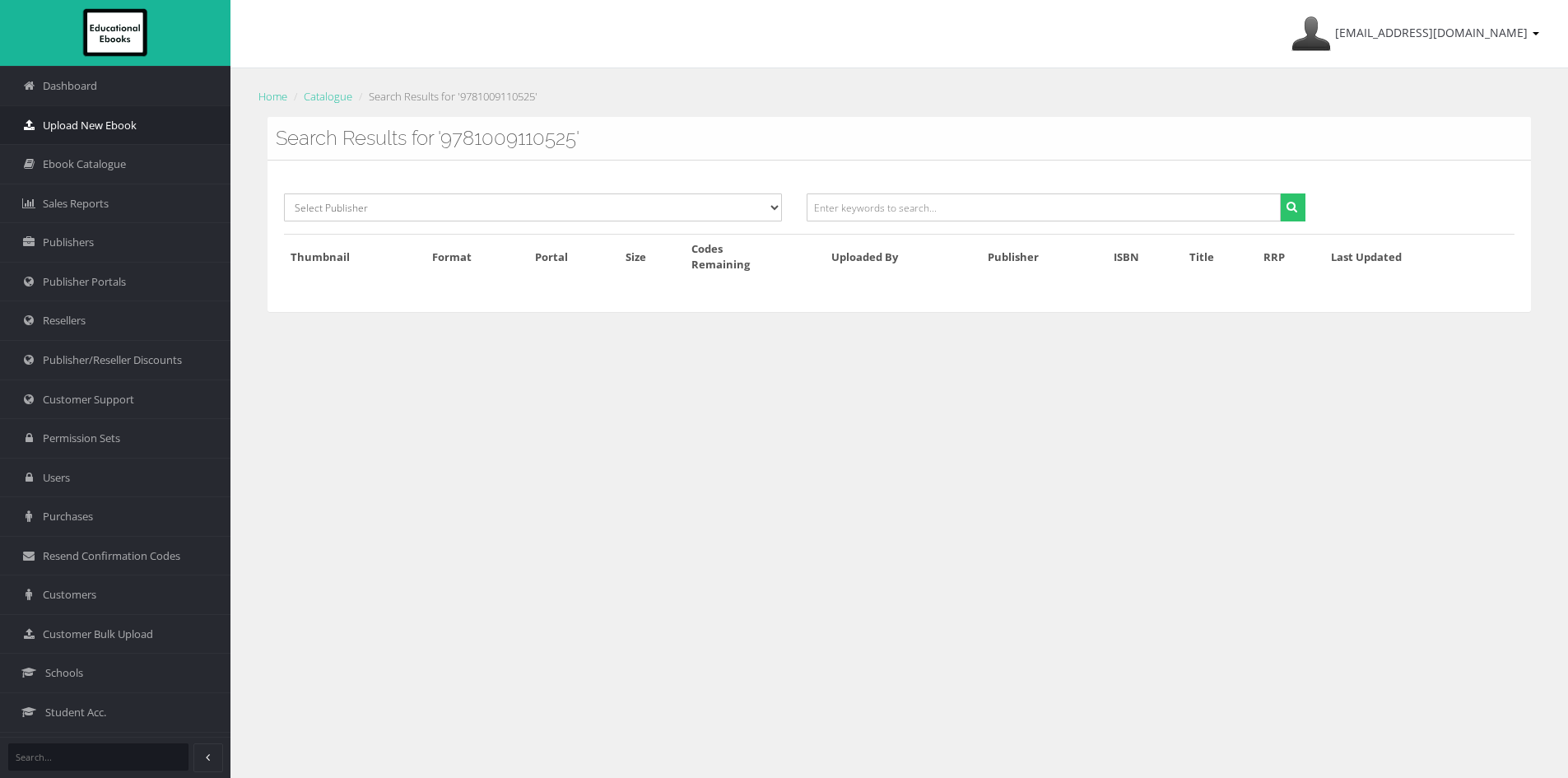
click at [105, 125] on span "Upload New Ebook" at bounding box center [89, 126] width 93 height 16
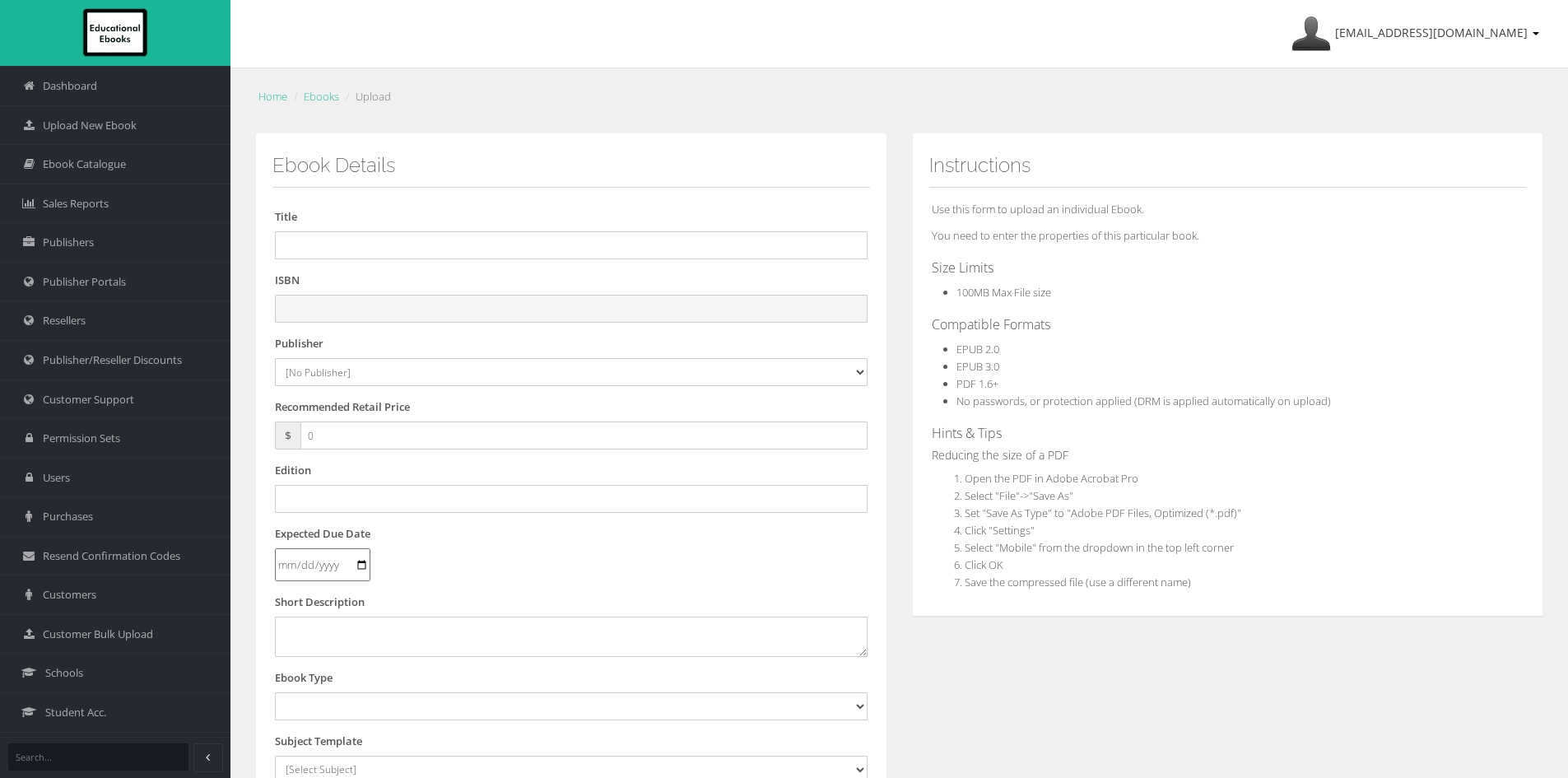
click at [418, 300] on input "text" at bounding box center [572, 308] width 593 height 28
paste input "9781009110525"
type input "9781009110525"
click at [343, 253] on input "text" at bounding box center [572, 245] width 593 height 28
click at [353, 373] on select "[No Publisher] Alexander Mackie Allen & Unwin ATAR Notes Auralia - Rising Softw…" at bounding box center [572, 371] width 593 height 28
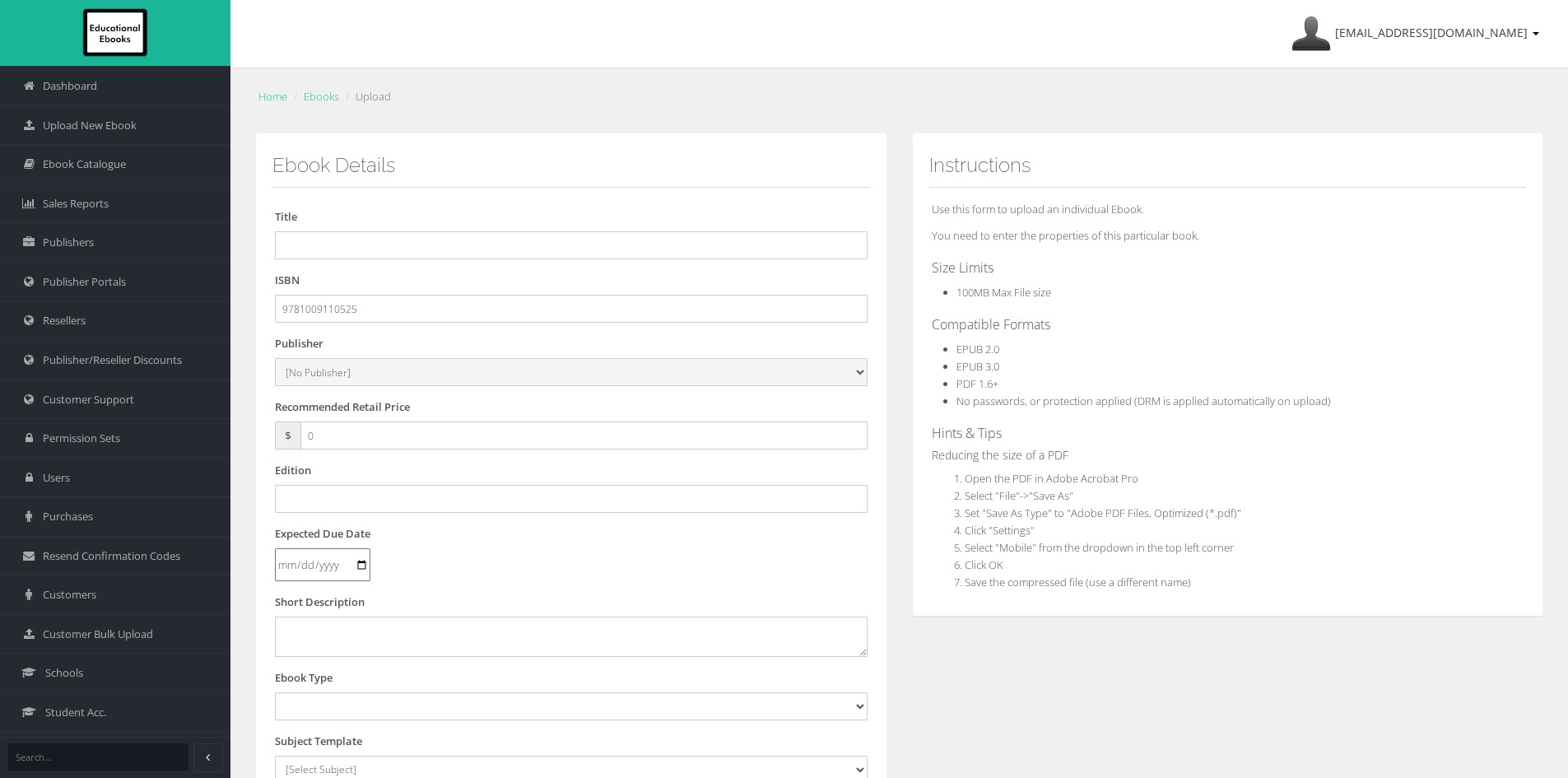
select select "00846f43-643d-e411-817c-00155d7a4405"
click at [275, 358] on select "[No Publisher] Alexander Mackie Allen & Unwin ATAR Notes Auralia - Rising Softw…" at bounding box center [572, 371] width 593 height 28
drag, startPoint x: 350, startPoint y: 435, endPoint x: 138, endPoint y: 419, distance: 212.6
click at [169, 433] on div "Dashboard Upload New Ebook Ebook Catalogue Sales Reports Publishers Users" at bounding box center [784, 559] width 1568 height 1118
type input "29.95"
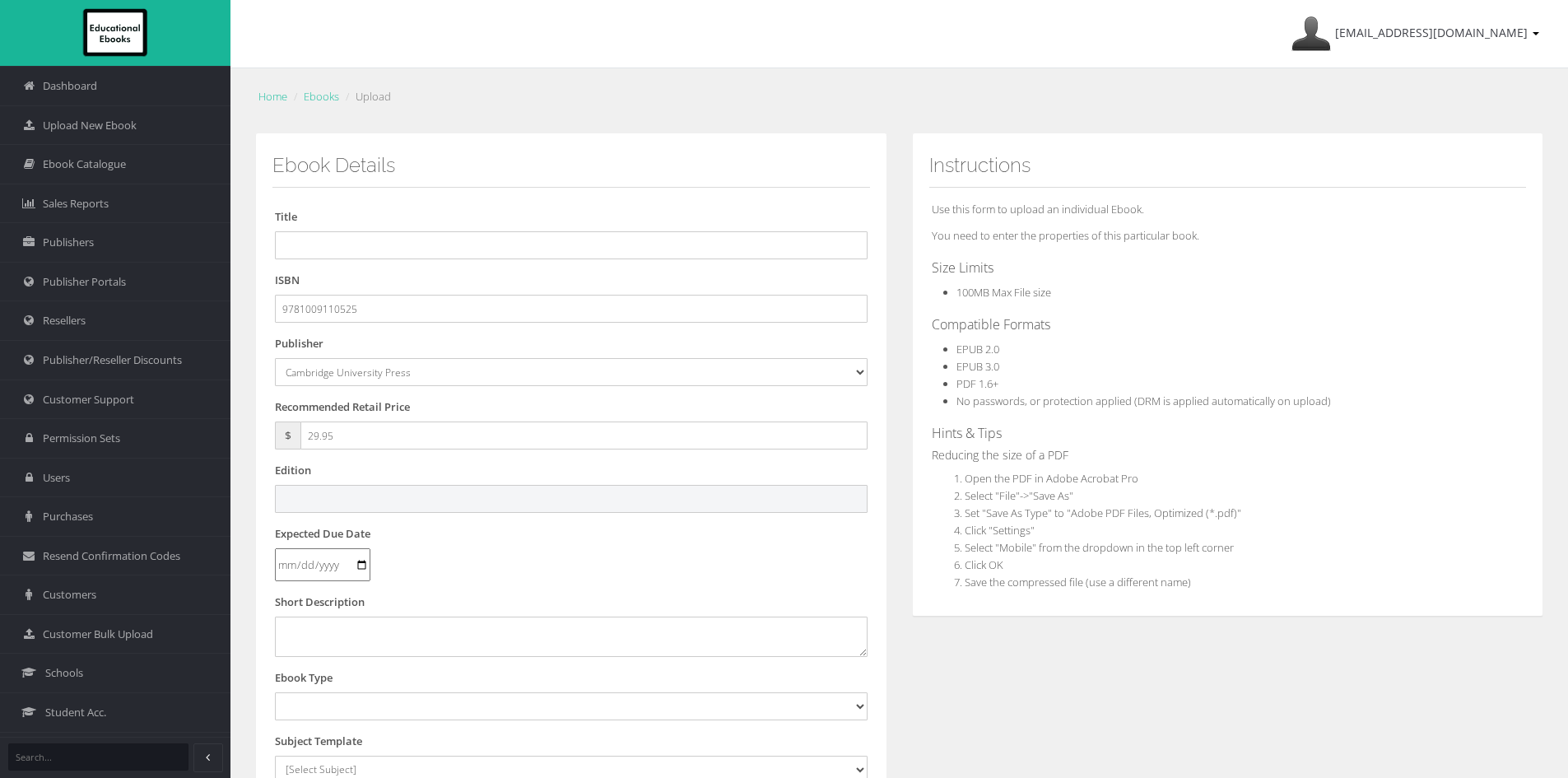
click at [365, 496] on input "text" at bounding box center [572, 498] width 593 height 28
type input "Second"
click at [339, 241] on input "text" at bounding box center [572, 245] width 593 height 28
click at [393, 242] on input "text" at bounding box center [572, 245] width 593 height 28
paste input "CAMBRIDGE SENIOR MATHS: MATHS METHODS VCE UNITS 3&4 2E REACTIVATION"
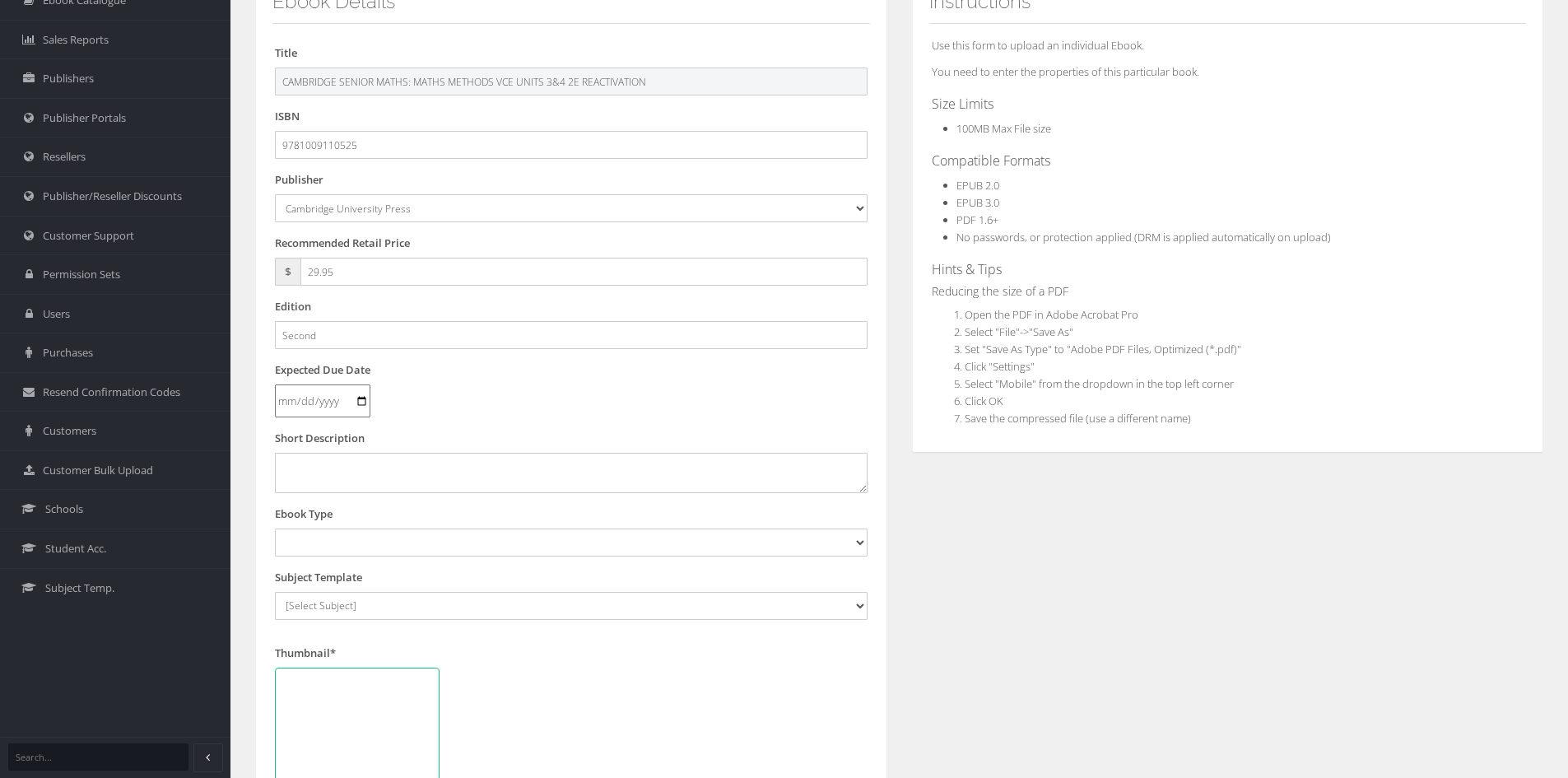
scroll to position [165, 0]
type input "CAMBRIDGE SENIOR MATHS: MATHS METHODS VCE UNITS 3&4 2E REACTIVATION"
click at [299, 545] on select "Digital Activation Code Protected PDF EEBook - Online and Offline Ebook Interac…" at bounding box center [572, 541] width 593 height 28
select select "4"
click at [275, 528] on select "Digital Activation Code Protected PDF EEBook - Online and Offline Ebook Interac…" at bounding box center [572, 541] width 593 height 28
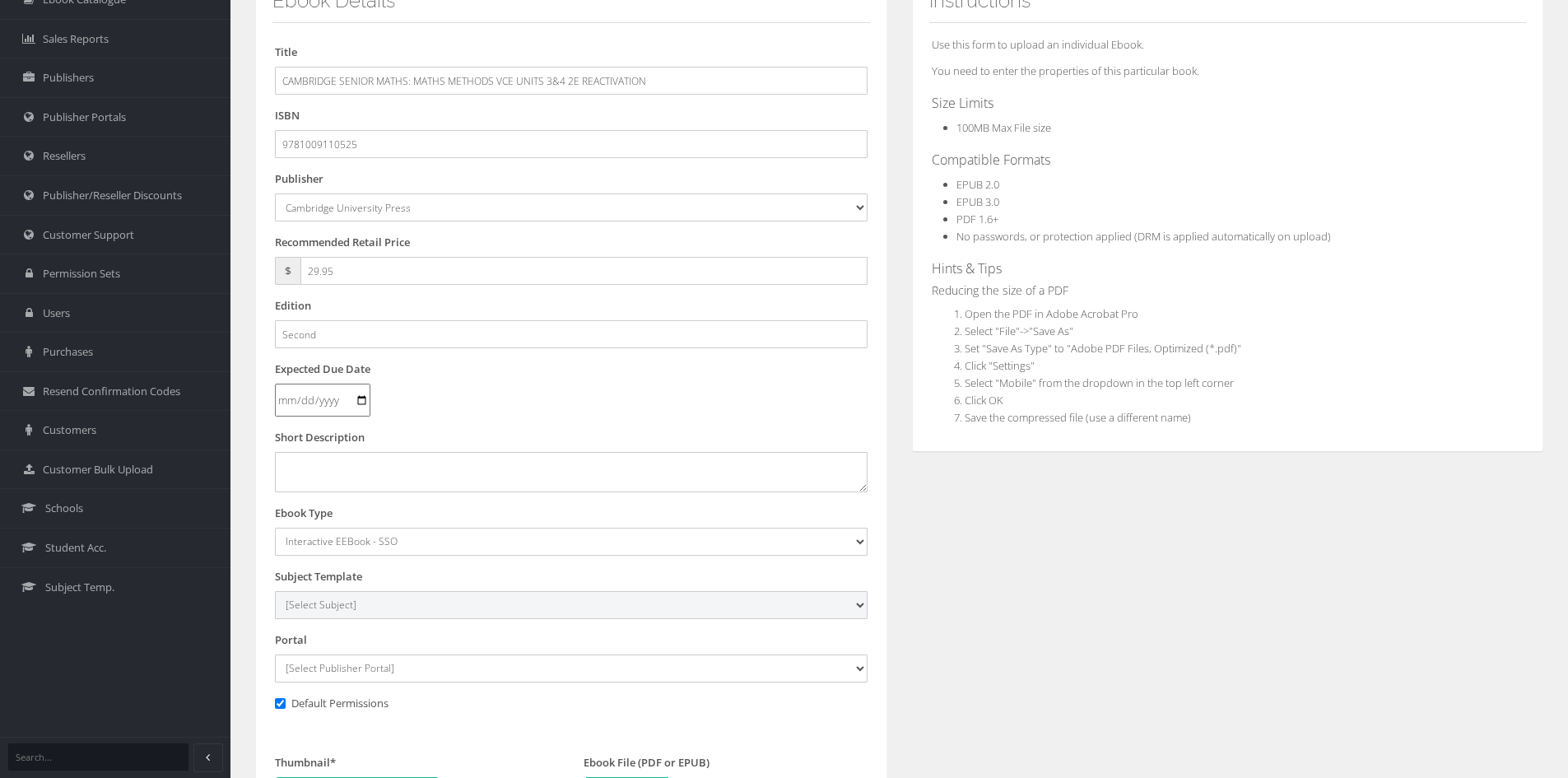
click at [345, 602] on select "[Select Subject] Accounting Agriculture Ancient History Applied Computing Art A…" at bounding box center [572, 604] width 593 height 28
select select "eb13719b-145c-ee11-a9bd-0272d098c78b"
click at [275, 591] on select "[Select Subject] Accounting Agriculture Ancient History Applied Computing Art A…" at bounding box center [572, 604] width 593 height 28
click at [343, 669] on select "[Select Publisher Portal] Listening Beyond Hearing (LBH) ATAR Notes+ SmarterMat…" at bounding box center [572, 668] width 593 height 28
select select "0f16bd3e-774f-e411-817c-00155d7a4405"
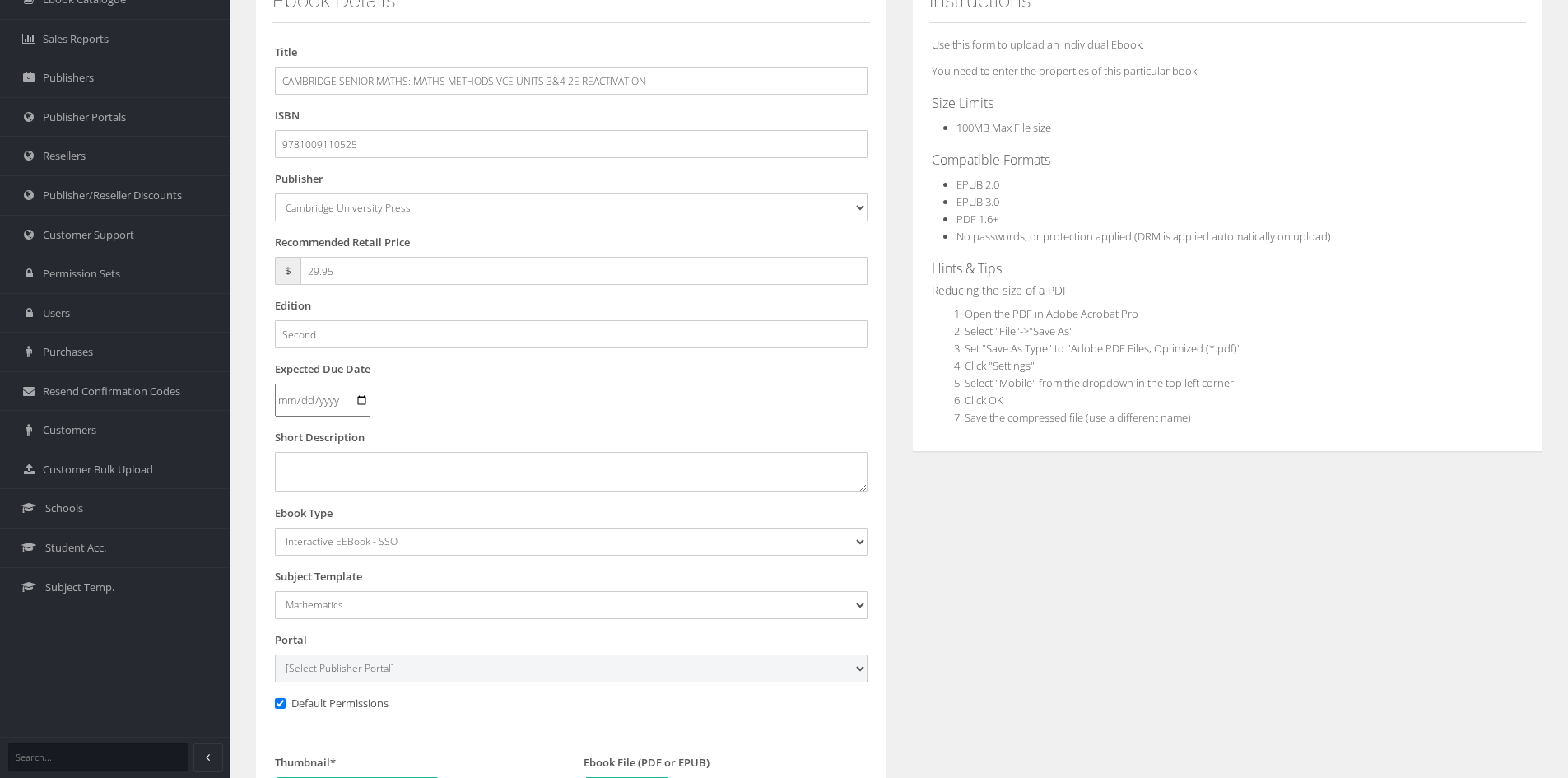
click at [275, 654] on select "[Select Publisher Portal] Listening Beyond Hearing (LBH) ATAR Notes+ SmarterMat…" at bounding box center [572, 668] width 593 height 28
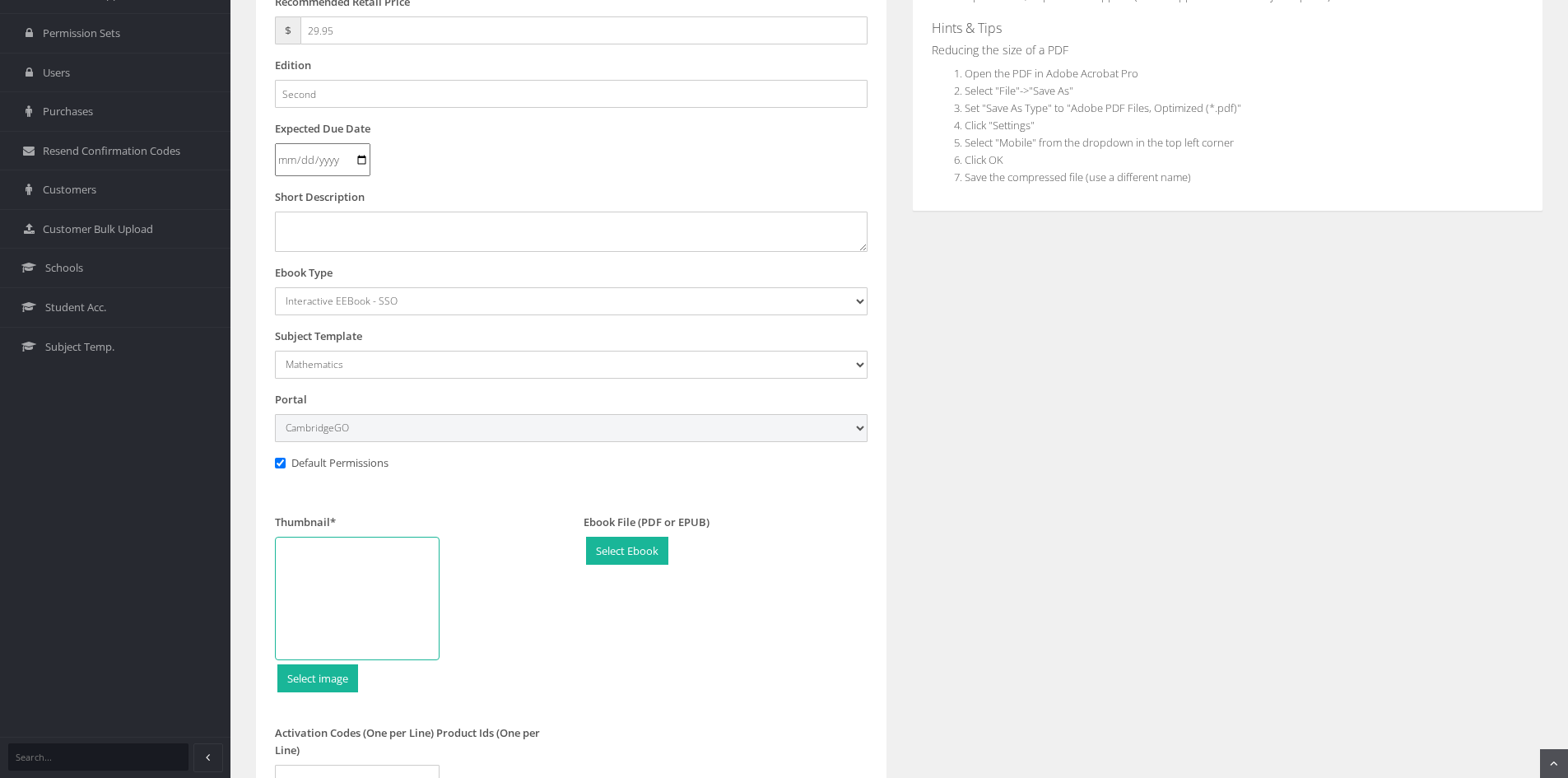
scroll to position [411, 0]
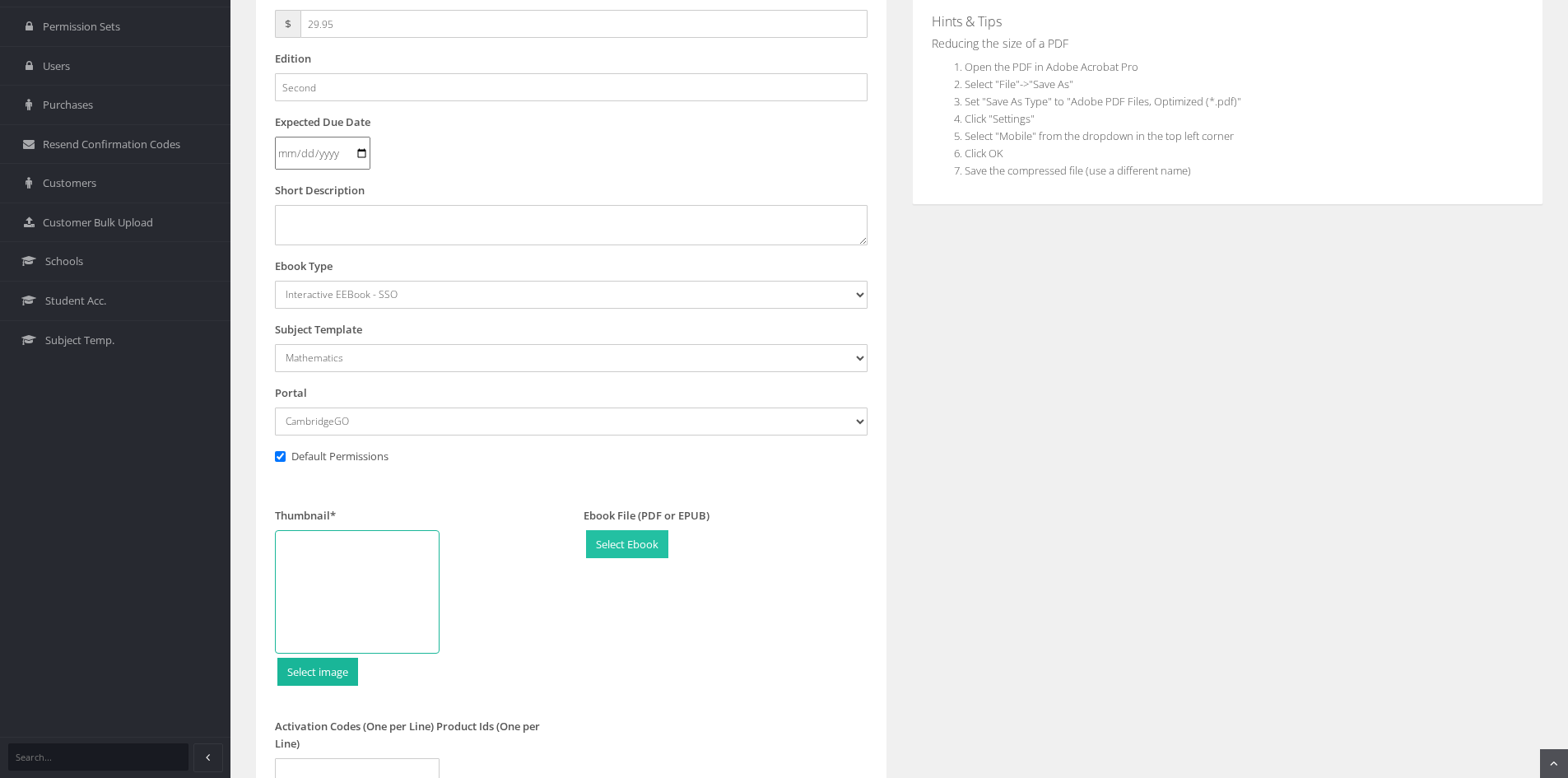
click at [643, 539] on input "file" at bounding box center [627, 544] width 81 height 28
click at [324, 677] on input "file" at bounding box center [317, 672] width 79 height 28
type input "C:\fakepath\19724_WebImage-20220414-18524-9781009110495-CS-rgb.png"
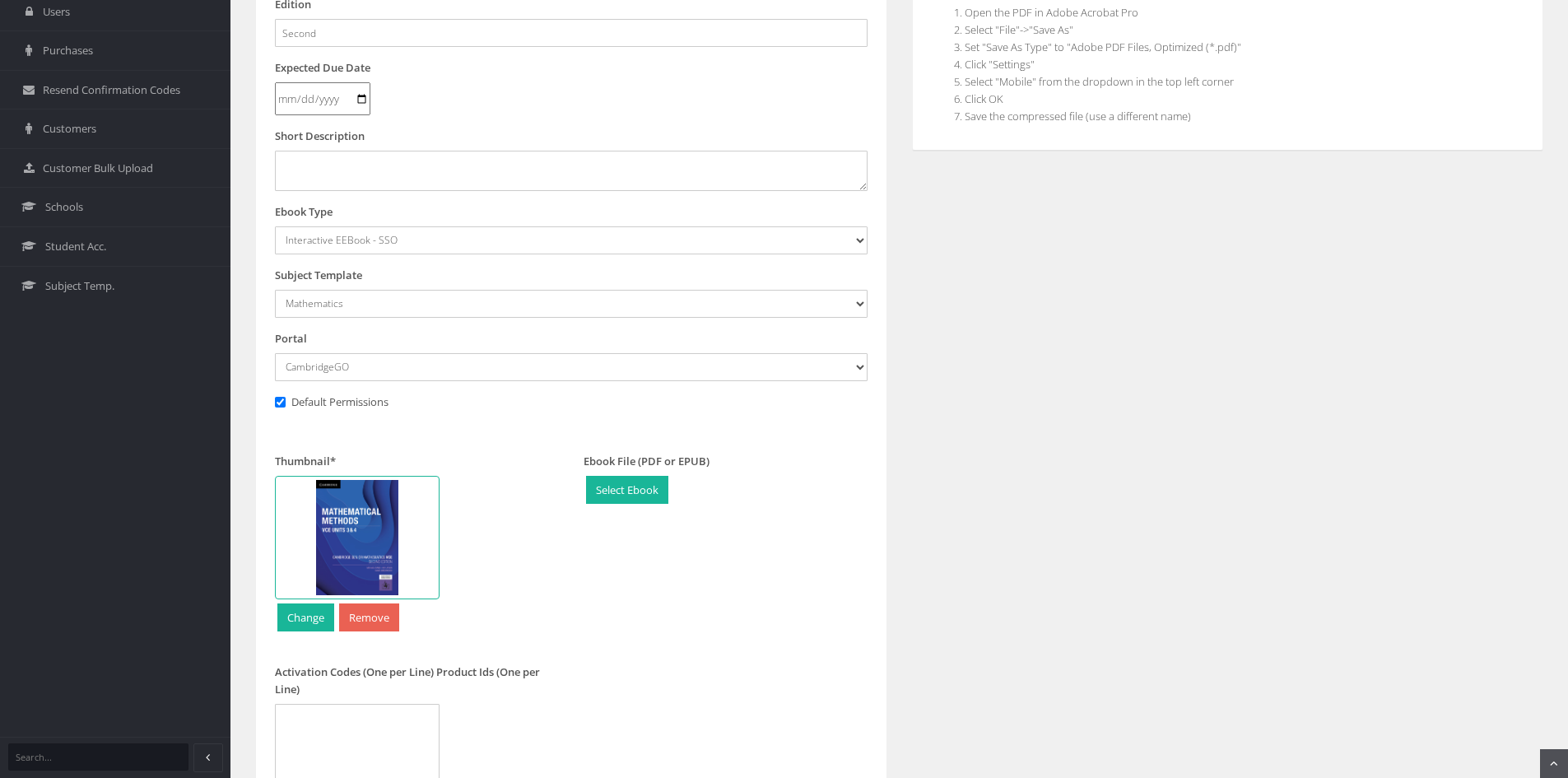
scroll to position [494, 0]
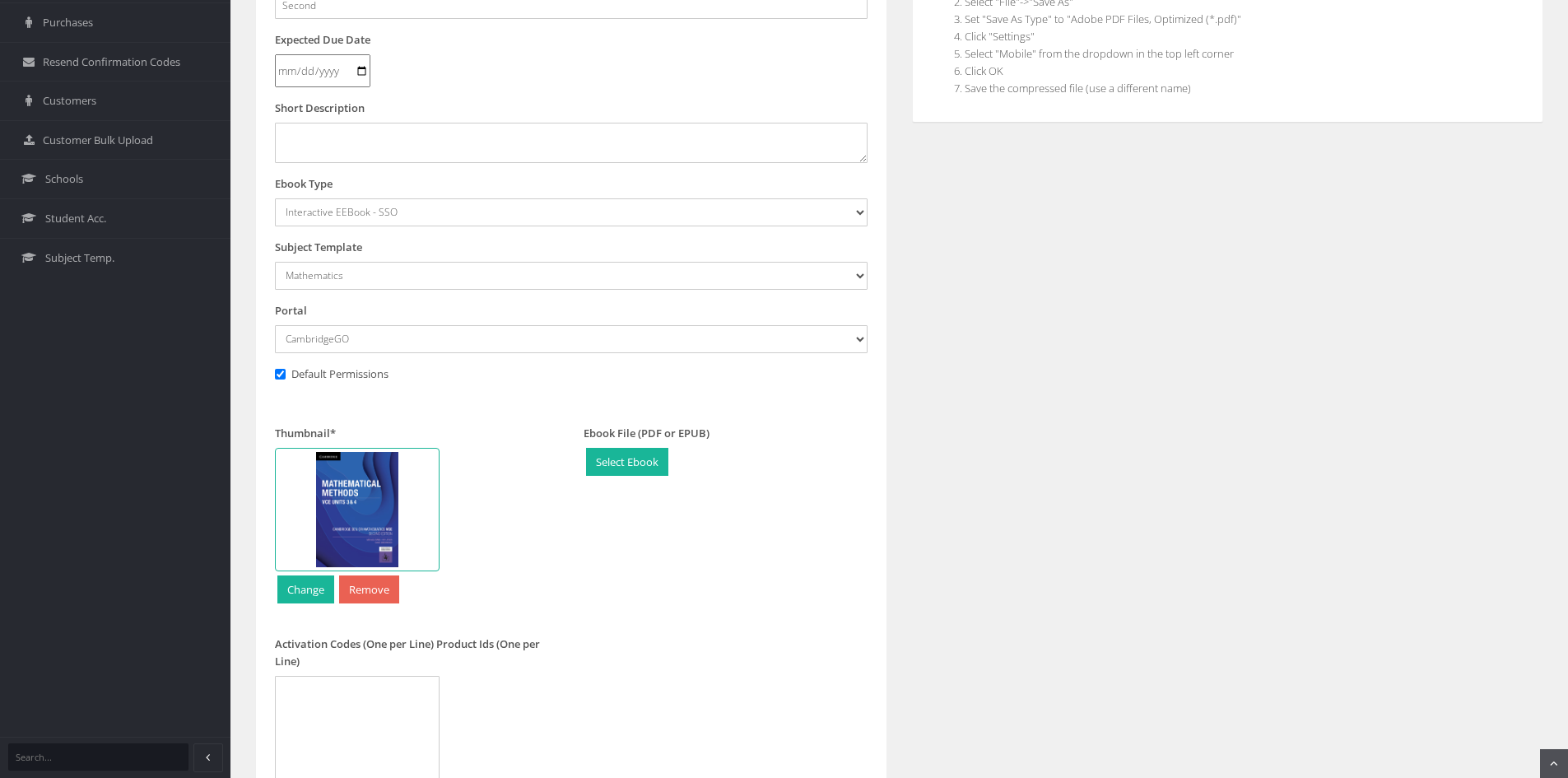
click at [1158, 416] on div "Ebook Details Title CAMBRIDGE SENIOR MATHS: MATHS METHODS VCE UNITS 3&4 2E REAC…" at bounding box center [899, 275] width 1312 height 1272
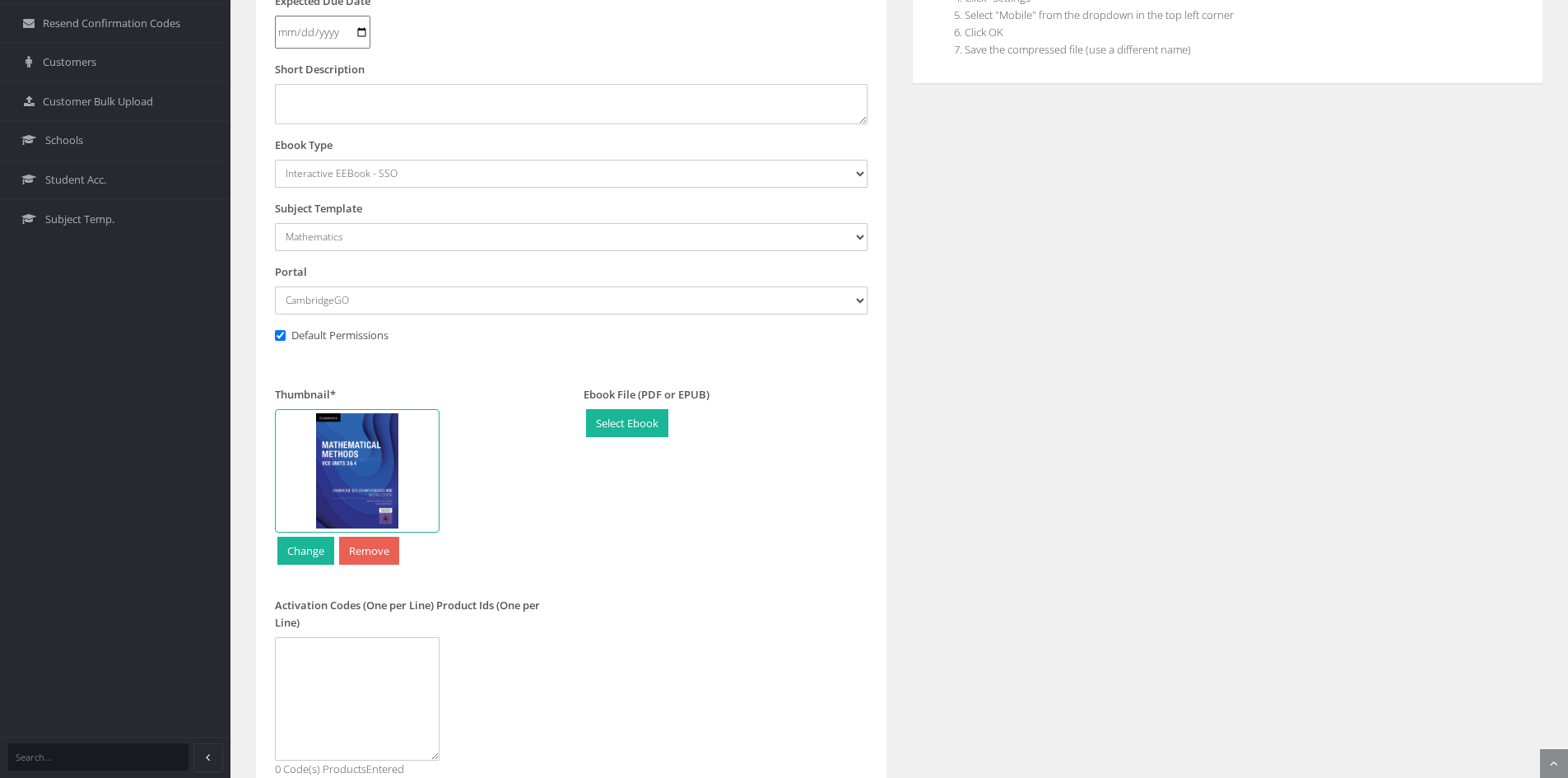
scroll to position [652, 0]
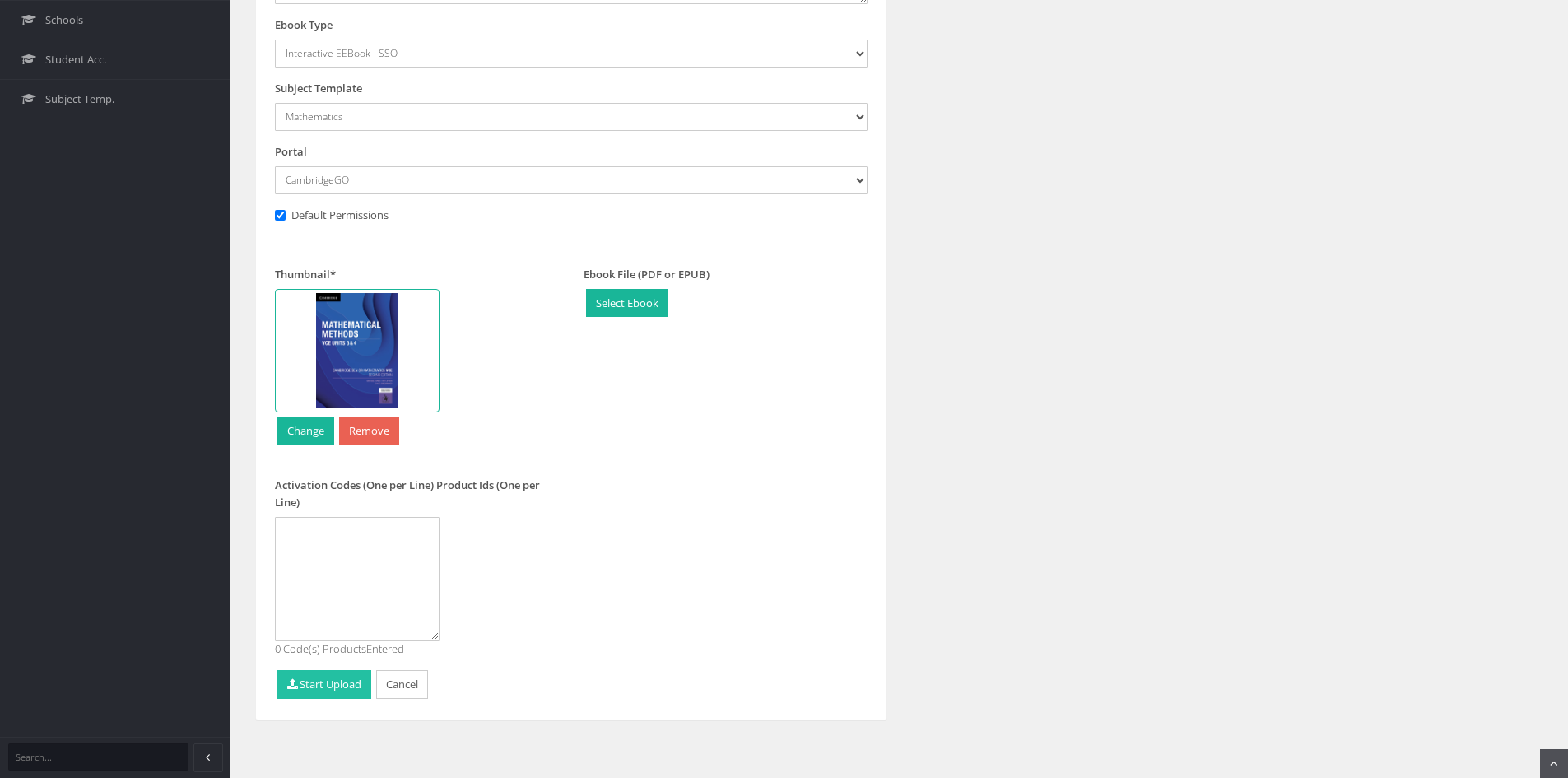
click at [316, 679] on button "Start Upload" at bounding box center [324, 684] width 93 height 28
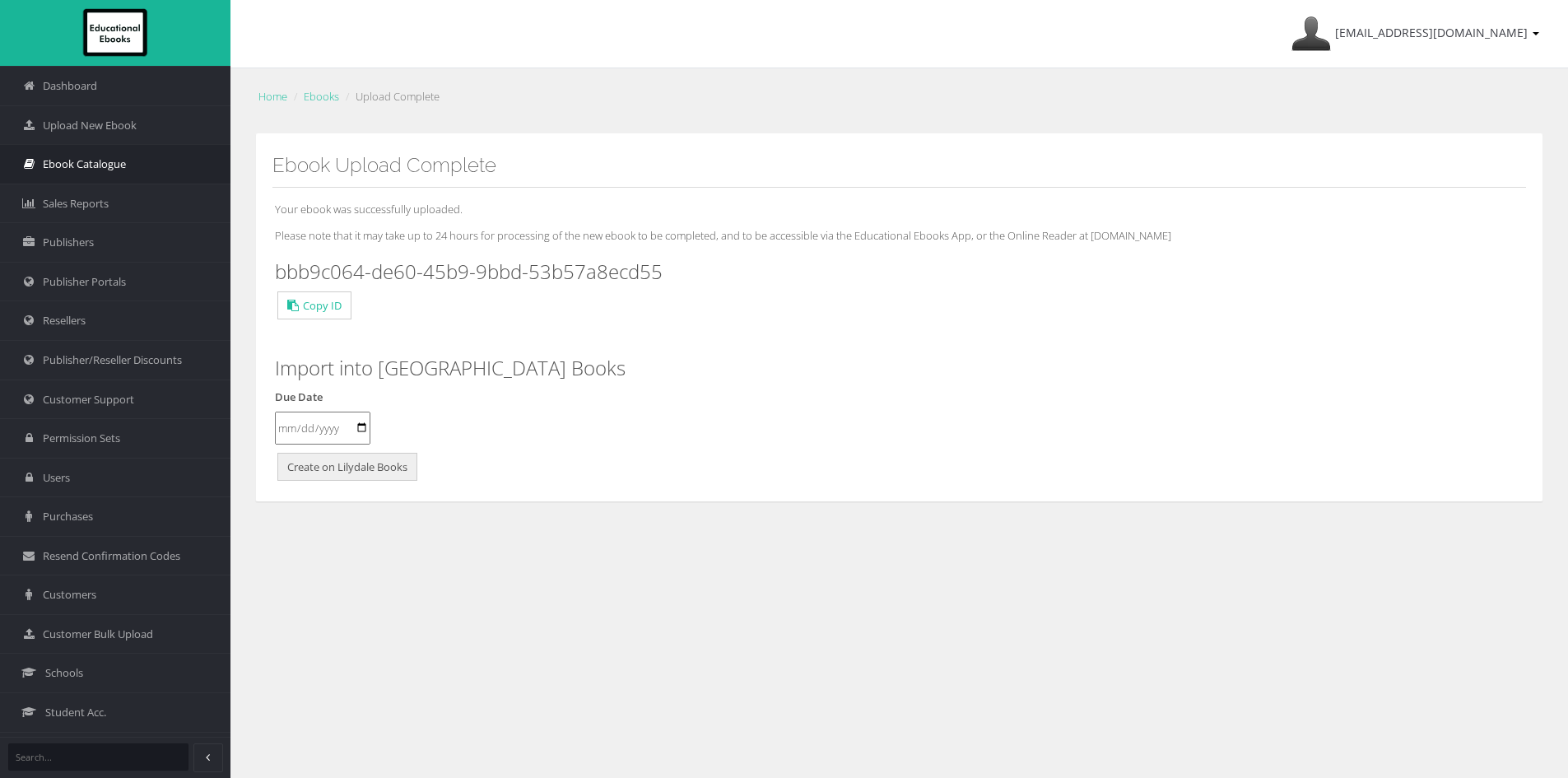
click at [97, 168] on span "Ebook Catalogue" at bounding box center [84, 165] width 83 height 16
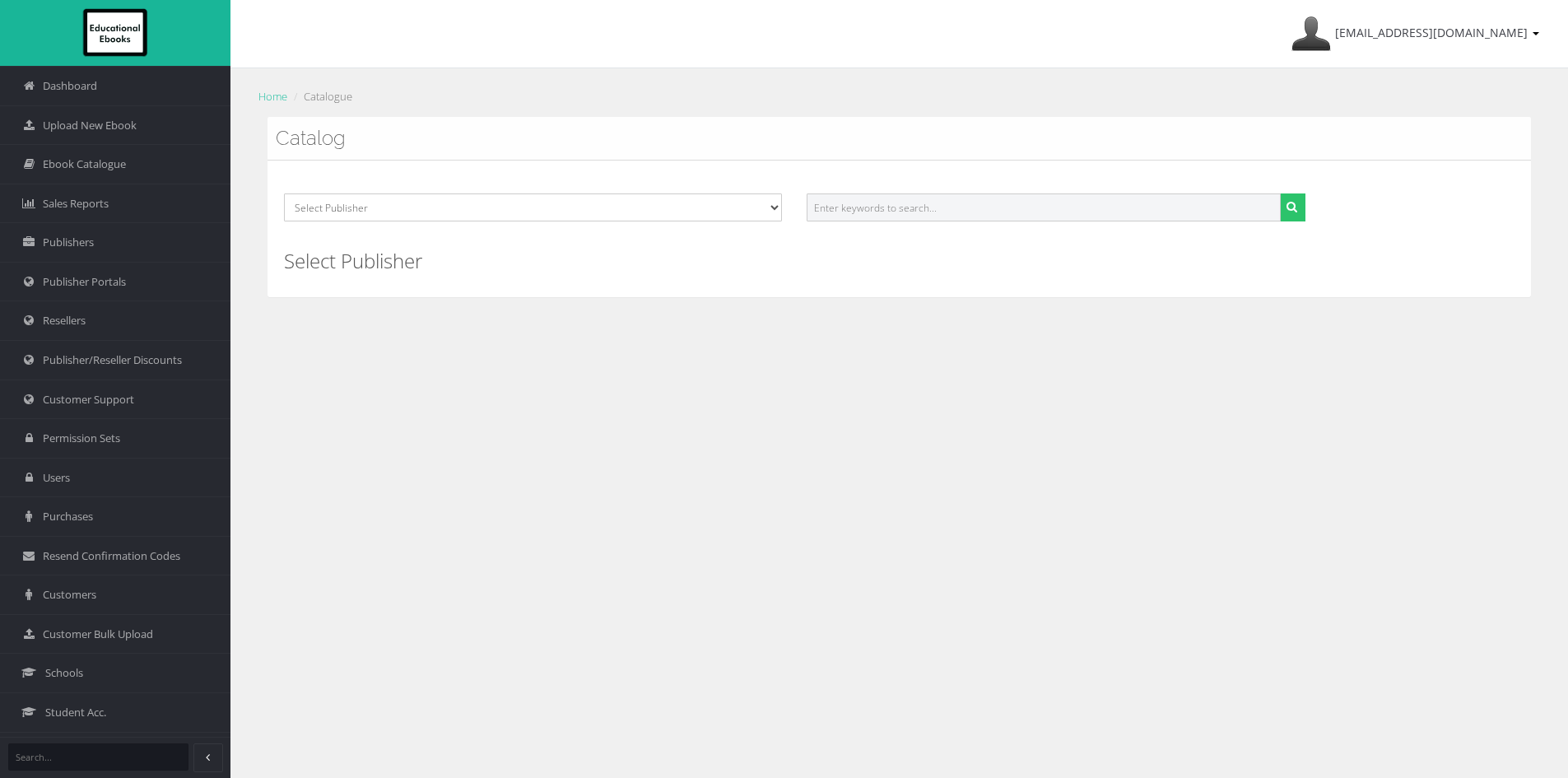
click at [923, 204] on input "text" at bounding box center [1044, 207] width 474 height 28
click at [661, 207] on select "Select Publisher Resources for English Academic Learning (REAL) ATAR Notes Smar…" at bounding box center [532, 207] width 498 height 28
select select "00846f43-643d-e411-817c-00155d7a4405"
click at [284, 193] on select "Select Publisher Resources for English Academic Learning (REAL) ATAR Notes Smar…" at bounding box center [532, 207] width 498 height 28
click at [1288, 204] on icon "submit" at bounding box center [1292, 207] width 11 height 12
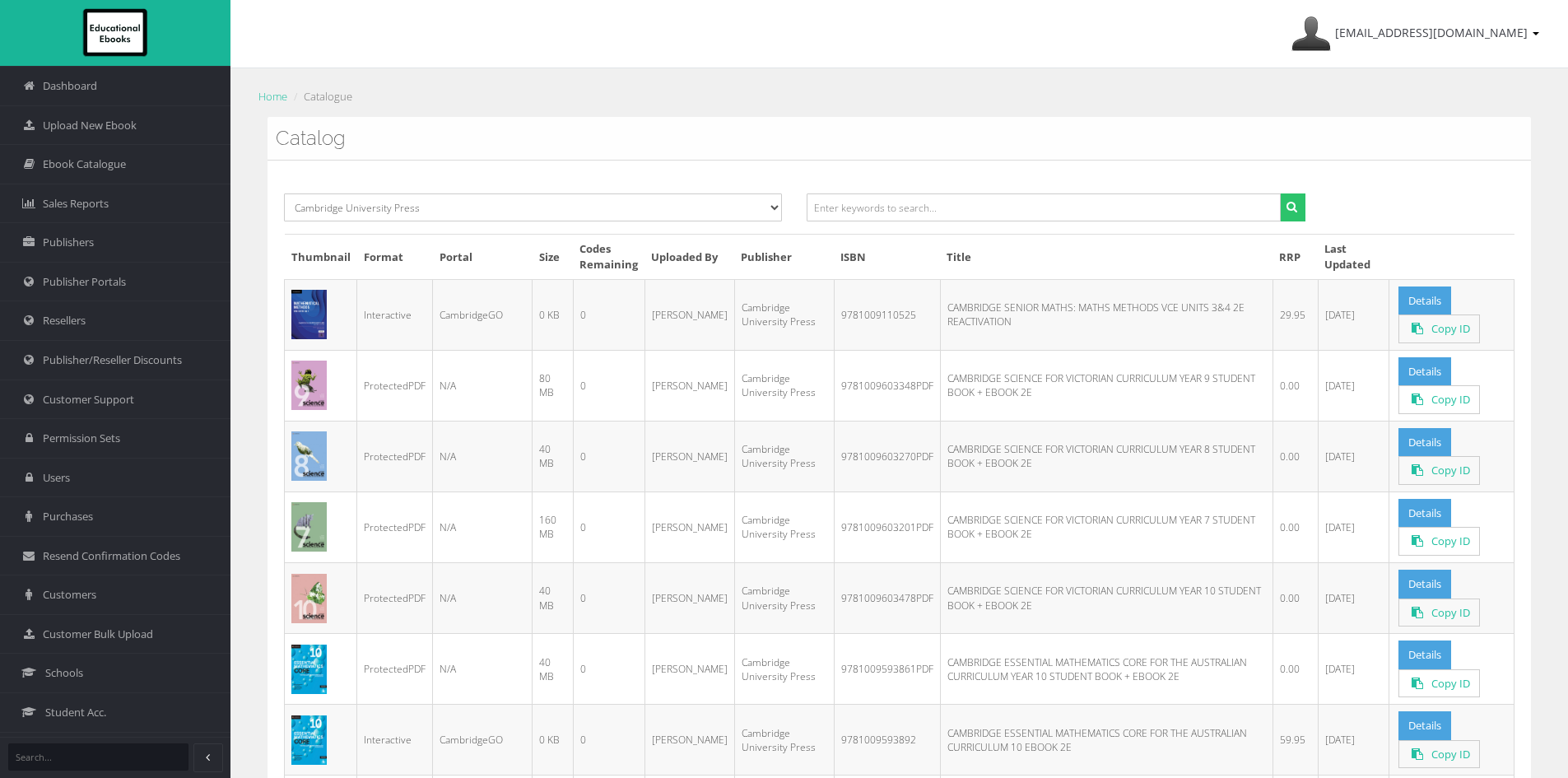
click at [865, 314] on td "9781009110525" at bounding box center [886, 313] width 106 height 70
copy td "9781009110525"
click at [865, 217] on input "text" at bounding box center [1044, 207] width 474 height 28
paste input "9781009110549PDF"
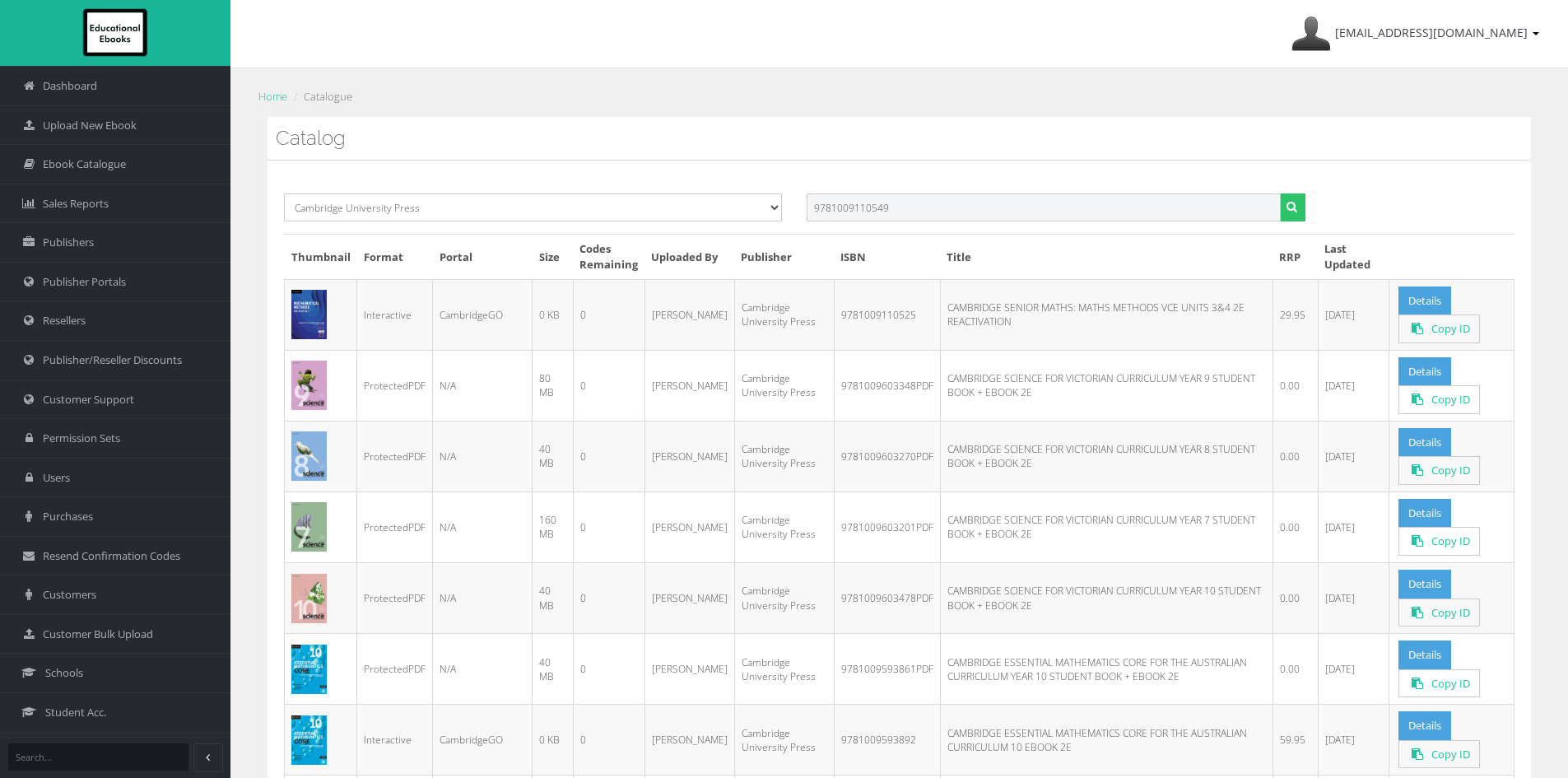
type input "9781009110549"
click at [1280, 193] on button "submit" at bounding box center [1292, 207] width 26 height 28
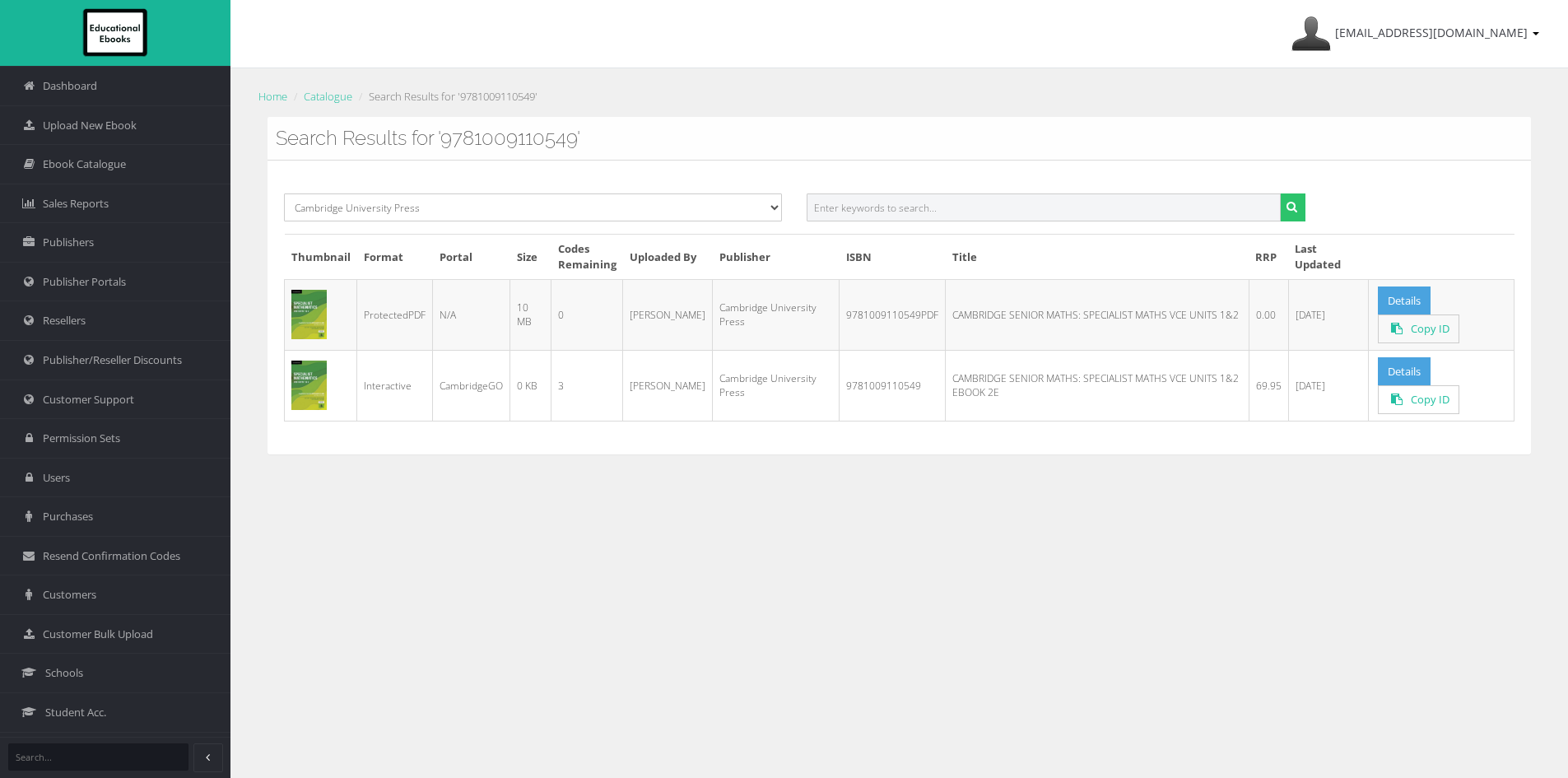
click at [896, 203] on input "text" at bounding box center [1044, 207] width 474 height 28
paste input "9781009110587PDF"
type input "9781009110587"
click at [1280, 193] on button "submit" at bounding box center [1292, 207] width 26 height 28
click at [881, 202] on input "text" at bounding box center [1044, 207] width 474 height 28
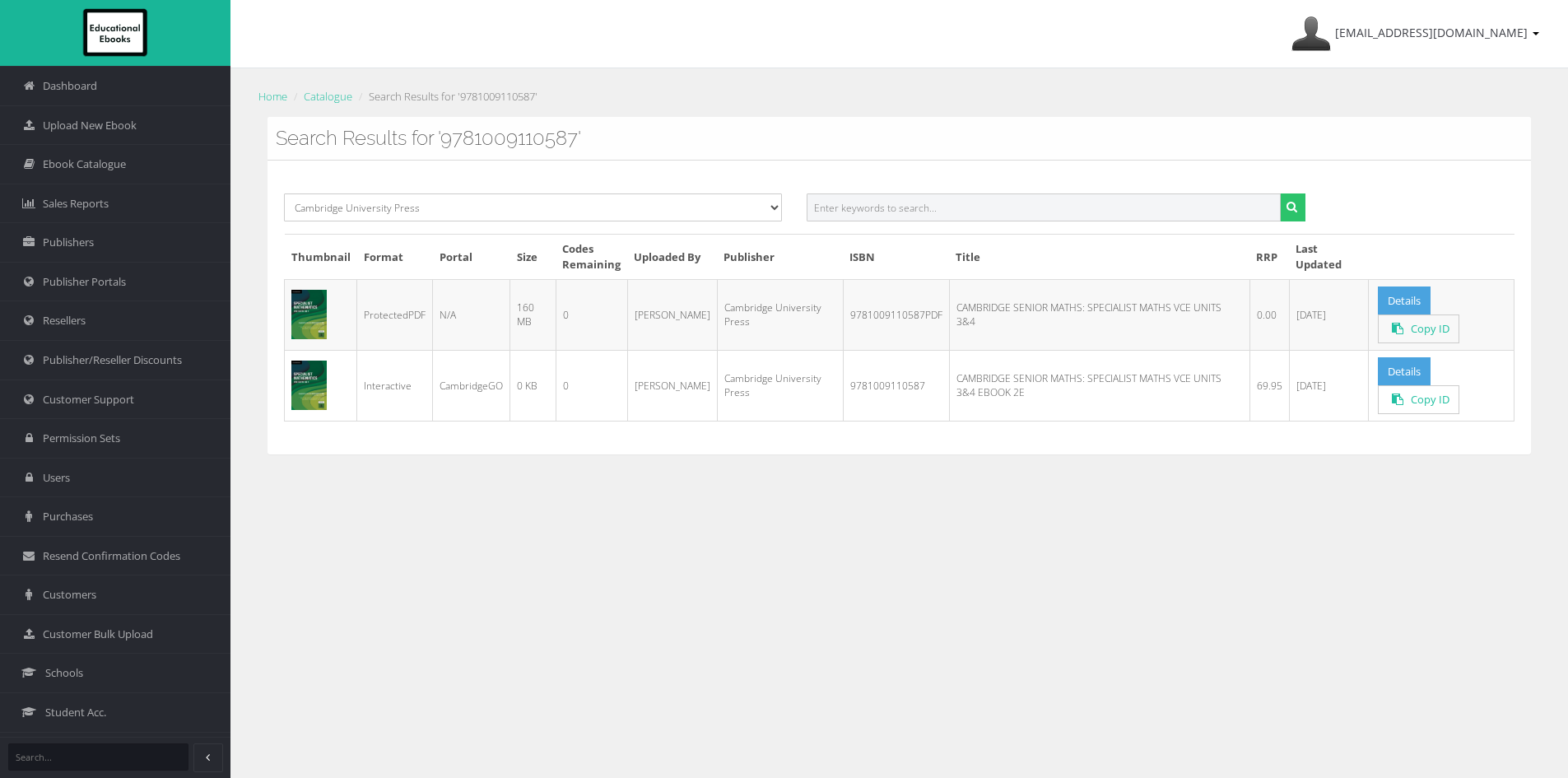
paste input "9781108887113PDF"
type input "9781108887113"
click at [1280, 193] on button "submit" at bounding box center [1292, 207] width 26 height 28
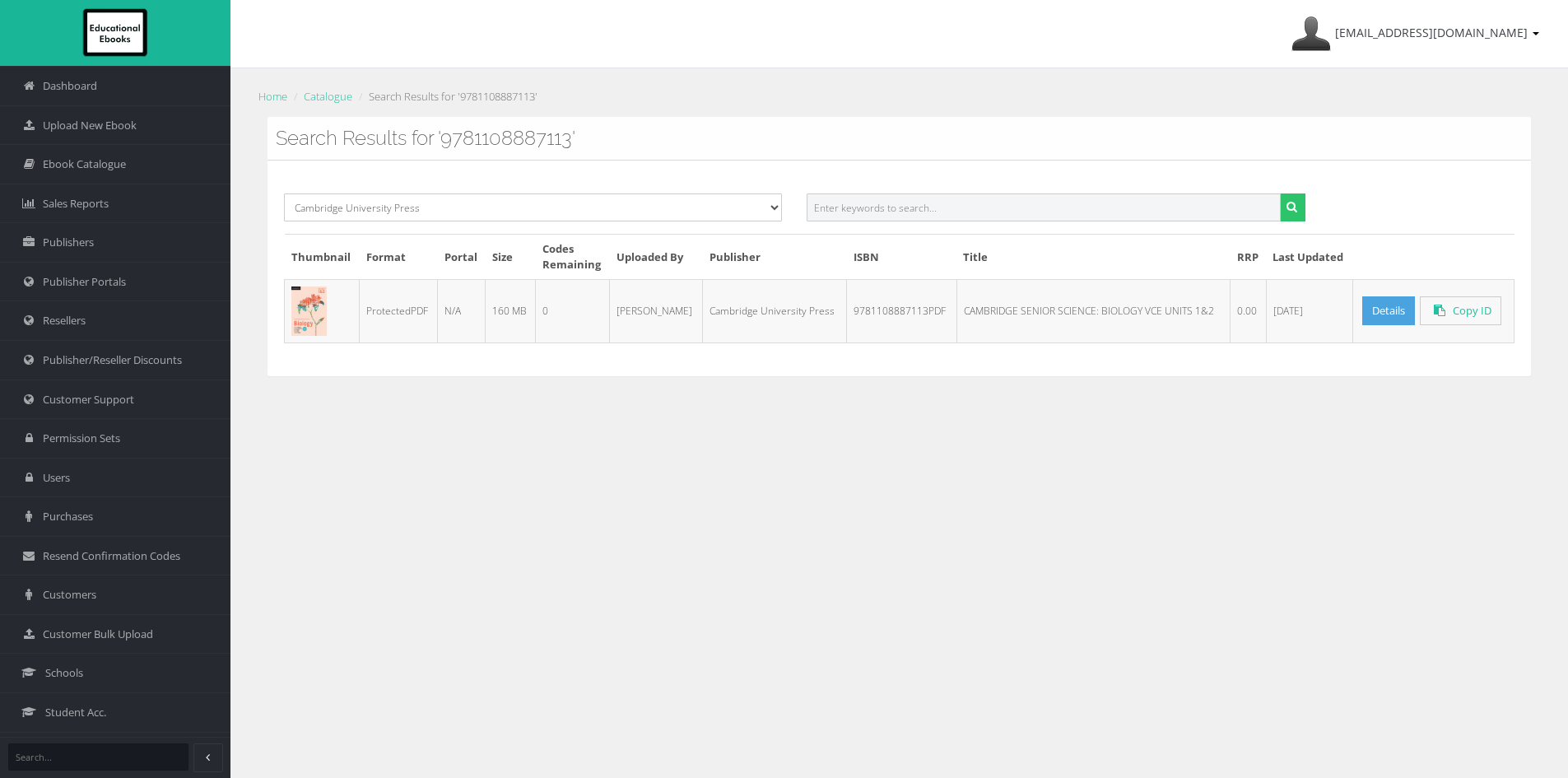
click at [943, 199] on input "text" at bounding box center [1044, 207] width 474 height 28
paste input "9781108894609"
type input "9781108894609"
click at [1280, 193] on button "submit" at bounding box center [1292, 207] width 26 height 28
click at [922, 203] on input "text" at bounding box center [1044, 207] width 474 height 28
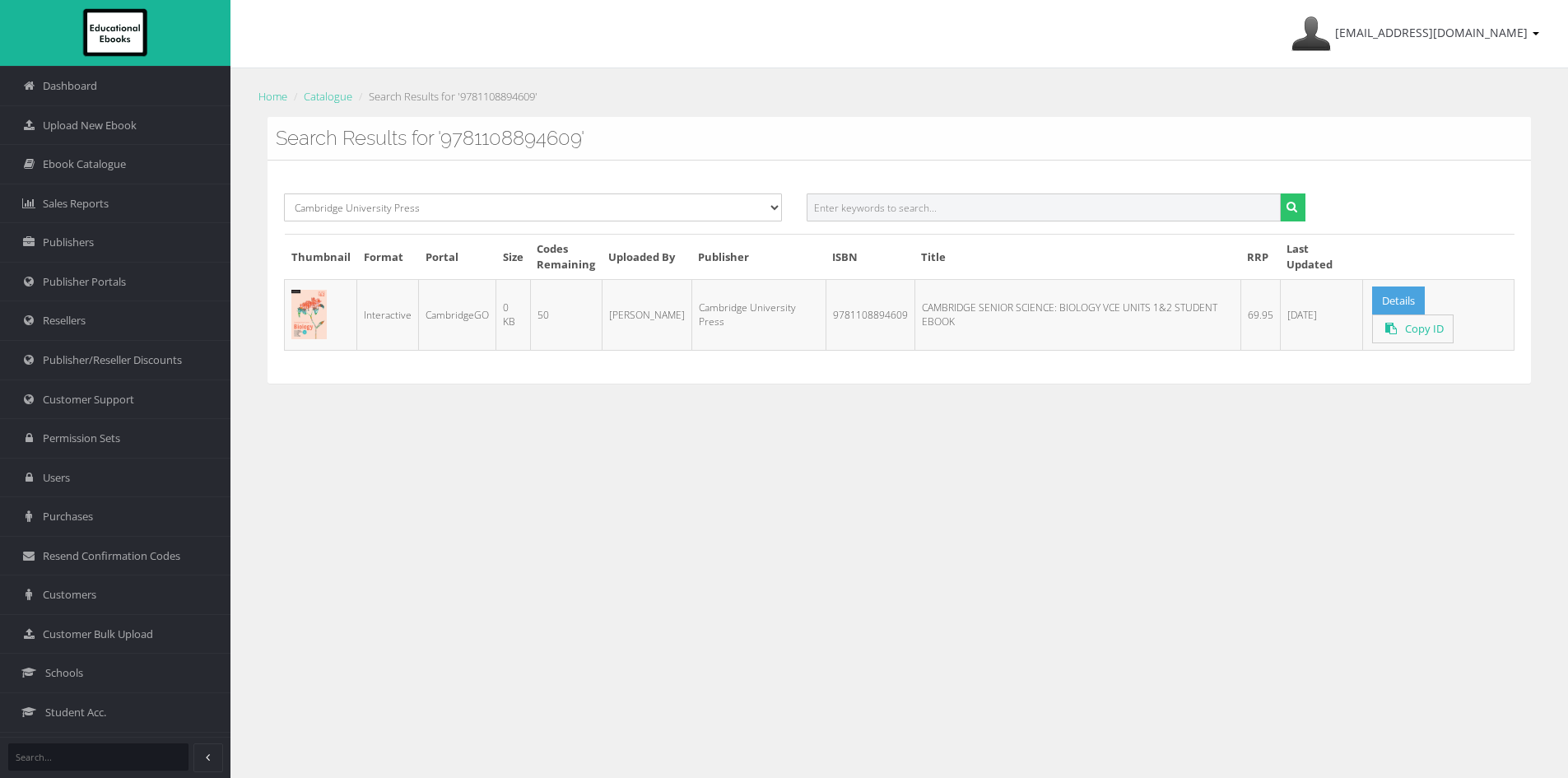
paste input "9781009276924"
type input "9781009276924"
click at [1280, 193] on button "submit" at bounding box center [1292, 207] width 26 height 28
click at [947, 210] on input "text" at bounding box center [1044, 207] width 474 height 28
paste input "9781108894623PDF"
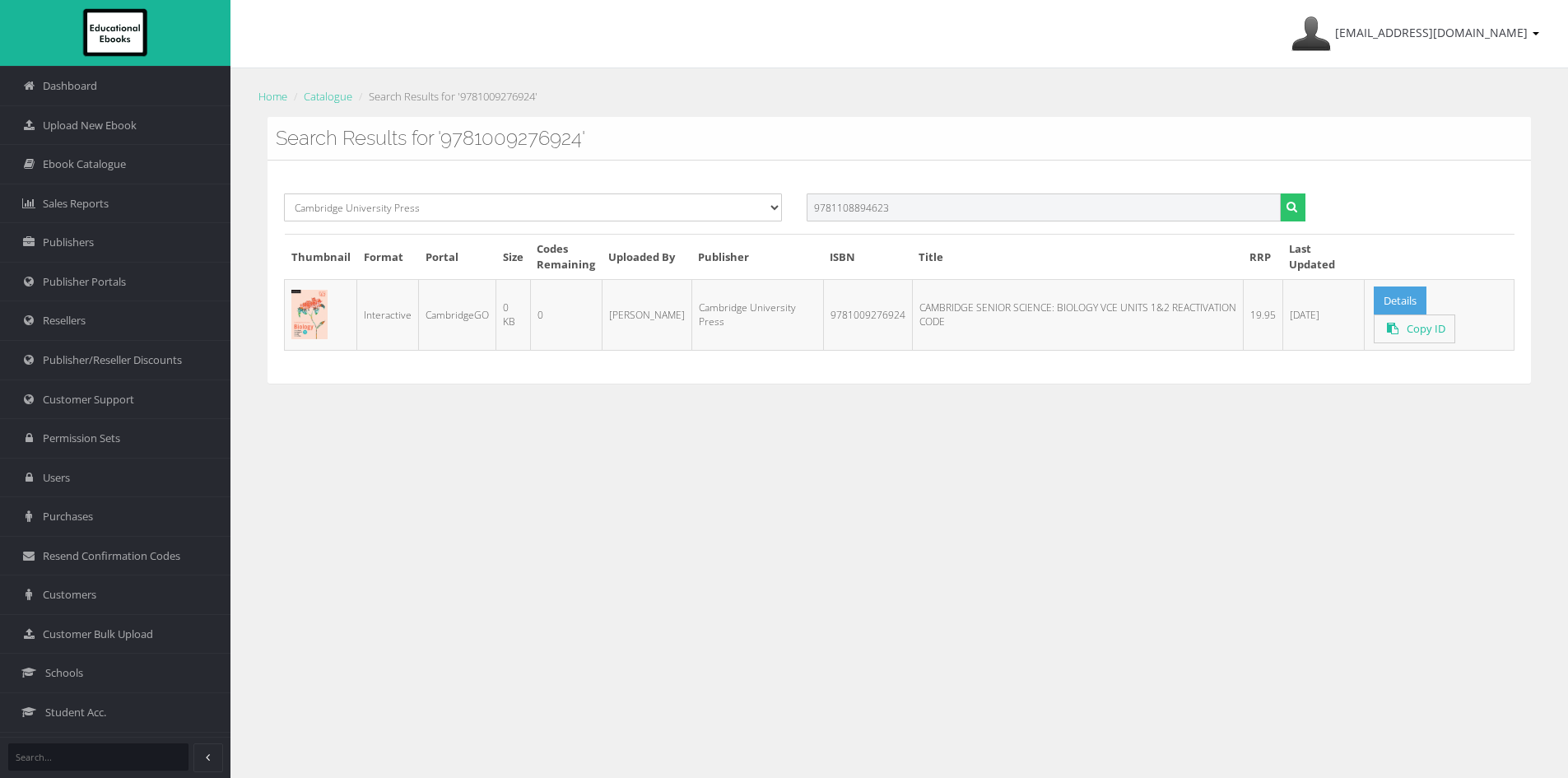
type input "9781108894623"
click at [1280, 193] on button "submit" at bounding box center [1292, 207] width 26 height 28
click at [865, 201] on input "text" at bounding box center [1044, 207] width 474 height 28
paste input "9781009229722"
type input "9781009229722"
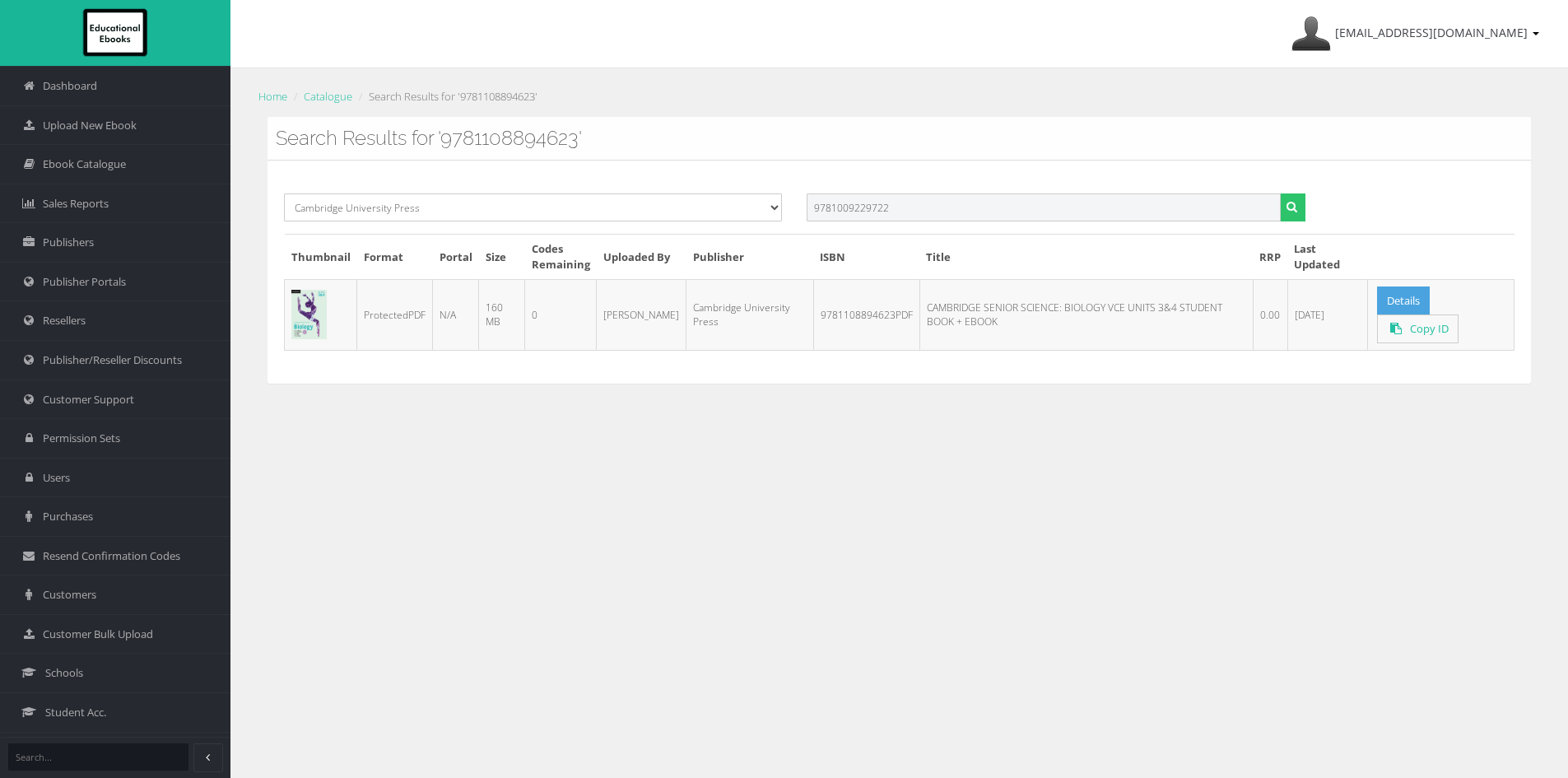
click at [1280, 193] on button "submit" at bounding box center [1292, 207] width 26 height 28
click at [942, 198] on input "text" at bounding box center [1044, 207] width 474 height 28
paste input "CAMBRIDGE SENIOR SCIENCE: CHEMISTRY VCE UNITS 1&2 STUDENT BOOK + EBOOK"
drag, startPoint x: 1417, startPoint y: 211, endPoint x: 1580, endPoint y: 223, distance: 163.4
click at [1567, 223] on html "Dashboard Upload New Ebook Ebook Catalogue Sales Reports Publishers Publisher P…" at bounding box center [784, 389] width 1568 height 778
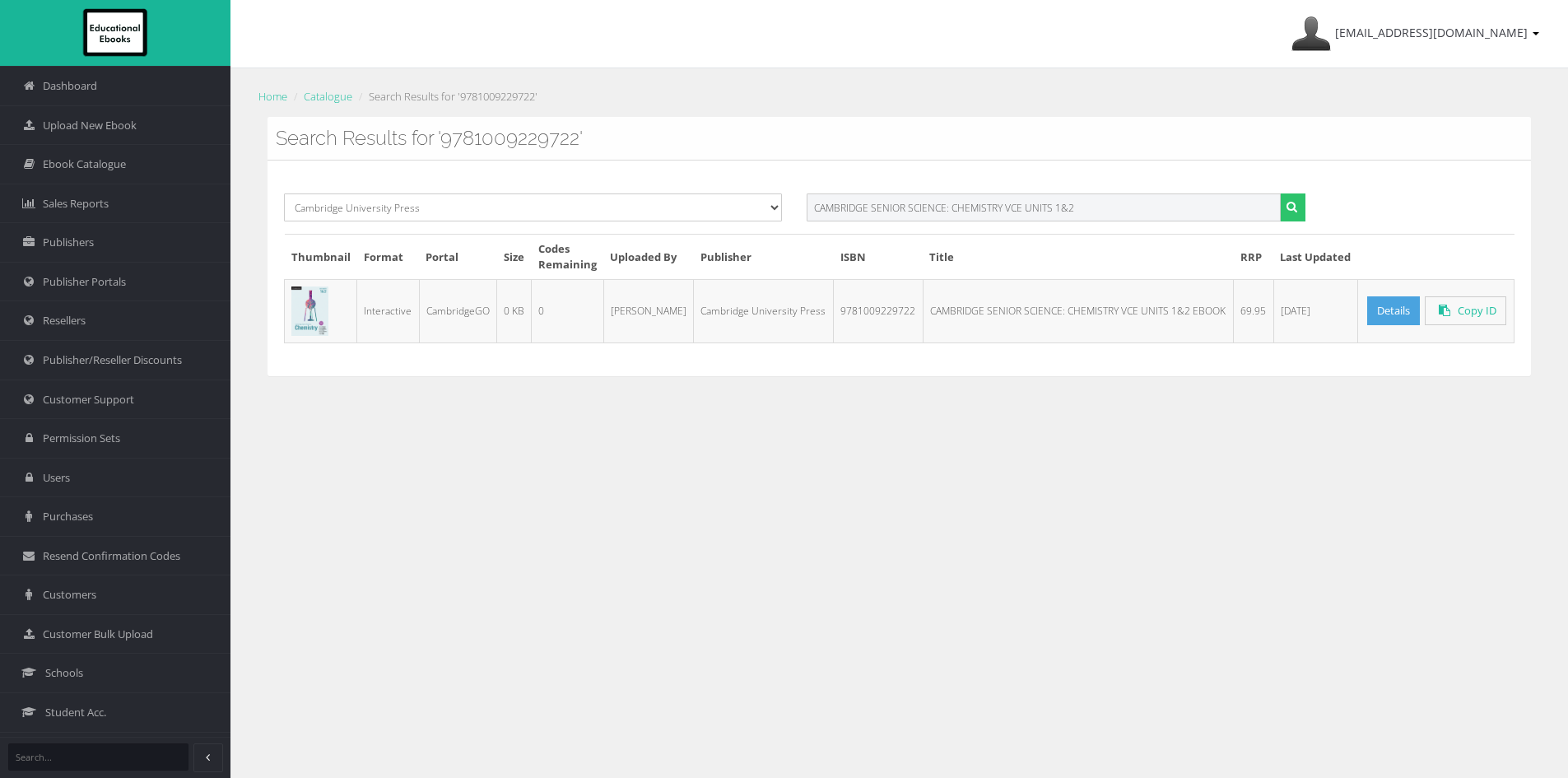
type input "CAMBRIDGE SENIOR SCIENCE: CHEMISTRY VCE UNITS 1&2"
click at [1280, 193] on button "submit" at bounding box center [1292, 207] width 26 height 28
drag, startPoint x: 315, startPoint y: 314, endPoint x: 651, endPoint y: 377, distance: 341.9
click at [812, 427] on div "[EMAIL_ADDRESS][DOMAIN_NAME] My Account Sign Out Home Catalogue Search Results …" at bounding box center [899, 467] width 1337 height 935
click at [1388, 297] on link "Details" at bounding box center [1393, 311] width 53 height 28
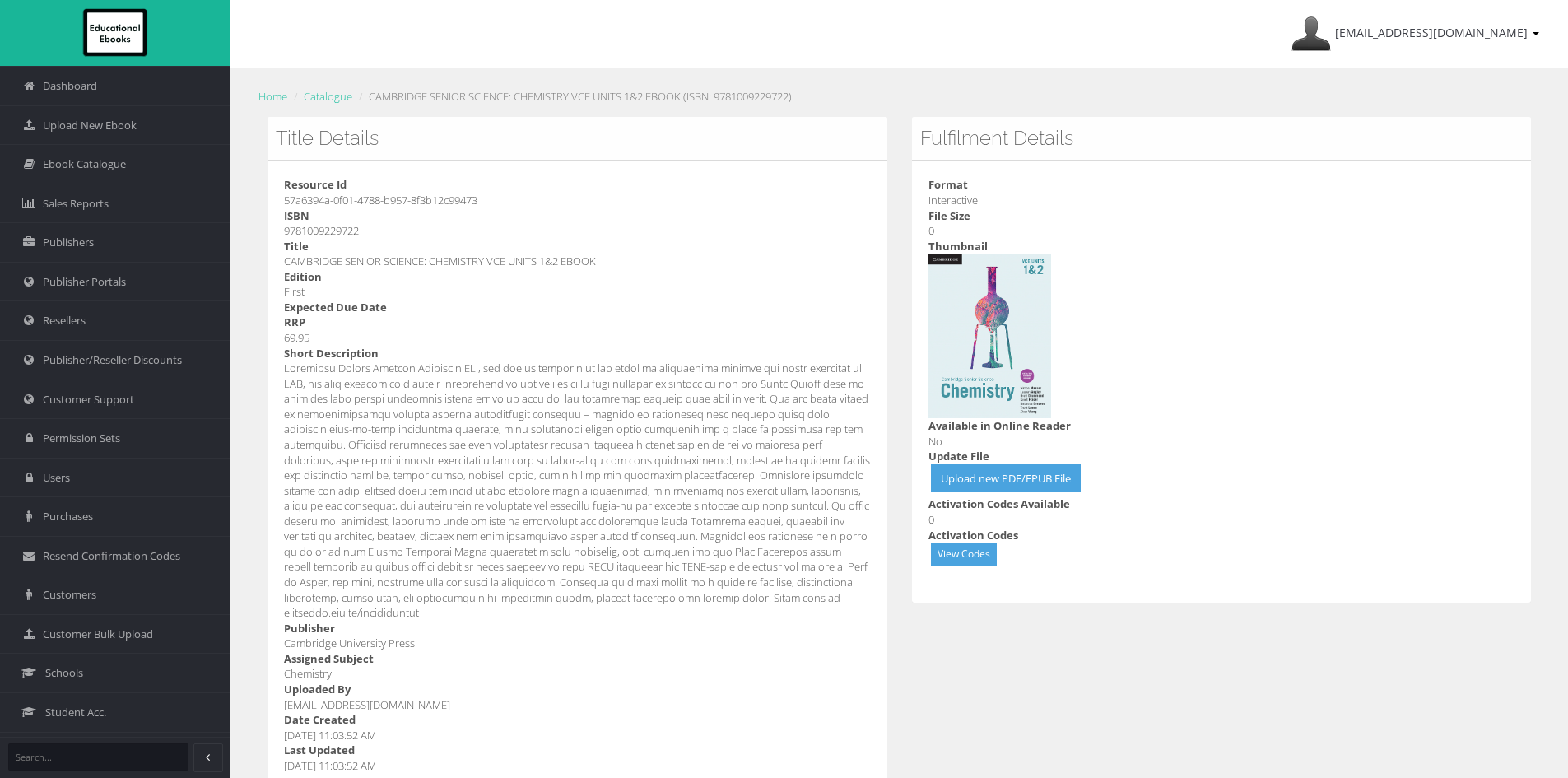
click at [532, 358] on dt "Short Description" at bounding box center [577, 353] width 587 height 16
click at [104, 123] on span "Upload New Ebook" at bounding box center [89, 126] width 93 height 16
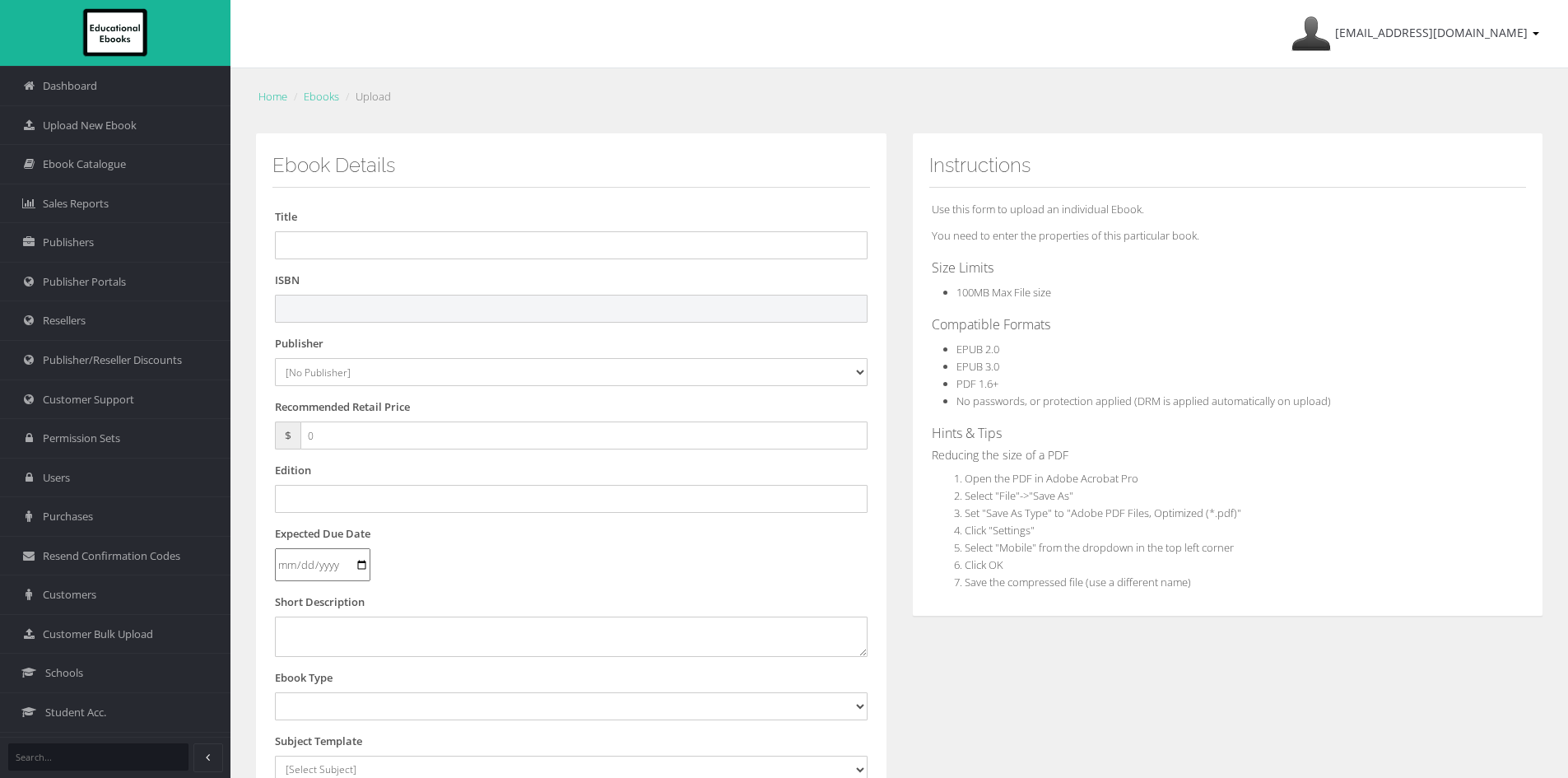
click at [331, 308] on input "text" at bounding box center [572, 308] width 593 height 28
paste input "9781009229722"
type input "9781009229722PDF"
click at [370, 369] on select "[No Publisher] Alexander Mackie Allen & Unwin ATAR Notes Auralia - Rising Softw…" at bounding box center [572, 371] width 593 height 28
select select "00846f43-643d-e411-817c-00155d7a4405"
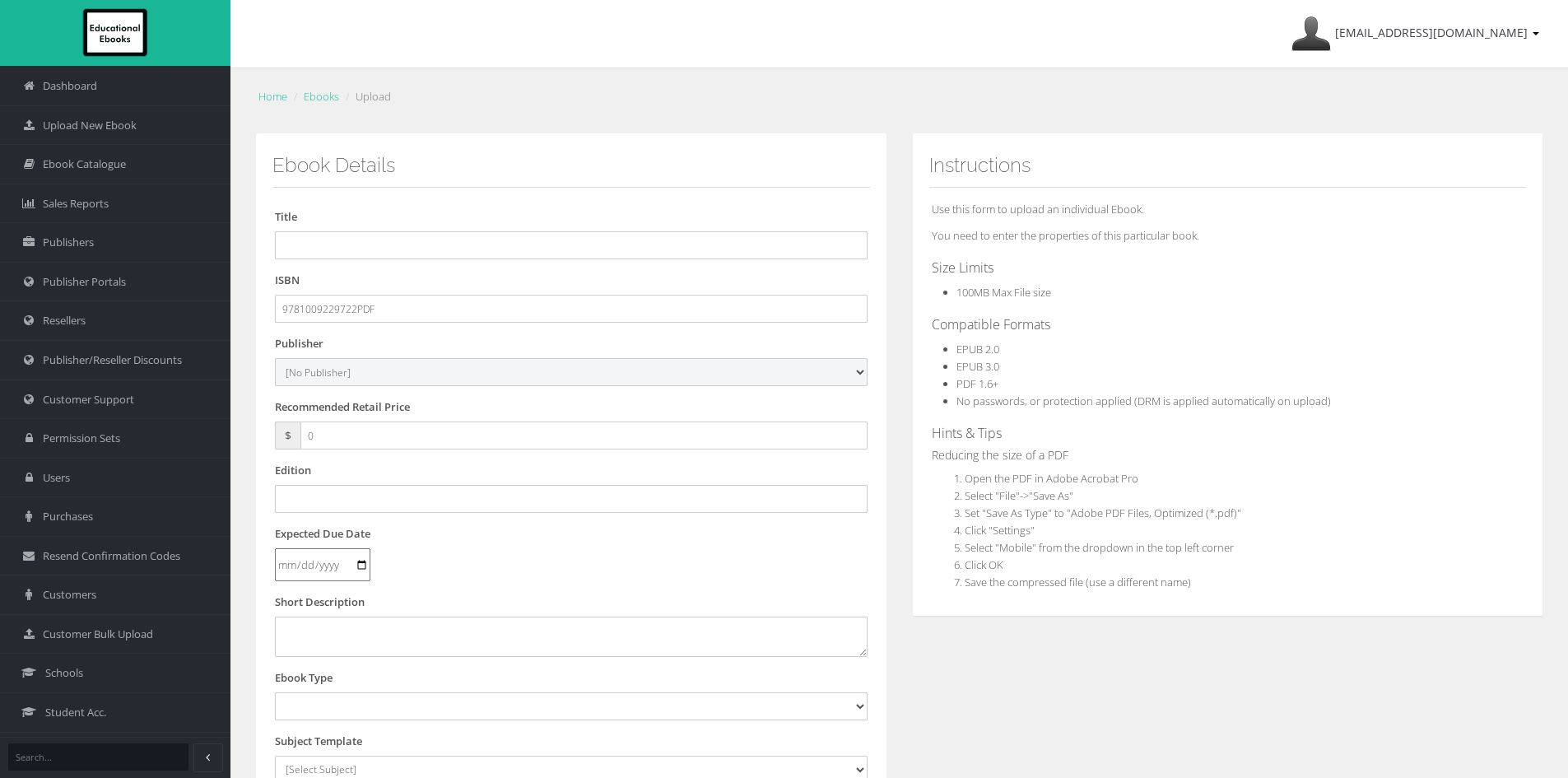
click at [275, 358] on select "[No Publisher] Alexander Mackie Allen & Unwin ATAR Notes Auralia - Rising Softw…" at bounding box center [572, 371] width 593 height 28
drag, startPoint x: 366, startPoint y: 434, endPoint x: 311, endPoint y: 485, distance: 75.0
click at [220, 435] on div "Dashboard Upload New Ebook Ebook Catalogue Sales Reports Publishers Users" at bounding box center [784, 559] width 1568 height 1118
click at [323, 507] on input "text" at bounding box center [572, 498] width 593 height 28
type input "First"
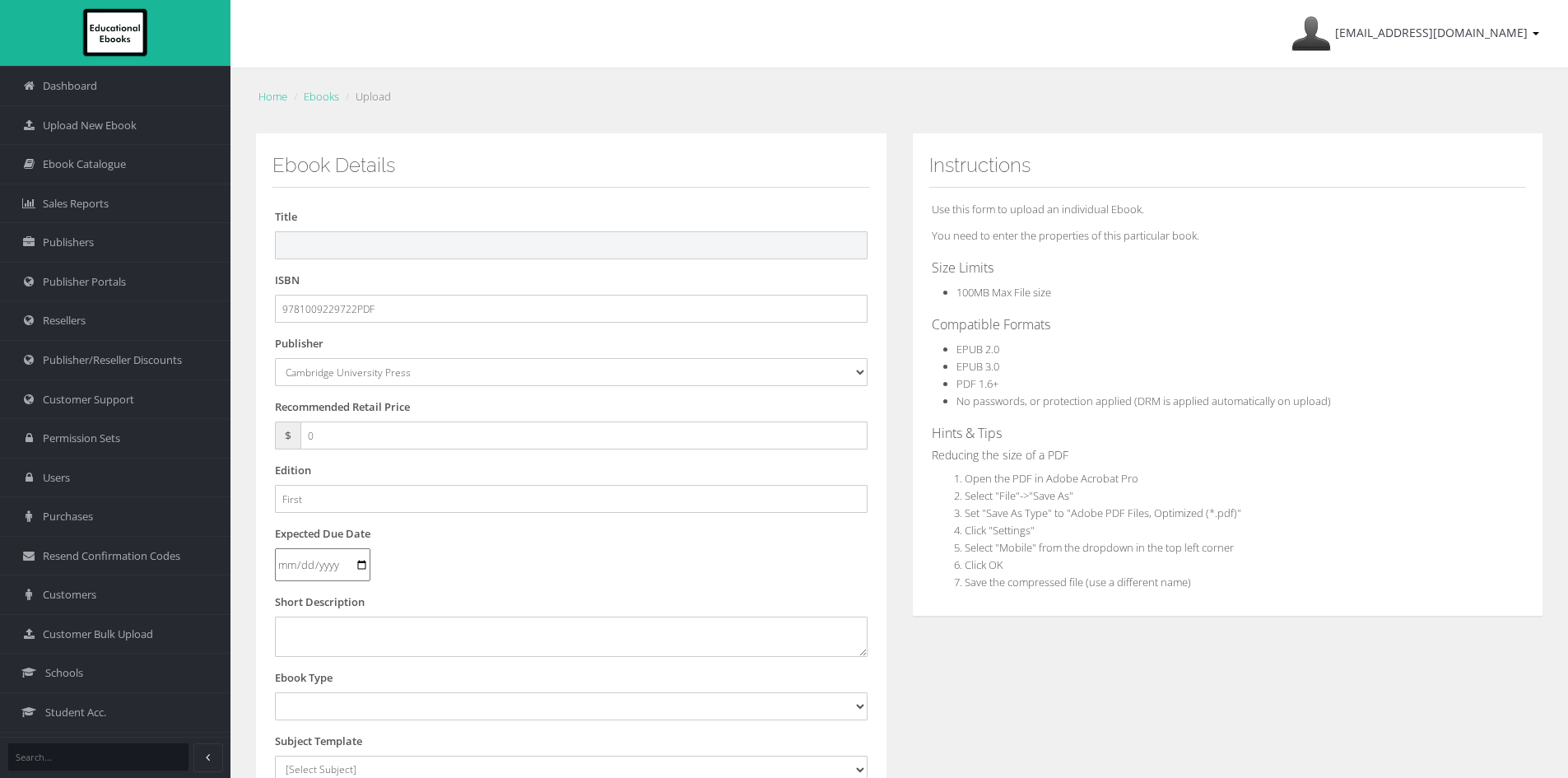
click at [376, 239] on input "text" at bounding box center [572, 245] width 593 height 28
click at [435, 238] on input "text" at bounding box center [572, 245] width 593 height 28
paste input "CAMBRIDGE SENIOR SCIENCE: CHEMISTRY VCE UNITS 1&2 STUDENT BOOK + EBOOK"
drag, startPoint x: 624, startPoint y: 245, endPoint x: 548, endPoint y: 251, distance: 76.2
click at [548, 251] on input "CAMBRIDGE SENIOR SCIENCE: CHEMISTRY VCE UNITS 1&2 STUDENT BOOK + EBOOK" at bounding box center [572, 245] width 593 height 28
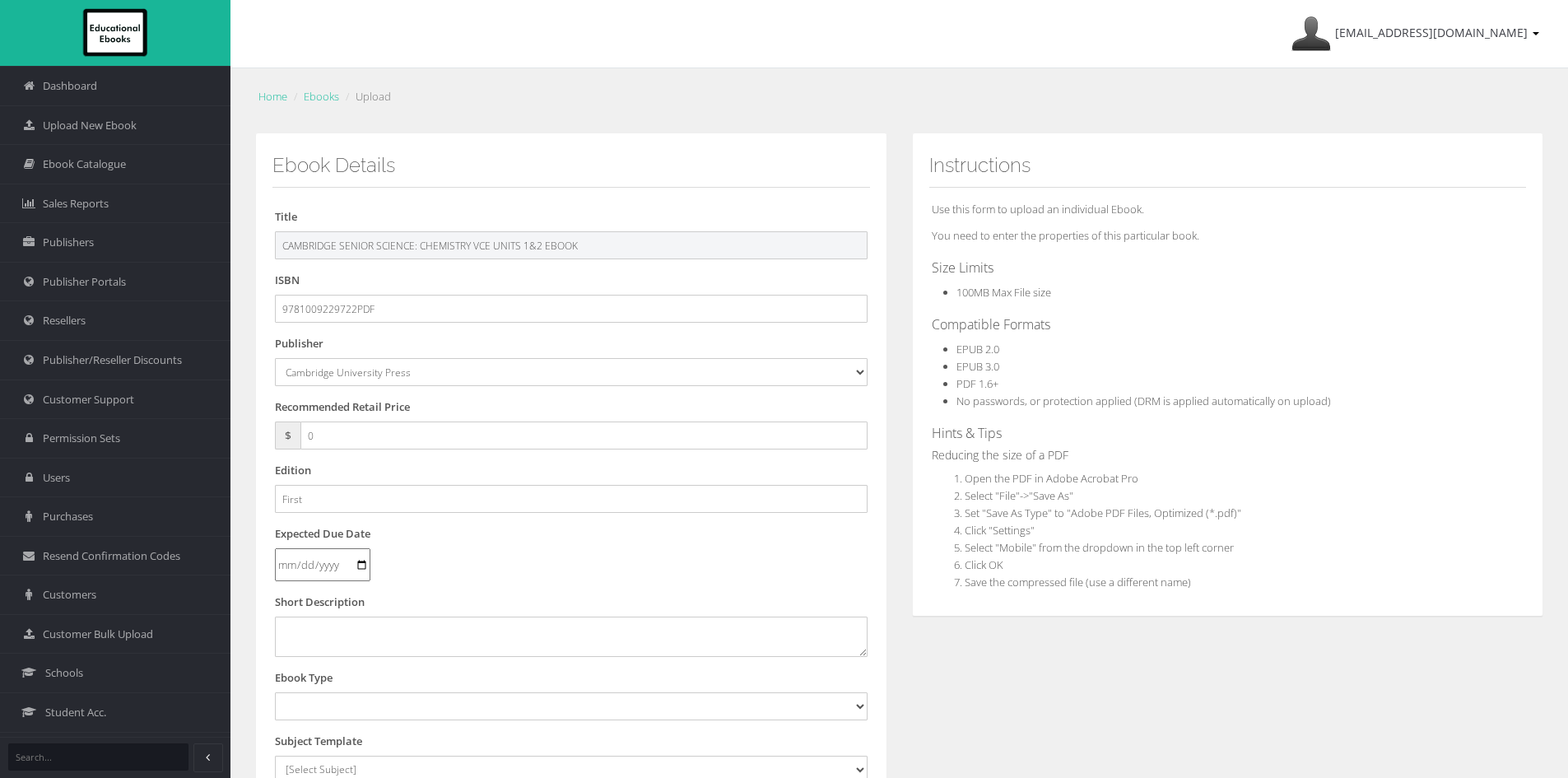
scroll to position [247, 0]
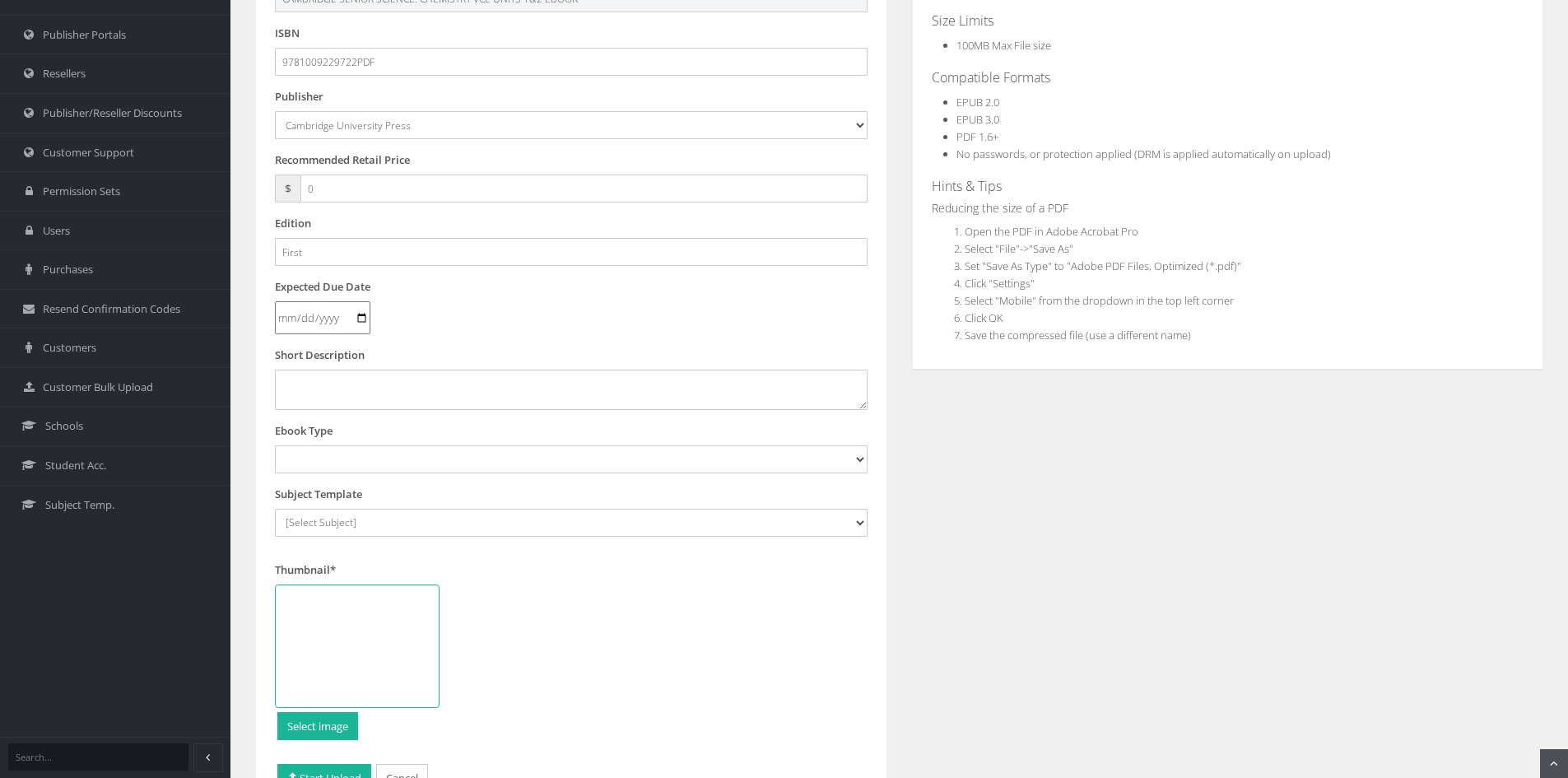
type input "CAMBRIDGE SENIOR SCIENCE: CHEMISTRY VCE UNITS 1&2 EBOOK"
click at [345, 463] on select "Digital Activation Code Protected PDF EEBook - Online and Offline Ebook Interac…" at bounding box center [572, 458] width 593 height 28
select select "3"
click at [275, 445] on select "Digital Activation Code Protected PDF EEBook - Online and Offline Ebook Interac…" at bounding box center [572, 458] width 593 height 28
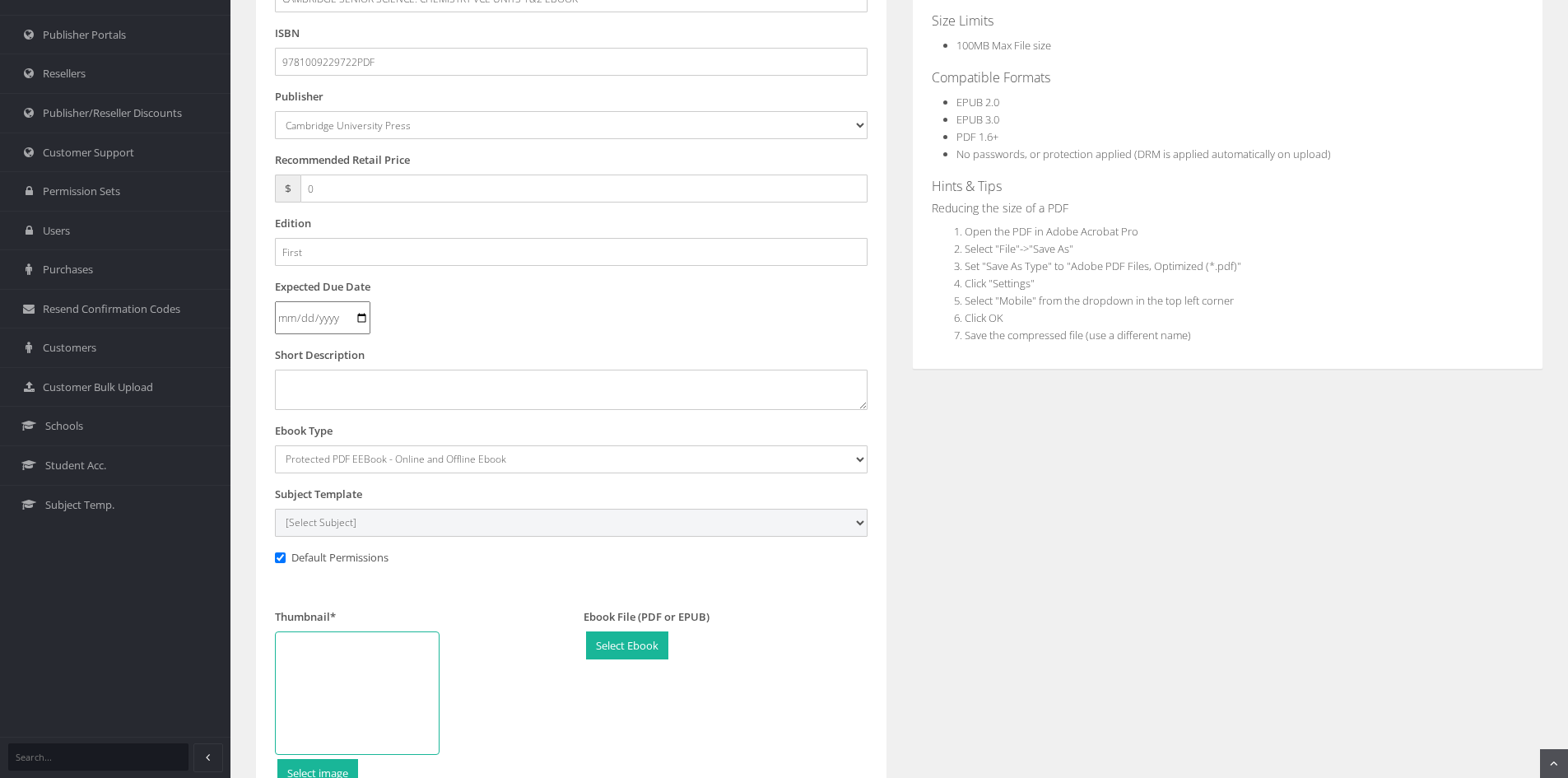
click at [347, 526] on select "[Select Subject] Accounting Agriculture Ancient History Applied Computing Art A…" at bounding box center [572, 522] width 593 height 28
select select "e0fc4ab1-145c-ee11-a9bd-0272d098c78b"
click at [275, 508] on select "[Select Subject] Accounting Agriculture Ancient History Applied Computing Art A…" at bounding box center [572, 522] width 593 height 28
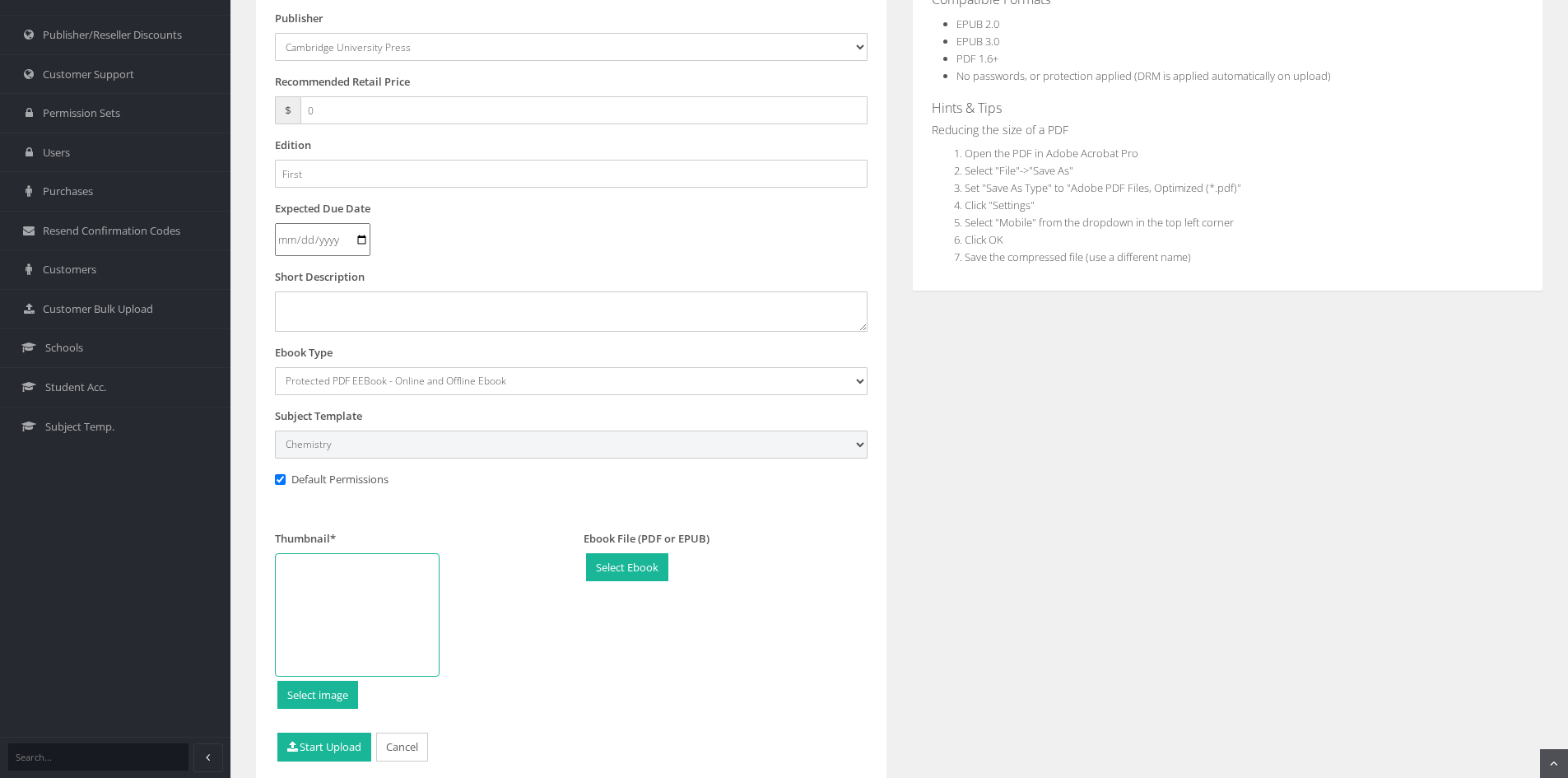
scroll to position [387, 0]
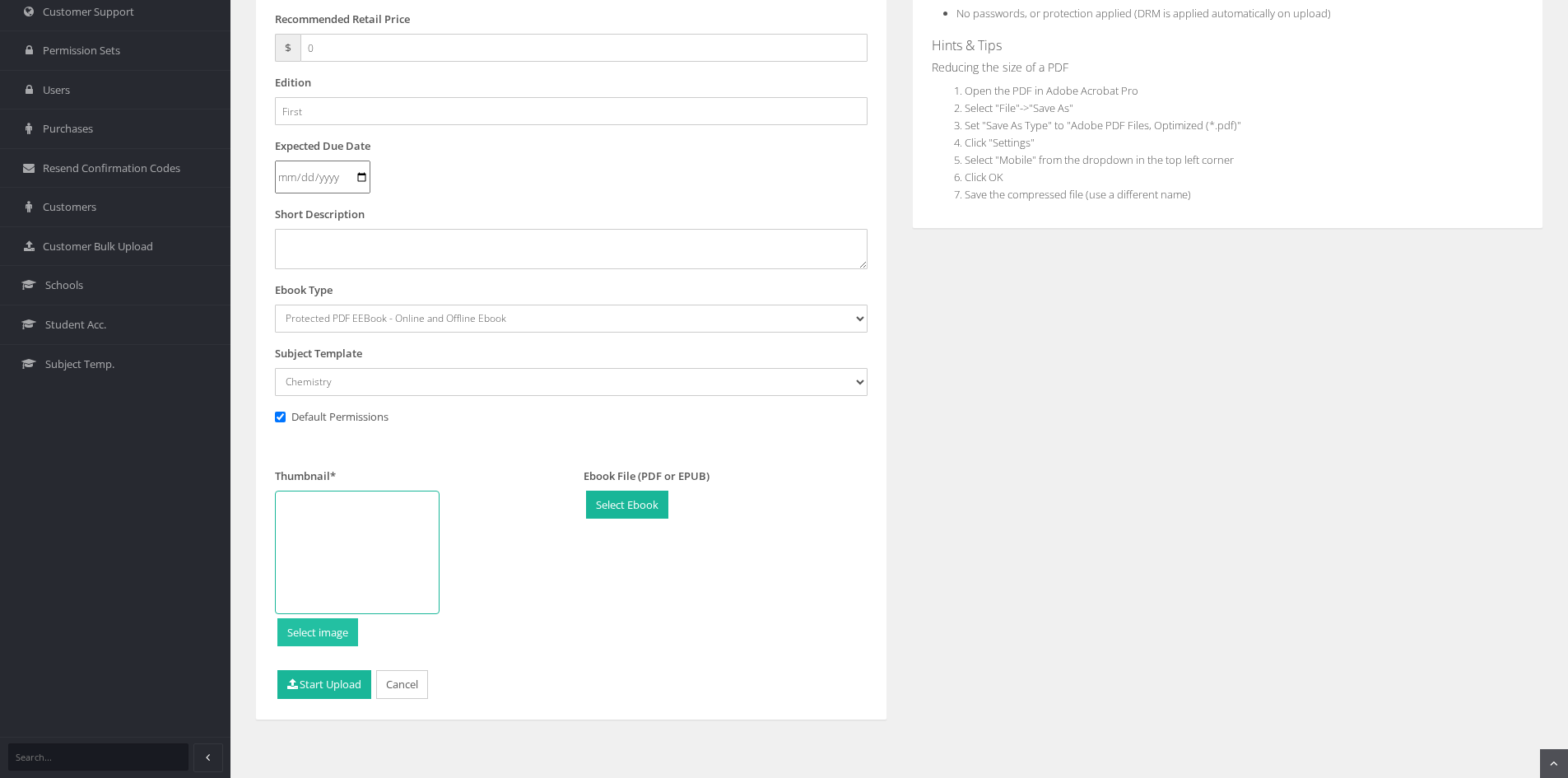
click at [329, 629] on input "file" at bounding box center [317, 632] width 79 height 28
type input "C:\fakepath\57a6394a-0f01-4788-b957-8f3b12c99473.png"
click at [333, 690] on button "Start Upload" at bounding box center [324, 684] width 93 height 28
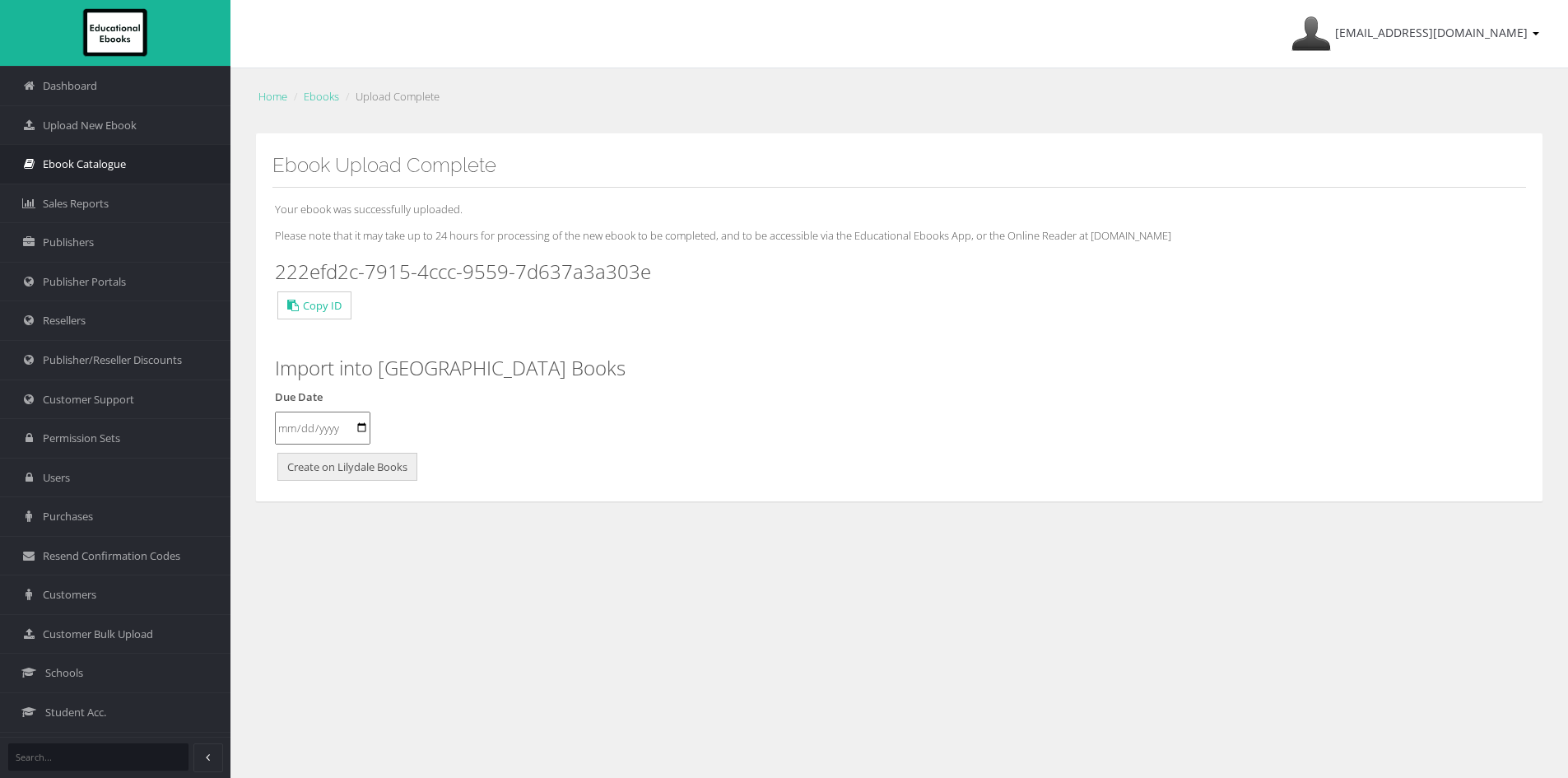
click at [103, 159] on span "Ebook Catalogue" at bounding box center [84, 165] width 83 height 16
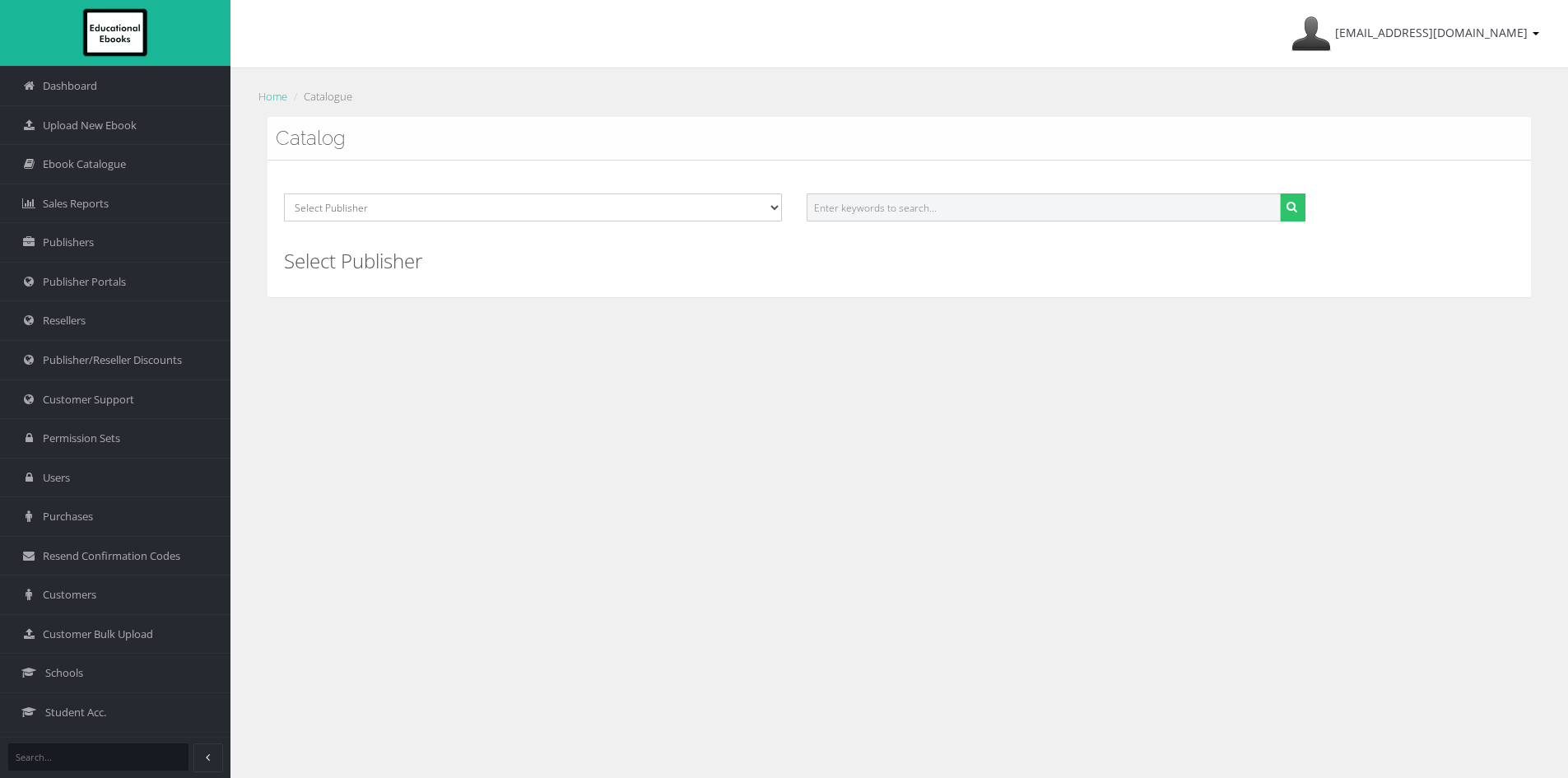
click at [958, 203] on input "text" at bounding box center [1044, 207] width 474 height 28
paste input "9781009229722"
type input "9781009229722"
click at [1280, 193] on button "submit" at bounding box center [1292, 207] width 26 height 28
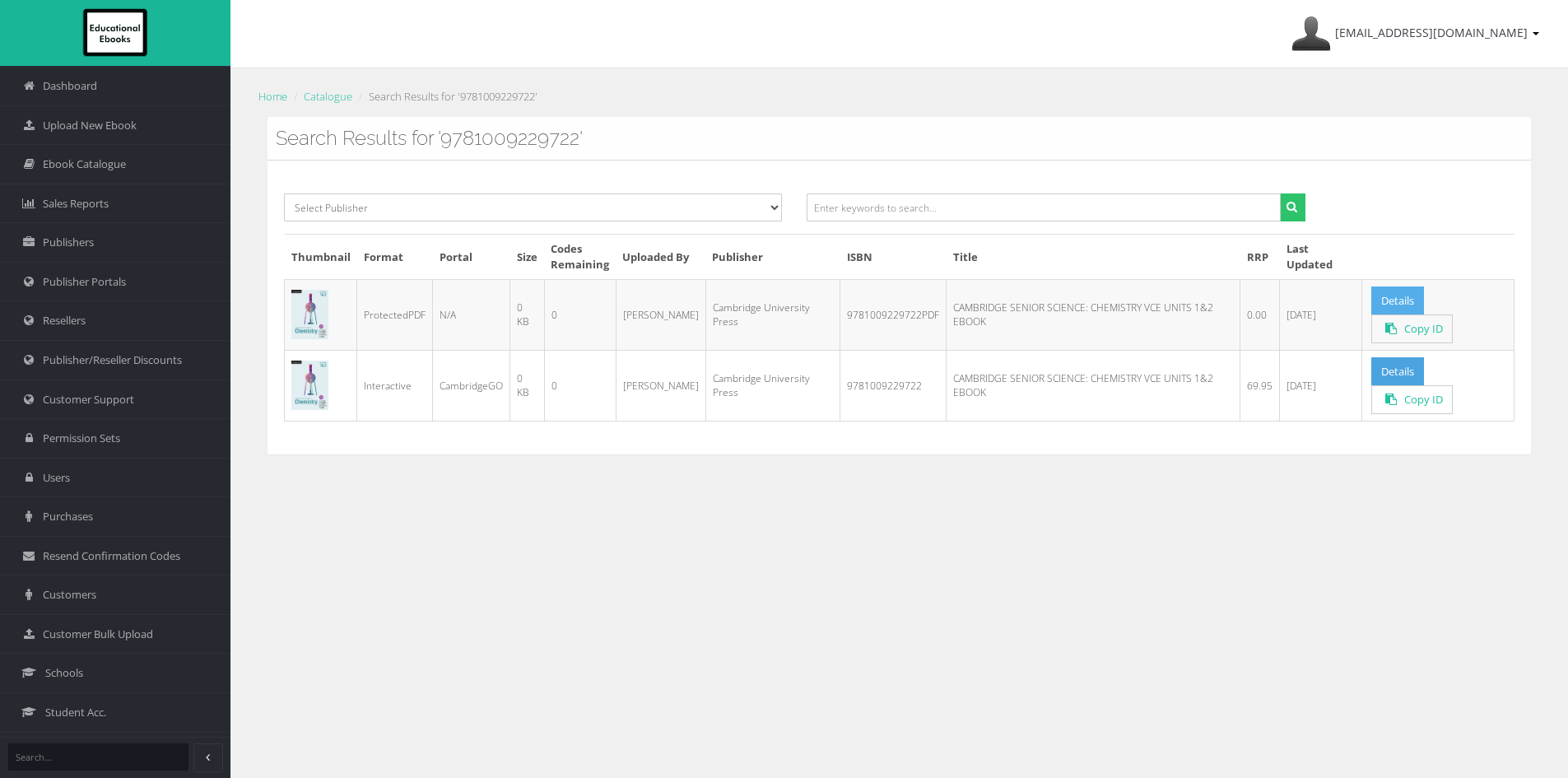
click at [1397, 294] on link "Details" at bounding box center [1397, 301] width 53 height 28
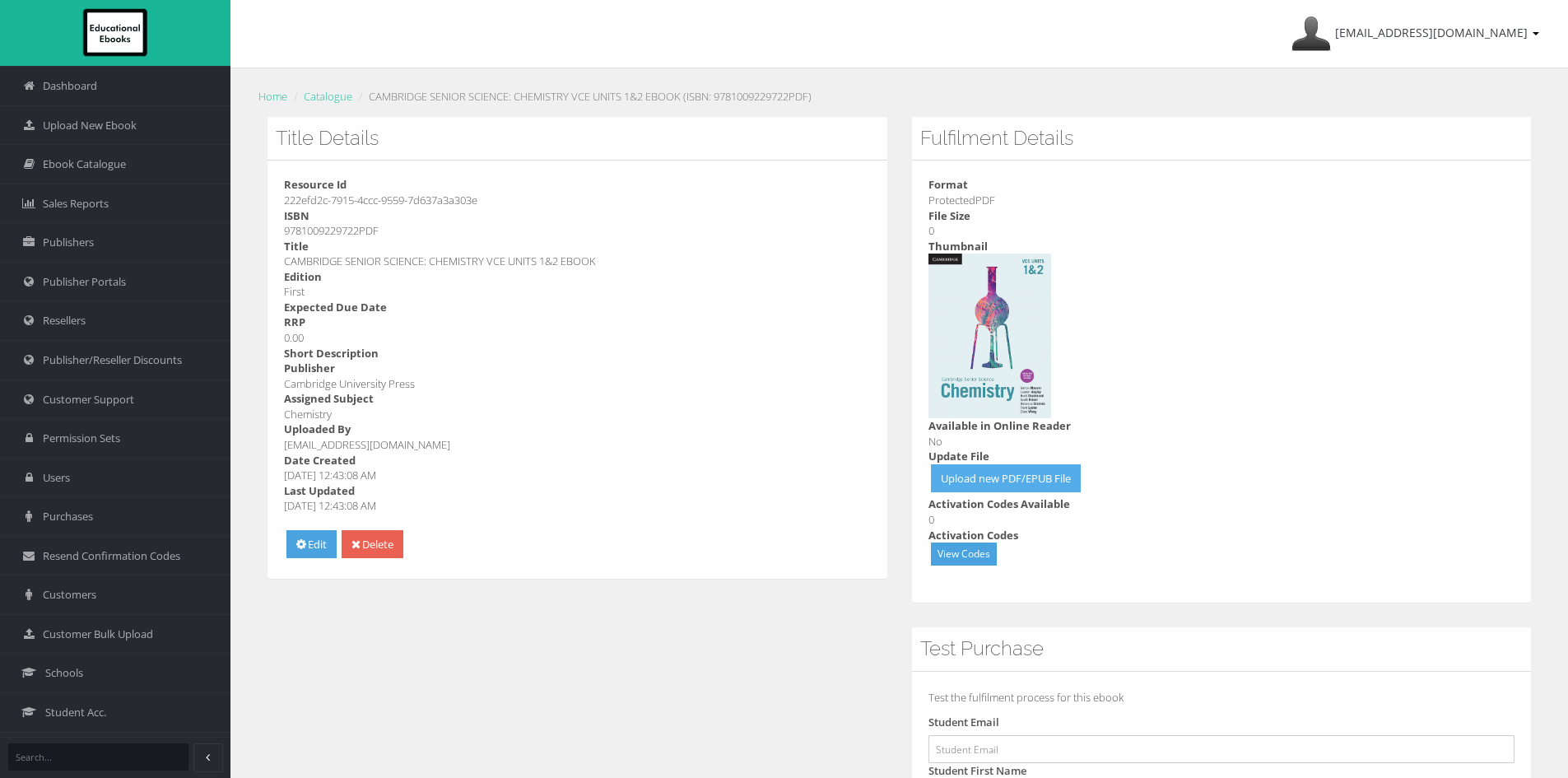
click at [1028, 478] on link "Upload new PDF/EPUB File" at bounding box center [1006, 478] width 150 height 28
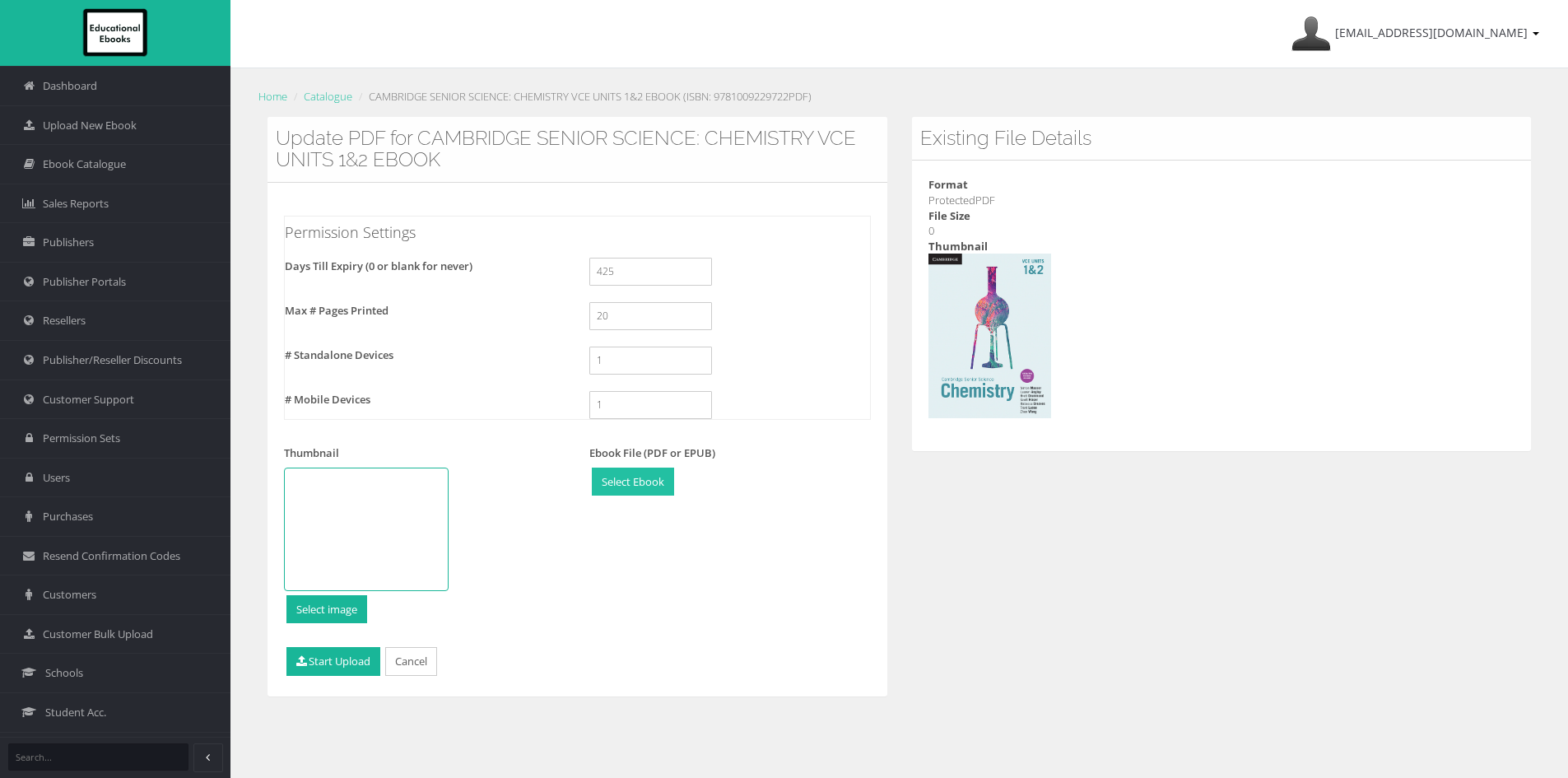
click at [619, 480] on input "file" at bounding box center [633, 482] width 81 height 28
type input "C:\fakepath\9781009229845w00-16.pdf"
click at [684, 482] on link "Remove" at bounding box center [683, 482] width 60 height 28
click at [622, 483] on input "file" at bounding box center [633, 482] width 81 height 28
click at [102, 158] on span "Ebook Catalogue" at bounding box center [84, 165] width 83 height 16
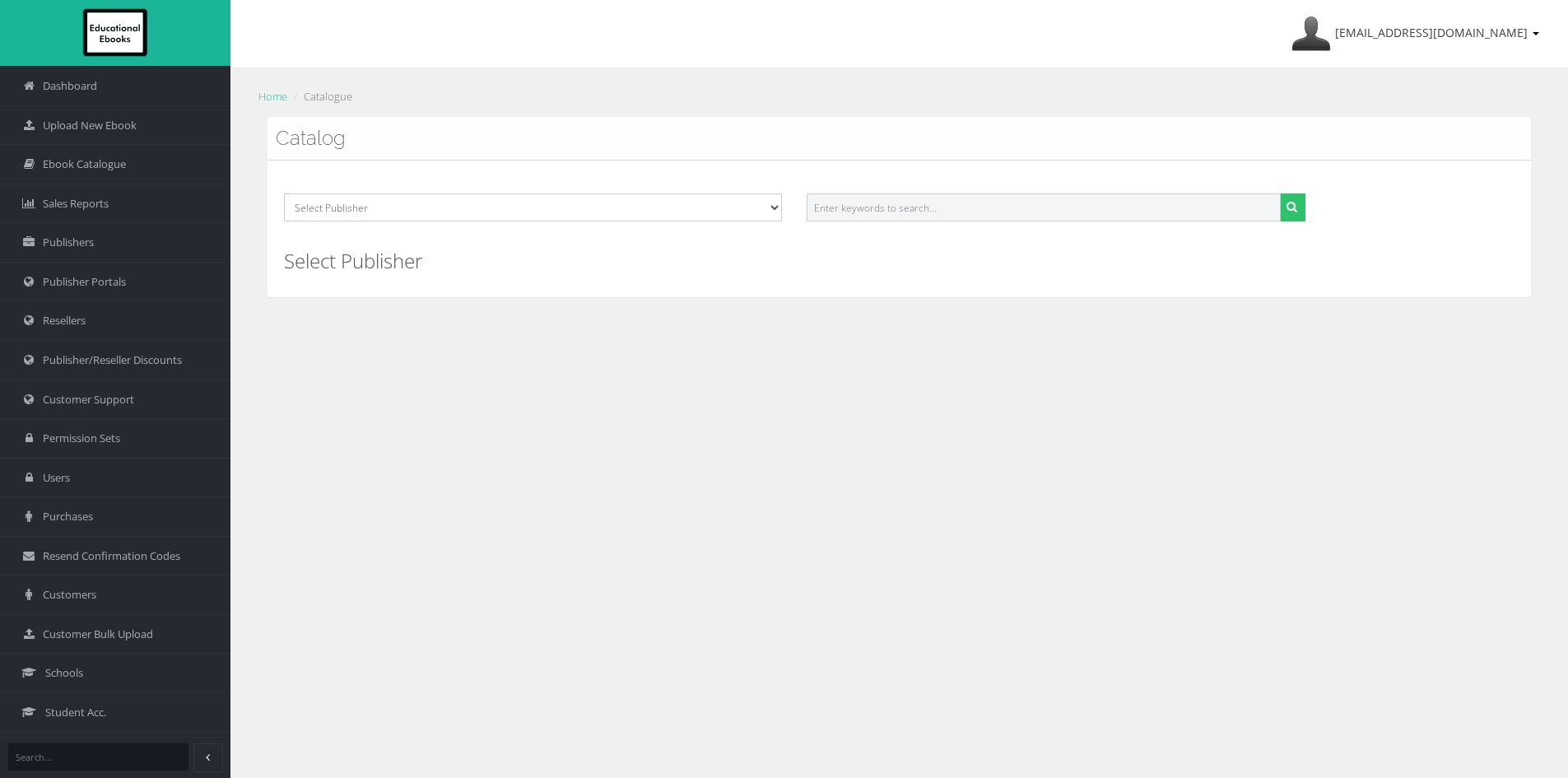
click at [848, 205] on input "text" at bounding box center [1044, 207] width 474 height 28
paste input "9781009229845PDF"
type input "9781009229845"
click at [1280, 193] on button "submit" at bounding box center [1292, 207] width 26 height 28
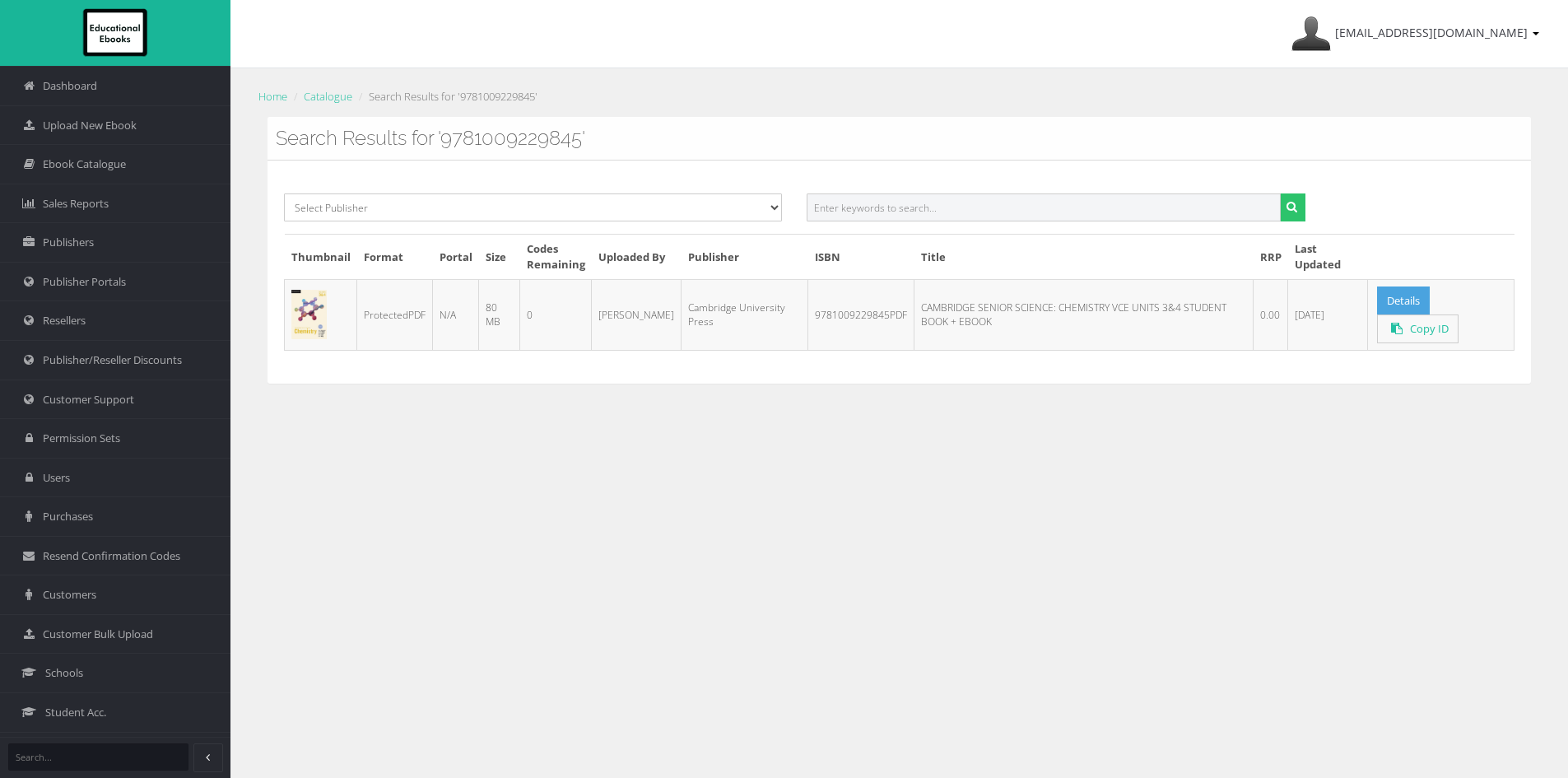
click at [939, 196] on input "text" at bounding box center [1044, 207] width 474 height 28
paste input "9781009258937PDF"
type input "9781009258937"
click at [1280, 193] on button "submit" at bounding box center [1292, 207] width 26 height 28
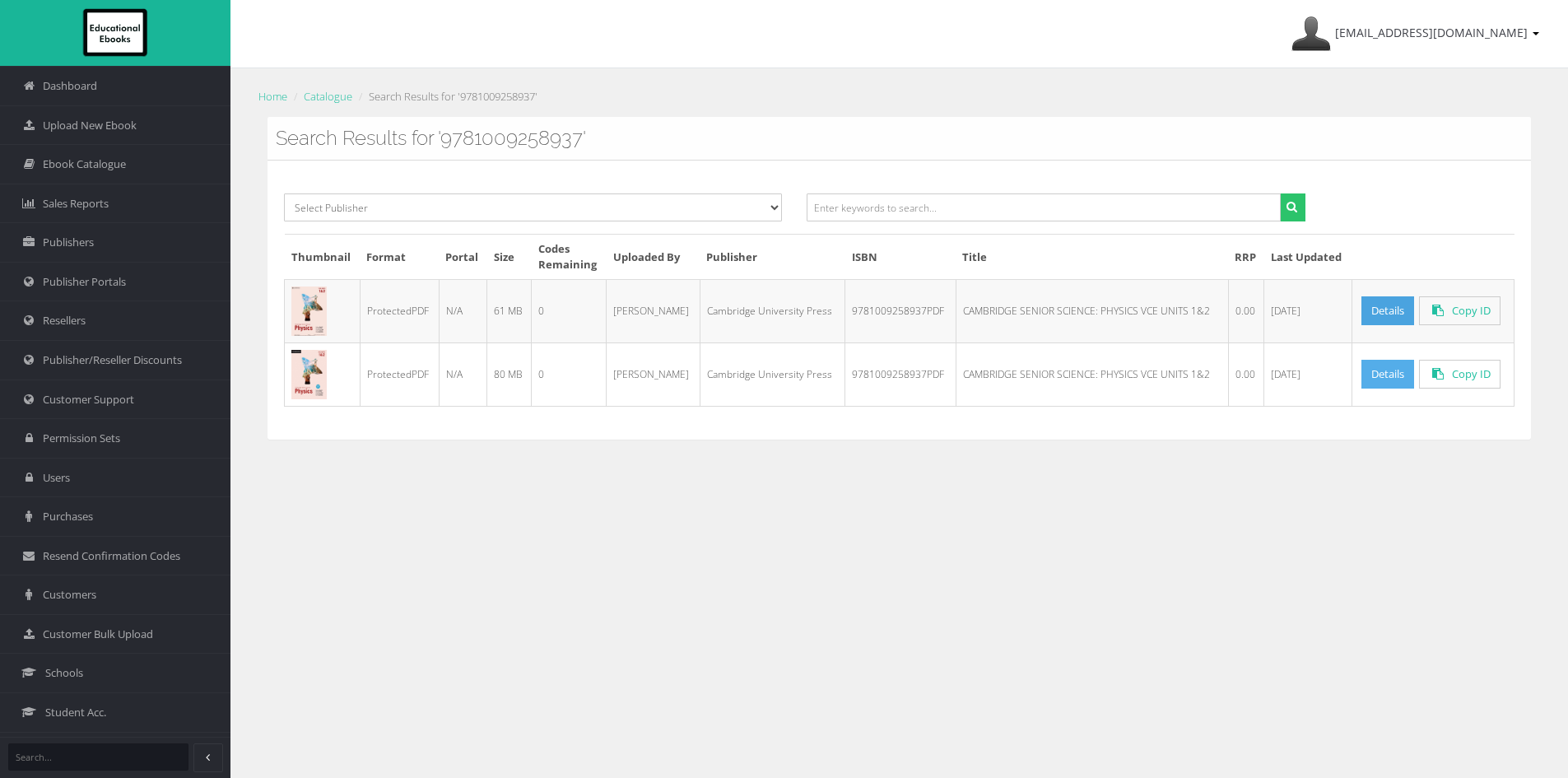
click at [1374, 370] on link "Details" at bounding box center [1387, 374] width 53 height 28
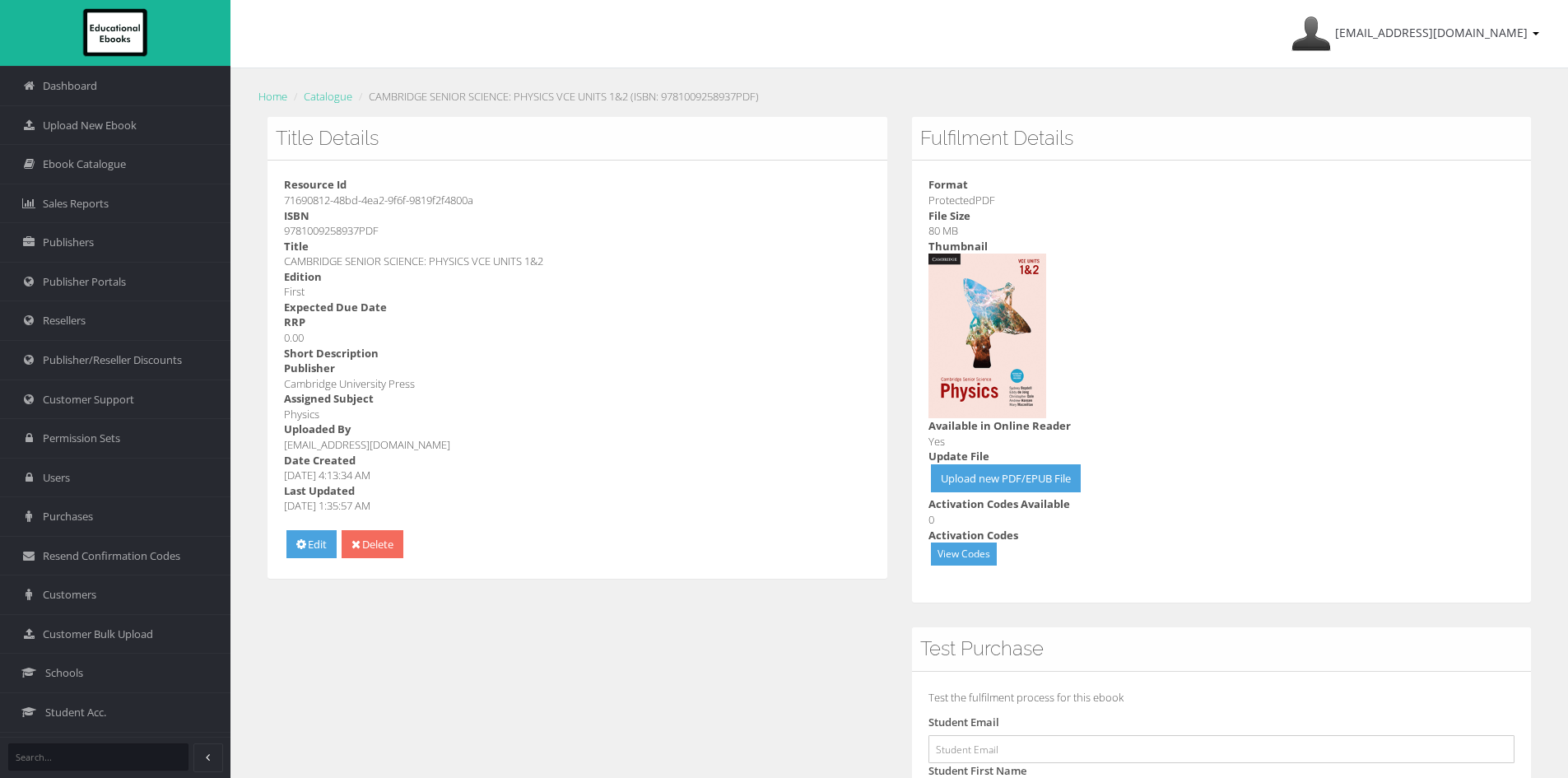
click at [373, 543] on link "Delete" at bounding box center [372, 544] width 61 height 28
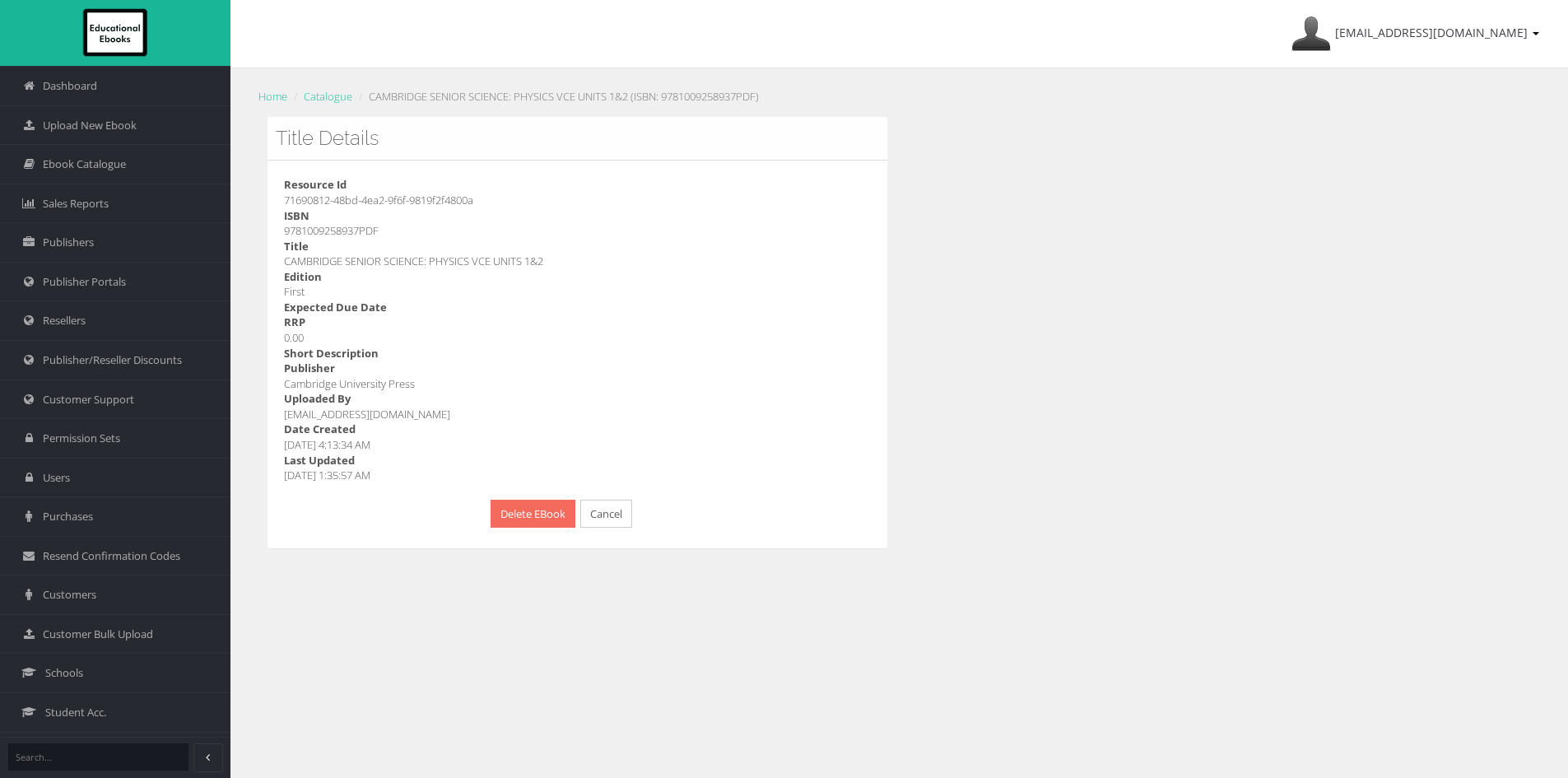
click at [495, 515] on button "Delete EBook" at bounding box center [532, 514] width 85 height 28
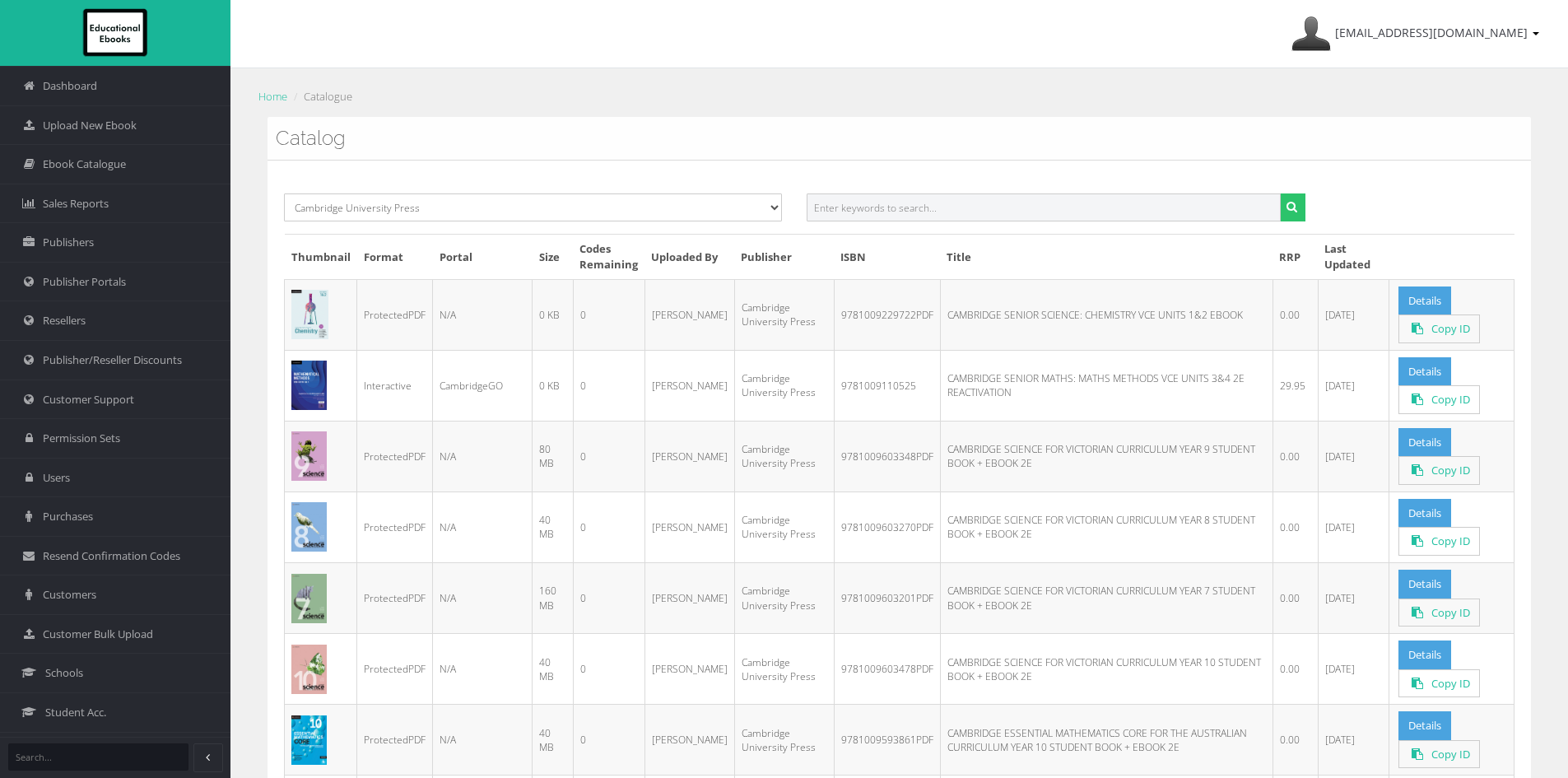
click at [909, 217] on input "text" at bounding box center [1044, 207] width 474 height 28
paste input "9781009259019PDF"
type input "9781009259019\"
click at [1280, 193] on button "submit" at bounding box center [1292, 207] width 26 height 28
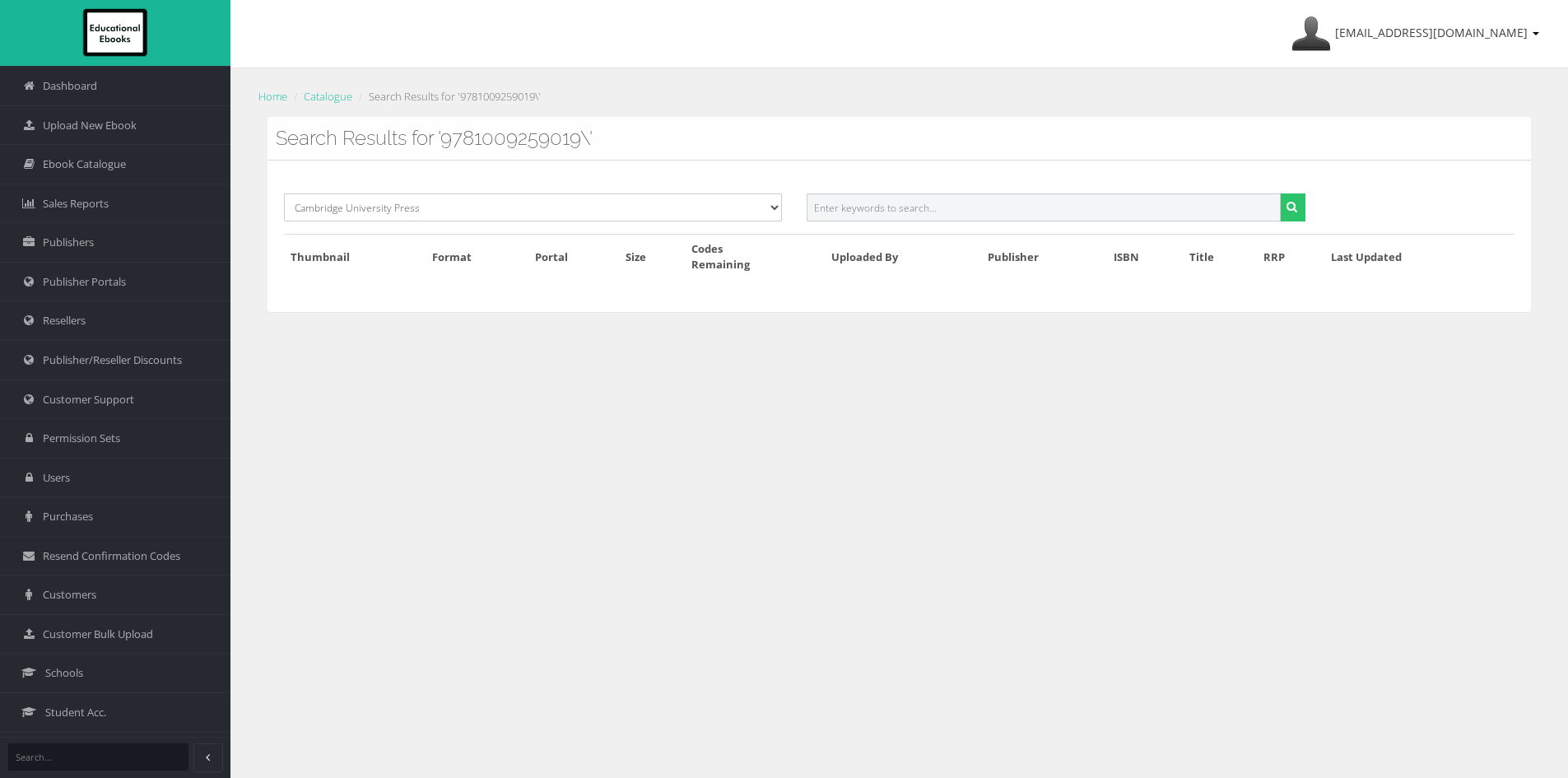
click at [932, 199] on input "text" at bounding box center [1044, 207] width 474 height 28
paste input "9781009259019PDF"
type input "9781009259019"
click at [1280, 193] on button "submit" at bounding box center [1292, 207] width 26 height 28
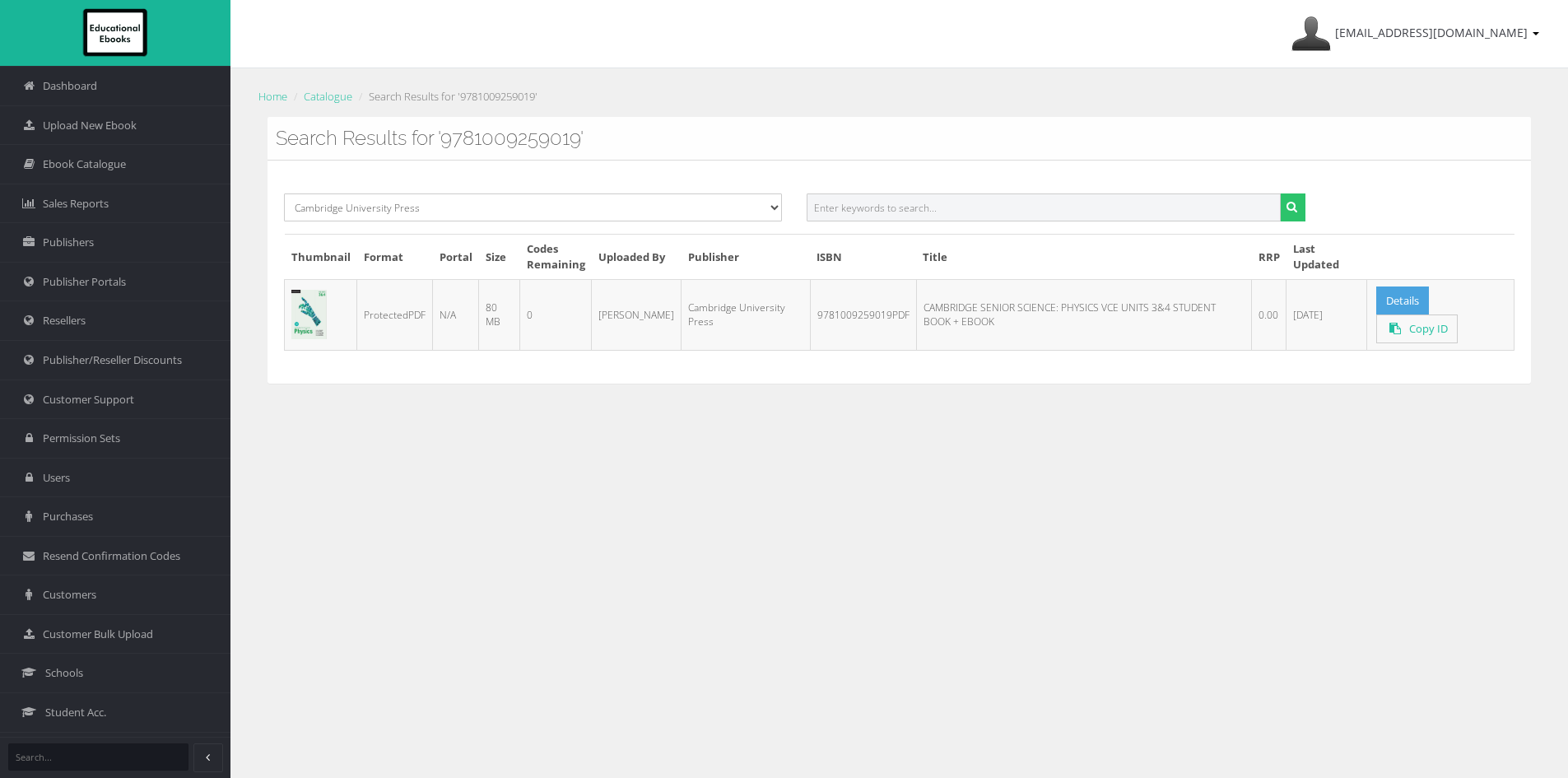
click at [874, 193] on input "text" at bounding box center [1044, 207] width 474 height 28
paste input "9781009254014PDF"
click at [1280, 193] on button "submit" at bounding box center [1292, 207] width 26 height 28
click at [970, 207] on input "9781009254014PDF" at bounding box center [1044, 207] width 474 height 28
click at [939, 207] on input "9781009254014PDF" at bounding box center [1044, 207] width 474 height 28
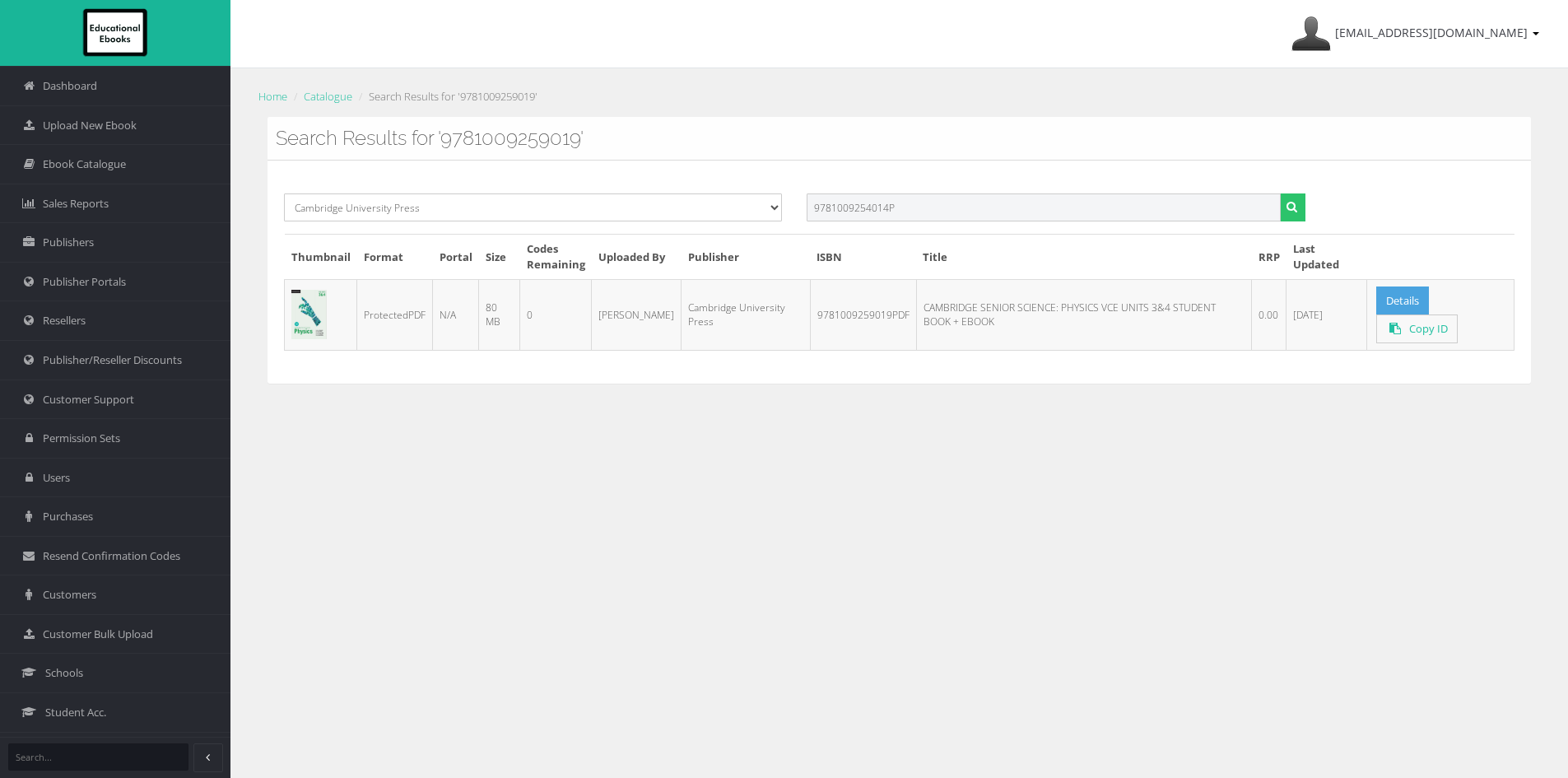
type input "9781009254014"
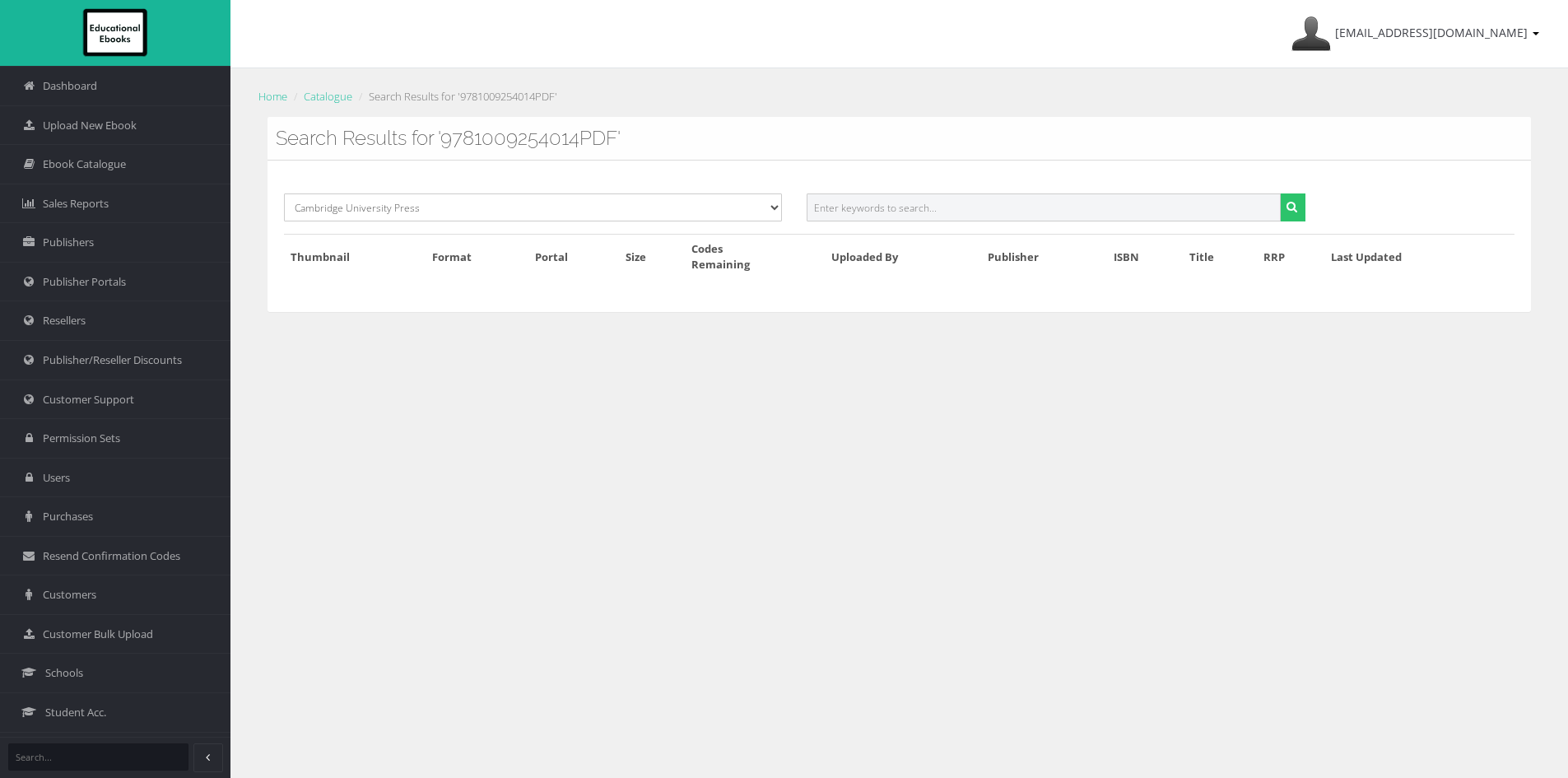
click at [939, 207] on input "text" at bounding box center [1044, 207] width 474 height 28
paste input "9781009254014PDF"
type input "9781009254014"
click at [1280, 193] on button "submit" at bounding box center [1292, 207] width 26 height 28
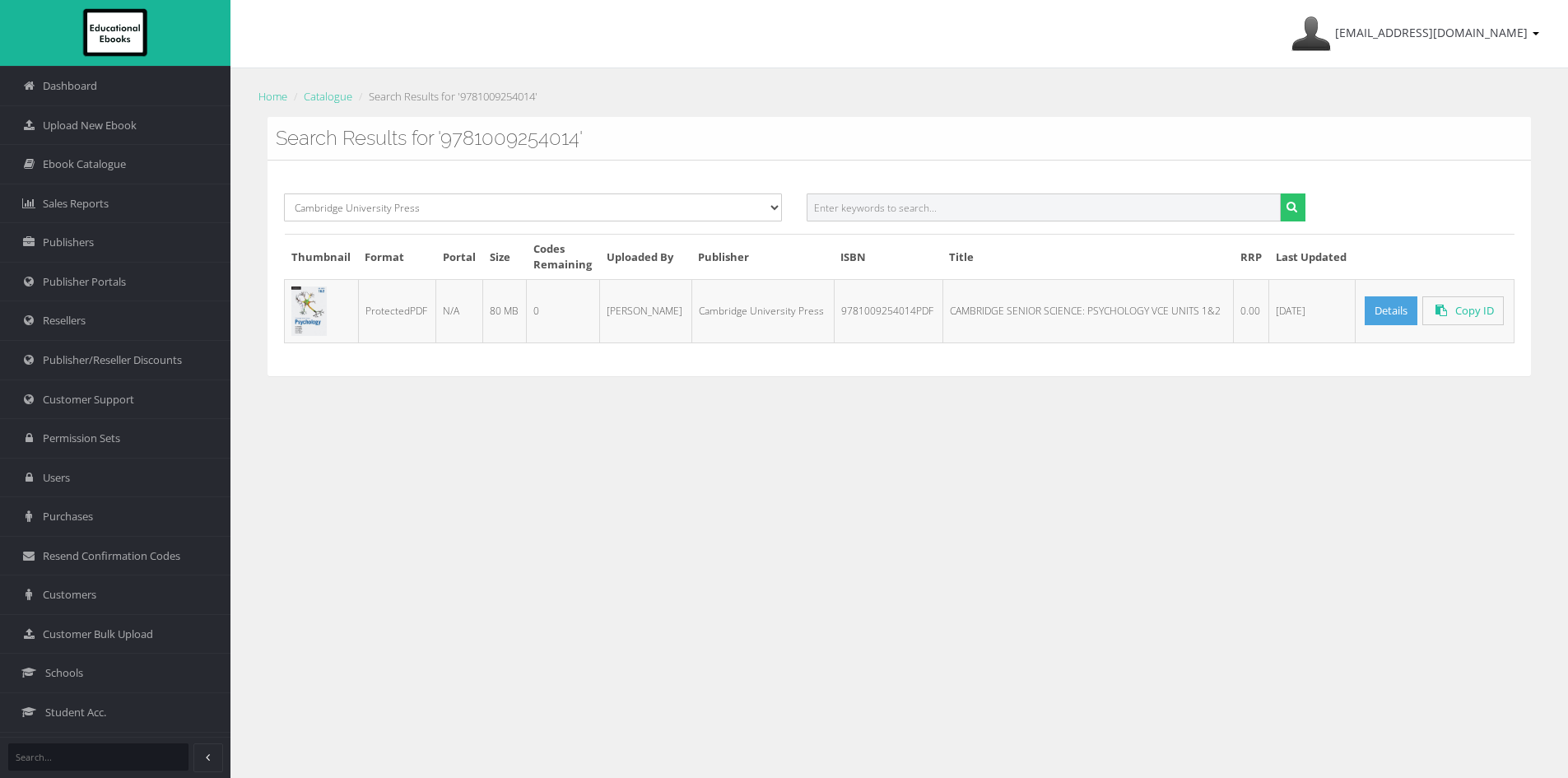
click at [915, 215] on input "text" at bounding box center [1044, 207] width 474 height 28
paste input "9781009254168PDF"
type input "9781009254168"
click at [1280, 193] on button "submit" at bounding box center [1292, 207] width 26 height 28
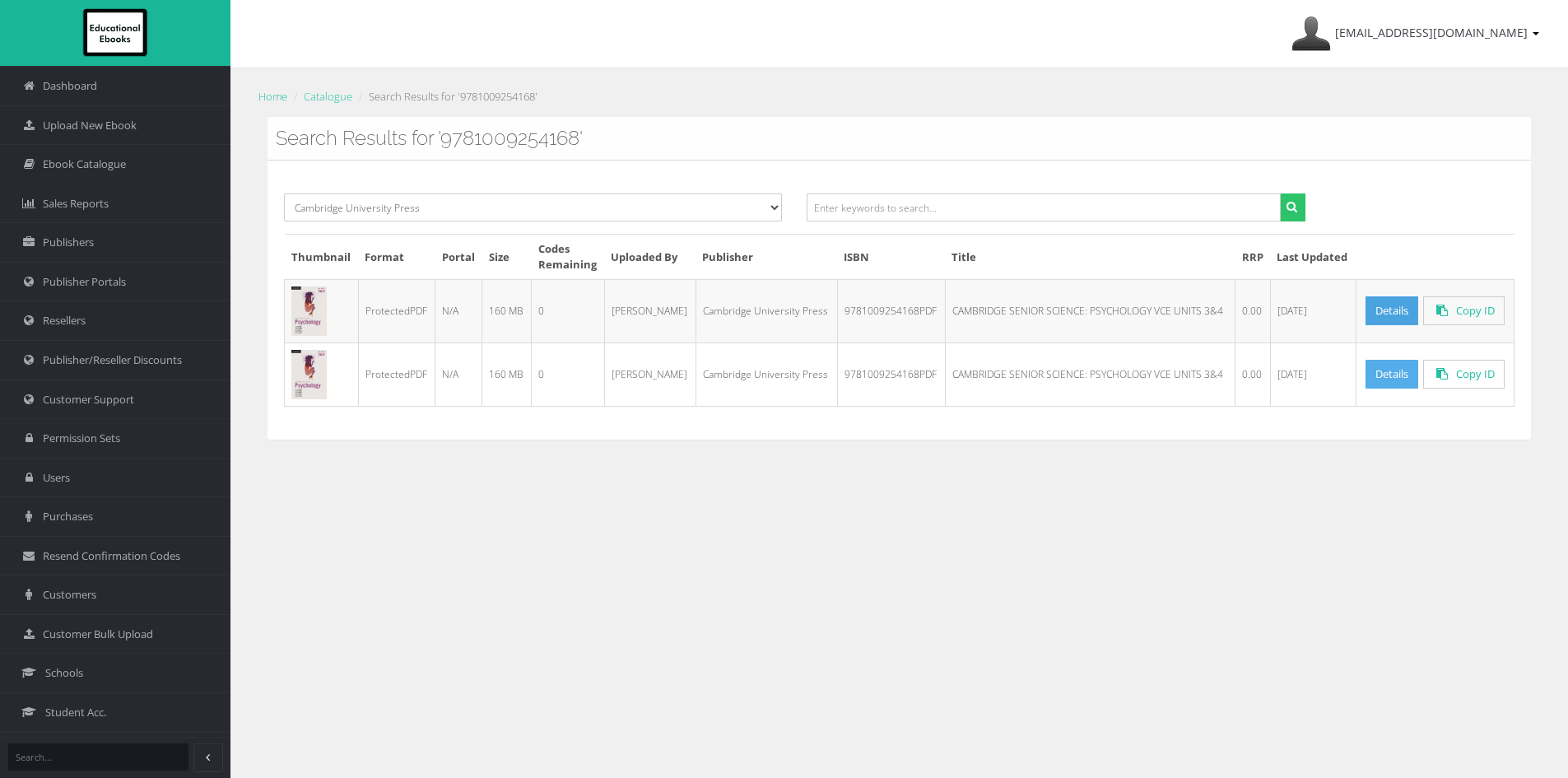
click at [1388, 376] on link "Details" at bounding box center [1392, 374] width 53 height 28
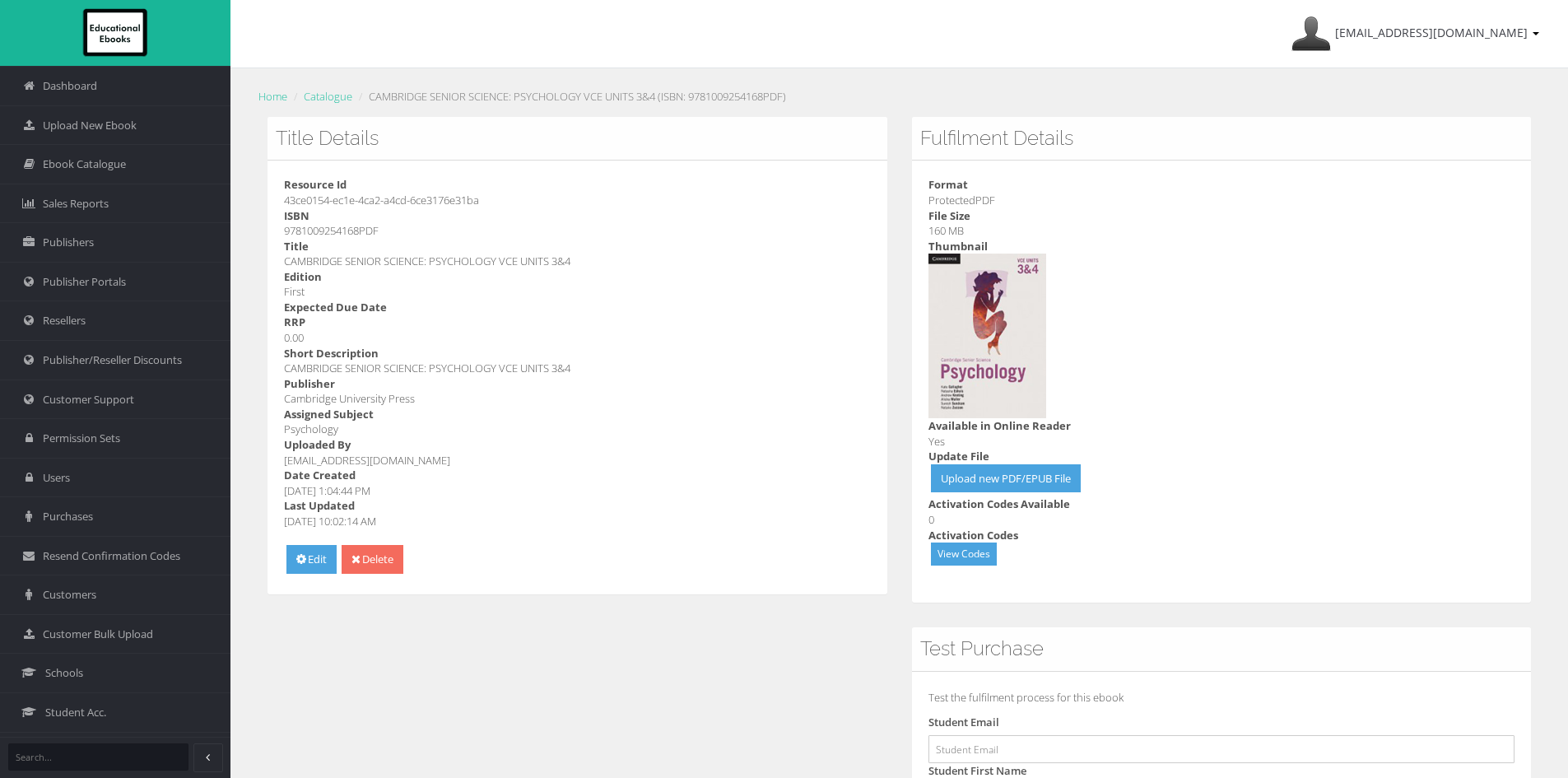
click at [400, 559] on link "Delete" at bounding box center [372, 559] width 61 height 28
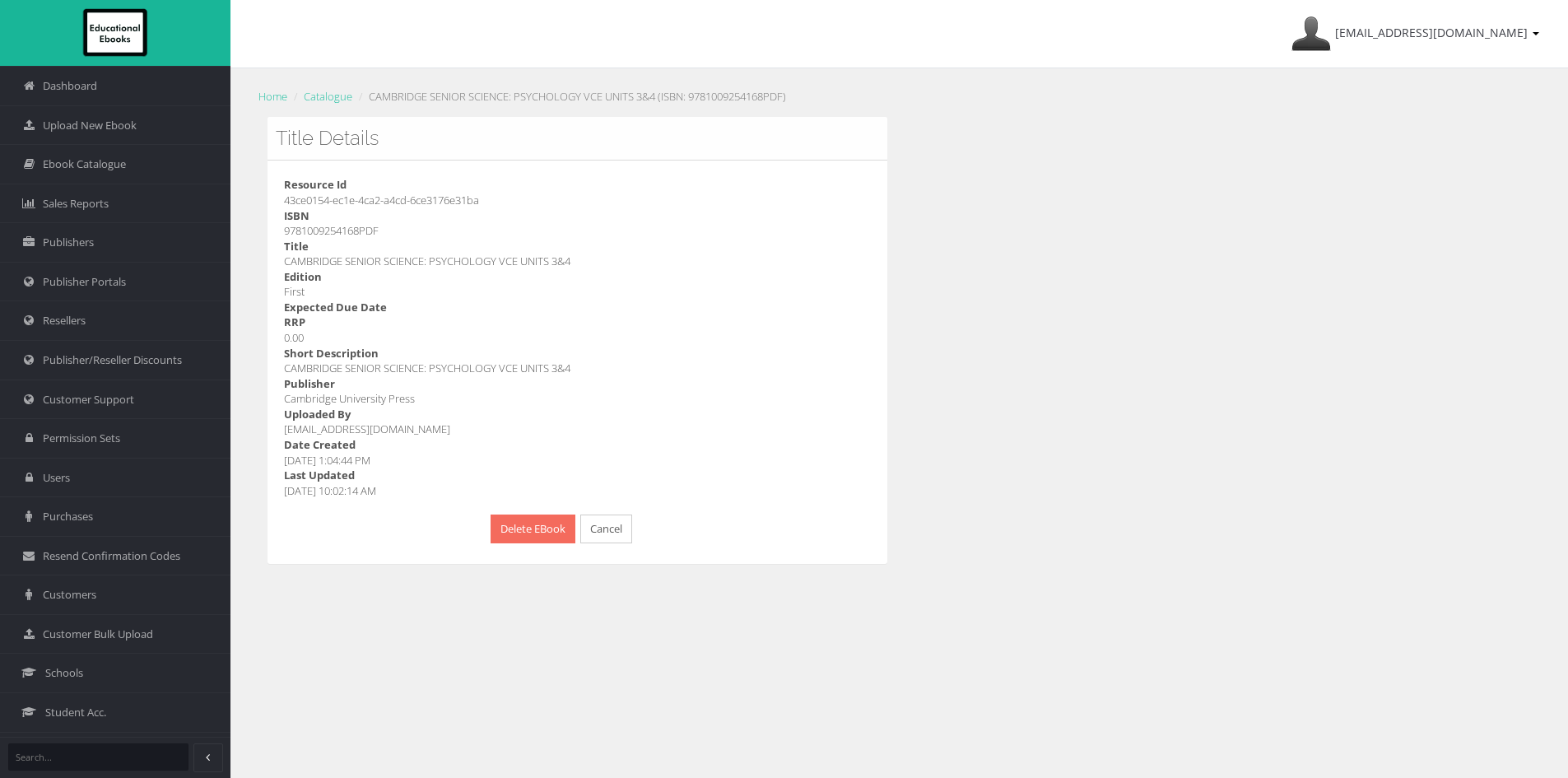
click at [529, 517] on button "Delete EBook" at bounding box center [532, 529] width 85 height 28
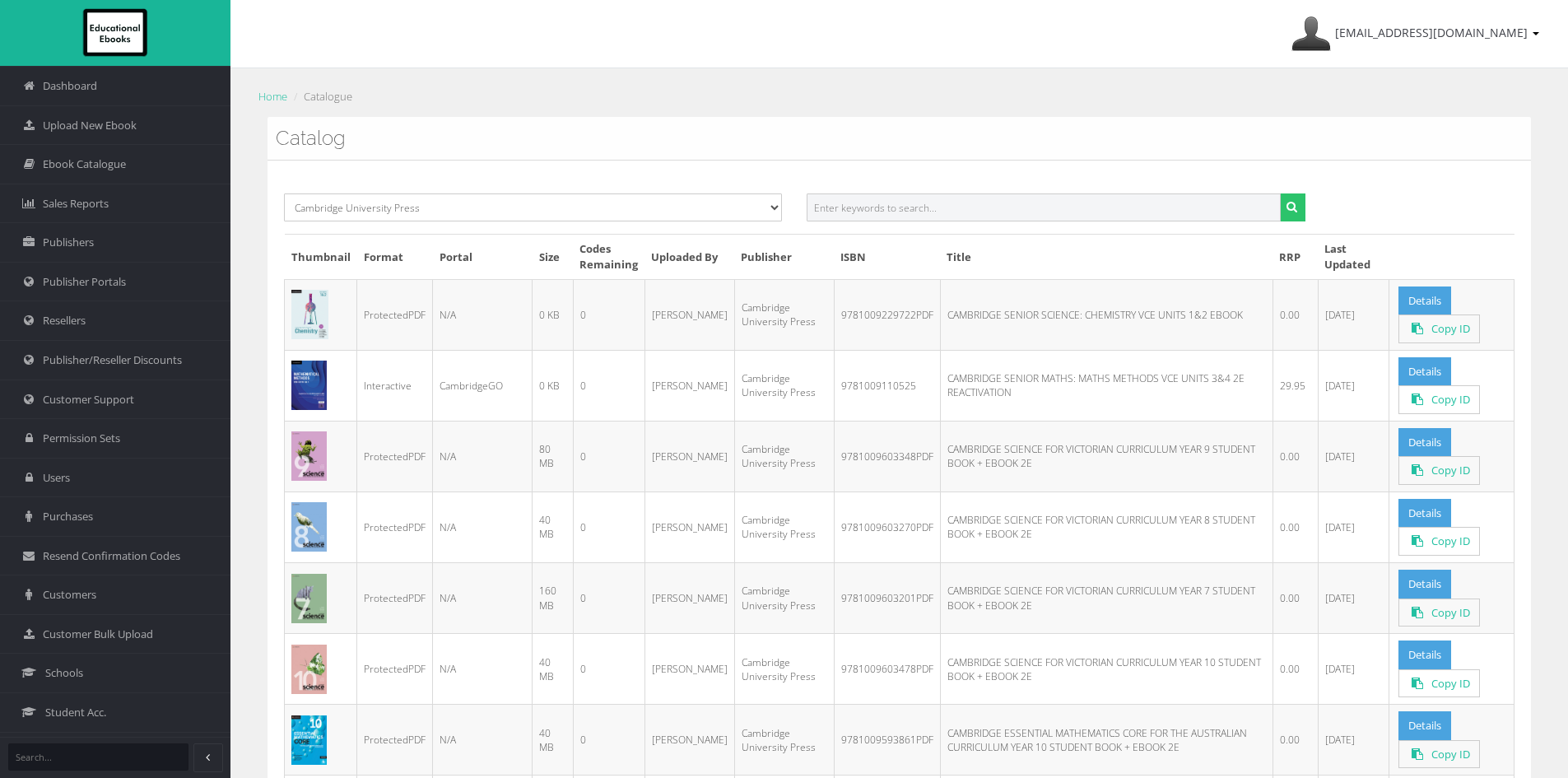
click at [915, 214] on input "text" at bounding box center [1044, 207] width 474 height 28
paste input "9781009510684PDF"
type input "9781009510684"
click at [1280, 193] on button "submit" at bounding box center [1292, 207] width 26 height 28
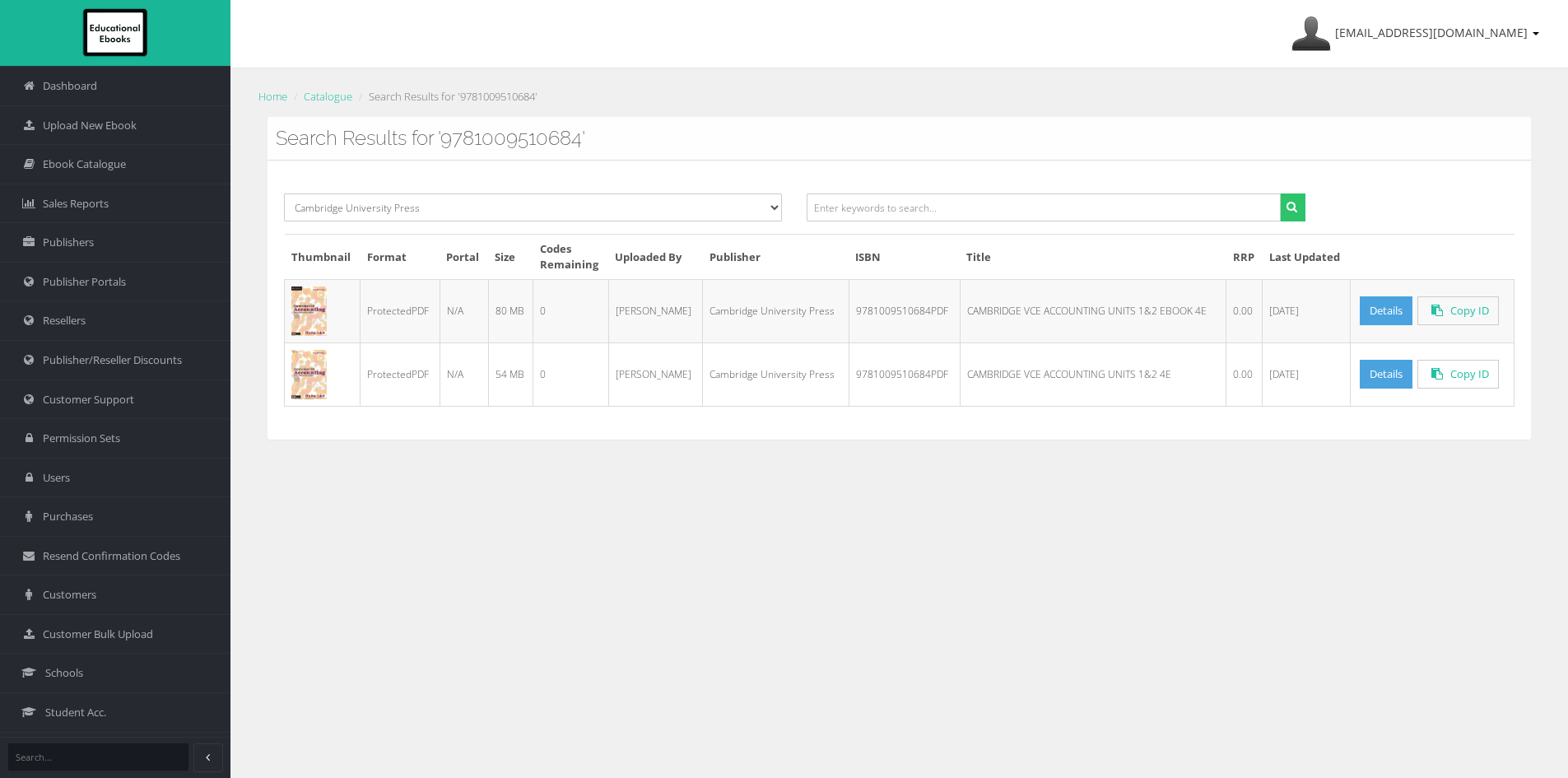
drag, startPoint x: 495, startPoint y: 308, endPoint x: 534, endPoint y: 308, distance: 39.0
click at [534, 308] on tr "ProtectedPDF N/A 80 MB 0 [PERSON_NAME] Cambridge University Press 9781009510684…" at bounding box center [899, 310] width 1230 height 63
click at [1105, 306] on td "CAMBRIDGE VCE ACCOUNTING UNITS 1&2 EBOOK 4E" at bounding box center [1093, 310] width 266 height 63
drag, startPoint x: 528, startPoint y: 306, endPoint x: 562, endPoint y: 306, distance: 34.0
click at [562, 306] on tr "ProtectedPDF N/A 80 MB 0 Ayesha Desai Cambridge University Press 9781009510684P…" at bounding box center [899, 310] width 1230 height 63
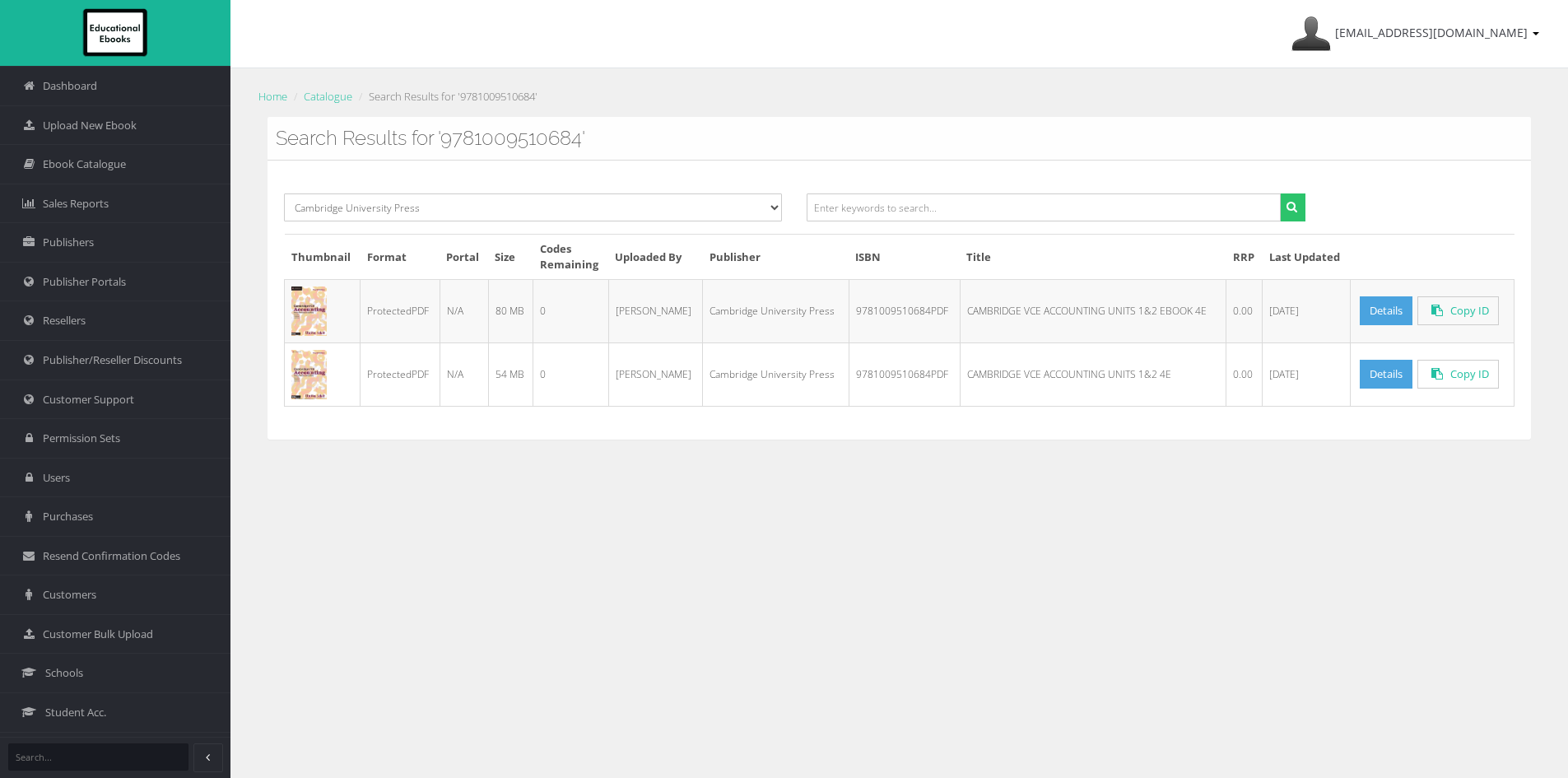
click at [513, 307] on td "80 MB" at bounding box center [510, 310] width 45 height 63
click at [1305, 306] on td "[DATE]" at bounding box center [1306, 310] width 88 height 63
click at [1375, 310] on link "Details" at bounding box center [1385, 311] width 53 height 28
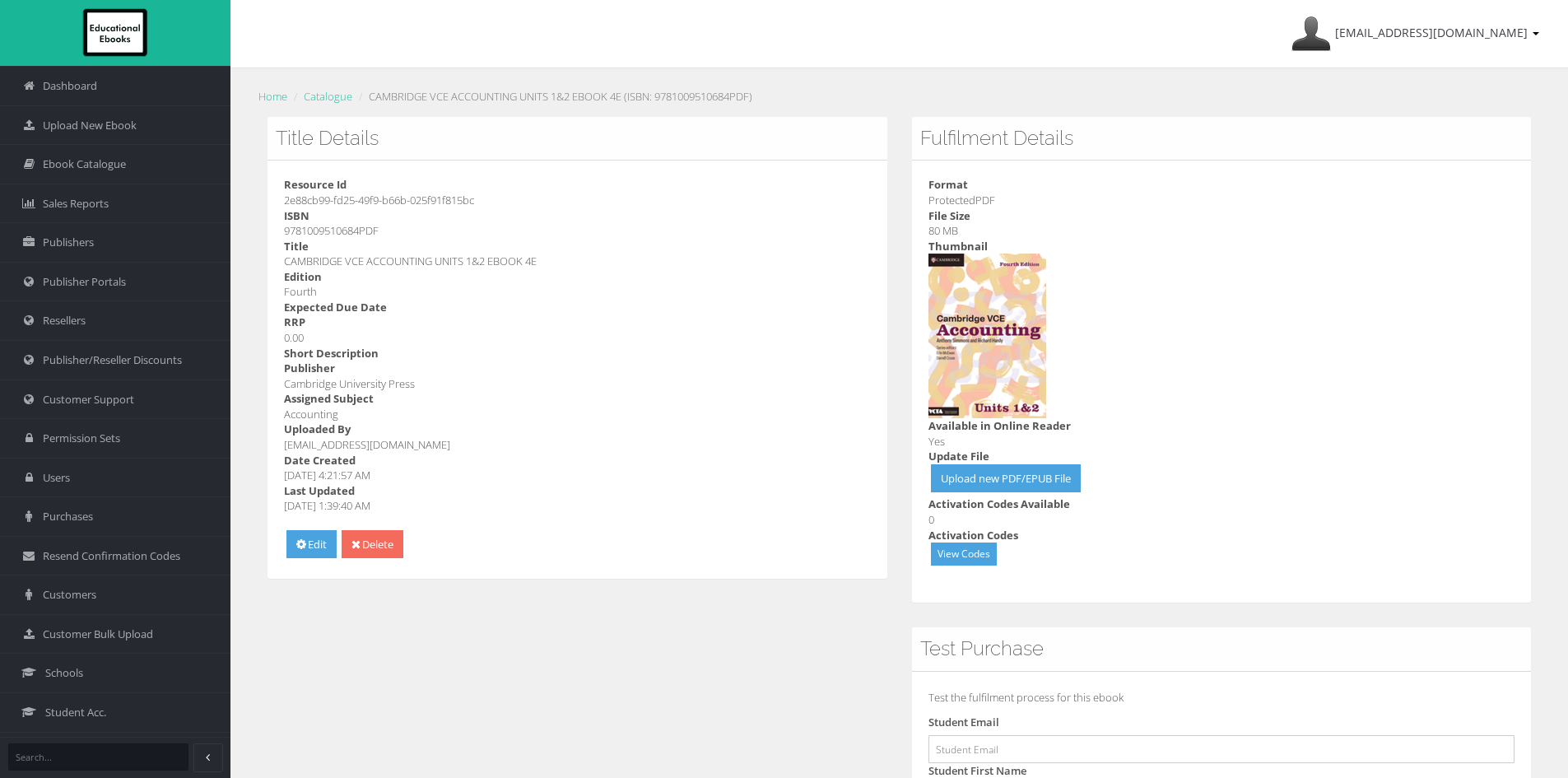
click at [385, 535] on link "Delete" at bounding box center [372, 544] width 61 height 28
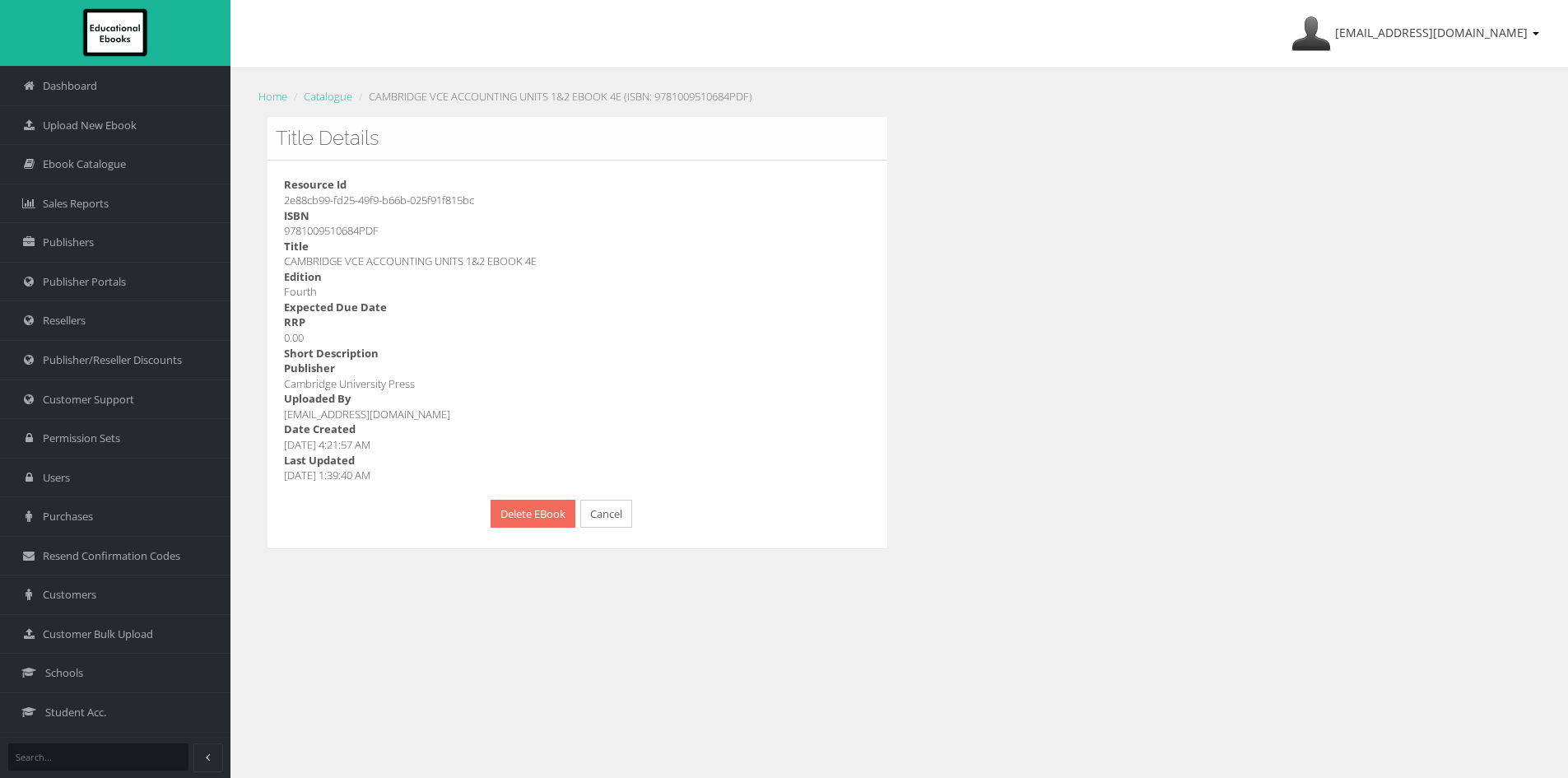
click at [534, 523] on button "Delete EBook" at bounding box center [532, 514] width 85 height 28
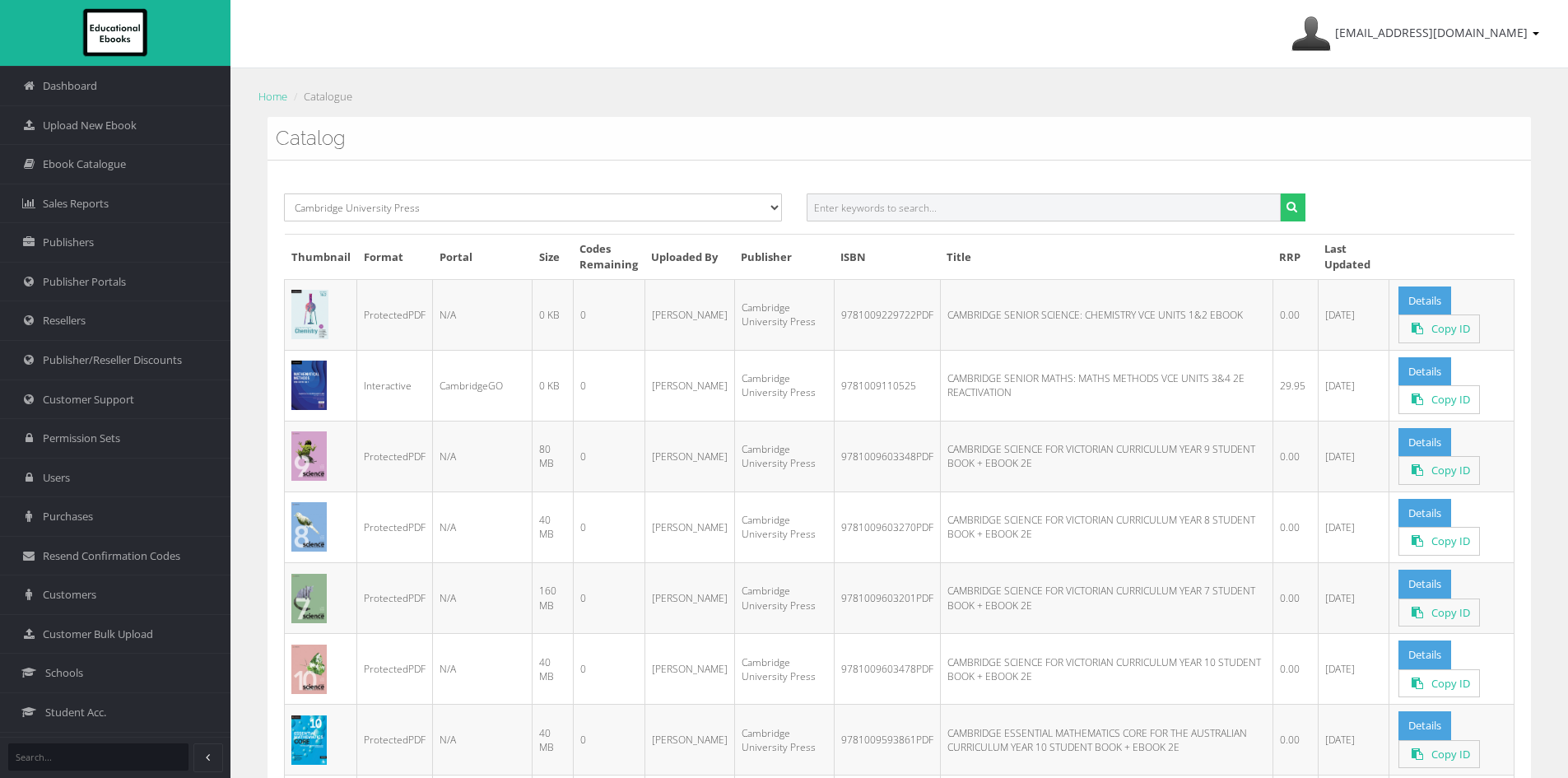
click at [906, 201] on input "text" at bounding box center [1044, 207] width 474 height 28
paste input "9781009510684PDF"
type input "9781009510684"
click at [1280, 193] on button "submit" at bounding box center [1292, 207] width 26 height 28
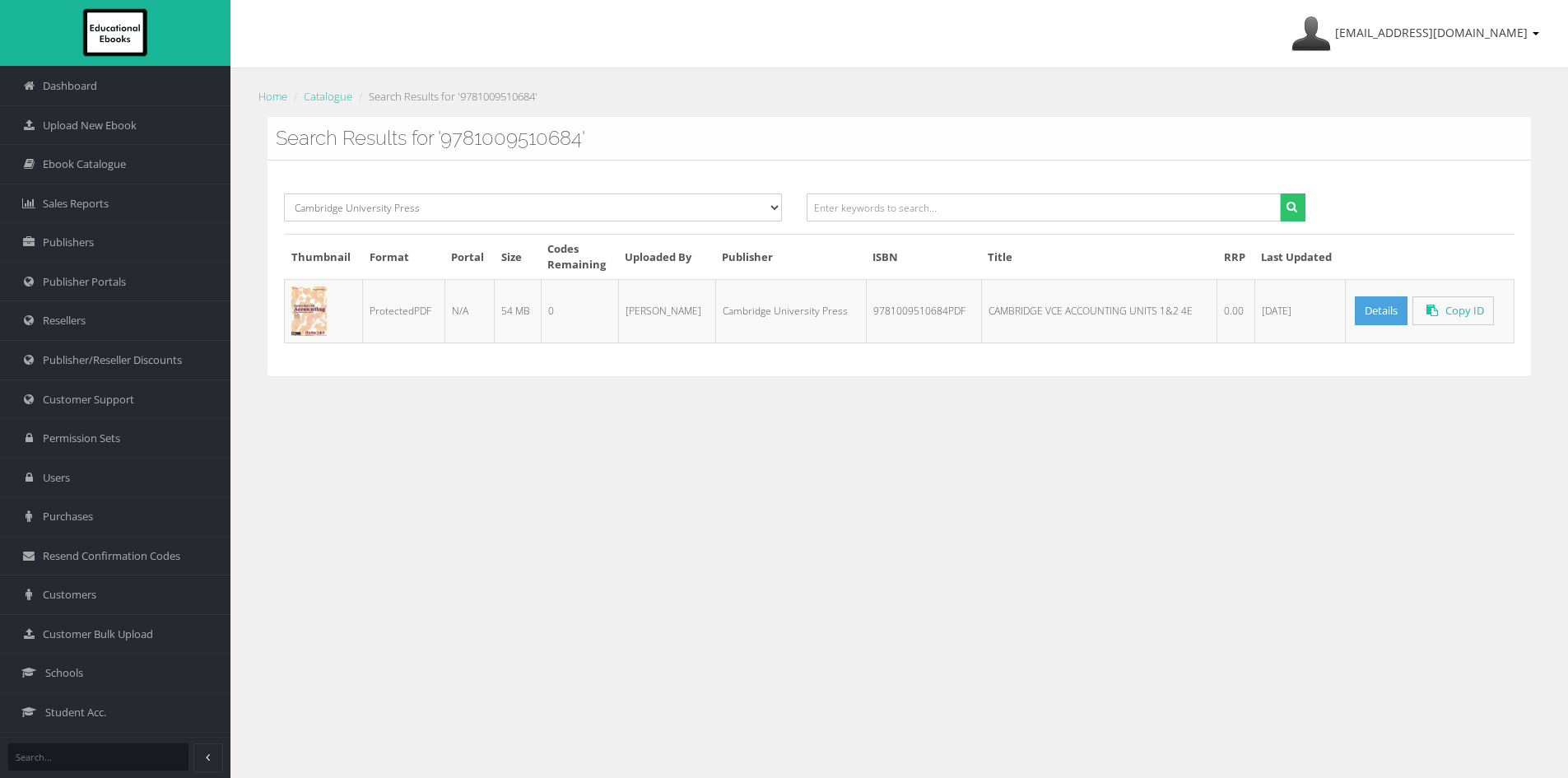
click at [1198, 474] on div "[EMAIL_ADDRESS][DOMAIN_NAME] My Account Sign Out Home Catalogue Search Results …" at bounding box center [899, 467] width 1337 height 935
click at [950, 202] on input "text" at bounding box center [1044, 207] width 474 height 28
paste input "9781009510813PDF"
type input "9781009510813"
click at [1280, 193] on button "submit" at bounding box center [1292, 207] width 26 height 28
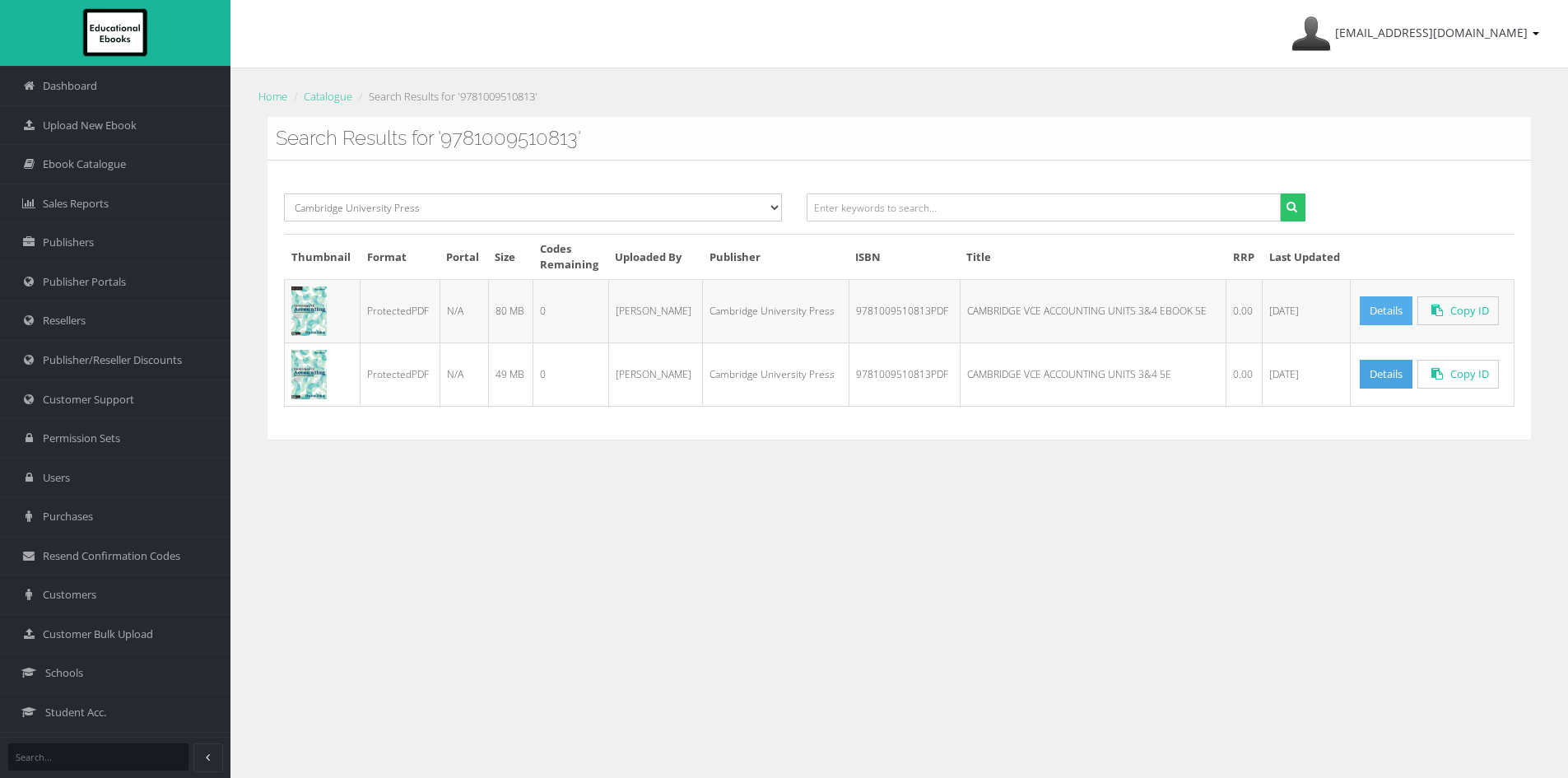
click at [1368, 301] on link "Details" at bounding box center [1385, 311] width 53 height 28
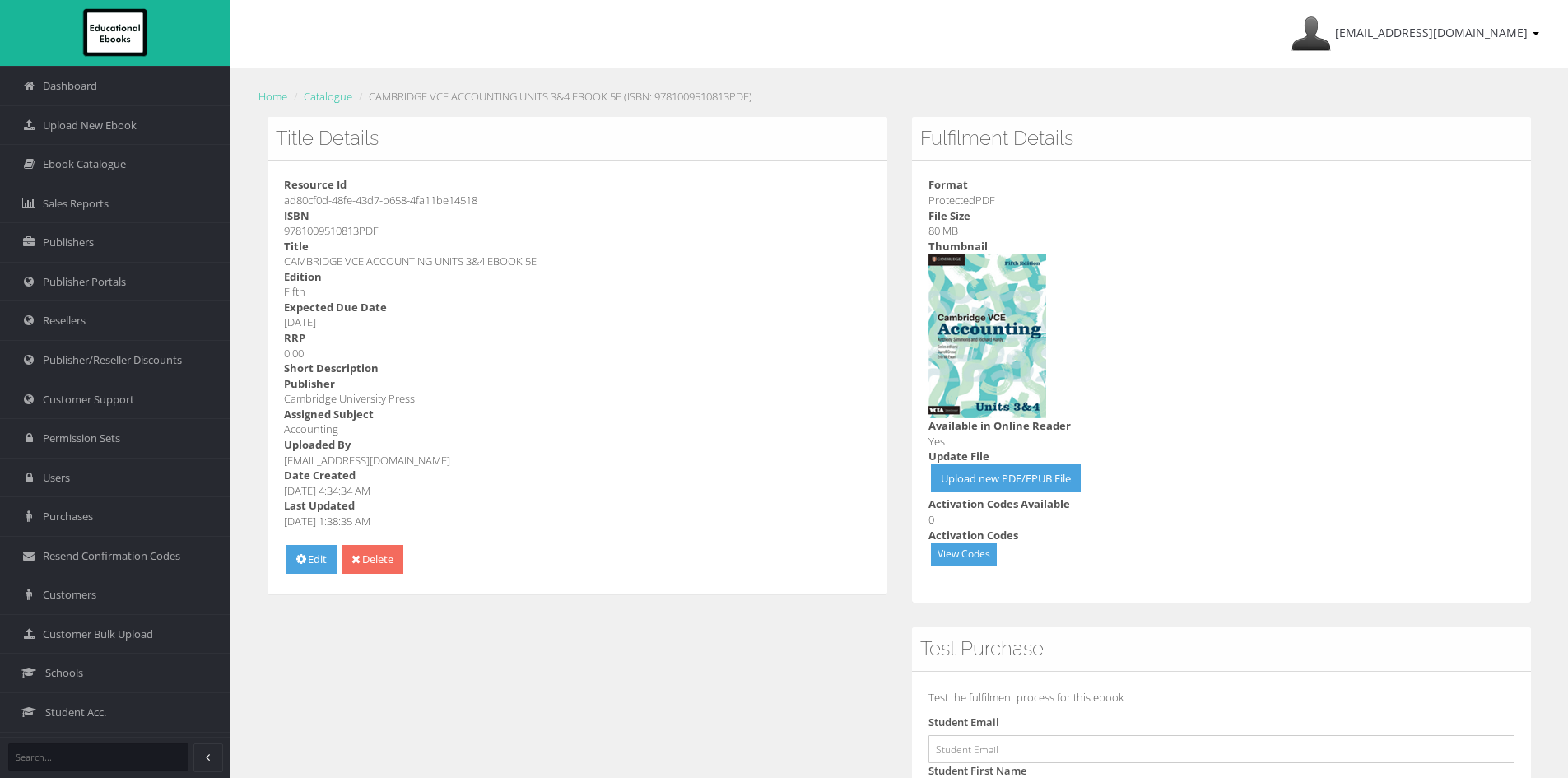
click at [397, 567] on link "Delete" at bounding box center [372, 559] width 61 height 28
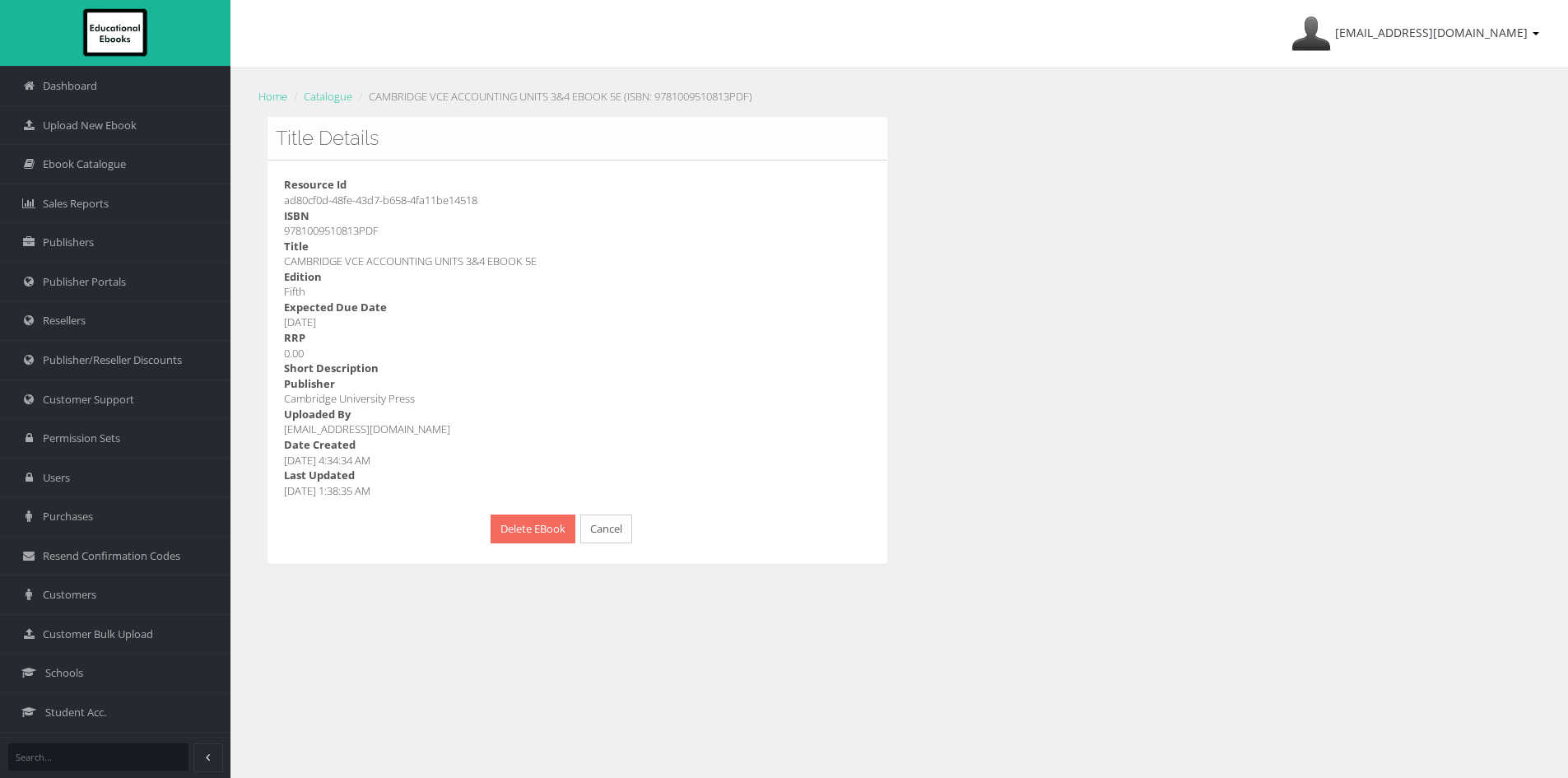
click at [530, 530] on button "Delete EBook" at bounding box center [532, 529] width 85 height 28
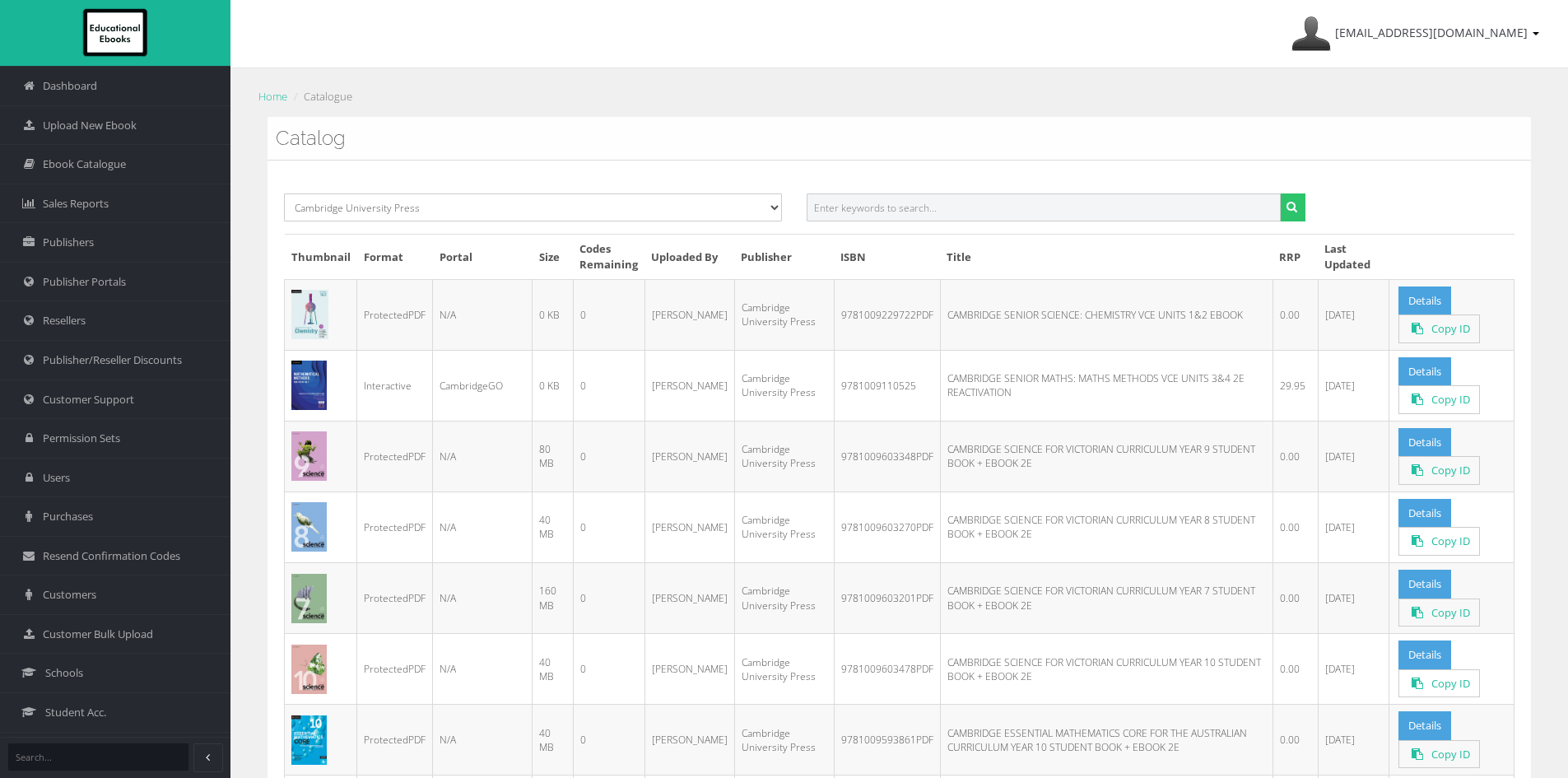
click at [941, 199] on input "text" at bounding box center [1044, 207] width 474 height 28
paste input "9781009510813PDF"
type input "9781009510813"
click at [1297, 207] on button "submit" at bounding box center [1292, 207] width 26 height 28
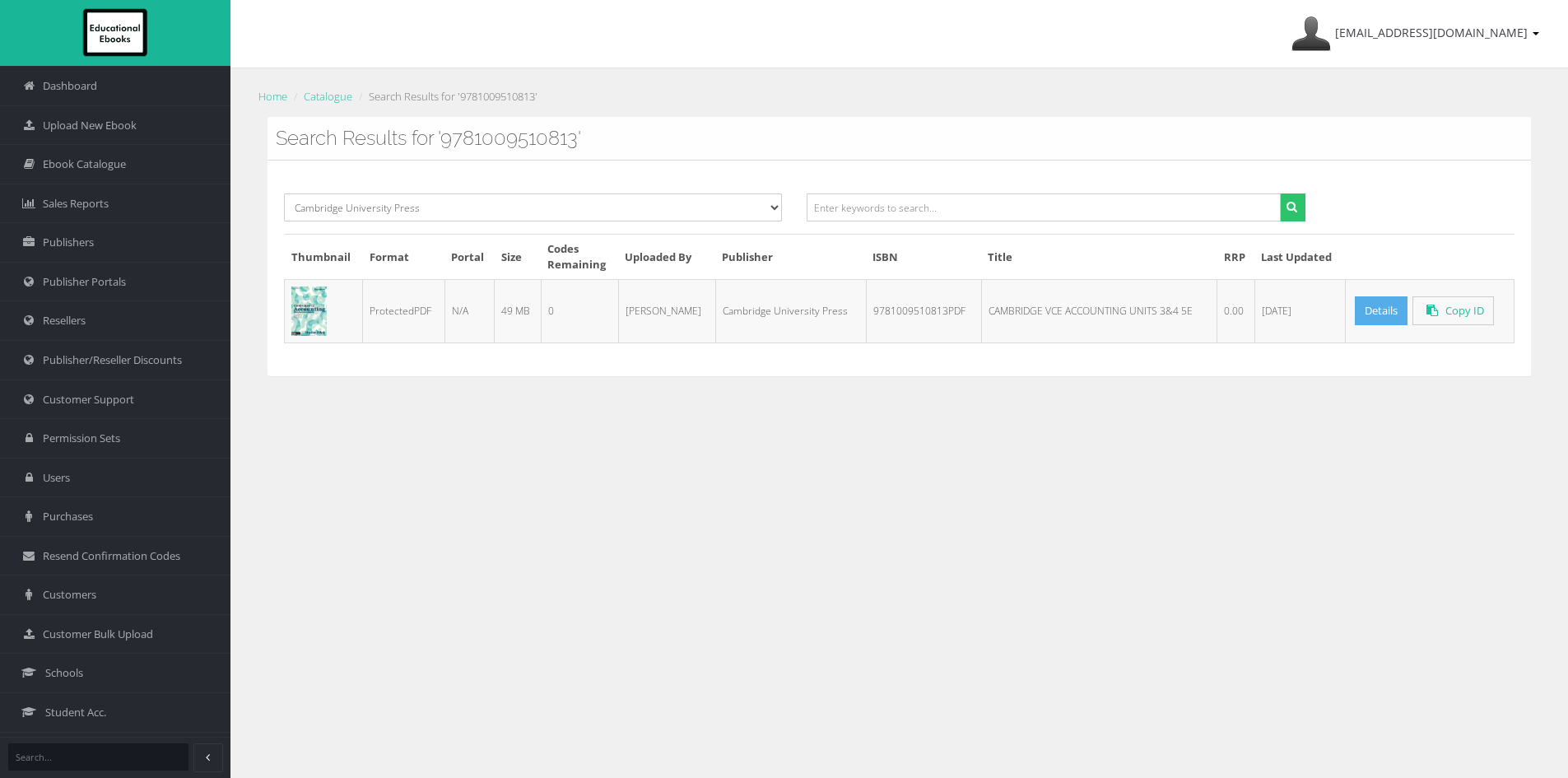
click at [1384, 307] on link "Details" at bounding box center [1381, 311] width 53 height 28
click at [908, 312] on td "9781009510813PDF" at bounding box center [922, 310] width 115 height 63
click at [986, 214] on input "text" at bounding box center [1044, 207] width 474 height 28
paste input "9781009229579PDF"
type input "9781009229579"
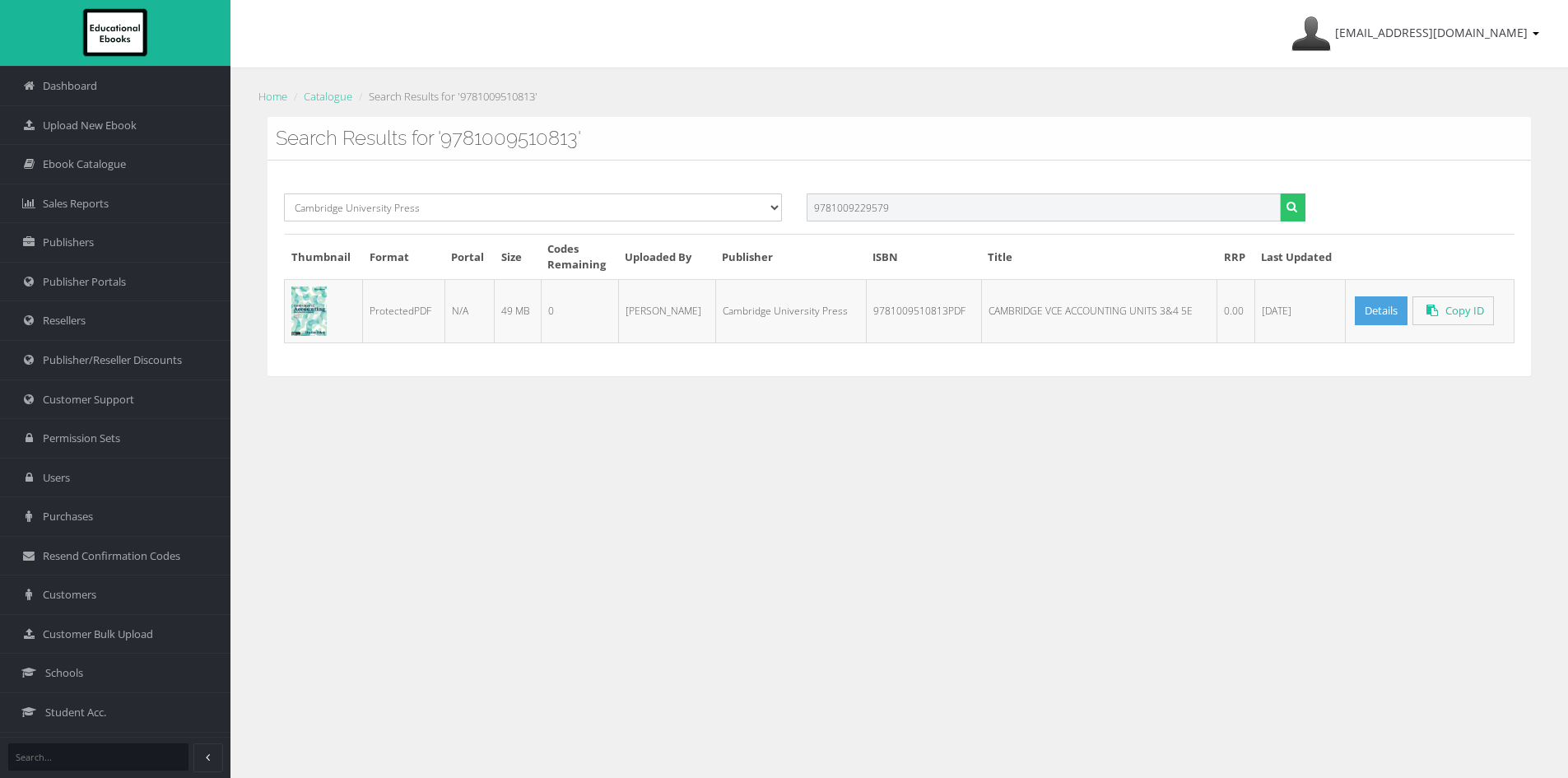
click at [1280, 193] on button "submit" at bounding box center [1292, 207] width 26 height 28
click at [920, 204] on input "text" at bounding box center [1044, 207] width 474 height 28
paste input "9781009229555PDF"
type input "9781009229555"
click at [1280, 193] on button "submit" at bounding box center [1292, 207] width 26 height 28
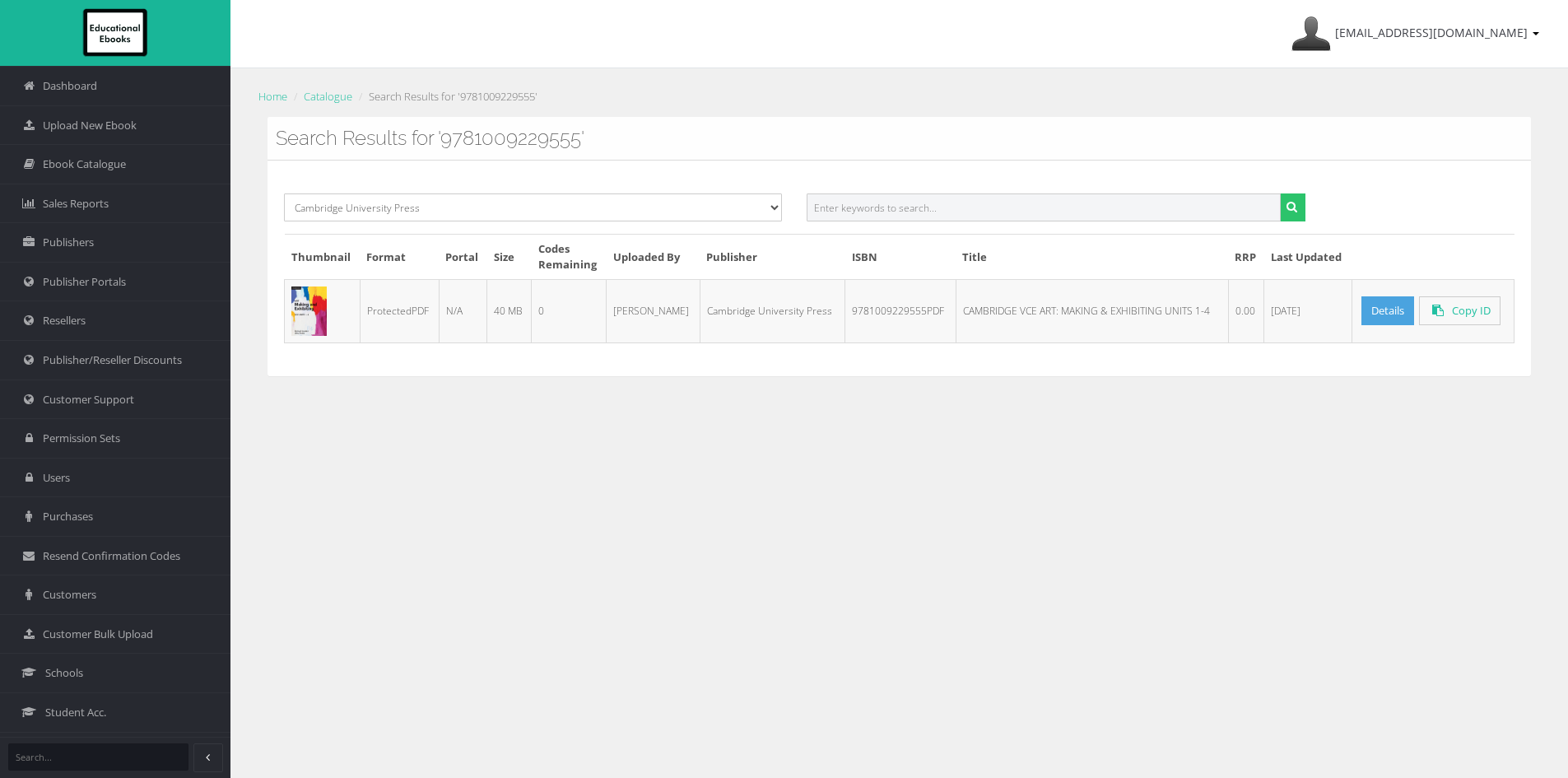
drag, startPoint x: 852, startPoint y: 214, endPoint x: 862, endPoint y: 208, distance: 11.7
click at [856, 212] on input "text" at bounding box center [1044, 207] width 474 height 28
paste input "9781009202572PDF"
type input "9781009202572"
click at [1280, 193] on button "submit" at bounding box center [1292, 207] width 26 height 28
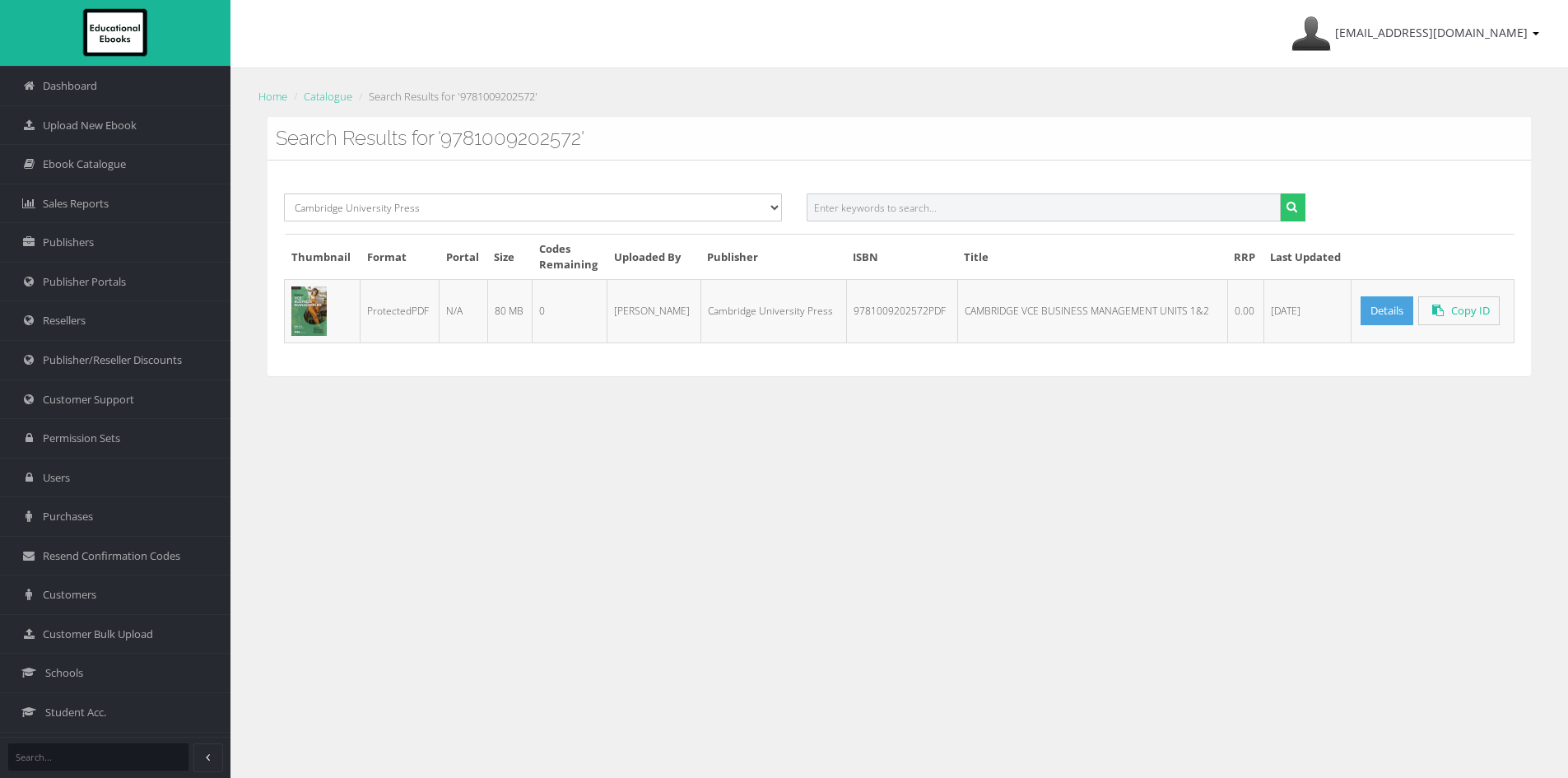
click at [887, 208] on input "text" at bounding box center [1044, 207] width 474 height 28
paste input "9781009202602PDF"
type input "9781009202602"
click at [1280, 193] on button "submit" at bounding box center [1292, 207] width 26 height 28
click at [917, 200] on input "text" at bounding box center [1044, 207] width 474 height 28
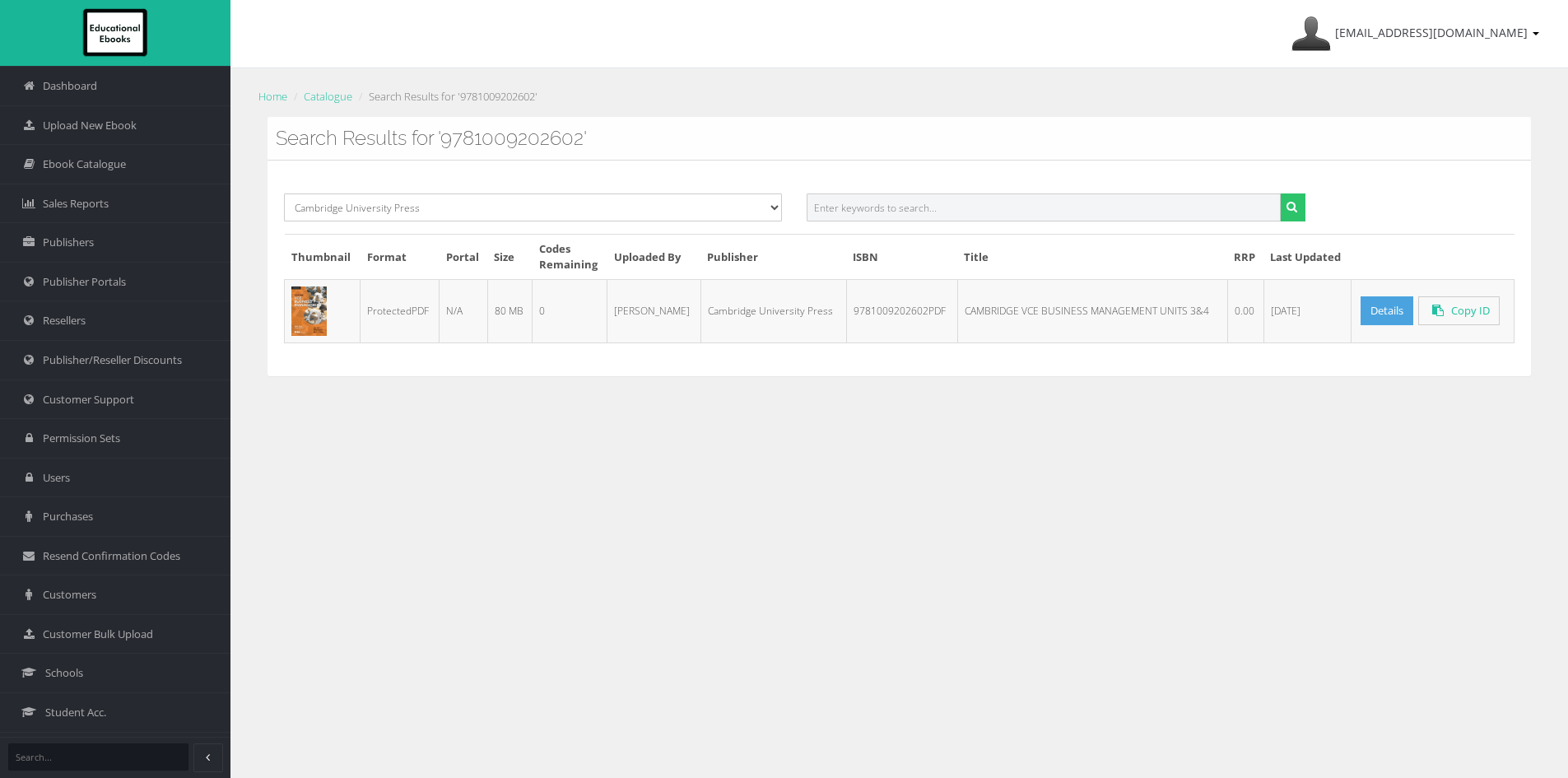
paste input "9781009339995PDF"
type input "9781009339995"
click at [1280, 193] on button "submit" at bounding box center [1292, 207] width 26 height 28
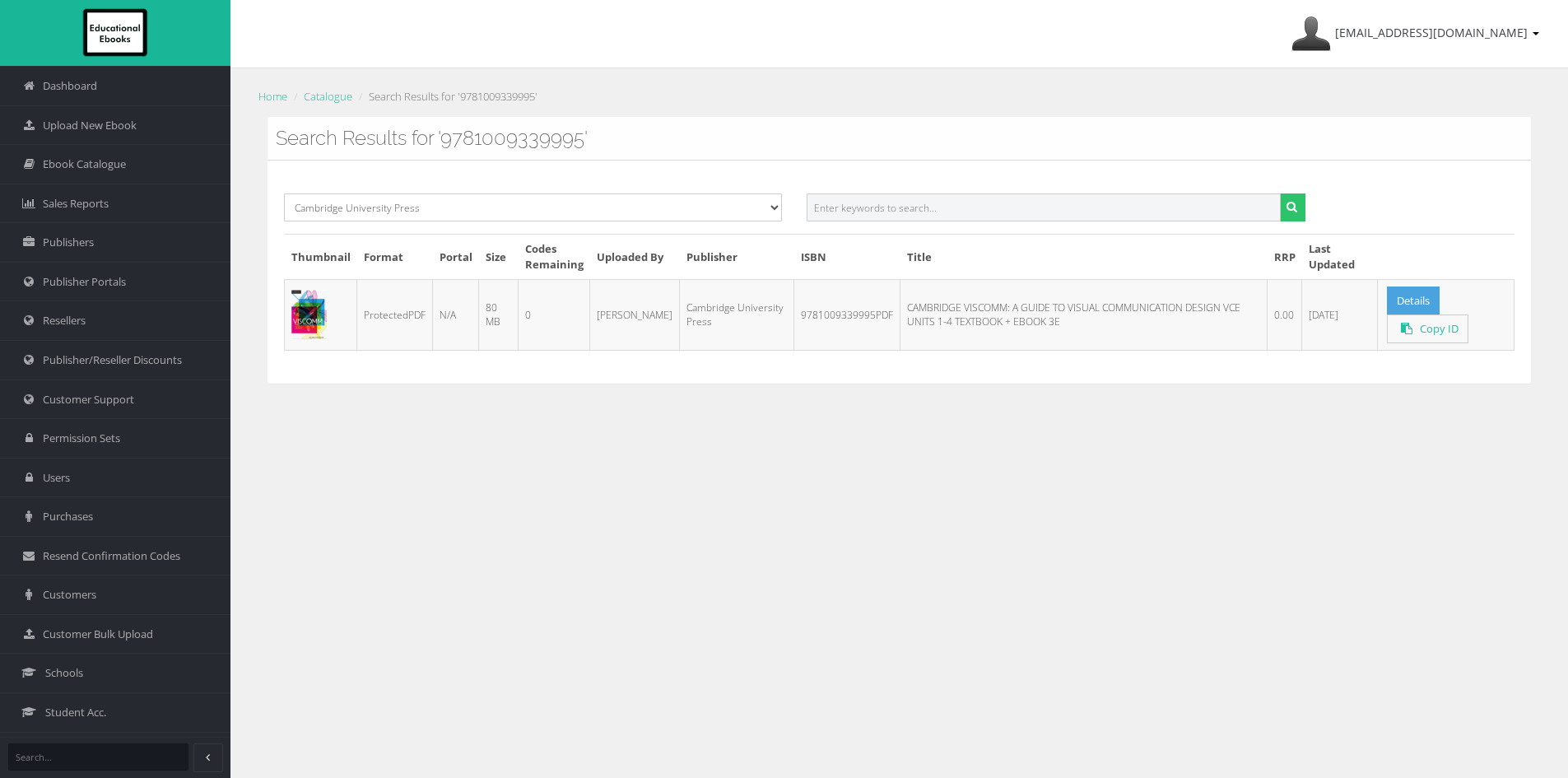
click at [942, 215] on input "text" at bounding box center [1044, 207] width 474 height 28
paste input "9781108400497PDF"
type input "9781108400497"
click at [1305, 201] on div "9781108400497" at bounding box center [1055, 213] width 523 height 40
click at [1296, 206] on button "submit" at bounding box center [1292, 207] width 26 height 28
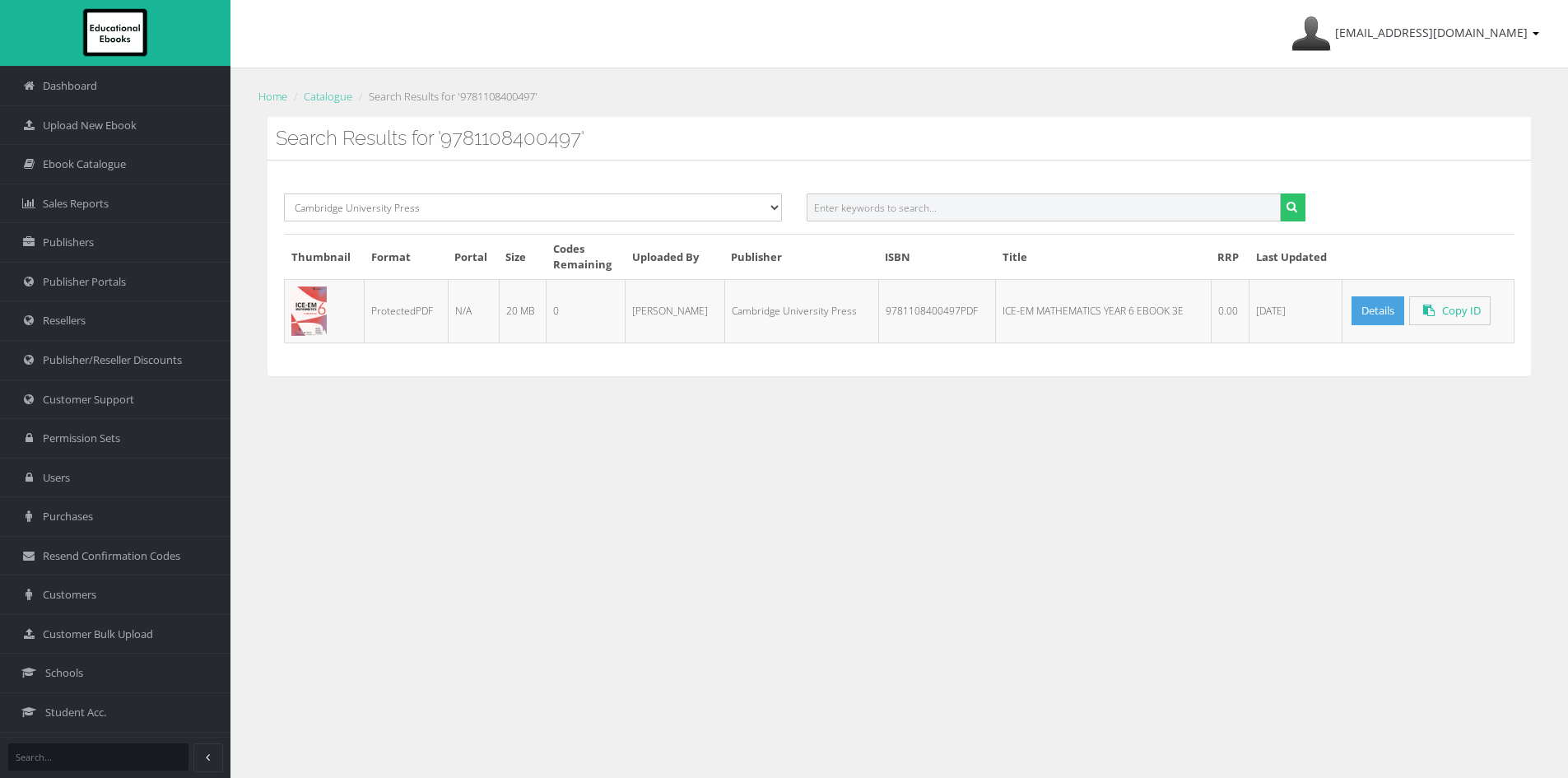
click at [960, 220] on input "text" at bounding box center [1044, 207] width 474 height 28
paste input "9780648079330"
type input "9780648079330"
click at [1280, 193] on button "submit" at bounding box center [1292, 207] width 26 height 28
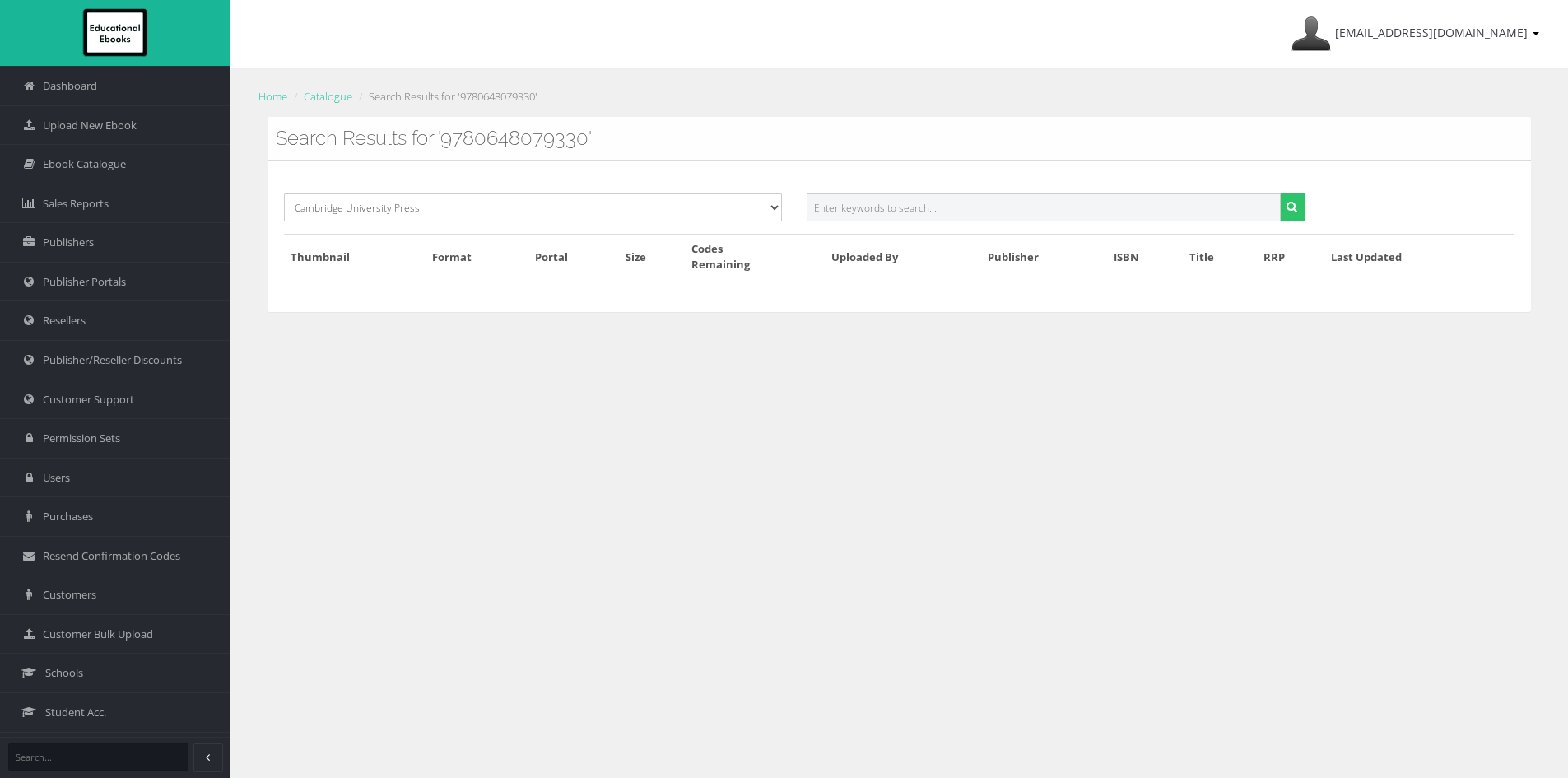
click at [877, 205] on input "text" at bounding box center [1044, 207] width 474 height 28
paste input "8780645154115PDF"
type input "8780645154115"
click at [1280, 193] on button "submit" at bounding box center [1292, 207] width 26 height 28
click at [881, 201] on input "text" at bounding box center [1044, 207] width 474 height 28
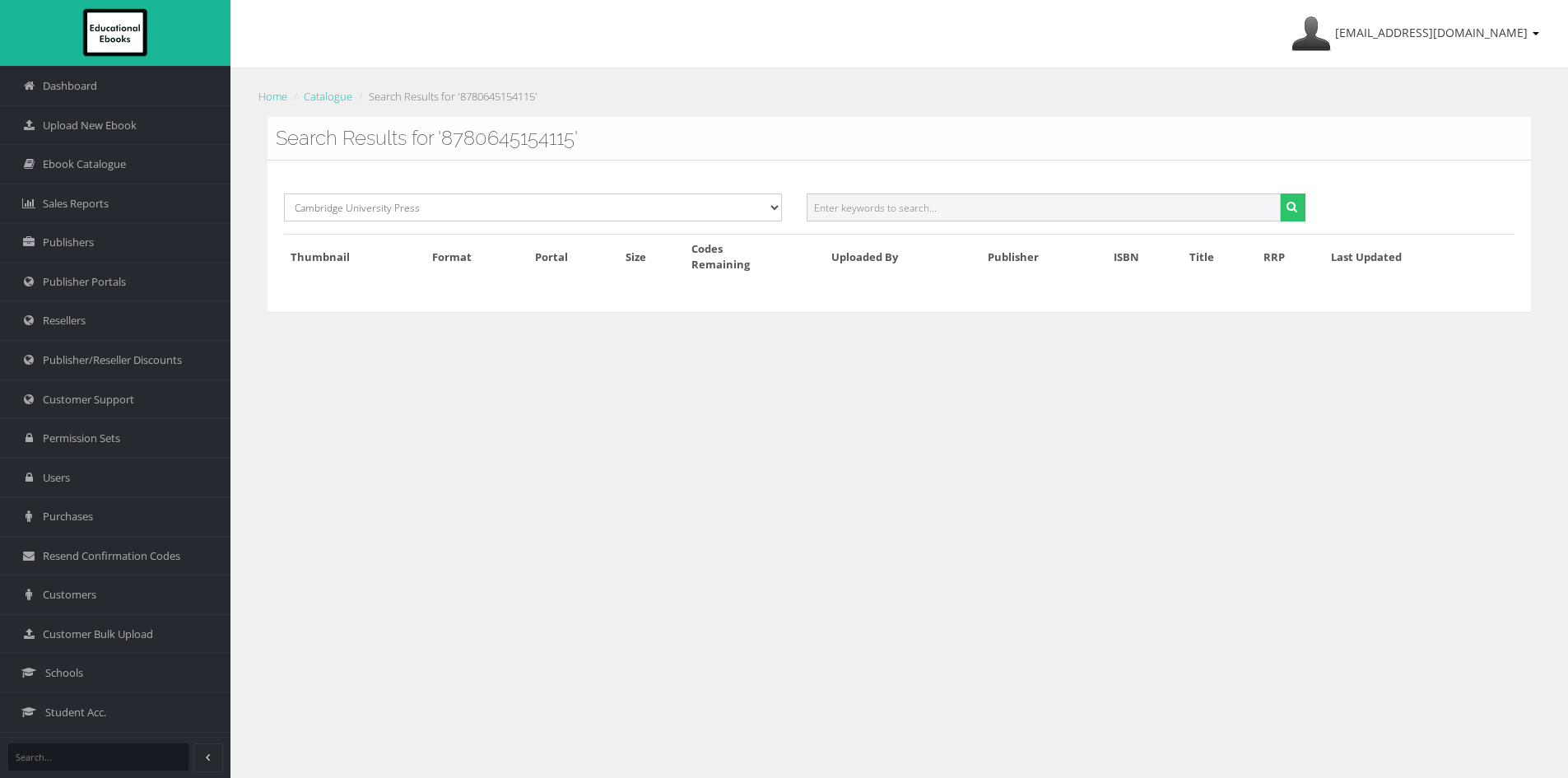
paste input "ISSUES OF SUSTAINABILITY VCE UNITS 3&4 5E PRINT + EBOOK"
drag, startPoint x: 1026, startPoint y: 203, endPoint x: 1466, endPoint y: 246, distance: 442.1
click at [1463, 246] on div "Select Publisher Resources for English Academic Learning (REAL) ATAR Notes Smar…" at bounding box center [898, 235] width 1263 height 150
type input "ISSUES OF SUSTAINABILITY VCE UNITS 3&4 5E"
click at [1280, 193] on button "submit" at bounding box center [1292, 207] width 26 height 28
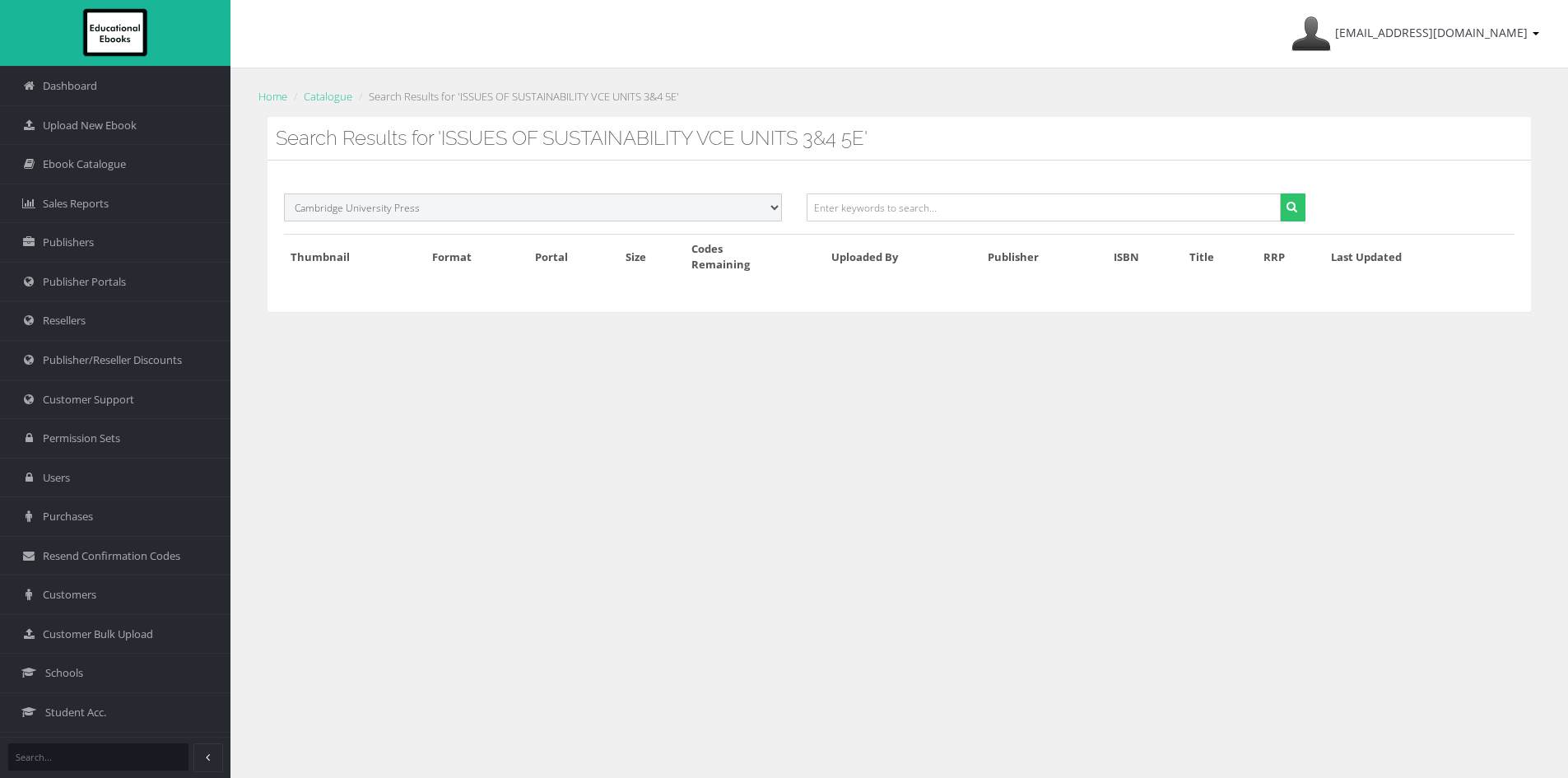
click at [735, 201] on select "Select Publisher Resources for English Academic Learning (REAL) ATAR Notes Smar…" at bounding box center [532, 207] width 498 height 28
select select
click at [284, 193] on select "Select Publisher Resources for English Academic Learning (REAL) ATAR Notes Smar…" at bounding box center [532, 207] width 498 height 28
click at [865, 206] on input "text" at bounding box center [1044, 207] width 474 height 28
click at [931, 195] on input "text" at bounding box center [1044, 207] width 474 height 28
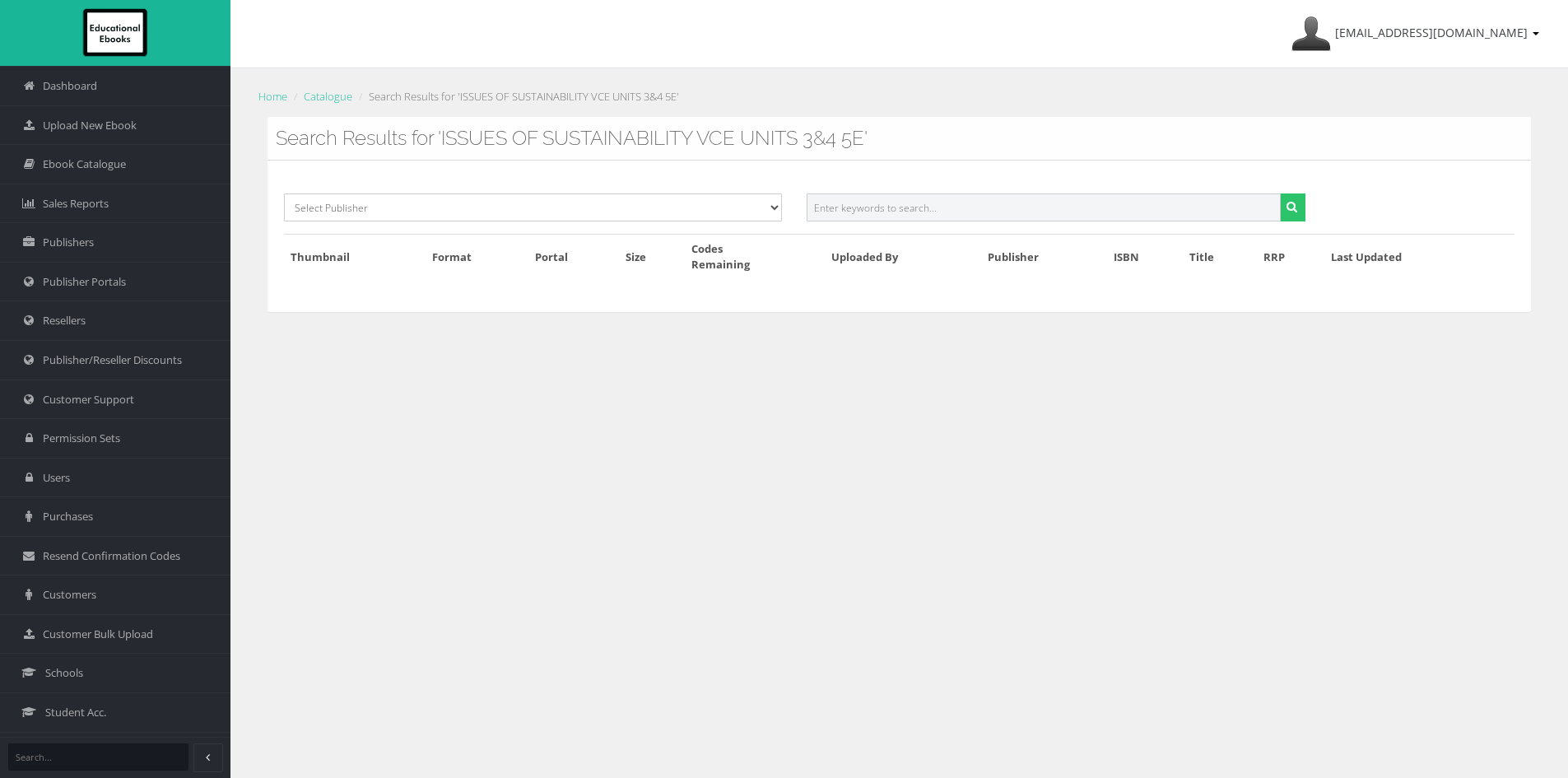
paste input "9780648079330"
type input "9780648079330"
click at [1280, 193] on button "submit" at bounding box center [1292, 207] width 26 height 28
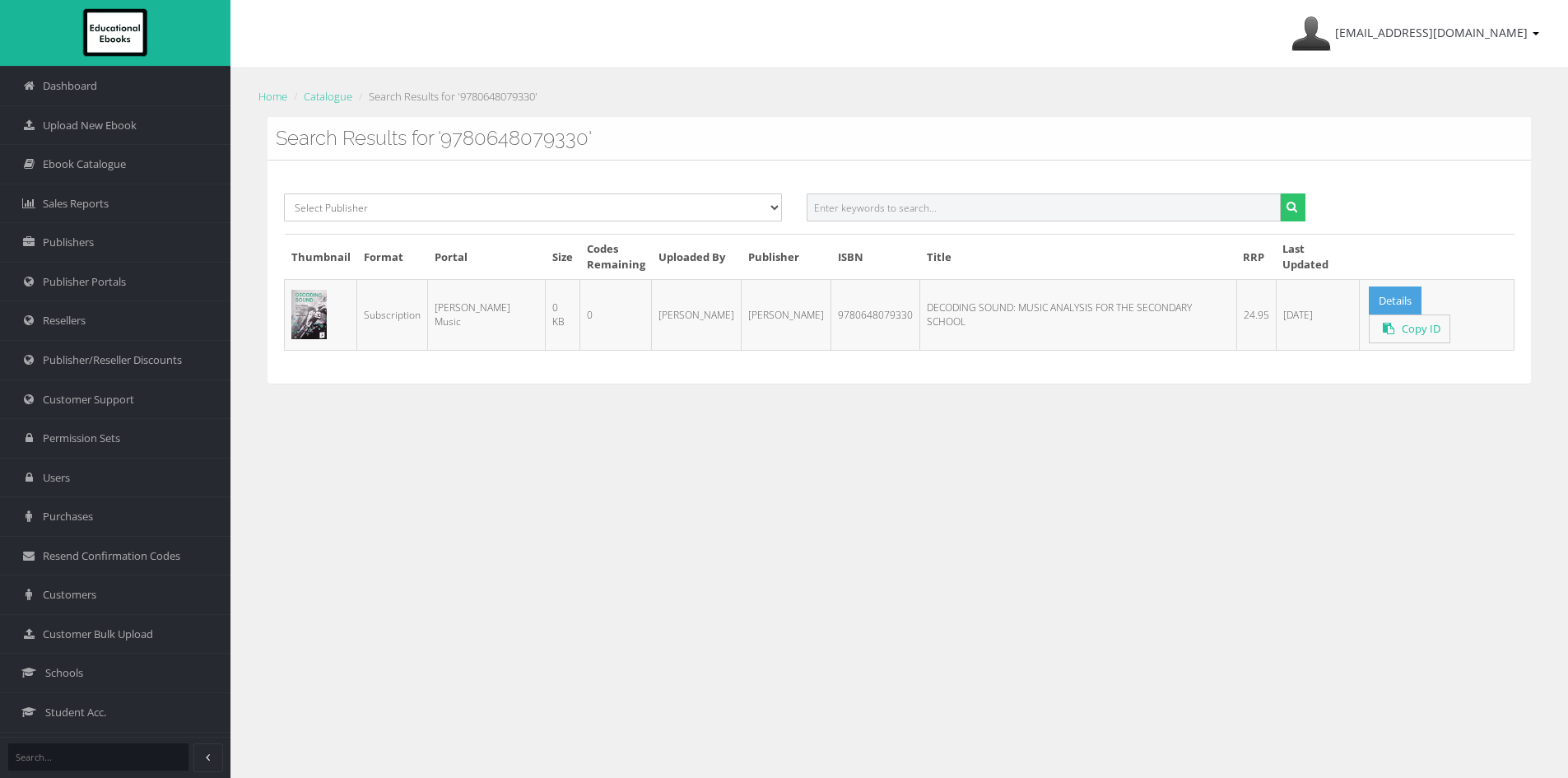
click at [973, 210] on input "text" at bounding box center [1044, 207] width 474 height 28
paste input "8780645154115PDF"
type input "8780645154115"
click at [1280, 193] on button "submit" at bounding box center [1292, 207] width 26 height 28
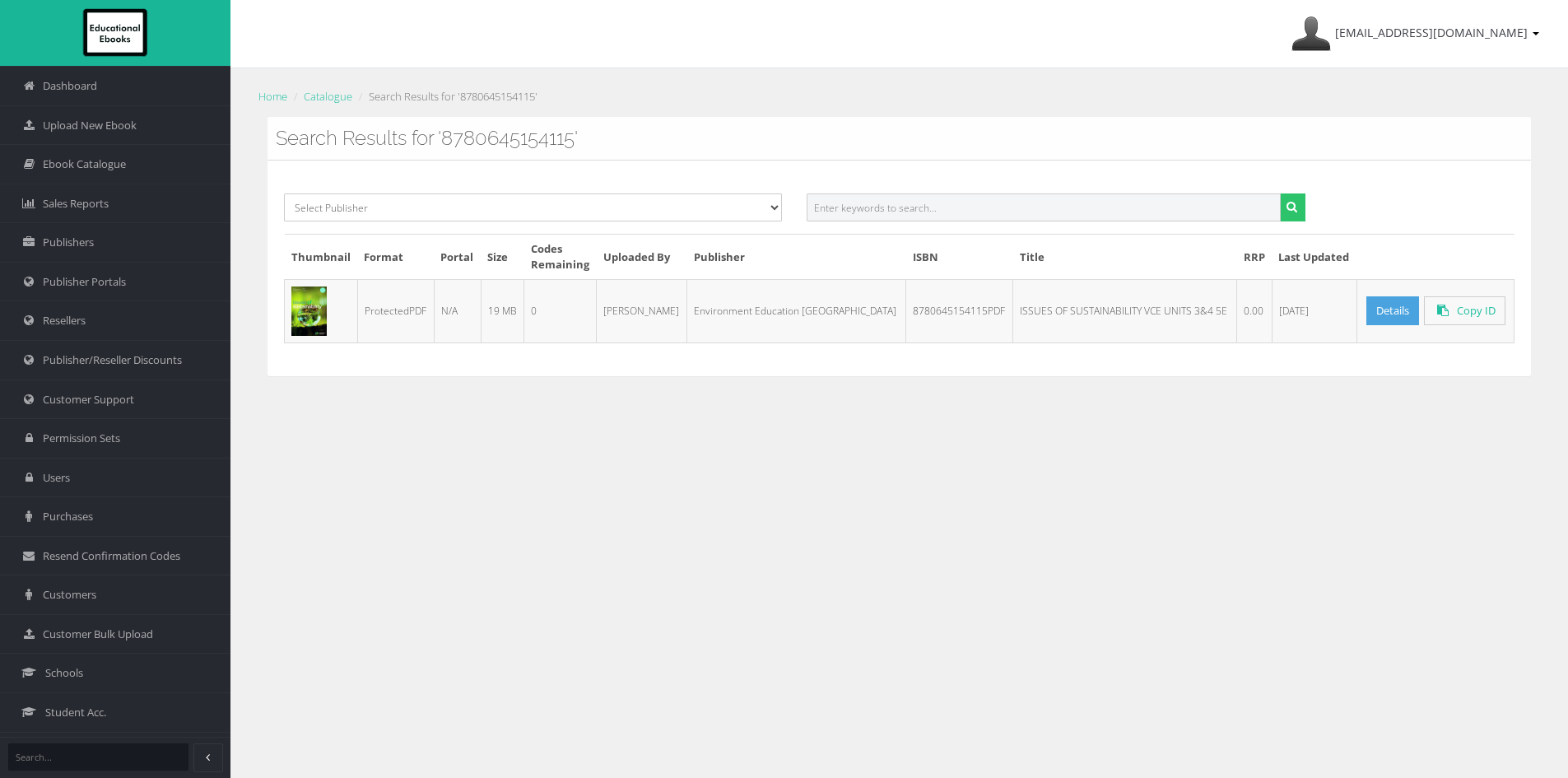
click at [874, 200] on input "text" at bounding box center [1044, 207] width 474 height 28
paste input "8780645154115PDF 8780645154108PDF"
type input "8780645154115PDF 8780645154108PDF"
paste input "text"
paste input "8780645154115PDF 8780645154108PDF"
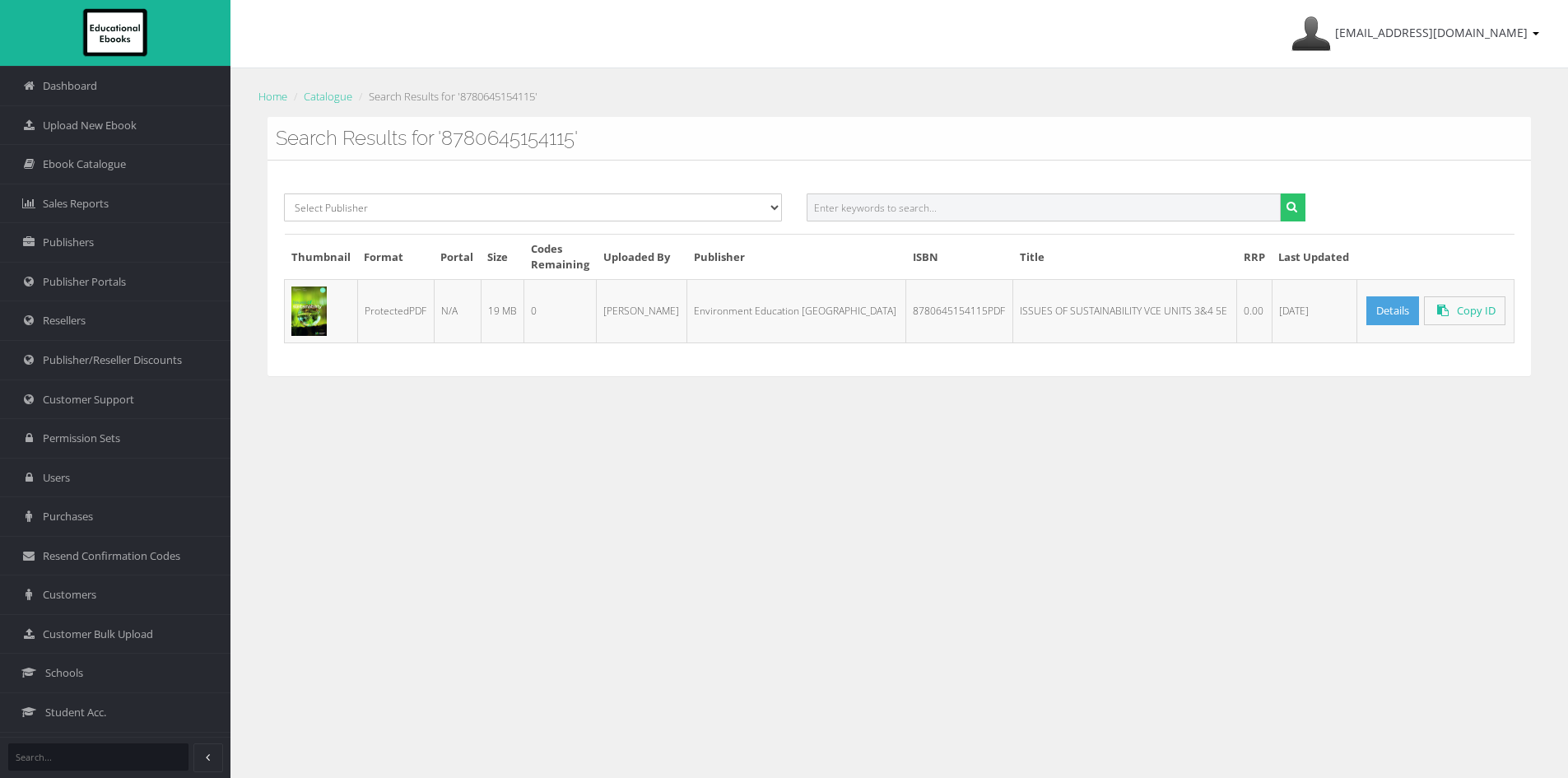
type input "8780645154115PDF 8780645154108PDF"
click at [875, 212] on input "text" at bounding box center [1044, 207] width 474 height 28
paste input "8780645154108PDF"
type input "8780645154108"
click at [1280, 193] on button "submit" at bounding box center [1292, 207] width 26 height 28
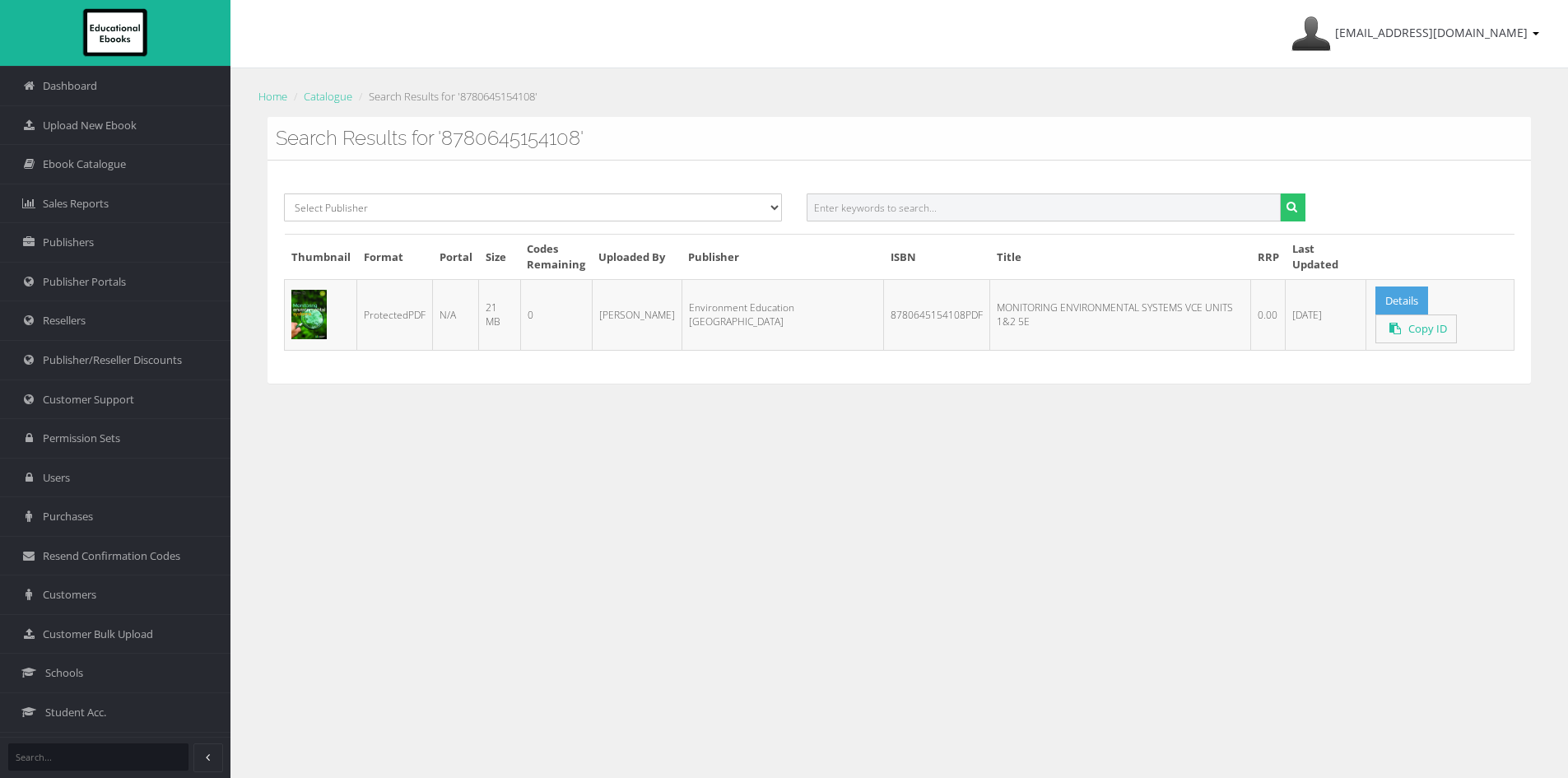
click at [881, 202] on input "text" at bounding box center [1044, 207] width 474 height 28
paste input "7780645154108"
type input "7780645154108"
click at [1280, 193] on button "submit" at bounding box center [1292, 207] width 26 height 28
click at [920, 199] on input "text" at bounding box center [1044, 207] width 474 height 28
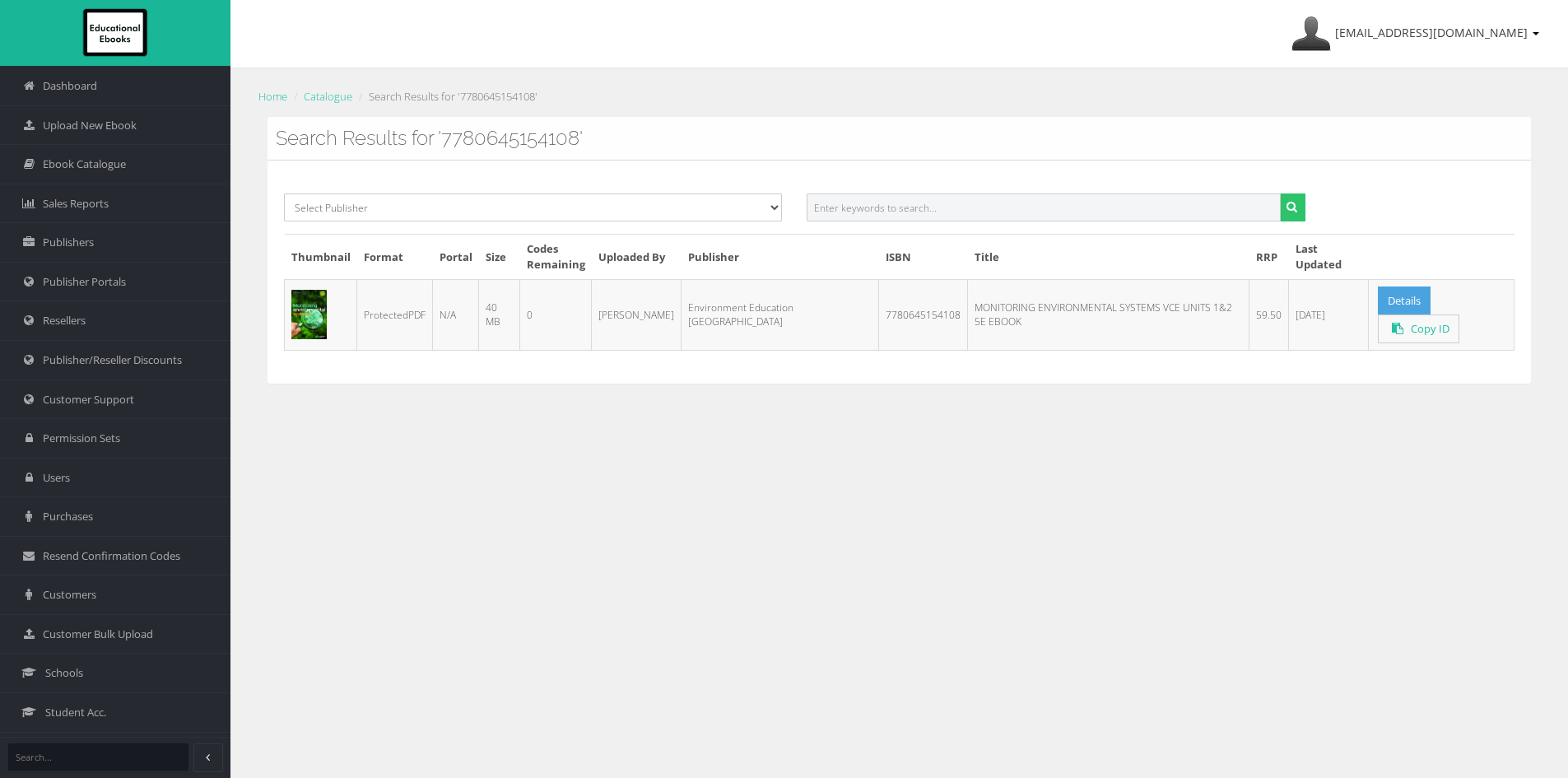
paste input "9781876703691"
type input "9781876703691"
click at [1280, 193] on button "submit" at bounding box center [1292, 207] width 26 height 28
click at [934, 211] on input "text" at bounding box center [1044, 207] width 474 height 28
paste input "9781876703707"
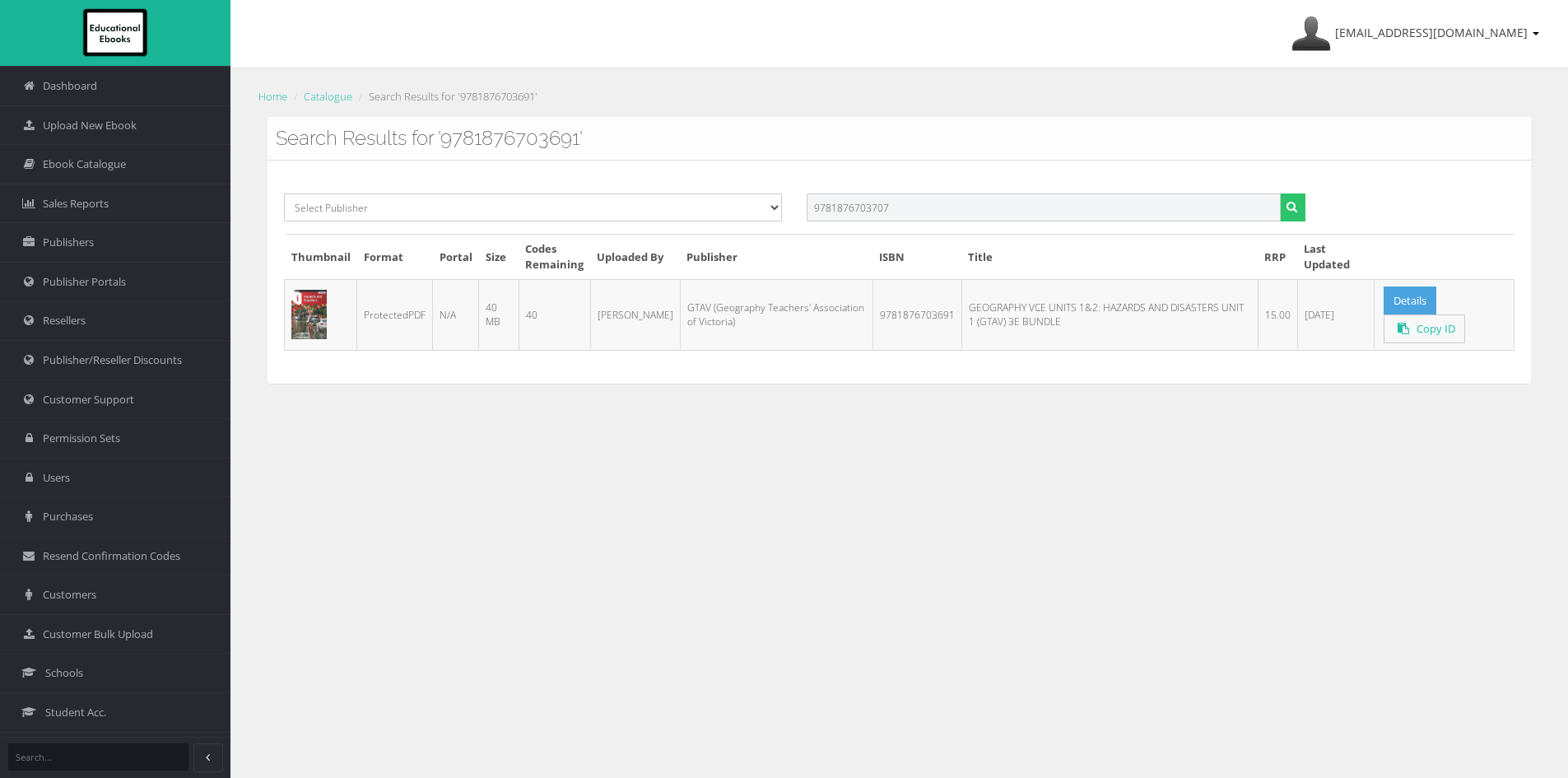
type input "9781876703707"
click at [1280, 193] on button "submit" at bounding box center [1292, 207] width 26 height 28
click at [790, 293] on td "GTAV (Geography Teachers' Association of Victoria)" at bounding box center [786, 313] width 211 height 70
click at [893, 204] on input "text" at bounding box center [1044, 207] width 474 height 28
paste input "9781876703073PDF"
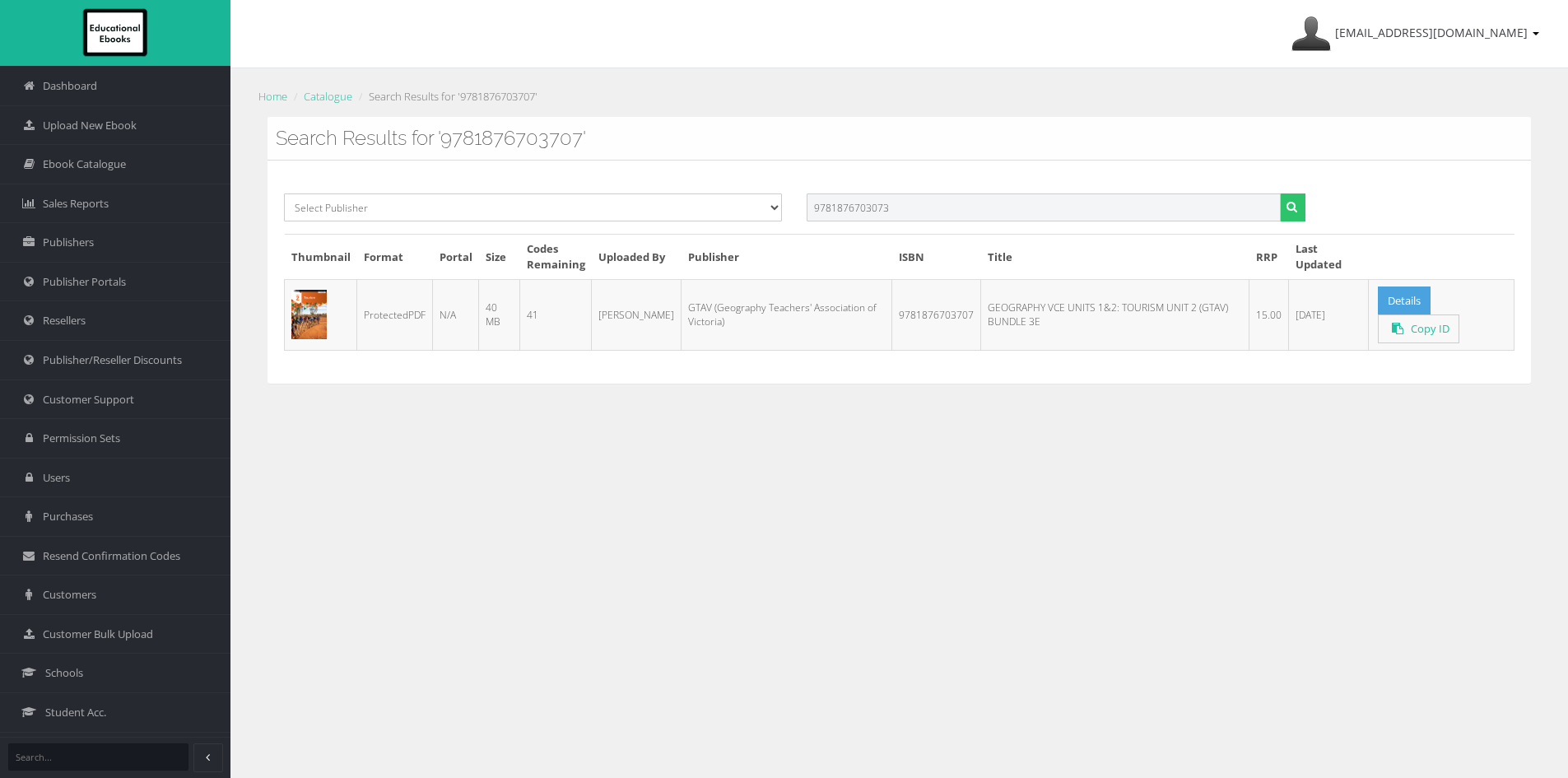
type input "9781876703073"
click at [1280, 193] on button "submit" at bounding box center [1292, 207] width 26 height 28
click at [911, 211] on input "9781876703073" at bounding box center [1044, 207] width 474 height 28
click at [1280, 193] on button "submit" at bounding box center [1292, 207] width 26 height 28
click at [697, 442] on div "[EMAIL_ADDRESS][DOMAIN_NAME] My Account Sign Out Home Catalogue Search Results …" at bounding box center [899, 467] width 1337 height 935
